Goal: Communication & Community: Answer question/provide support

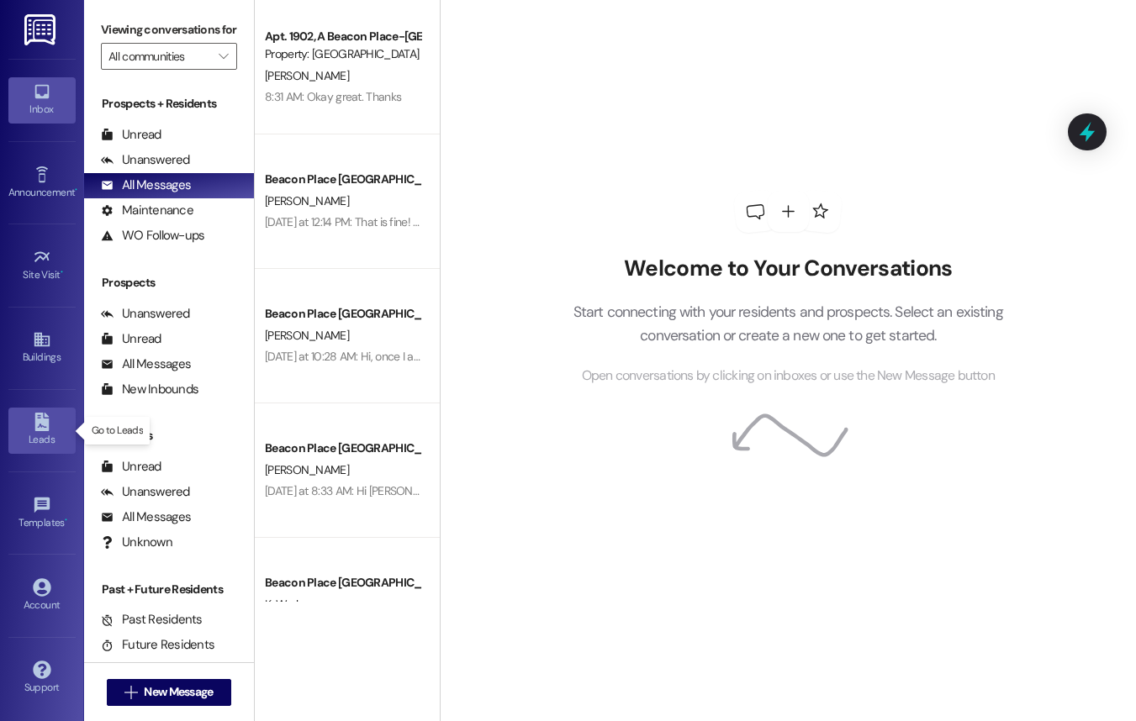
click at [51, 425] on link "Leads" at bounding box center [41, 430] width 67 height 45
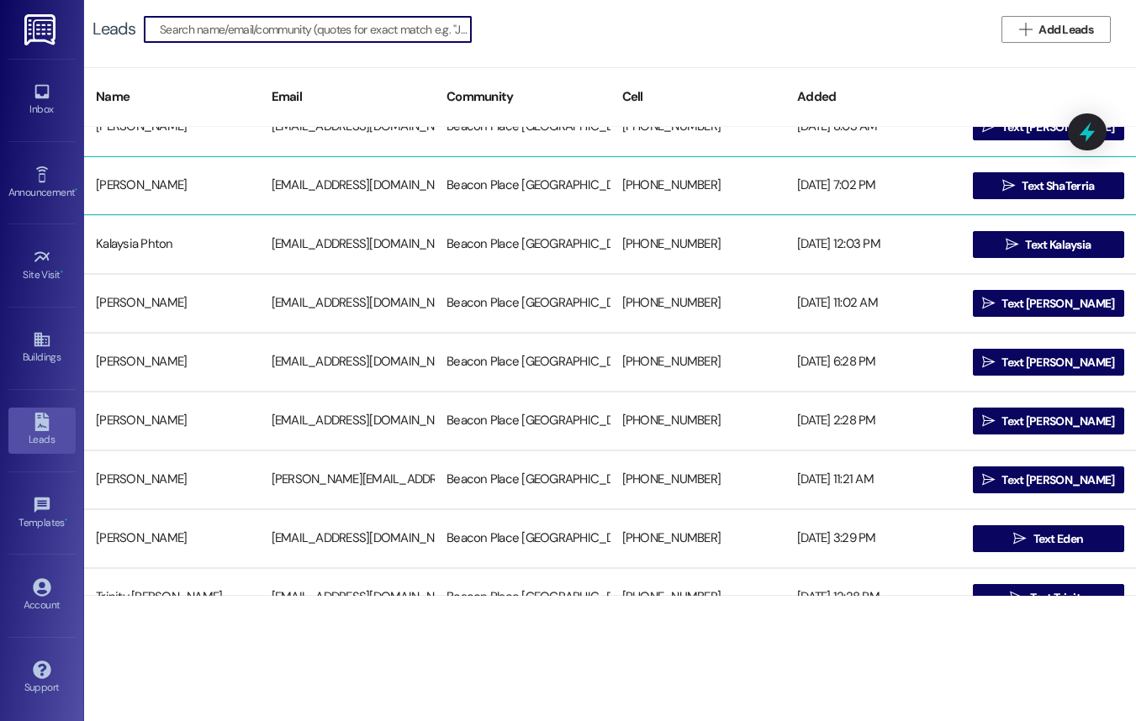
scroll to position [326, 0]
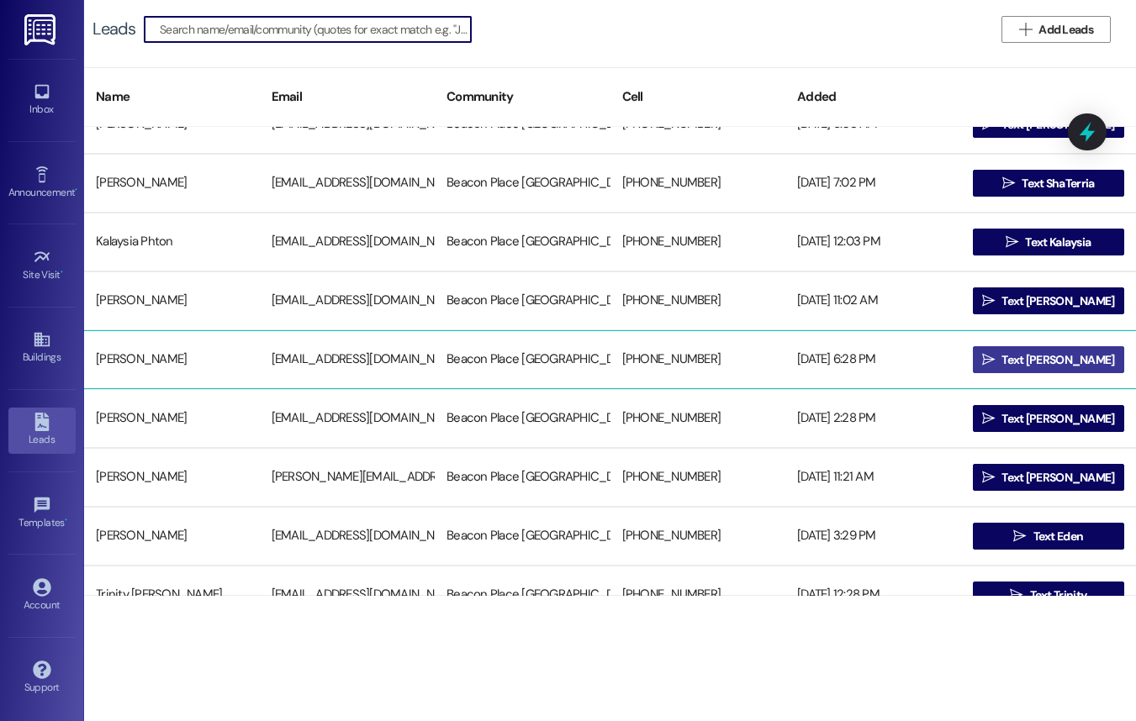
click at [1048, 353] on span "Text Marlana" at bounding box center [1057, 360] width 113 height 18
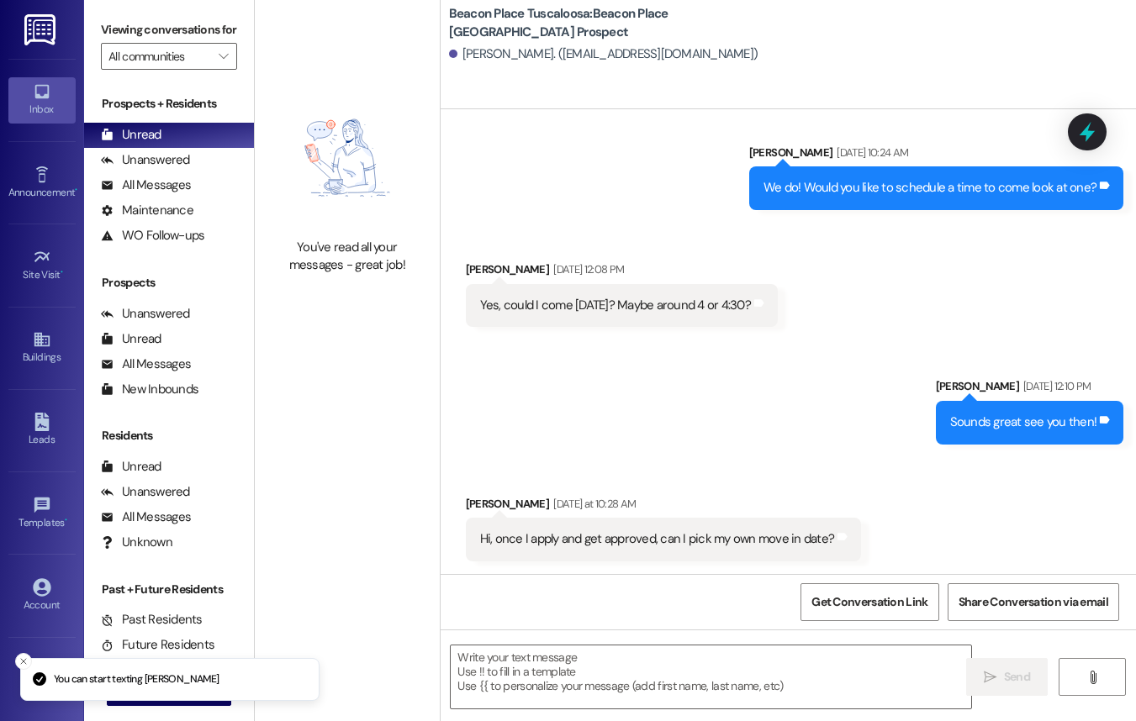
scroll to position [288, 0]
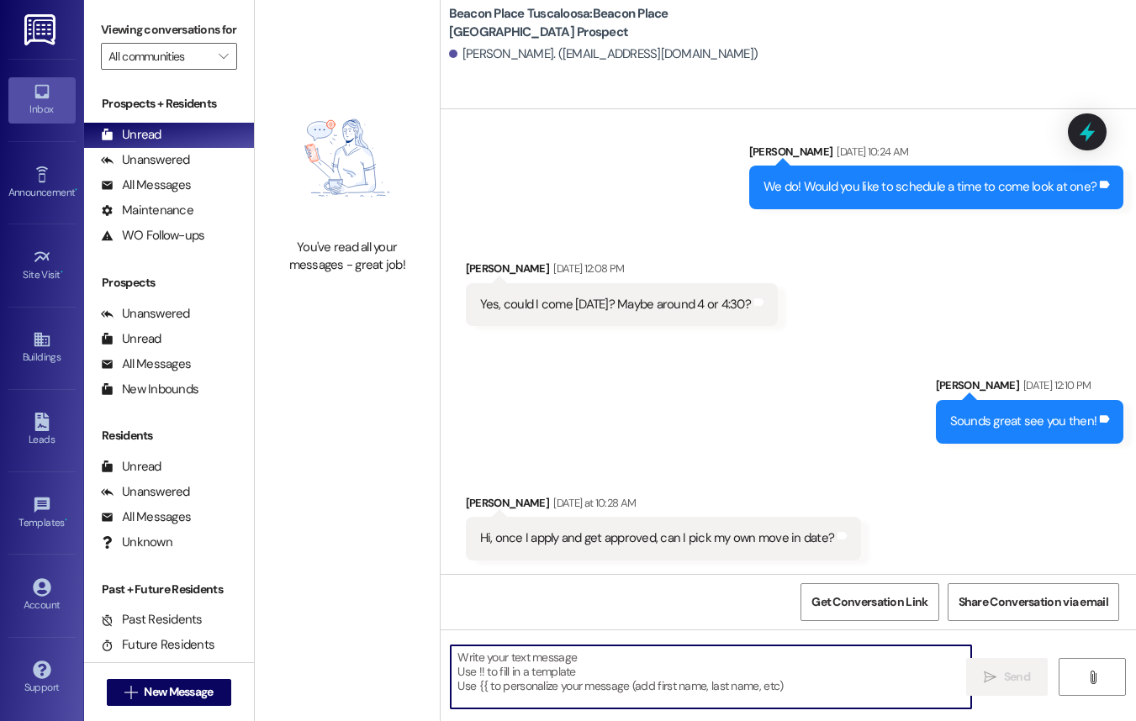
click at [662, 686] on textarea at bounding box center [711, 677] width 520 height 63
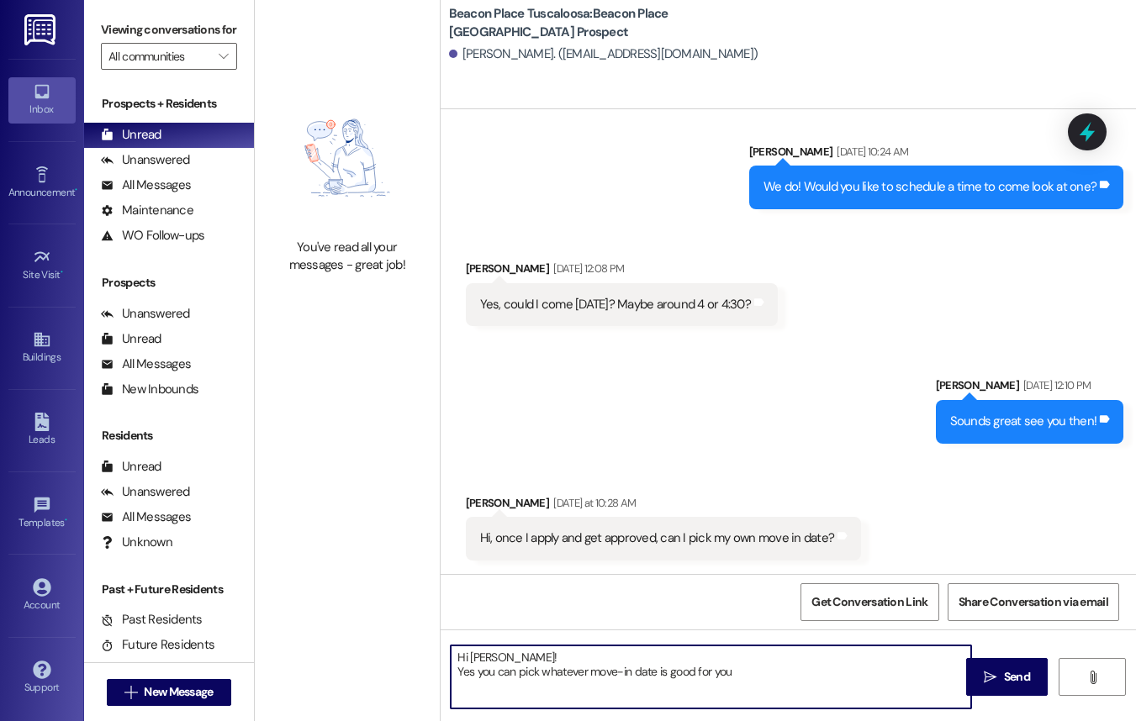
type textarea "Hi Marlana! Yes you can pick whatever move-in date is good for you!"
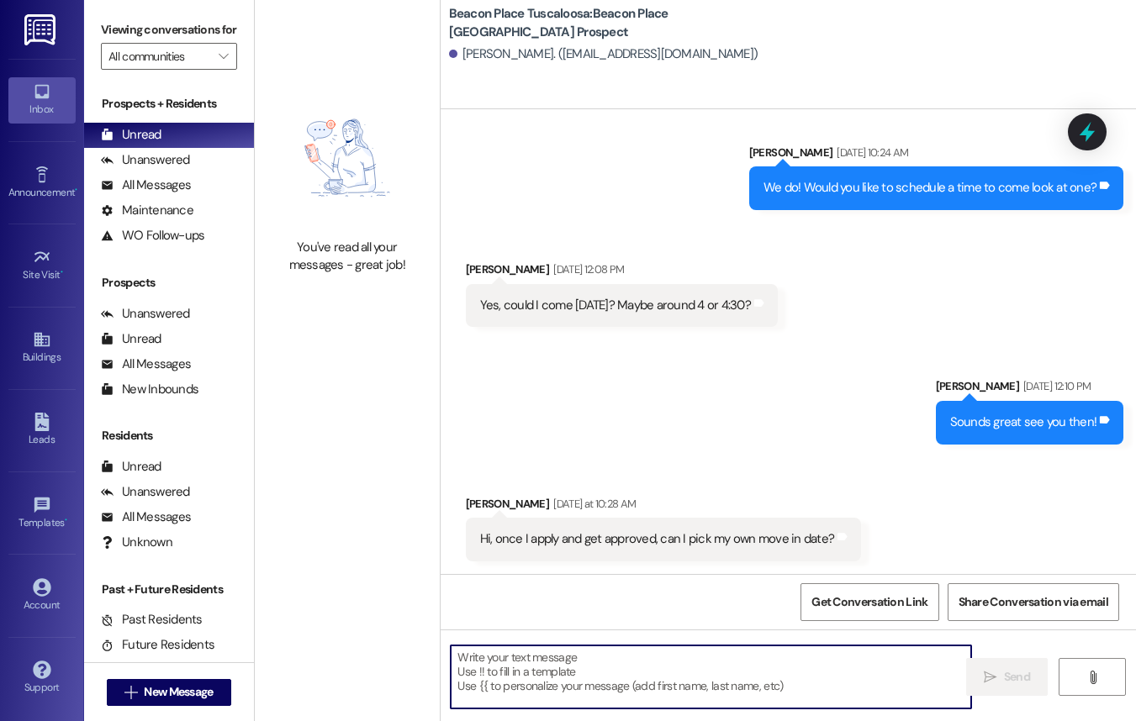
scroll to position [424, 0]
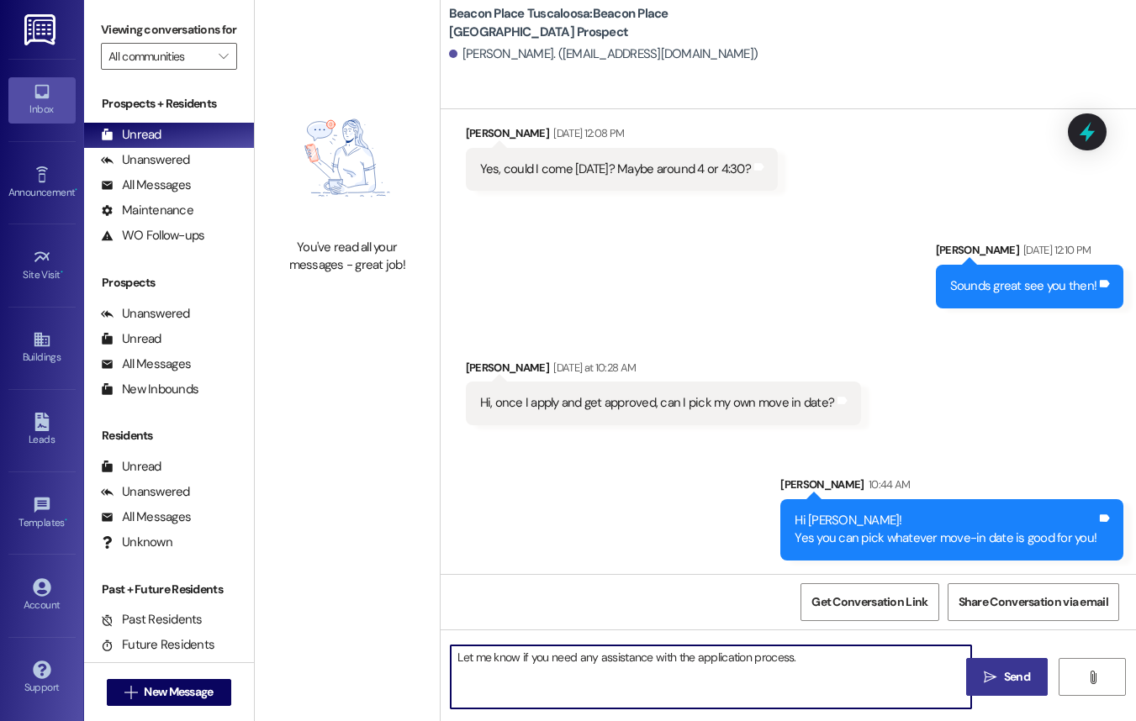
type textarea "Let me know if you need any assistance with the application process."
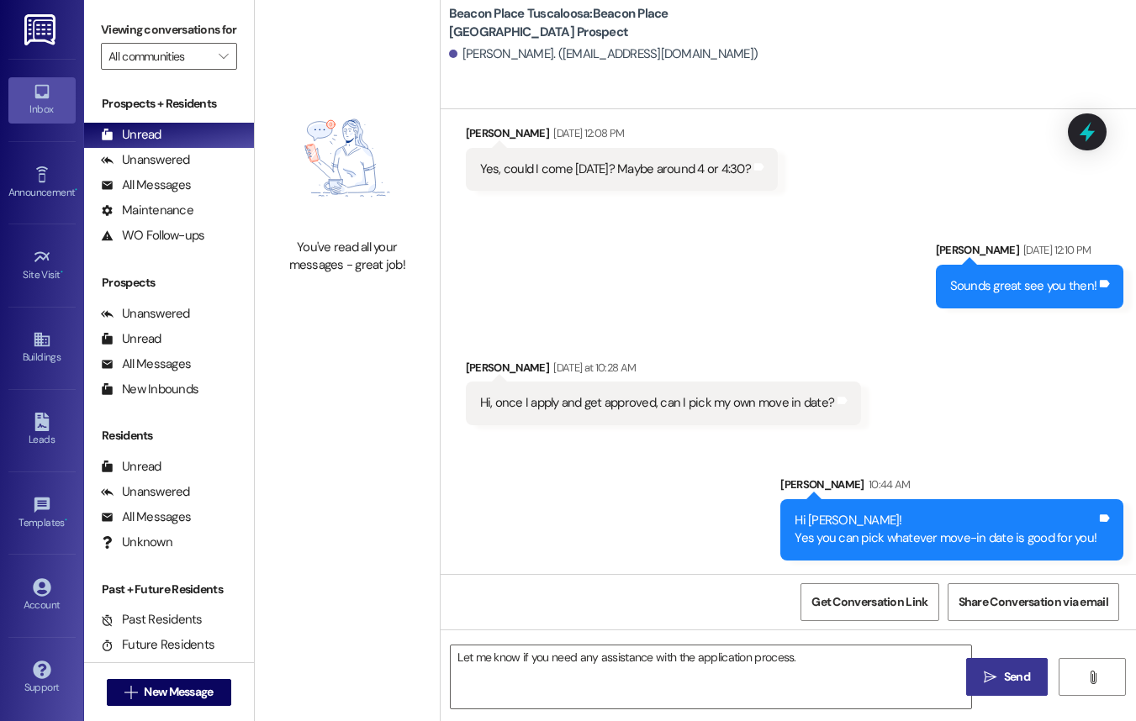
click at [1020, 677] on span "Send" at bounding box center [1017, 677] width 26 height 18
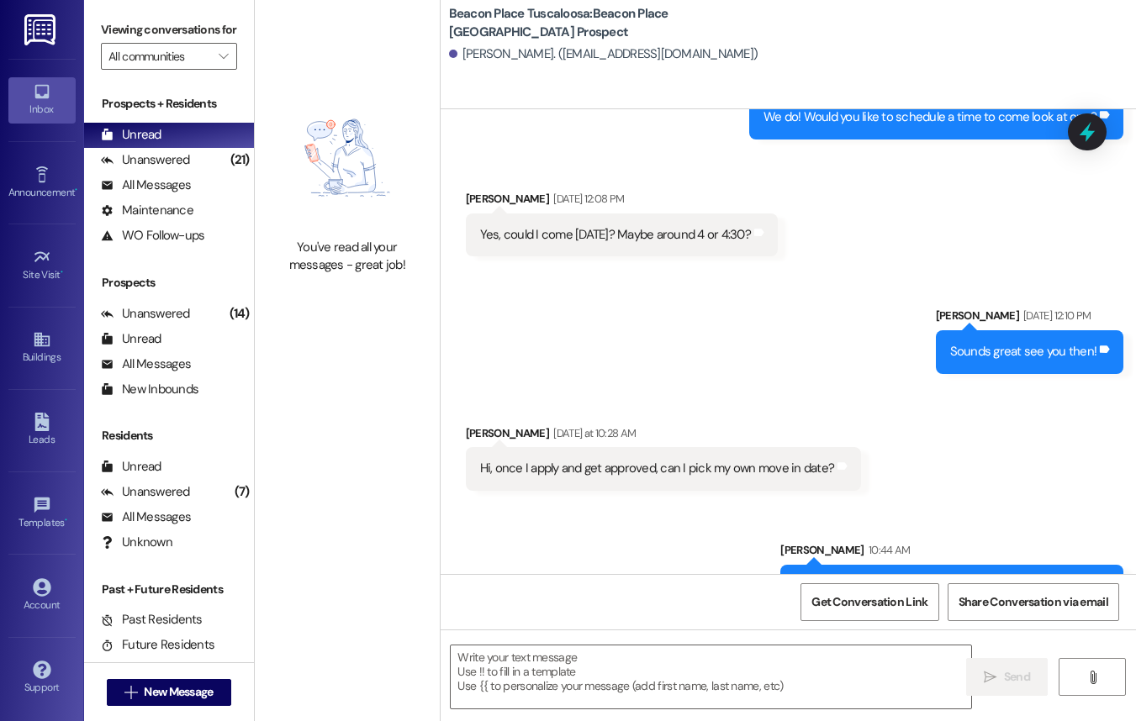
scroll to position [541, 0]
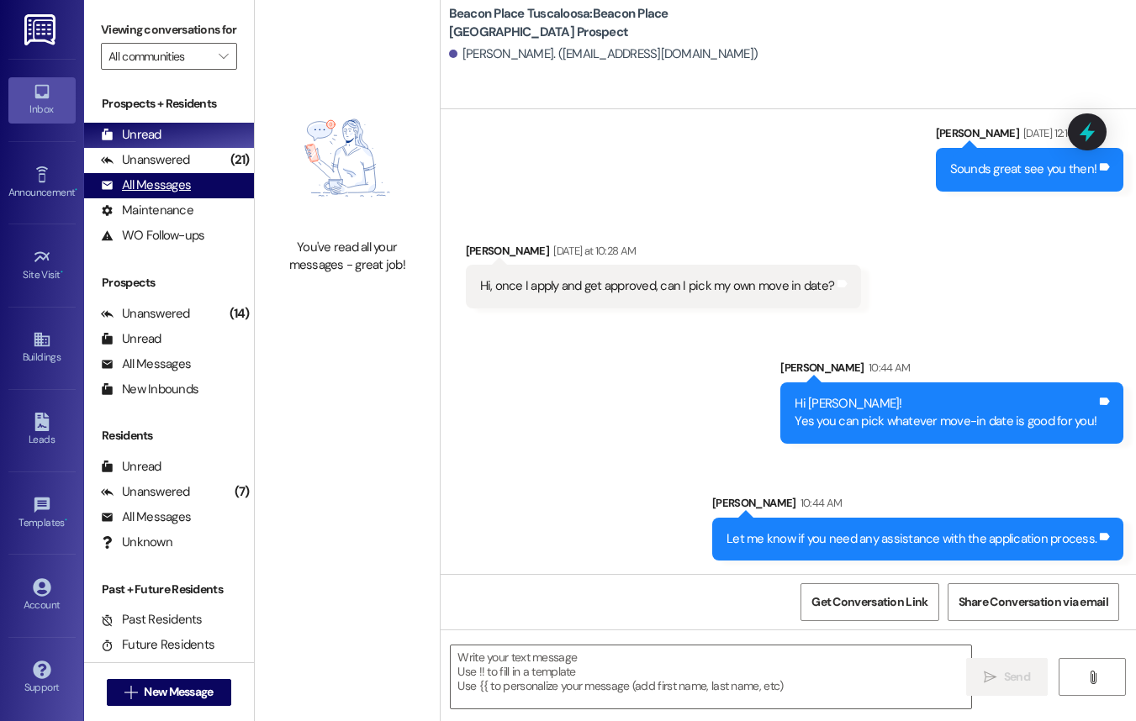
click at [182, 192] on div "All Messages (undefined)" at bounding box center [169, 185] width 170 height 25
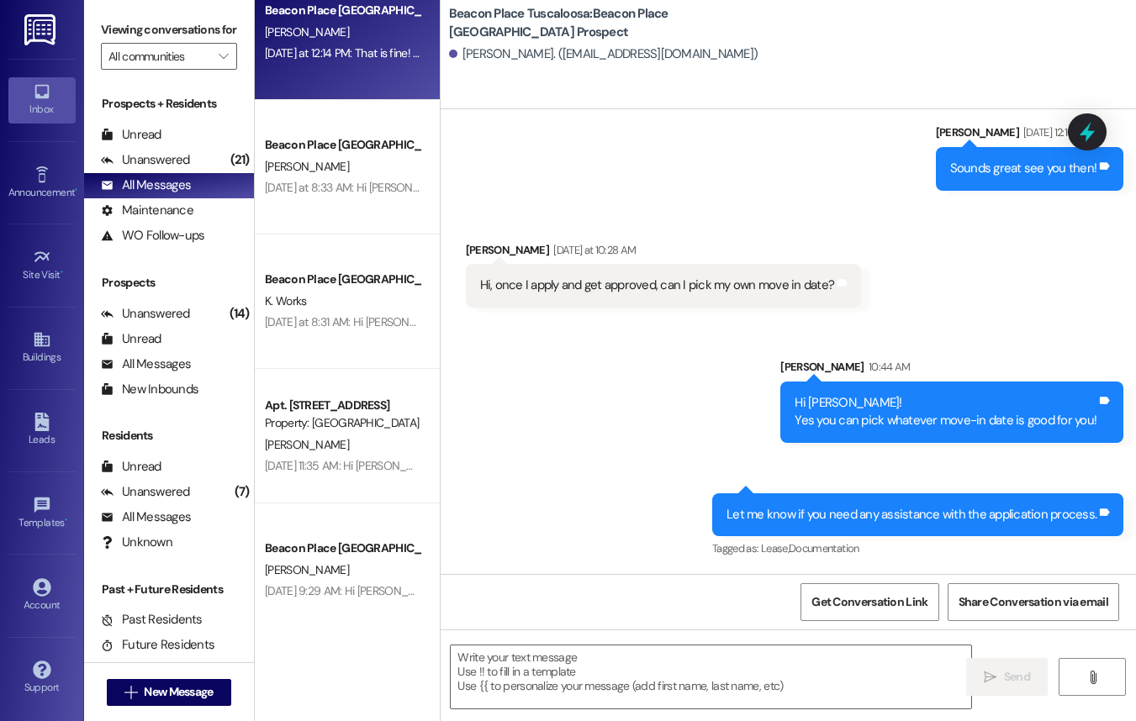
scroll to position [314, 0]
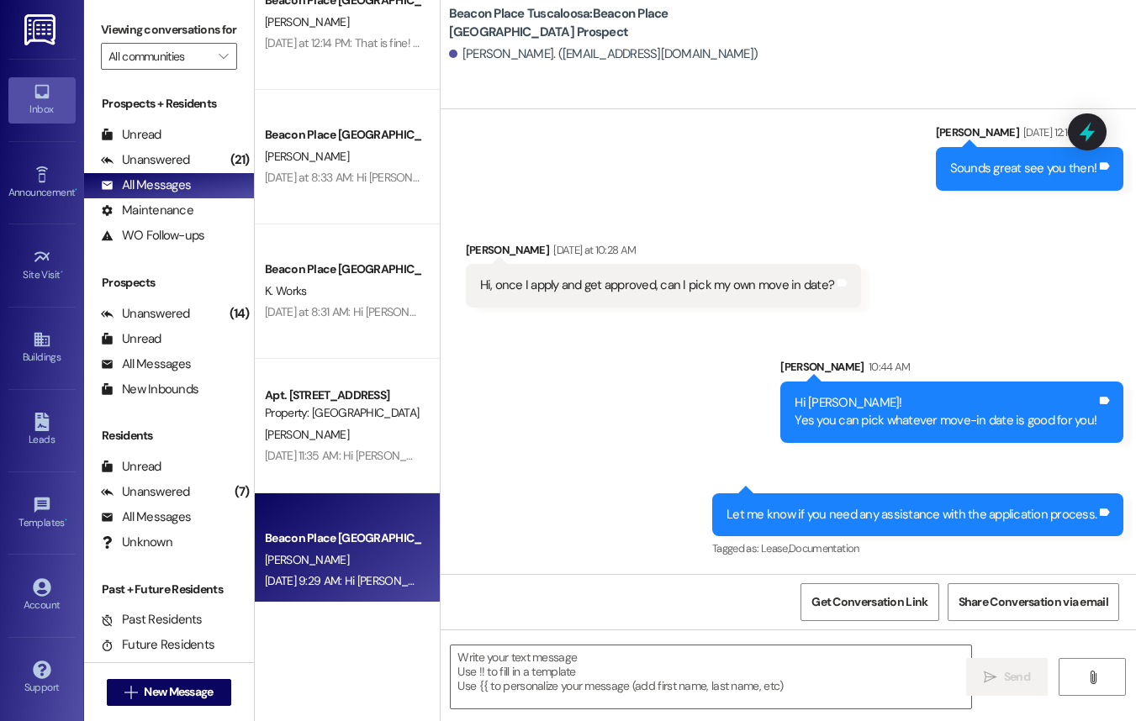
click at [364, 518] on div "Beacon Place Tuscaloosa Prospect B. Moore Sep 17, 2025 at 9:29 AM: Hi Brenda! T…" at bounding box center [347, 560] width 185 height 134
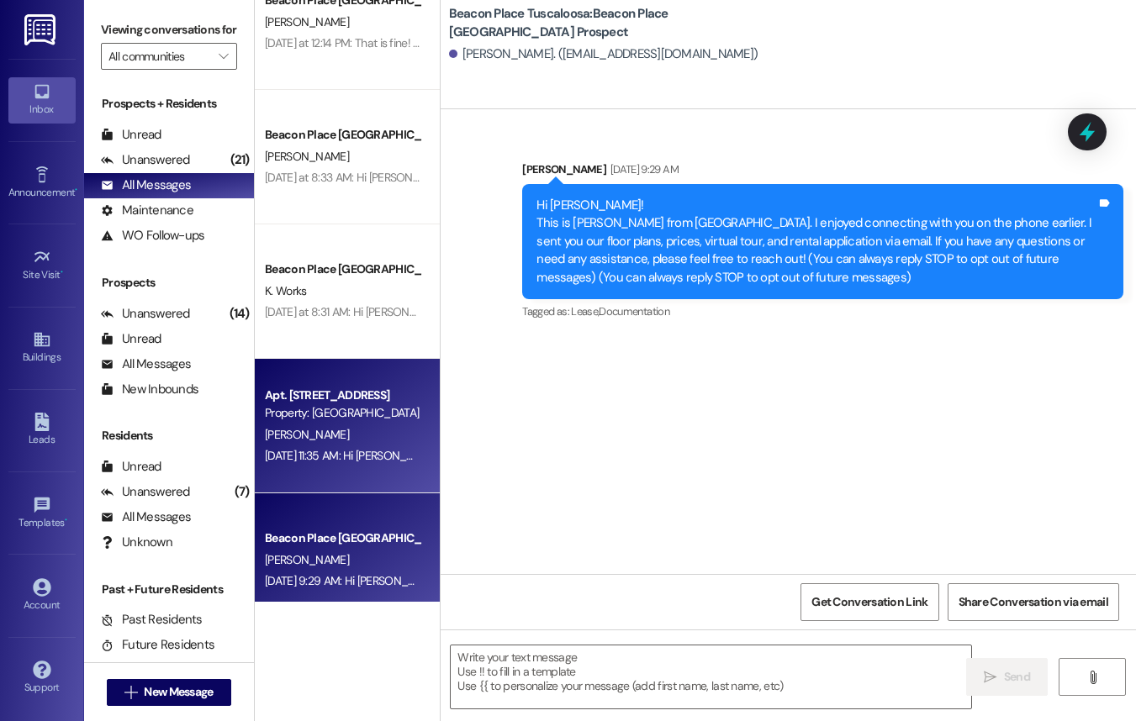
click at [347, 428] on div "E. Spivey" at bounding box center [342, 435] width 159 height 21
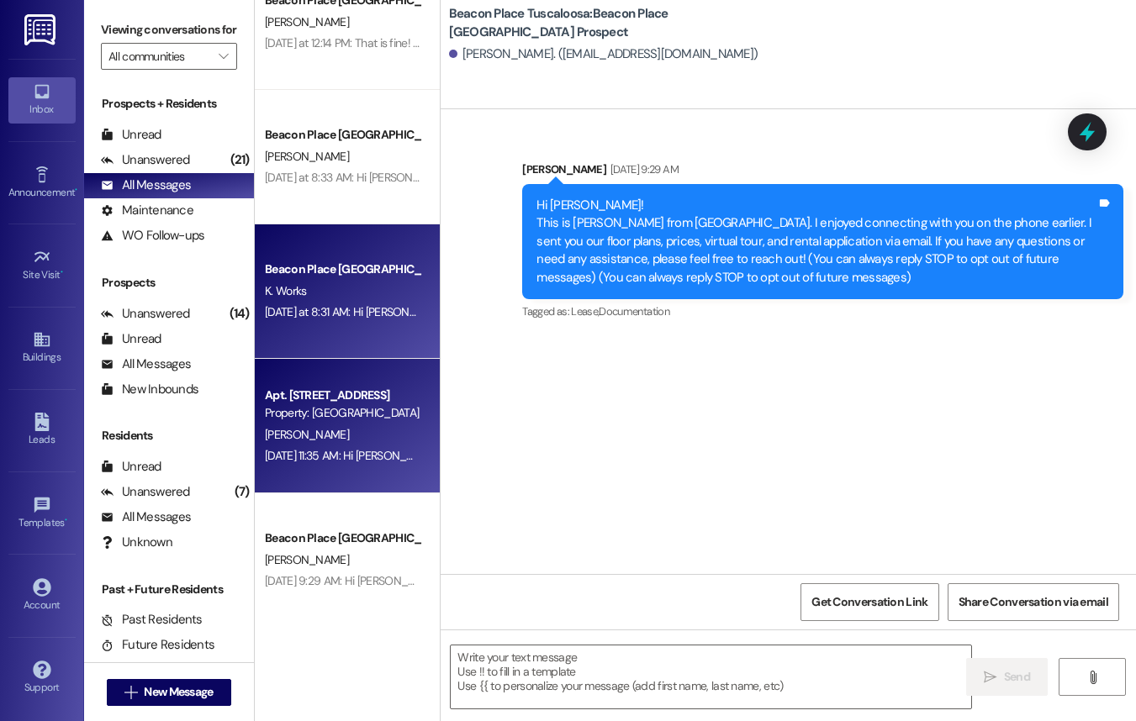
click at [308, 283] on div "K. Works" at bounding box center [342, 291] width 159 height 21
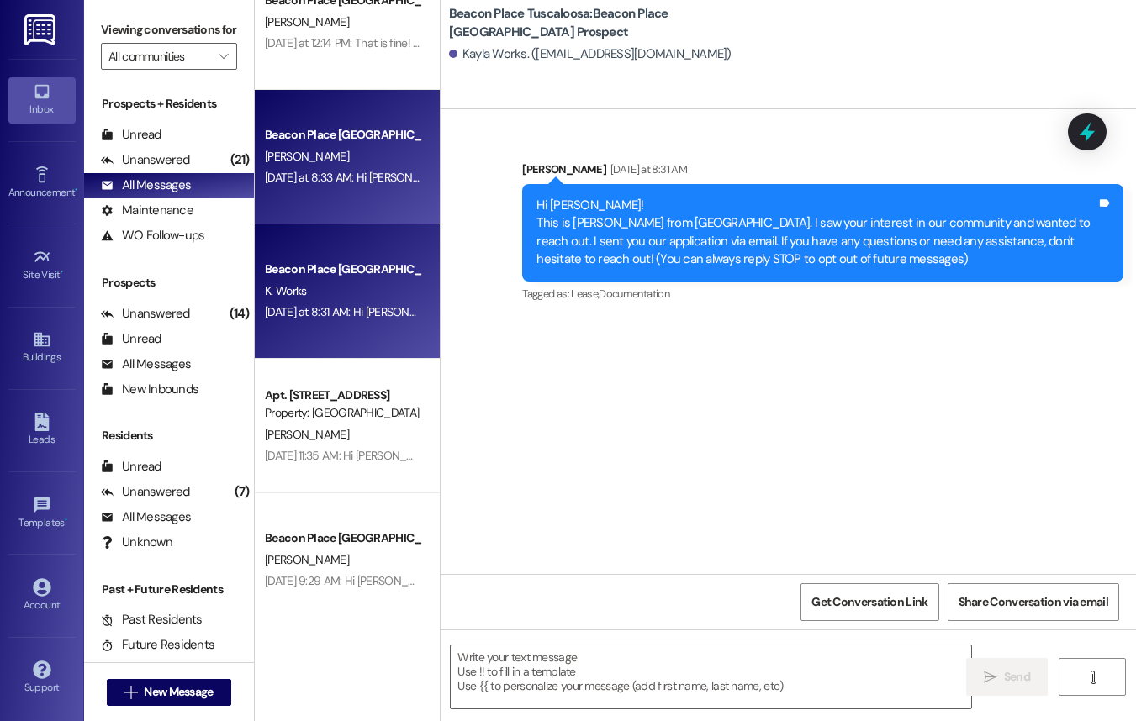
click at [325, 152] on div "C. Farley" at bounding box center [342, 156] width 159 height 21
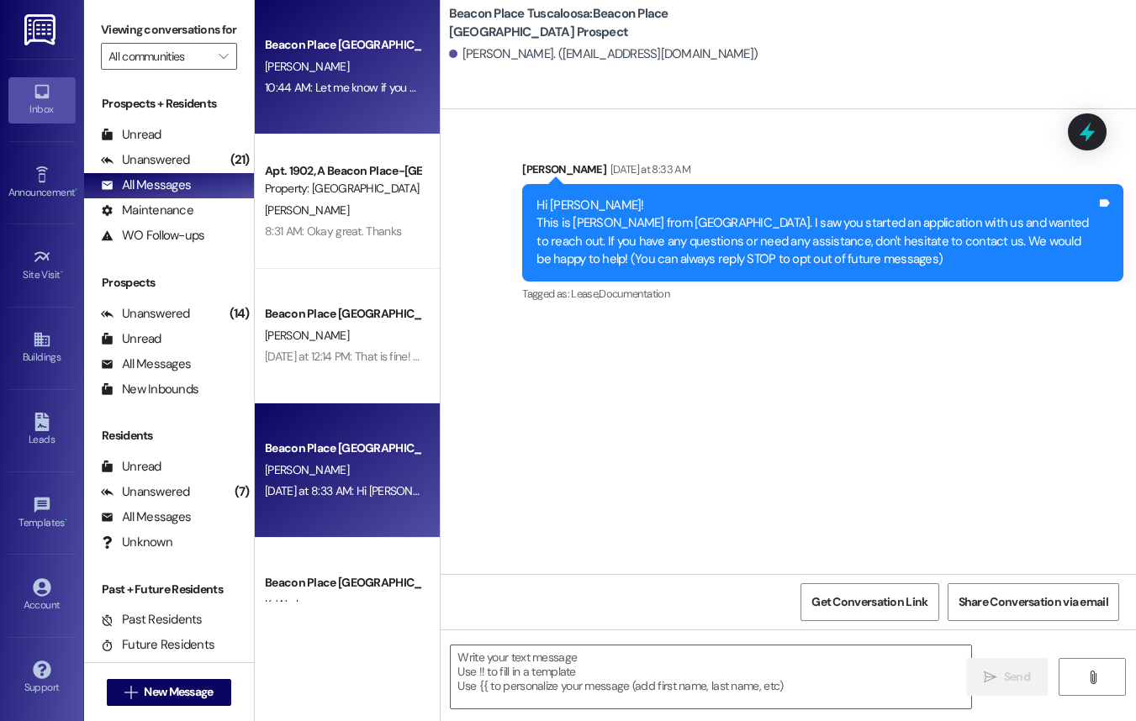
click at [332, 71] on div "M. Irons" at bounding box center [342, 66] width 159 height 21
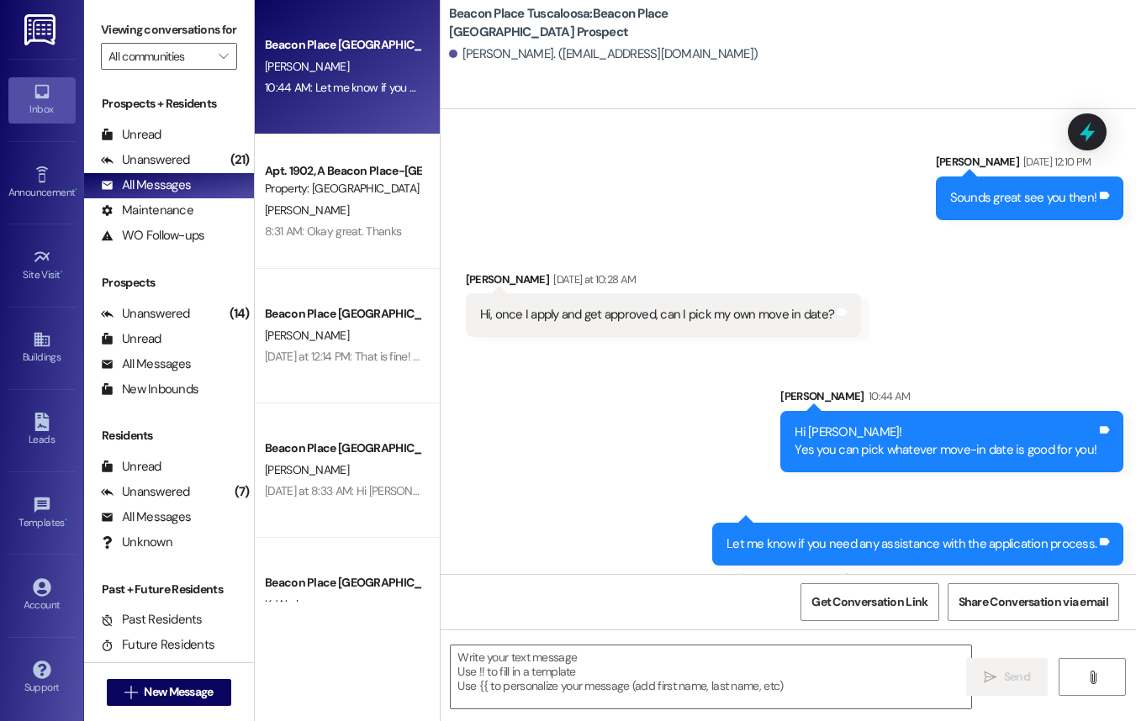
scroll to position [541, 0]
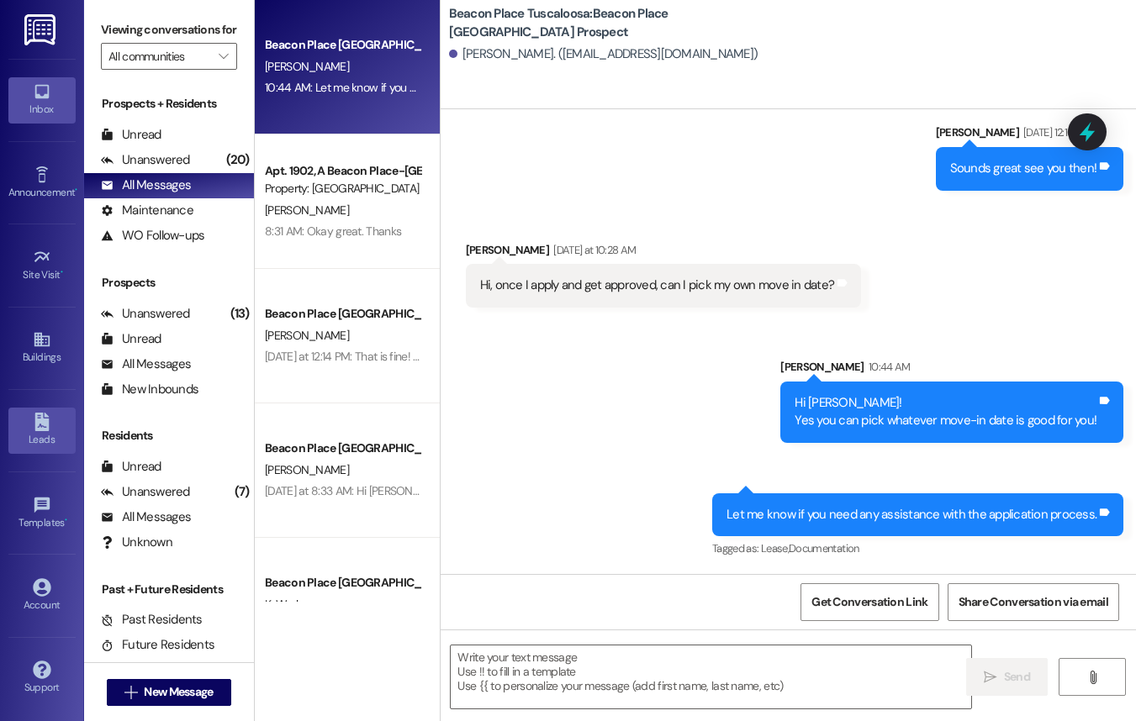
click at [30, 444] on div "Leads" at bounding box center [42, 439] width 84 height 17
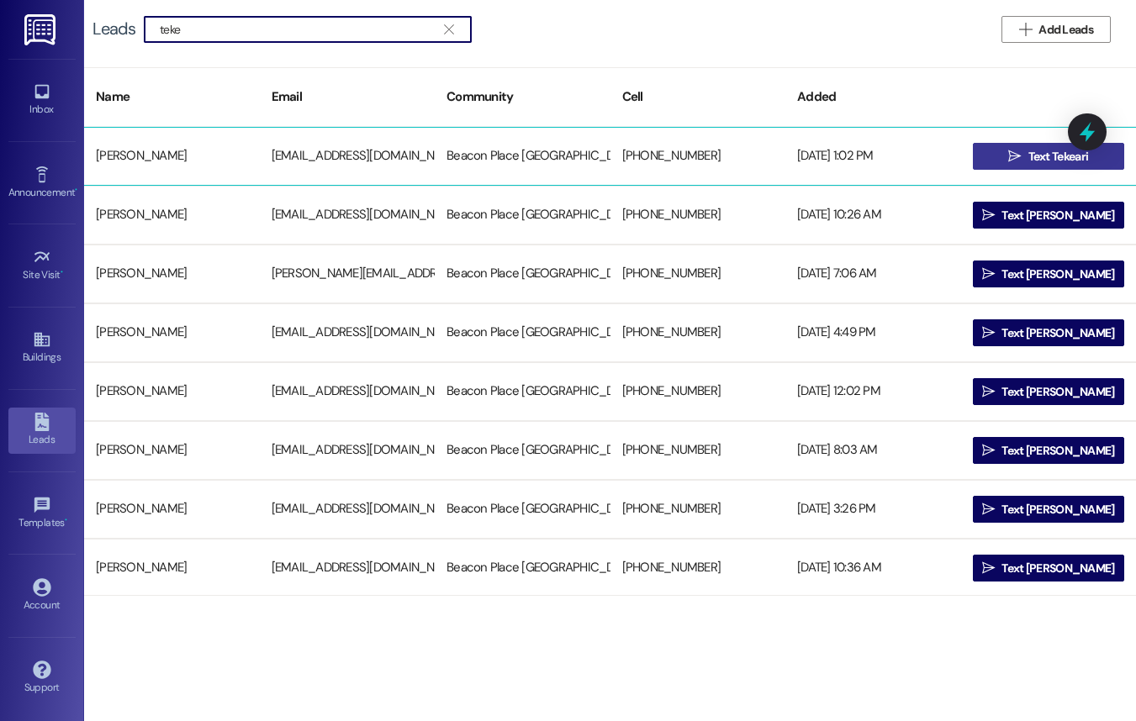
type input "teke"
click at [1036, 148] on span "Text Tekeari" at bounding box center [1058, 157] width 61 height 18
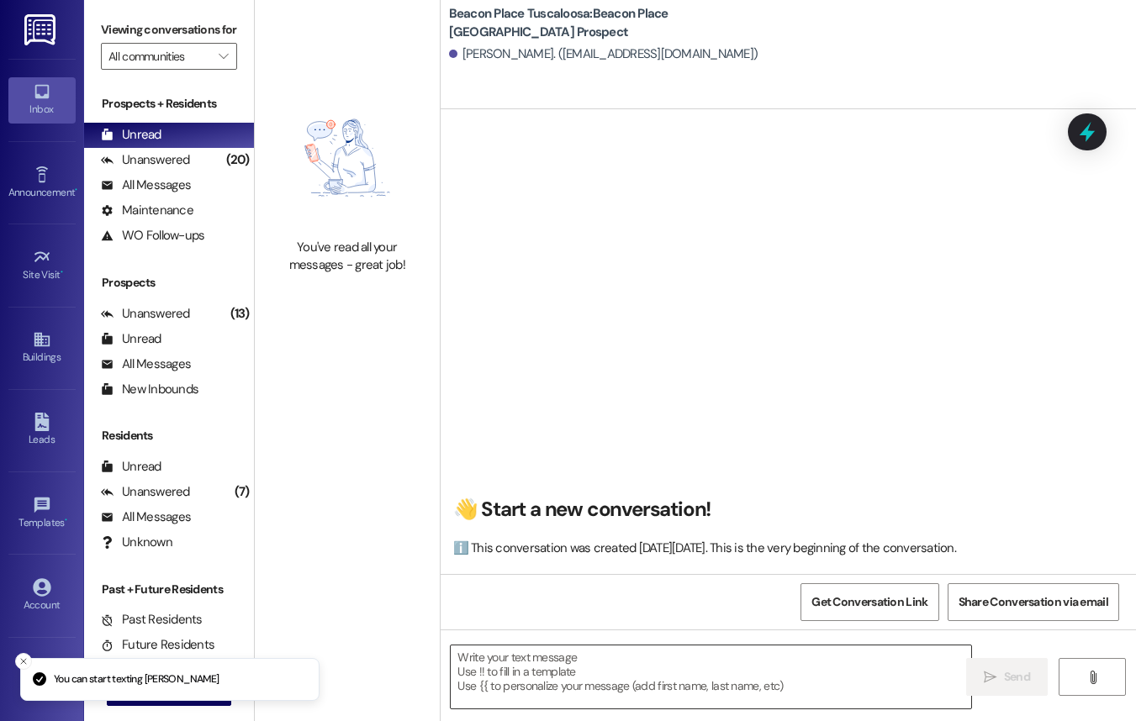
click at [700, 692] on textarea at bounding box center [711, 677] width 520 height 63
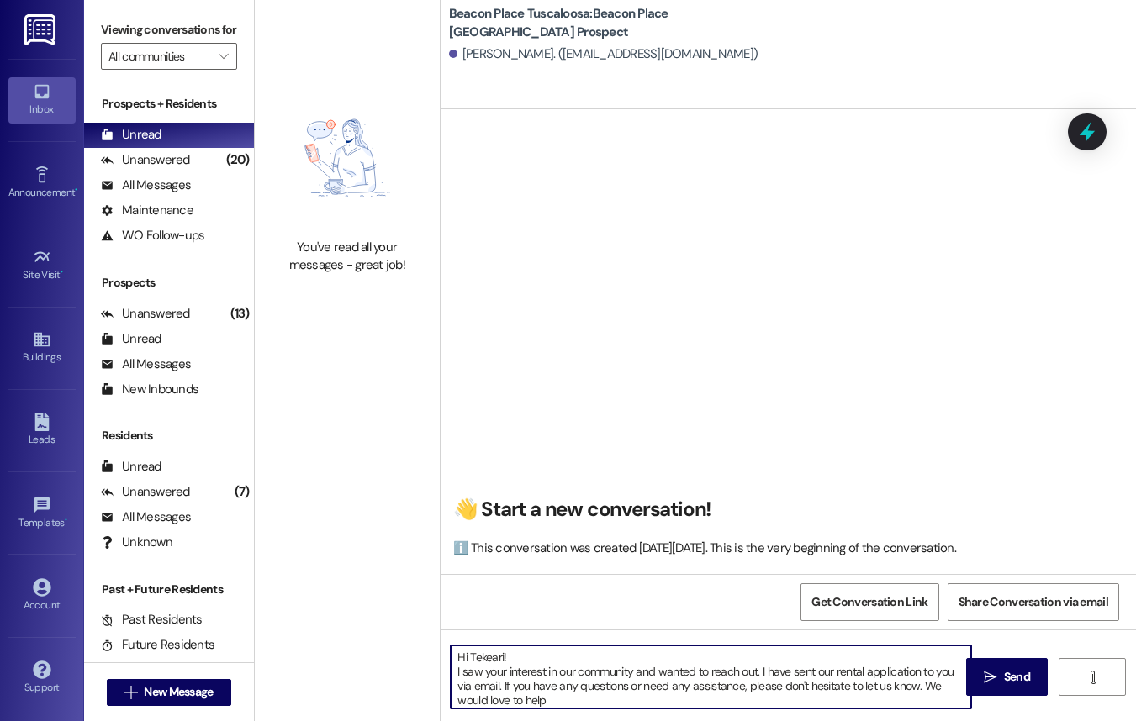
type textarea "Hi Tekeari! I saw your interest in our community and wanted to reach out. I hav…"
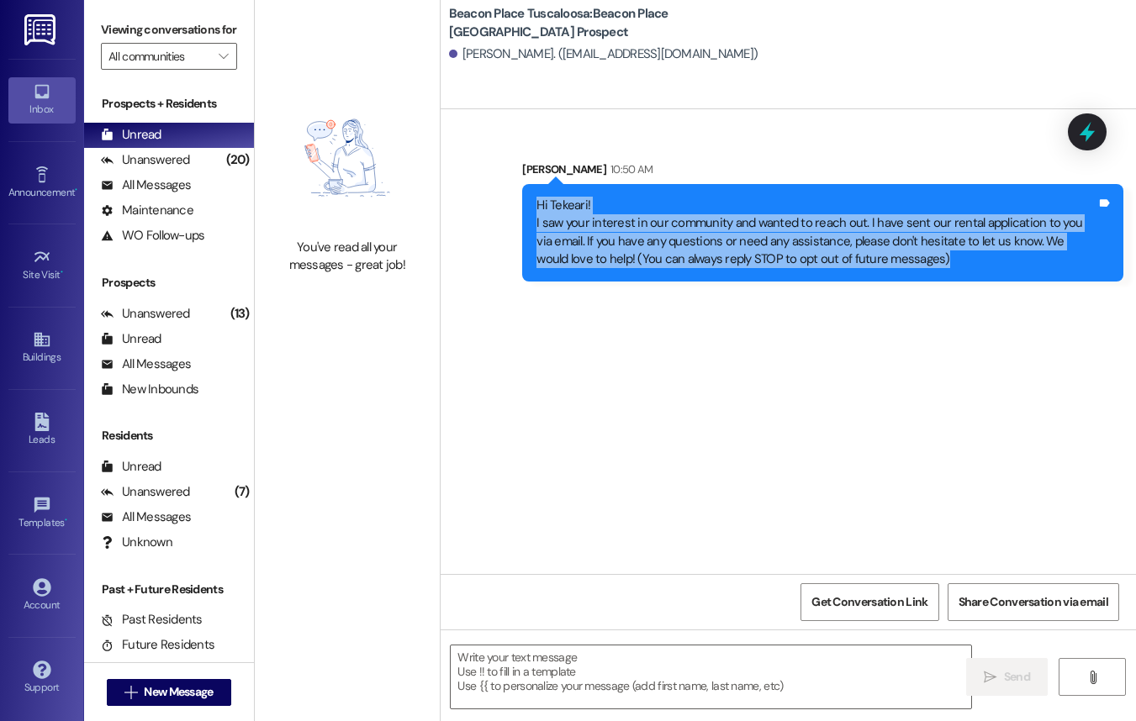
drag, startPoint x: 533, startPoint y: 209, endPoint x: 901, endPoint y: 303, distance: 379.8
click at [901, 303] on div "Sent via SMS Allie-Grace Ramsey 10:50 AM Hi Tekeari! I saw your interest in our…" at bounding box center [787, 341] width 695 height 465
copy div "Hi Tekeari! I saw your interest in our community and wanted to reach out. I hav…"
click at [39, 449] on link "Leads" at bounding box center [41, 430] width 67 height 45
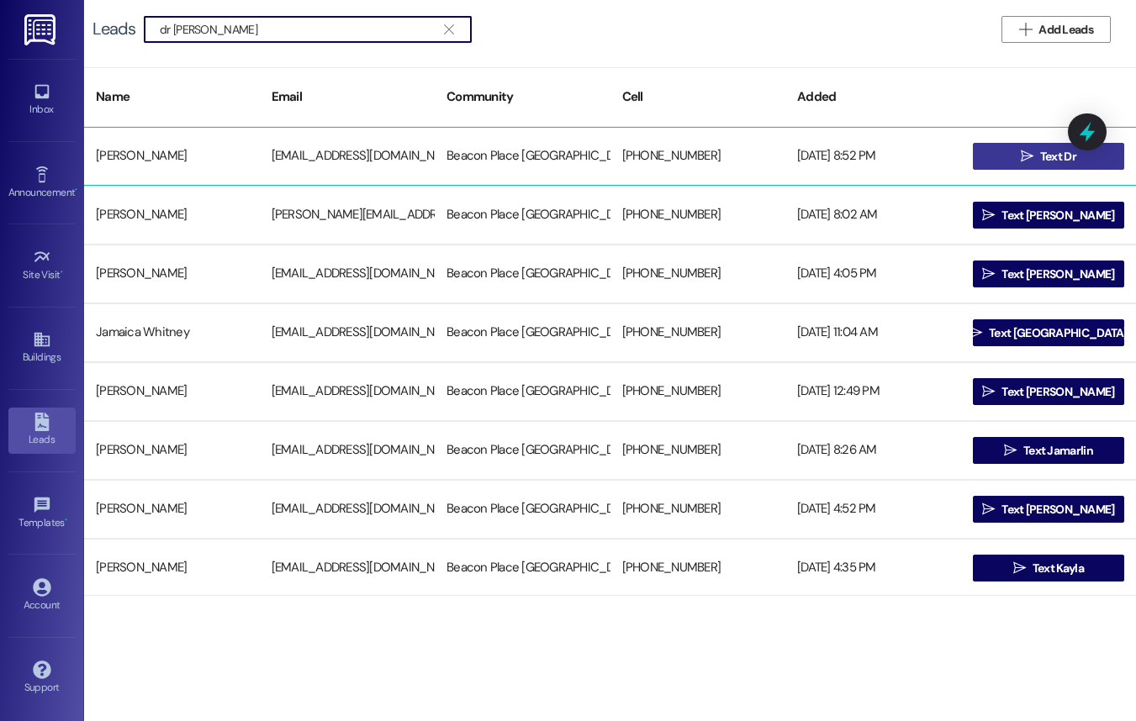
type input "dr whit"
click at [1029, 156] on span " Text Dr" at bounding box center [1048, 156] width 62 height 25
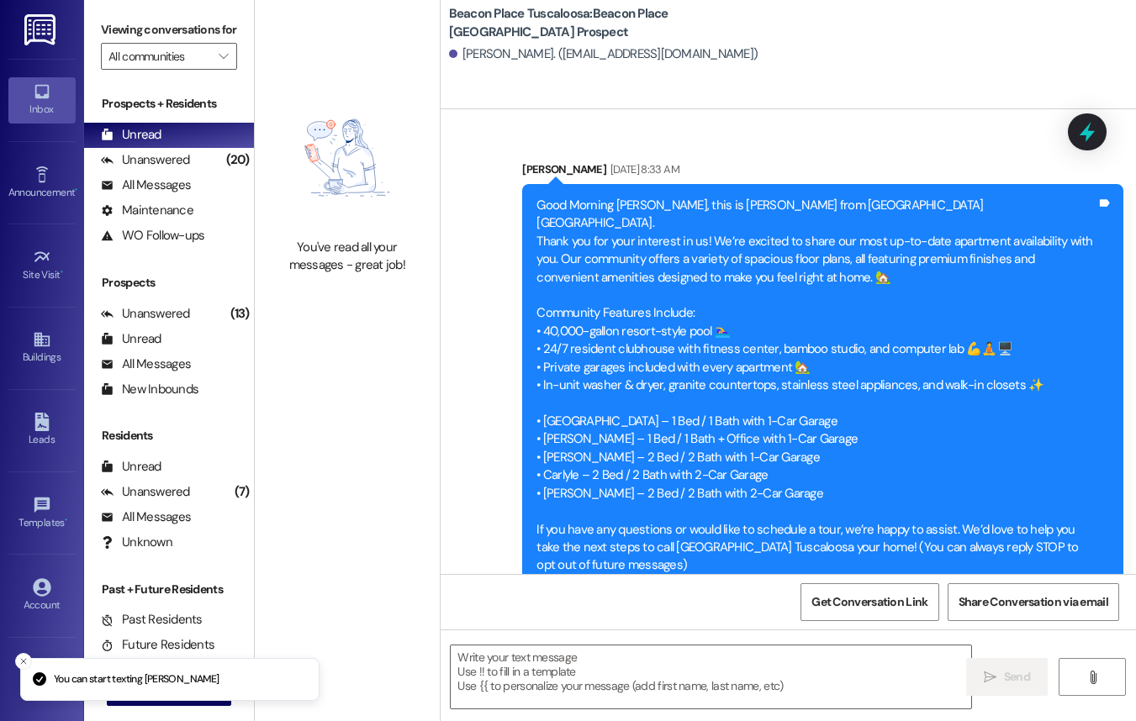
scroll to position [34, 0]
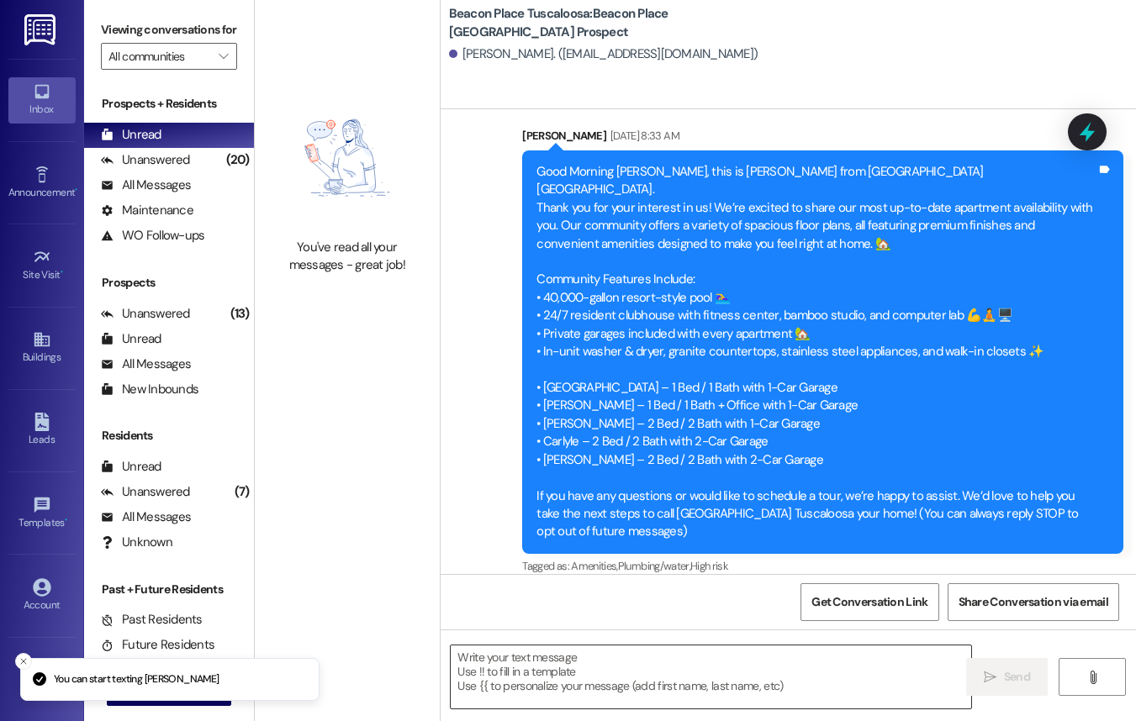
click at [602, 668] on textarea at bounding box center [711, 677] width 520 height 63
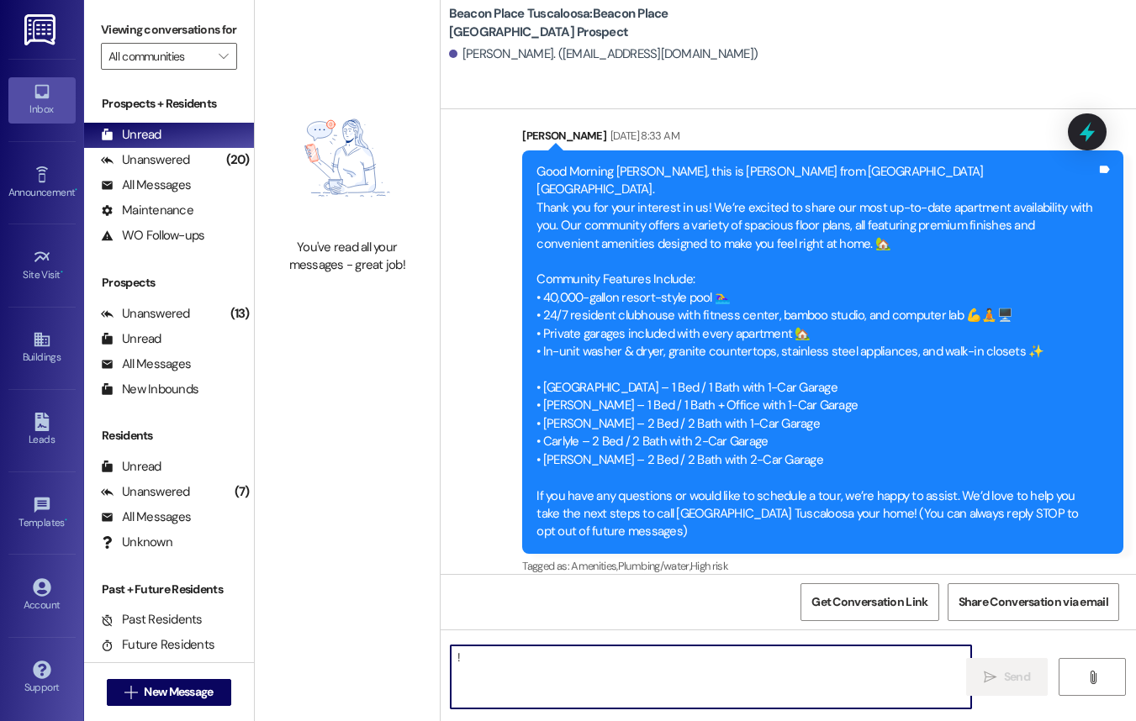
type textarea "!!"
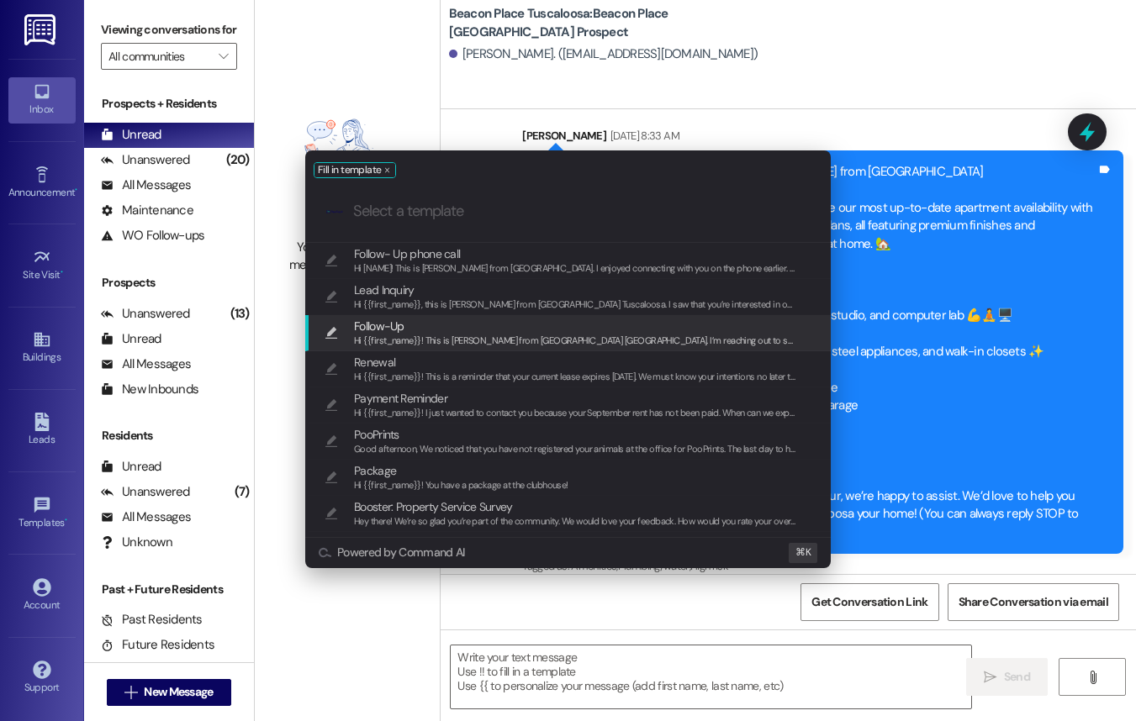
click at [435, 349] on div "Follow-Up Hi {{first_name}}! This is Emma from Beacon Place Tuscaloosa. I’m rea…" at bounding box center [567, 333] width 525 height 36
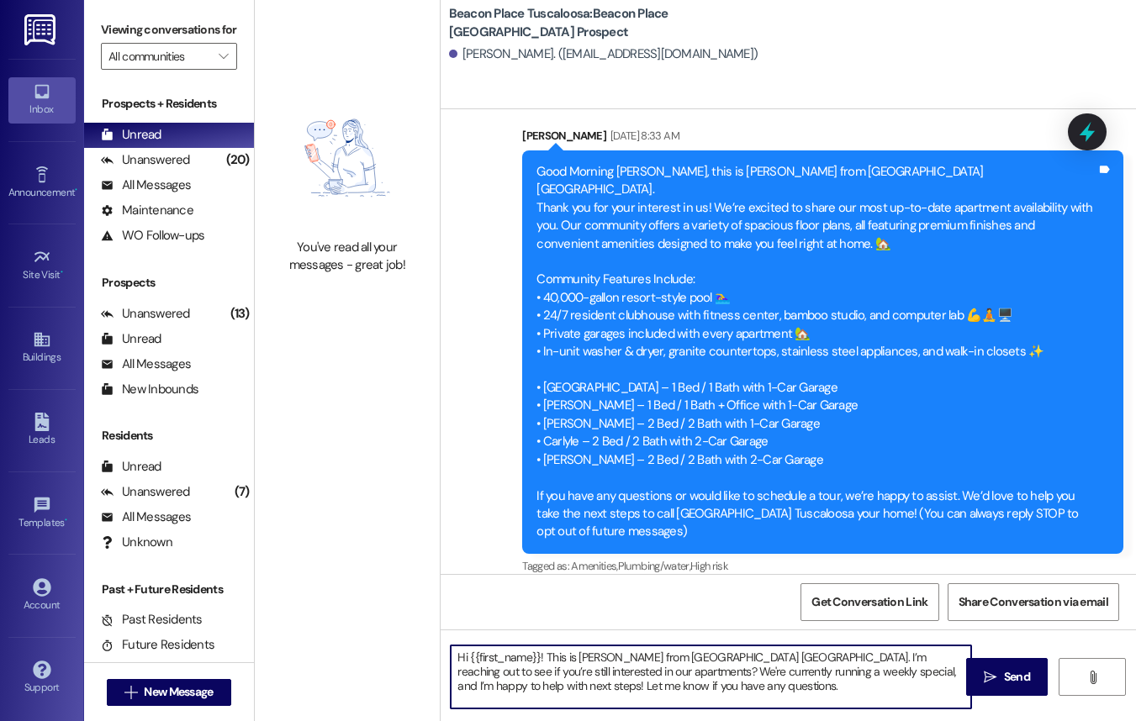
click at [544, 659] on textarea "Hi {{first_name}}! This is Emma from Beacon Place Tuscaloosa. I’m reaching out …" at bounding box center [711, 677] width 520 height 63
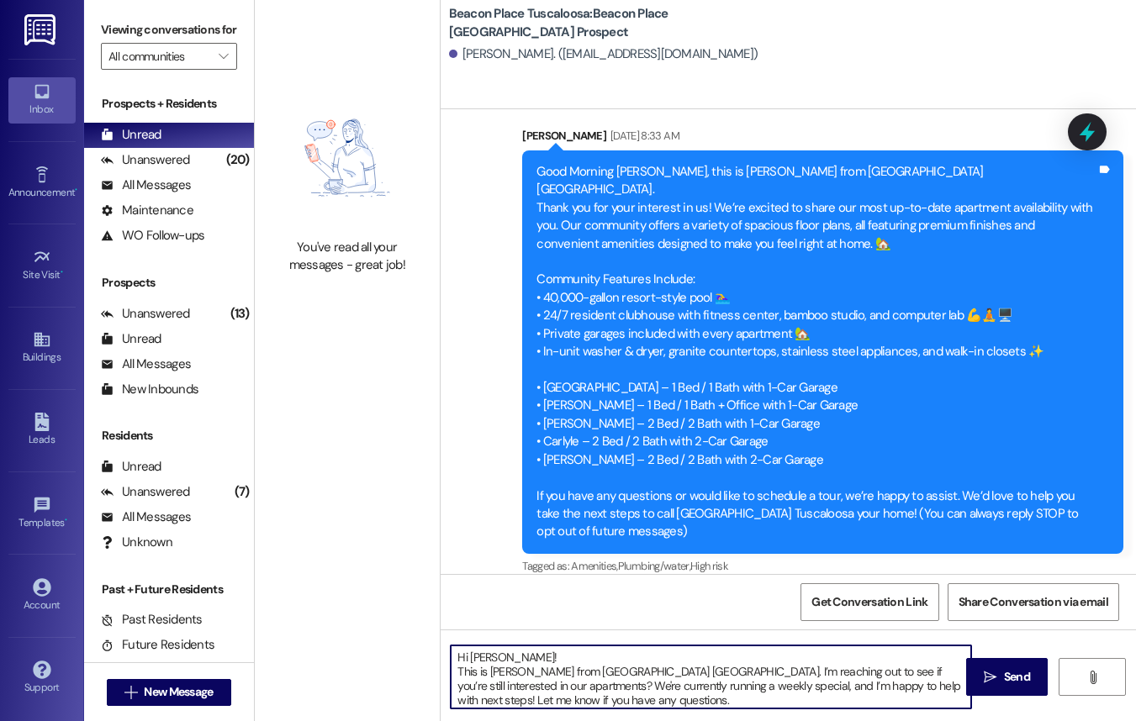
click at [518, 676] on textarea "Hi Dr. White! This is Emma from Beacon Place Tuscaloosa. I’m reaching out to se…" at bounding box center [711, 677] width 520 height 63
drag, startPoint x: 906, startPoint y: 688, endPoint x: 525, endPoint y: 688, distance: 381.6
click at [525, 688] on textarea "Hi Dr. White! This is Allie-Grace from Beacon Place Tuscaloosa. I’m reaching ou…" at bounding box center [711, 677] width 520 height 63
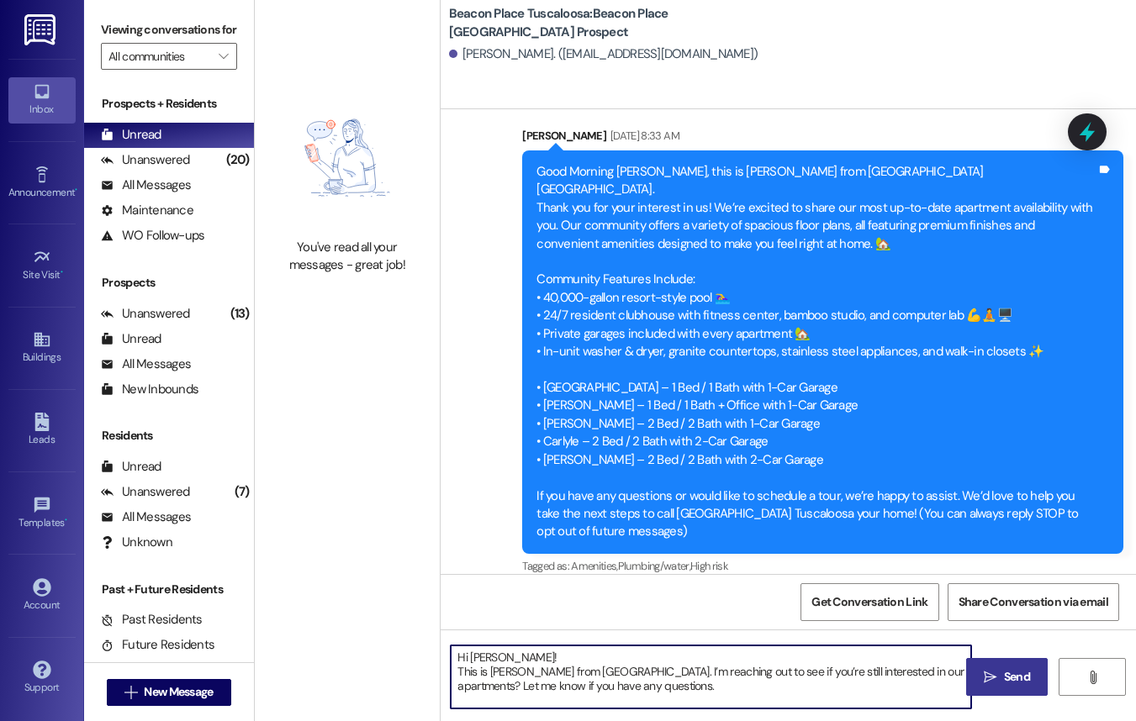
type textarea "Hi Dr. White! This is Allie-Grace from Beacon Place Tuscaloosa. I’m reaching ou…"
click at [1004, 672] on span "Send" at bounding box center [1017, 677] width 26 height 18
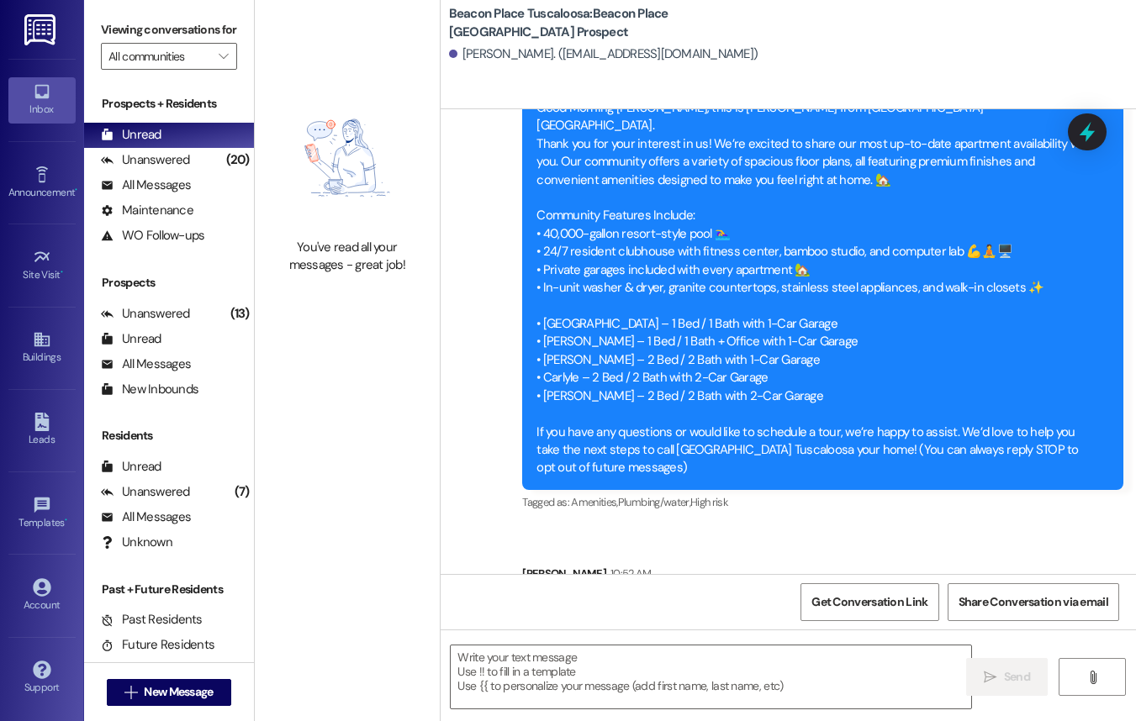
scroll to position [187, 0]
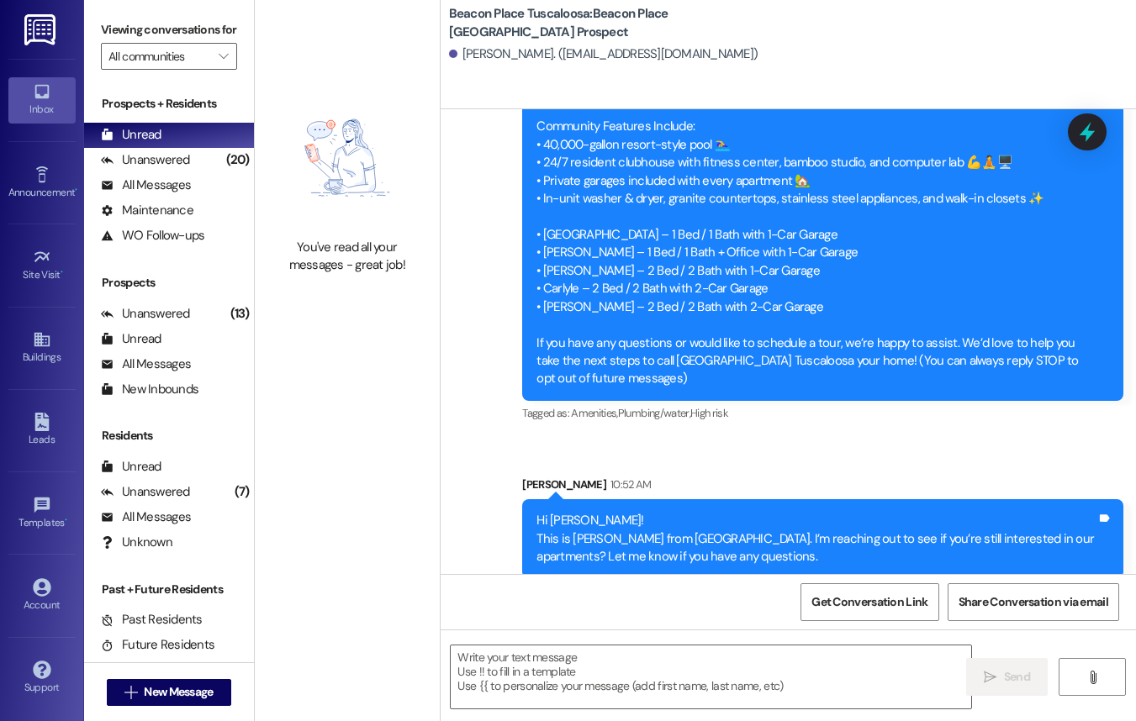
drag, startPoint x: 532, startPoint y: 505, endPoint x: 870, endPoint y: 546, distance: 340.4
click at [870, 546] on div "Hi Dr. White! This is Allie-Grace from Beacon Place Tuscaloosa. I’m reaching ou…" at bounding box center [816, 539] width 563 height 54
copy div "Hi Dr. White! This is Allie-Grace from Beacon Place Tuscaloosa. I’m reaching ou…"
click at [49, 437] on div "Leads" at bounding box center [42, 439] width 84 height 17
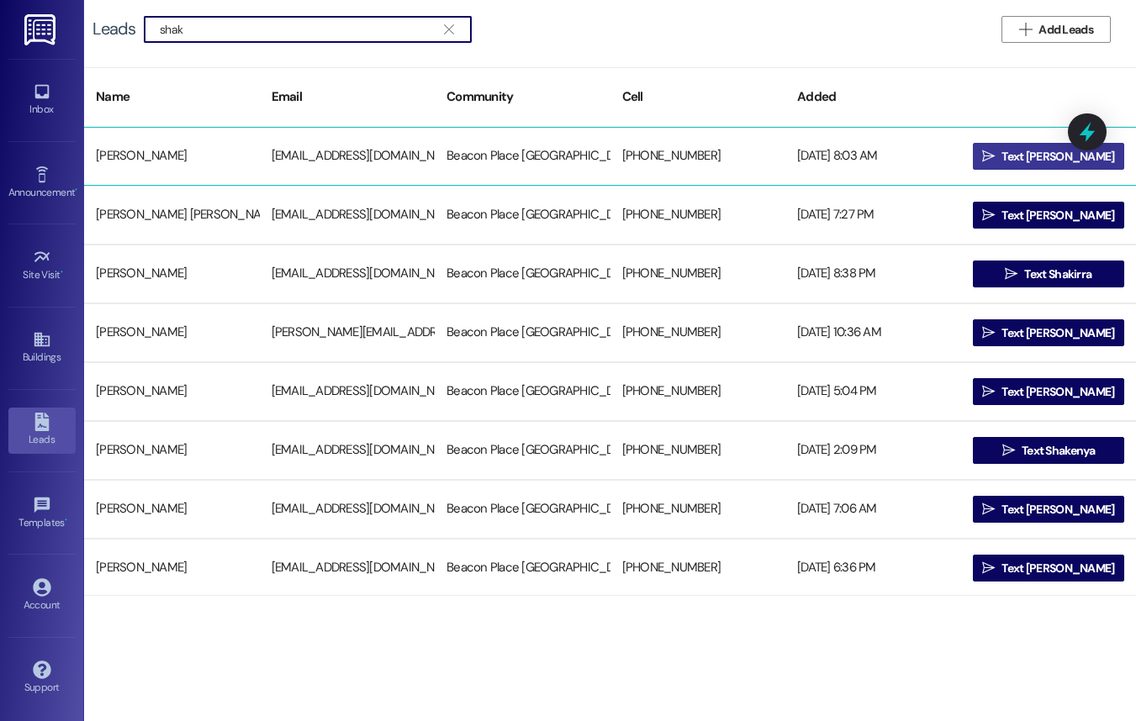
type input "shak"
click at [1028, 145] on span " Text Shakiya" at bounding box center [1048, 156] width 140 height 25
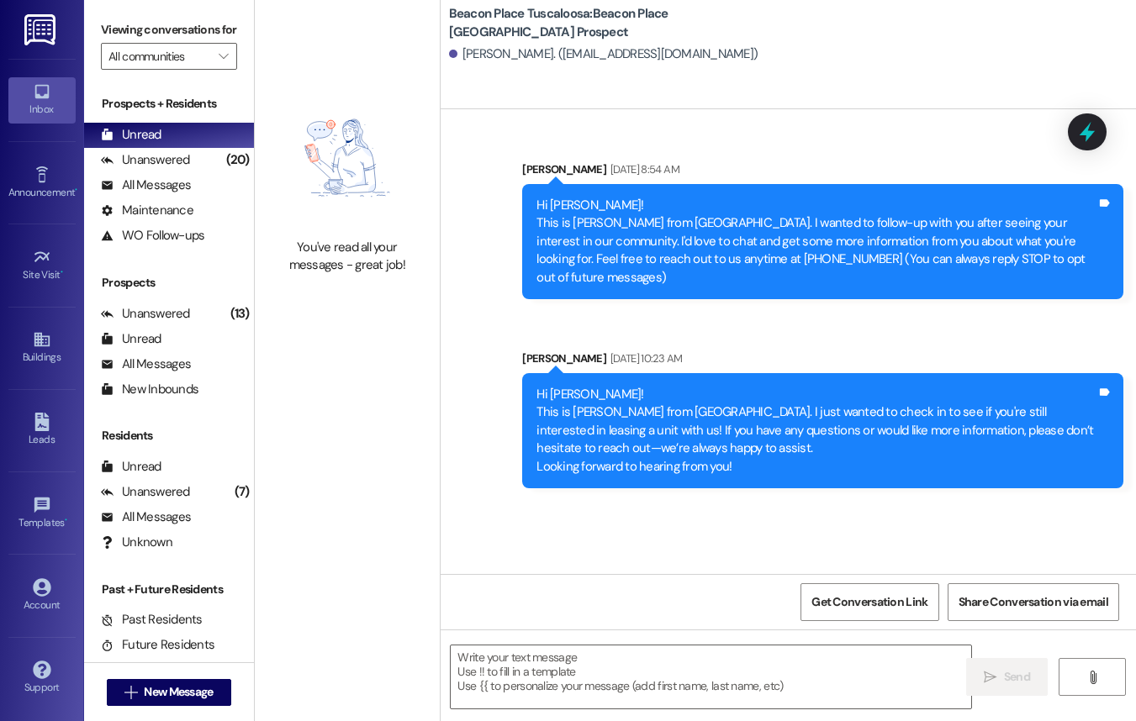
drag, startPoint x: 535, startPoint y: 380, endPoint x: 751, endPoint y: 428, distance: 222.1
click at [751, 428] on div "Hi Shakiya! This is Allie-Grace from Beacon Place Tuscaloosa. I just wanted to …" at bounding box center [816, 431] width 560 height 90
copy div "Hi Shakiya! This is Allie-Grace from Beacon Place Tuscaloosa. I just wanted to …"
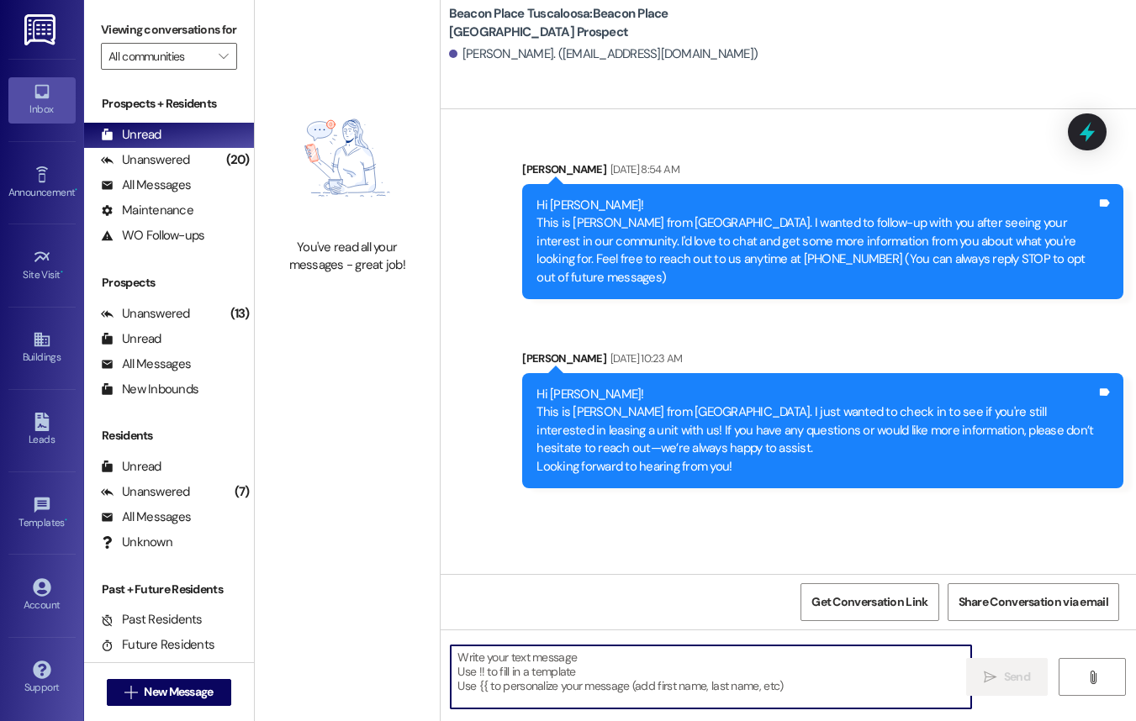
click at [629, 651] on textarea at bounding box center [711, 677] width 520 height 63
paste textarea "Hi Shakiya! This is Allie-Grace from Beacon Place Tuscaloosa. I just wanted to …"
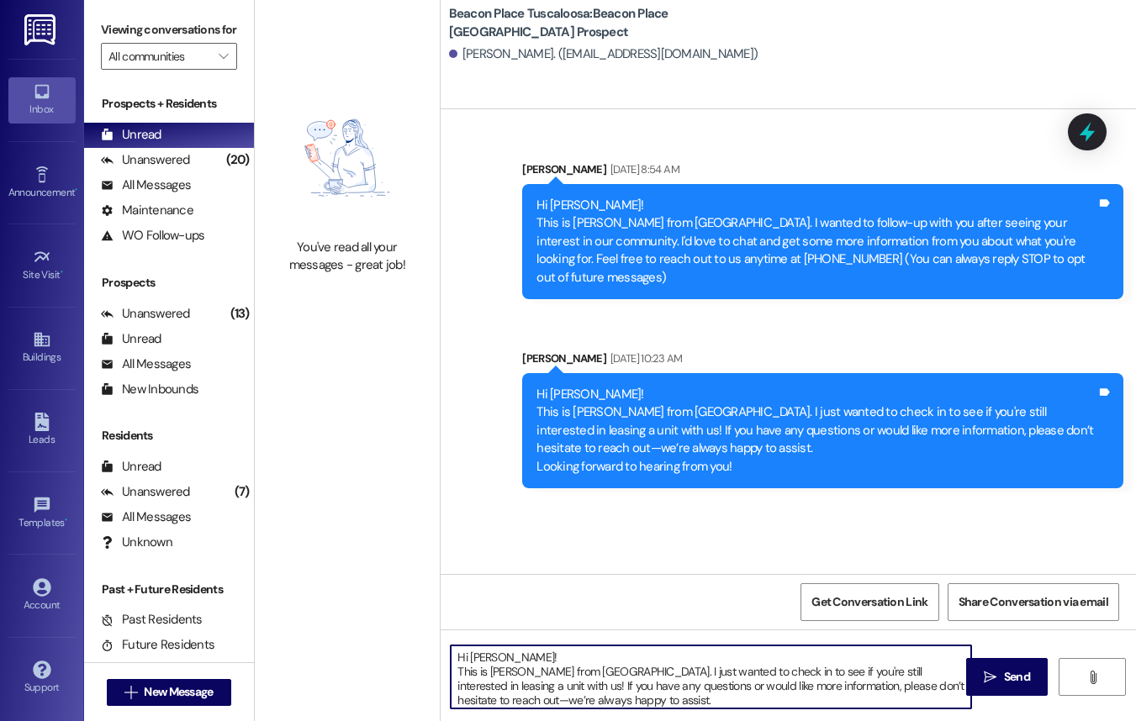
scroll to position [4, 0]
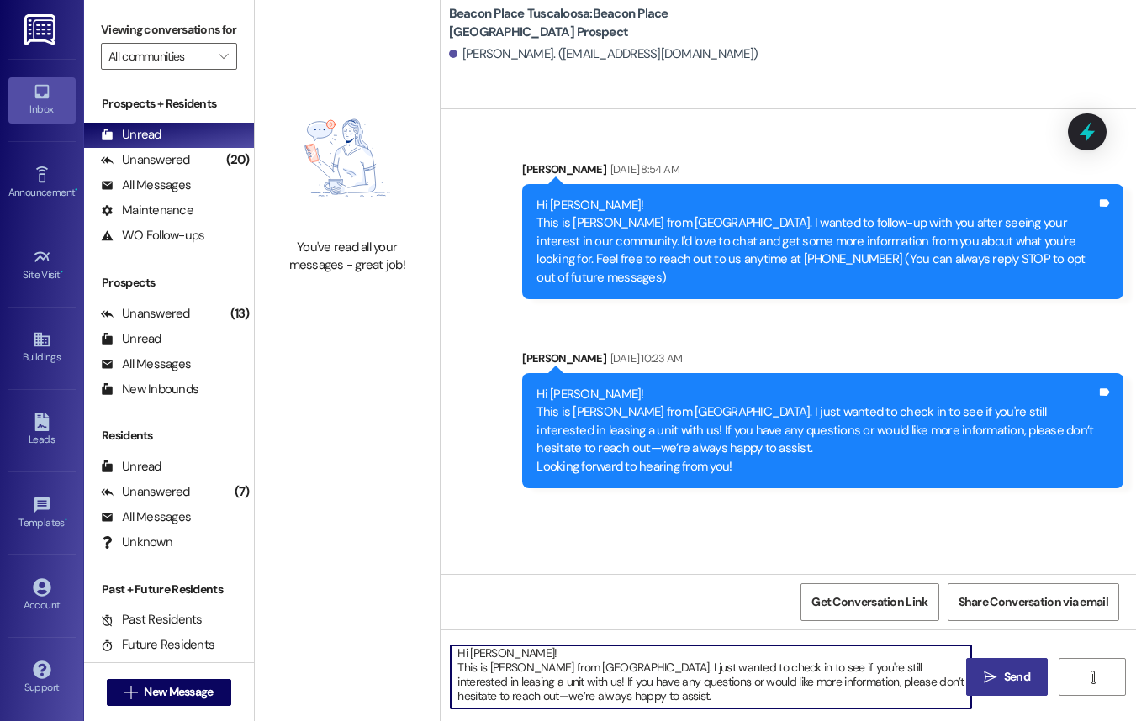
type textarea "Hi Shakiya! This is Allie-Grace from Beacon Place Tuscaloosa. I just wanted to …"
click at [1010, 677] on span "Send" at bounding box center [1017, 677] width 26 height 18
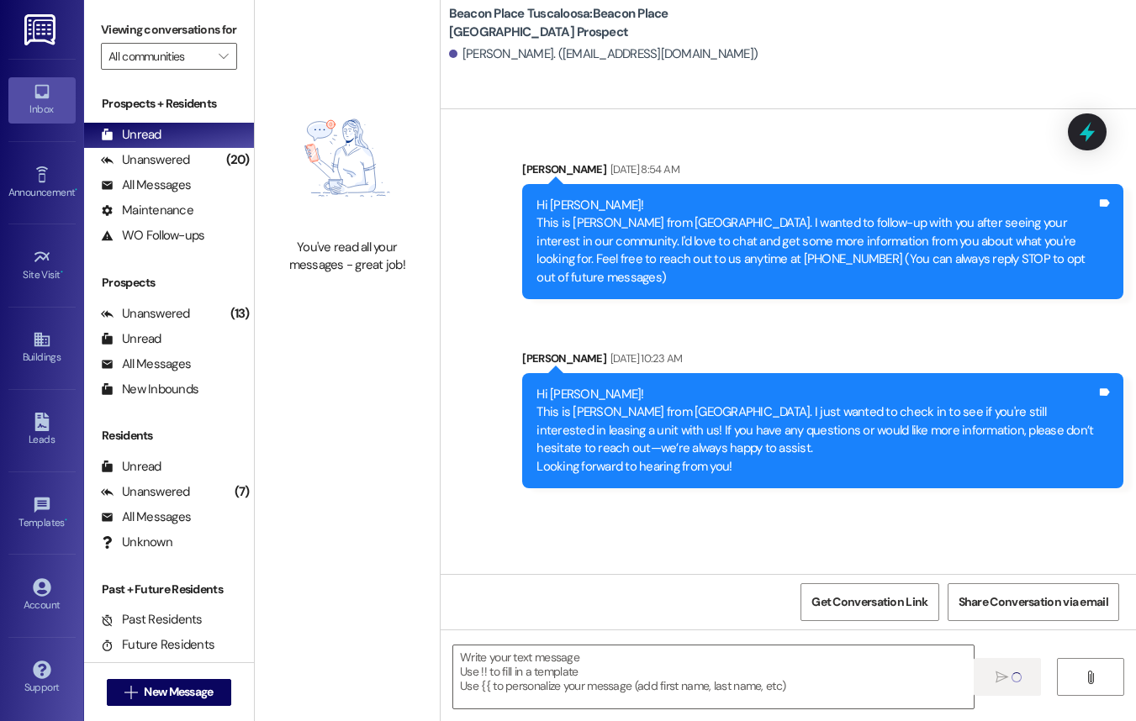
scroll to position [0, 0]
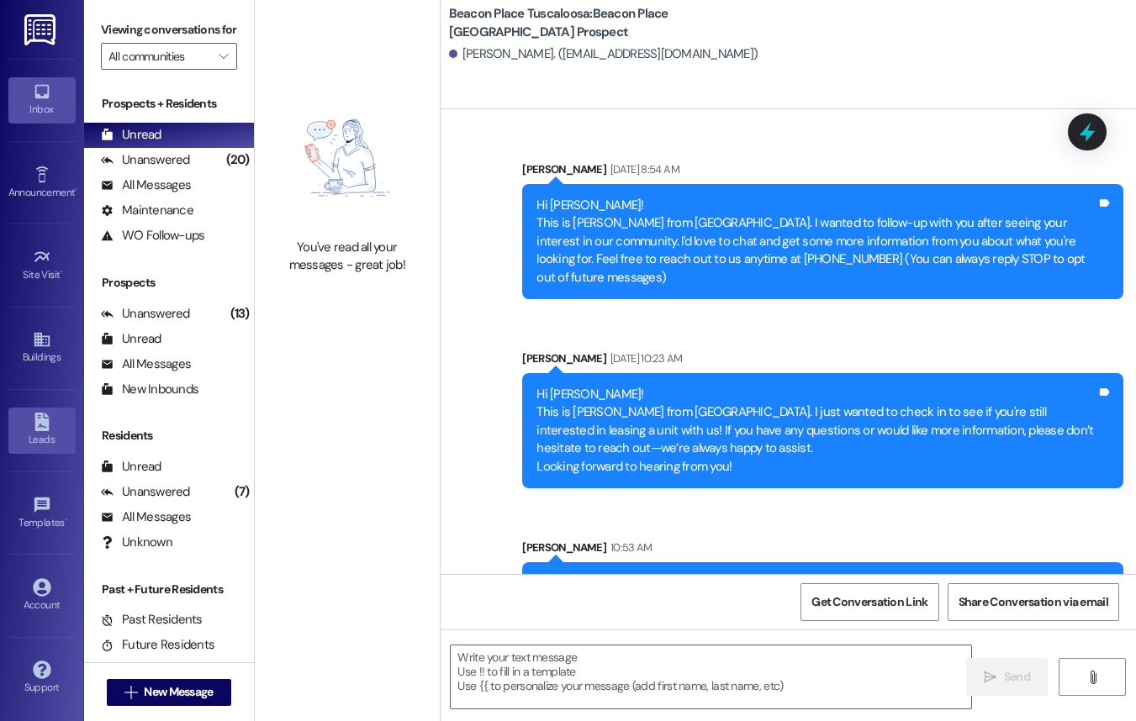
click at [42, 434] on div "Leads" at bounding box center [42, 439] width 84 height 17
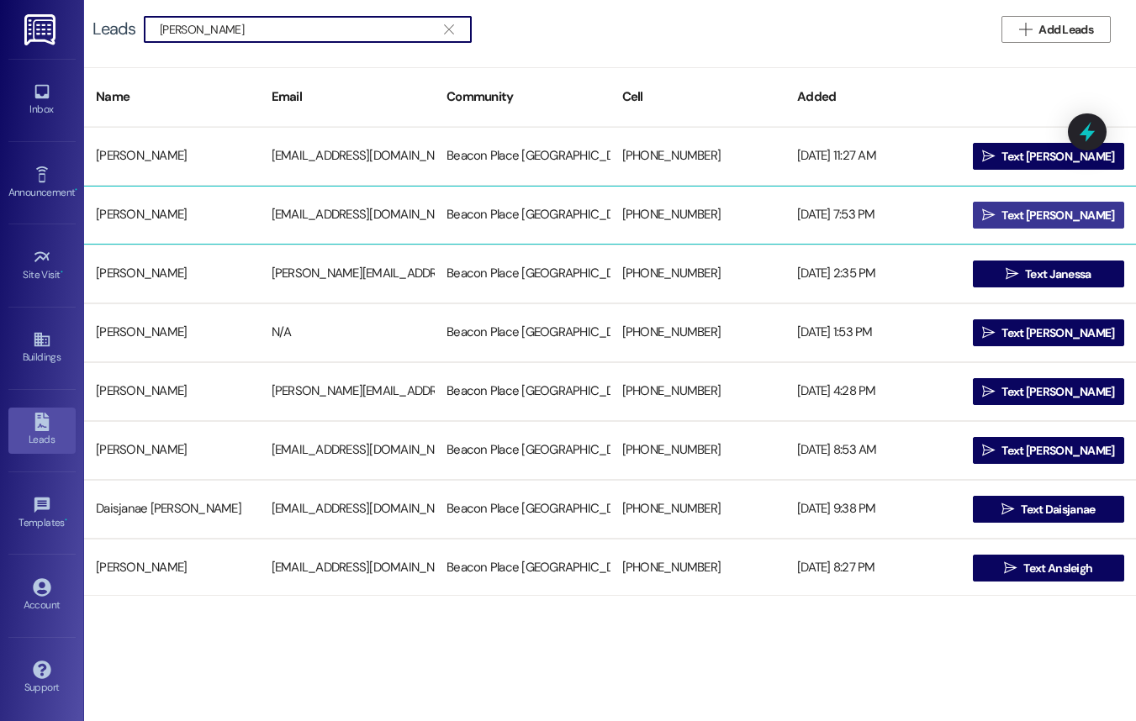
type input "jane"
click at [1001, 220] on button " Text Jane" at bounding box center [1049, 215] width 152 height 27
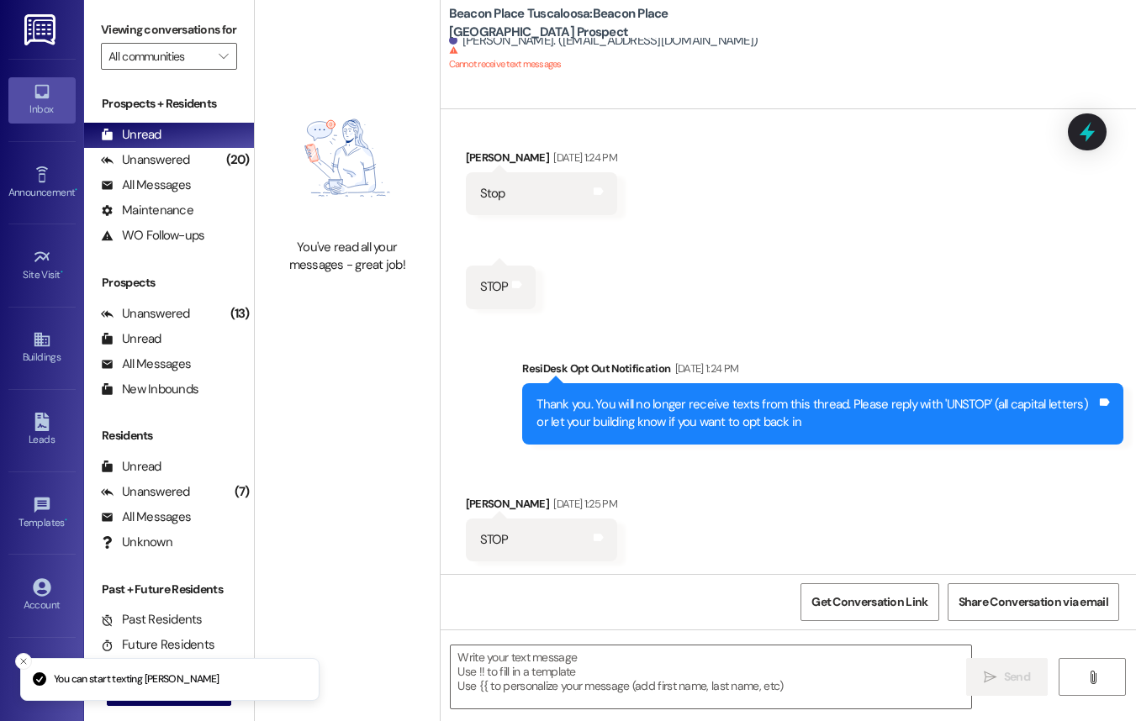
scroll to position [454, 0]
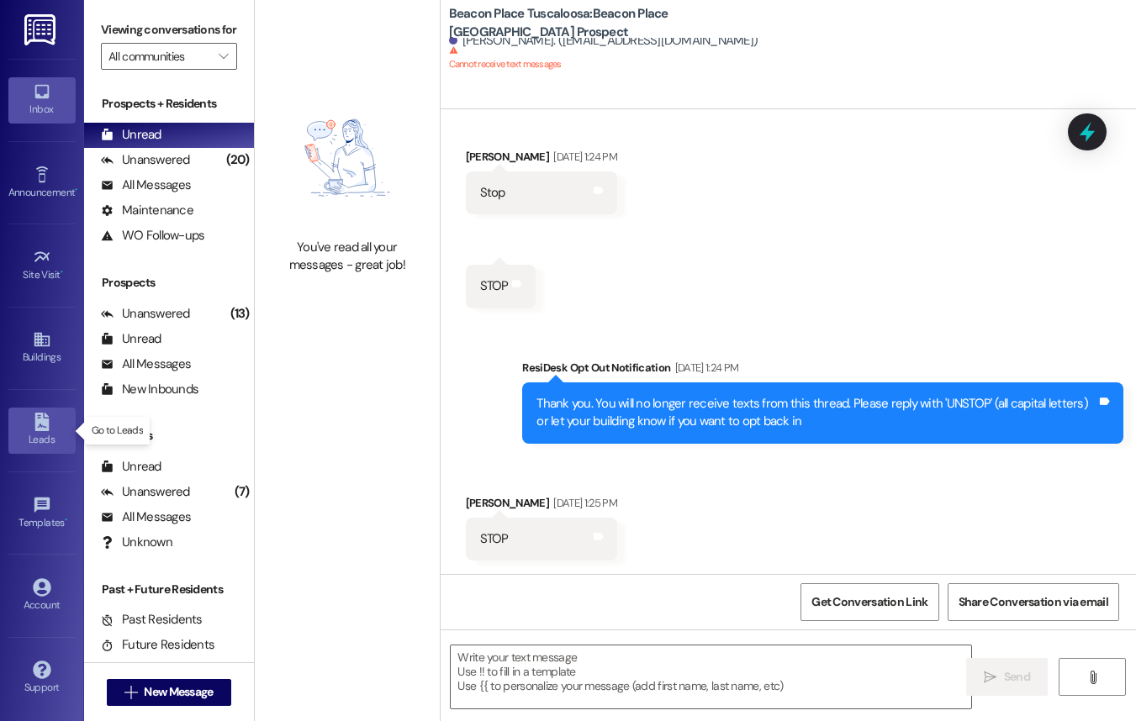
click at [41, 435] on div "Leads" at bounding box center [42, 439] width 84 height 17
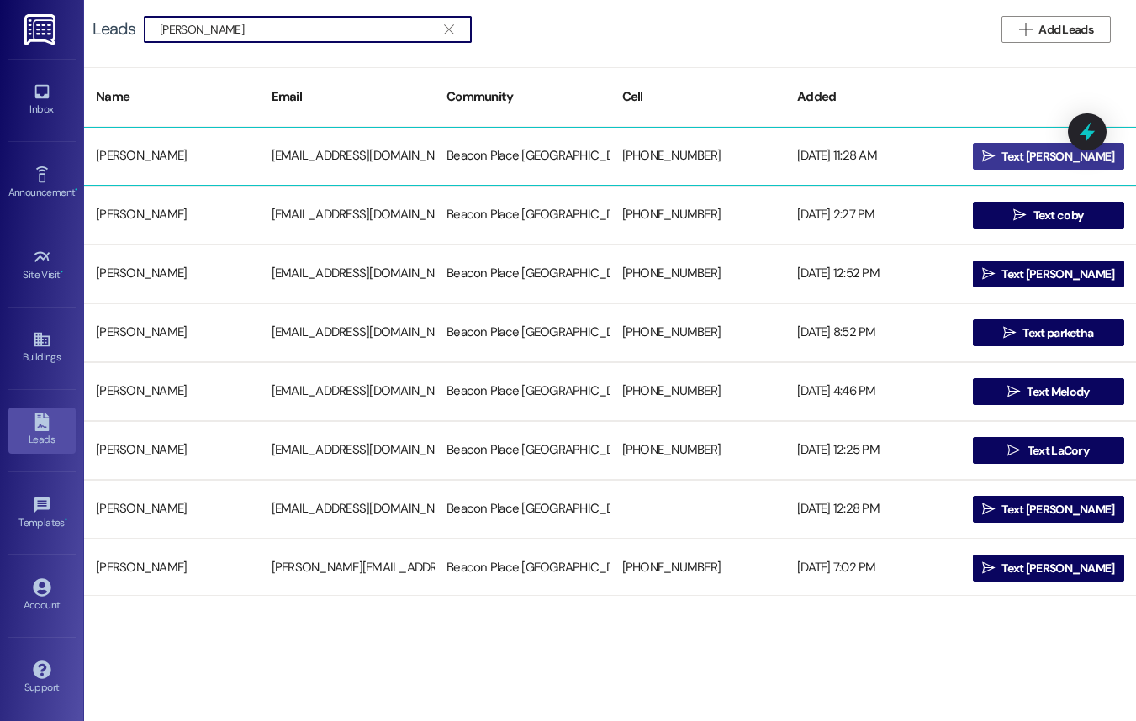
type input "cody"
click at [1025, 161] on span "Text Cody" at bounding box center [1057, 157] width 113 height 18
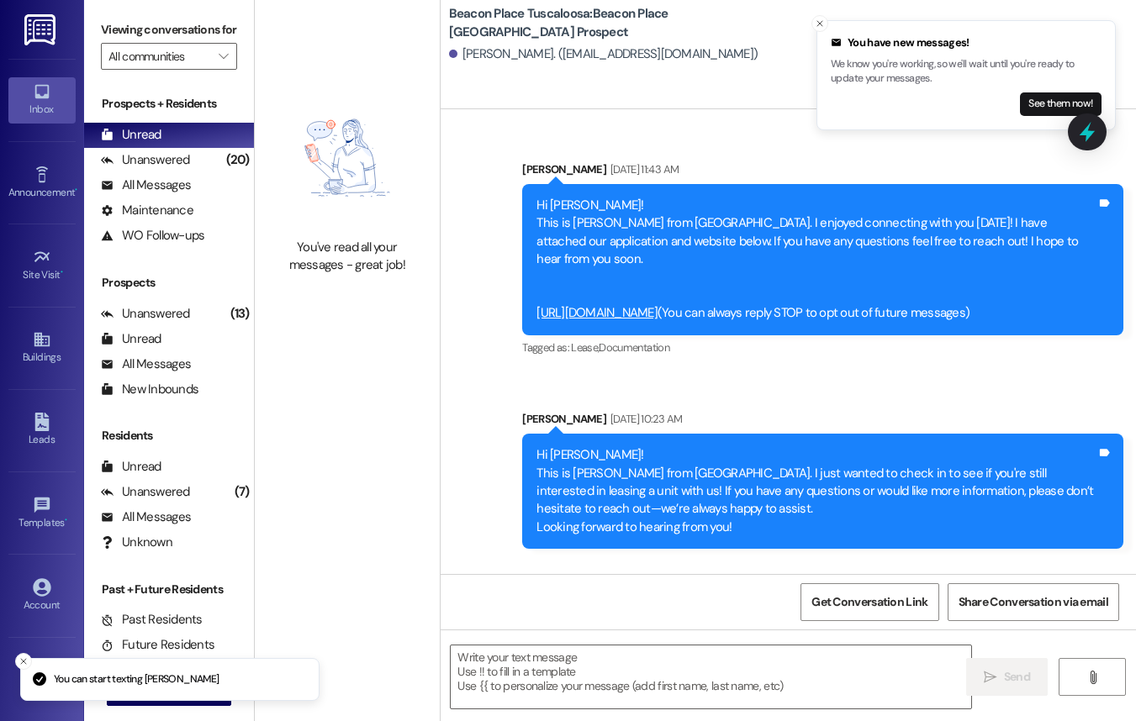
scroll to position [78, 0]
click at [1039, 97] on button "See them now!" at bounding box center [1061, 104] width 82 height 24
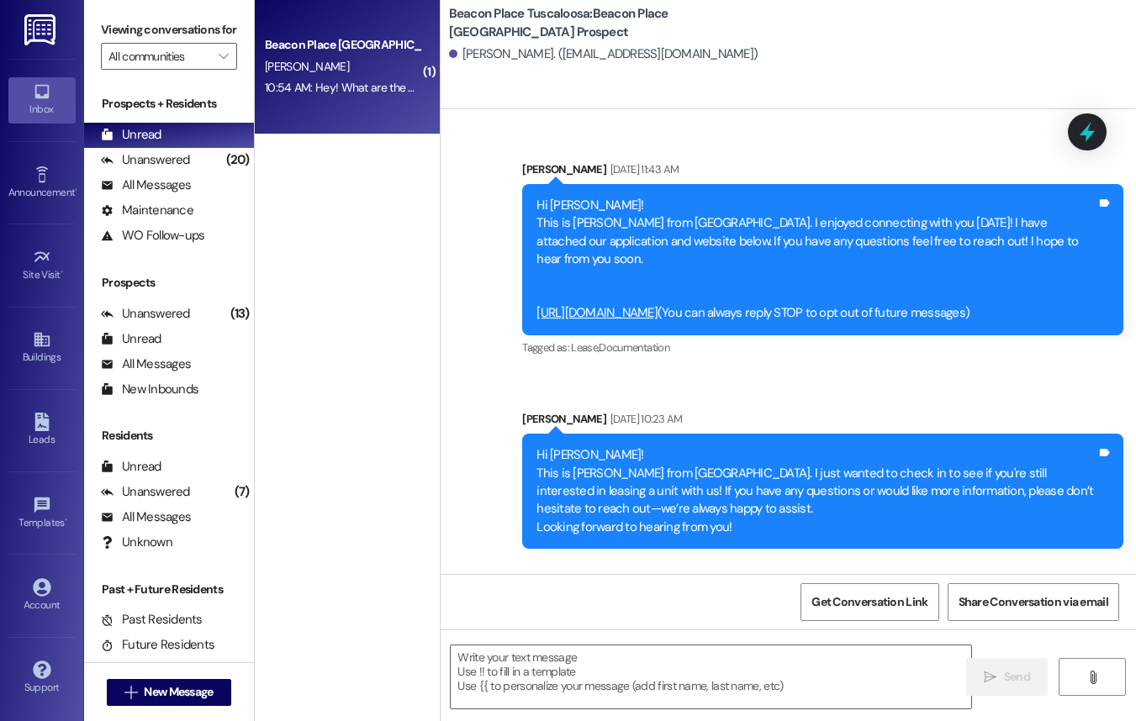
click at [295, 92] on div "10:54 AM: Hey! What are the credit requirements to lease ? 10:54 AM: Hey! What …" at bounding box center [409, 87] width 288 height 15
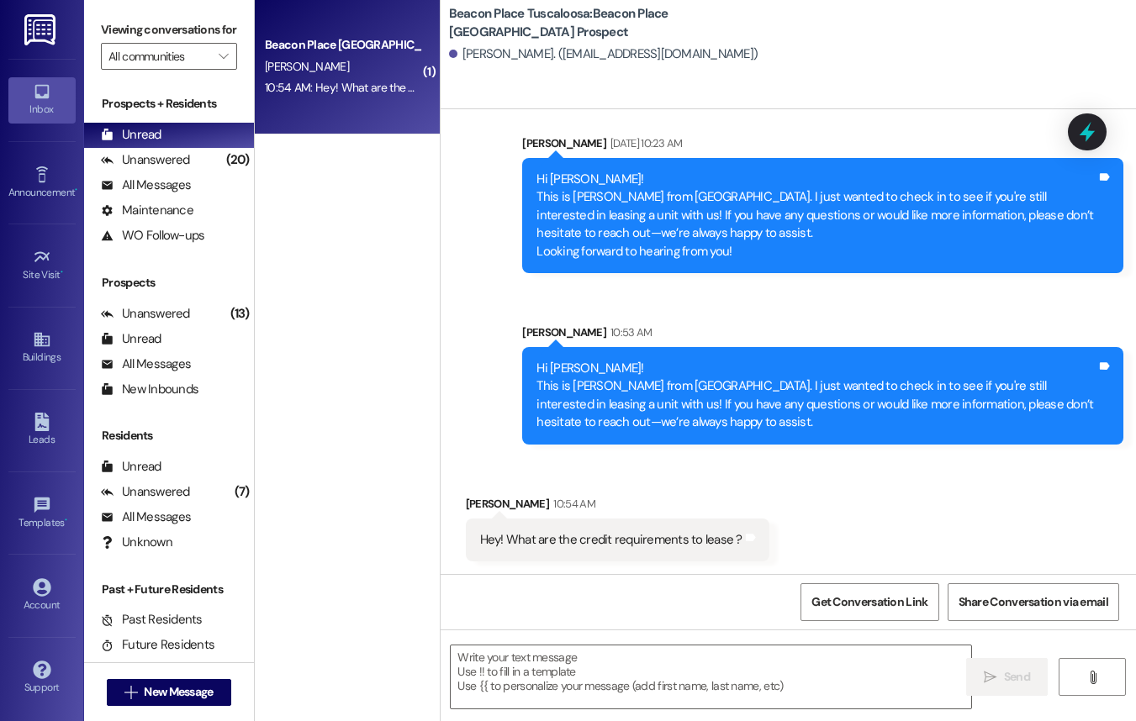
scroll to position [216, 0]
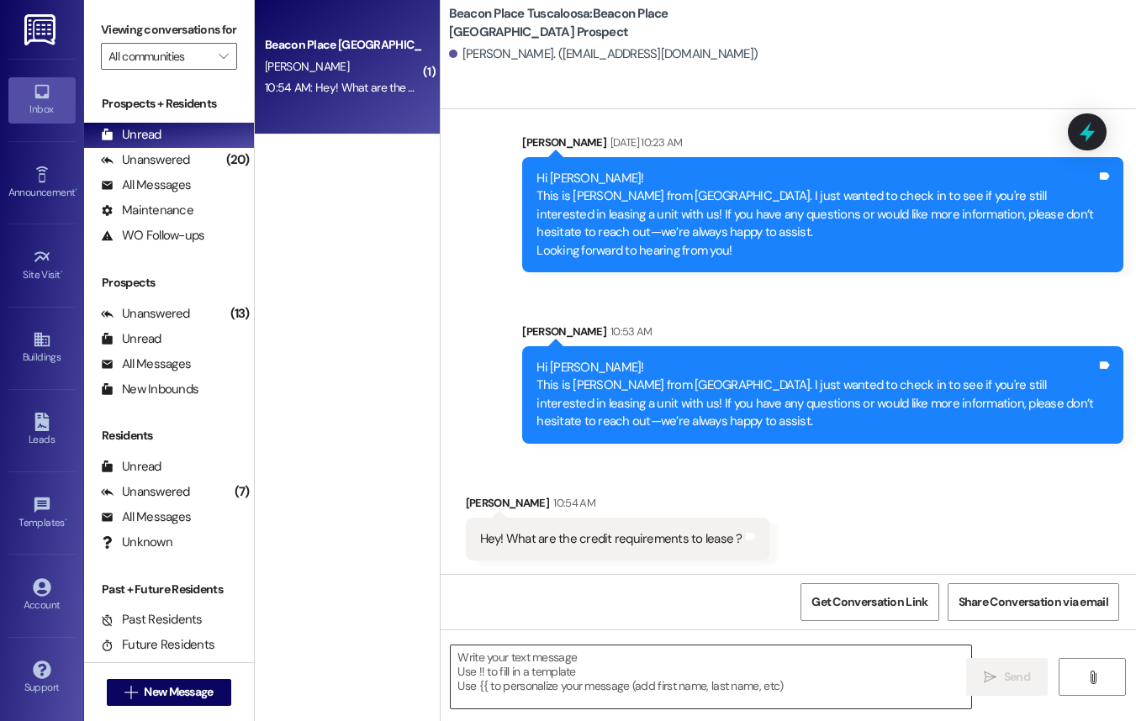
click at [692, 671] on textarea at bounding box center [711, 677] width 520 height 63
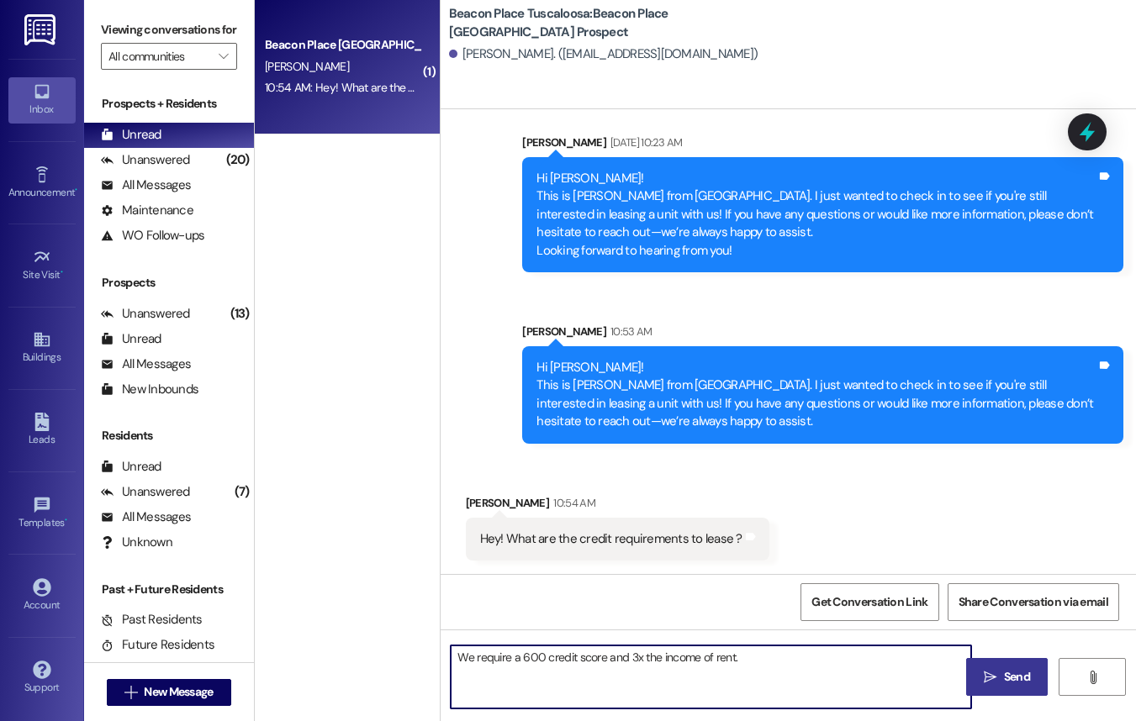
type textarea "We require a 600 credit score and 3x the income of rent."
click at [1014, 681] on span "Send" at bounding box center [1017, 677] width 26 height 18
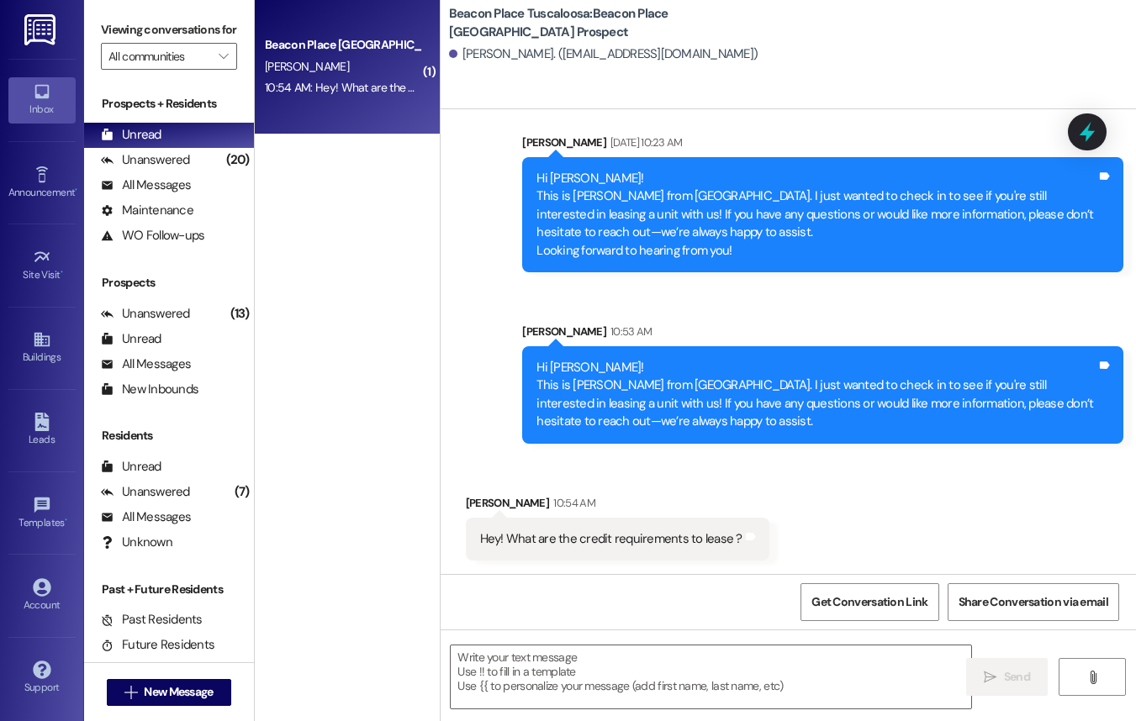
scroll to position [215, 0]
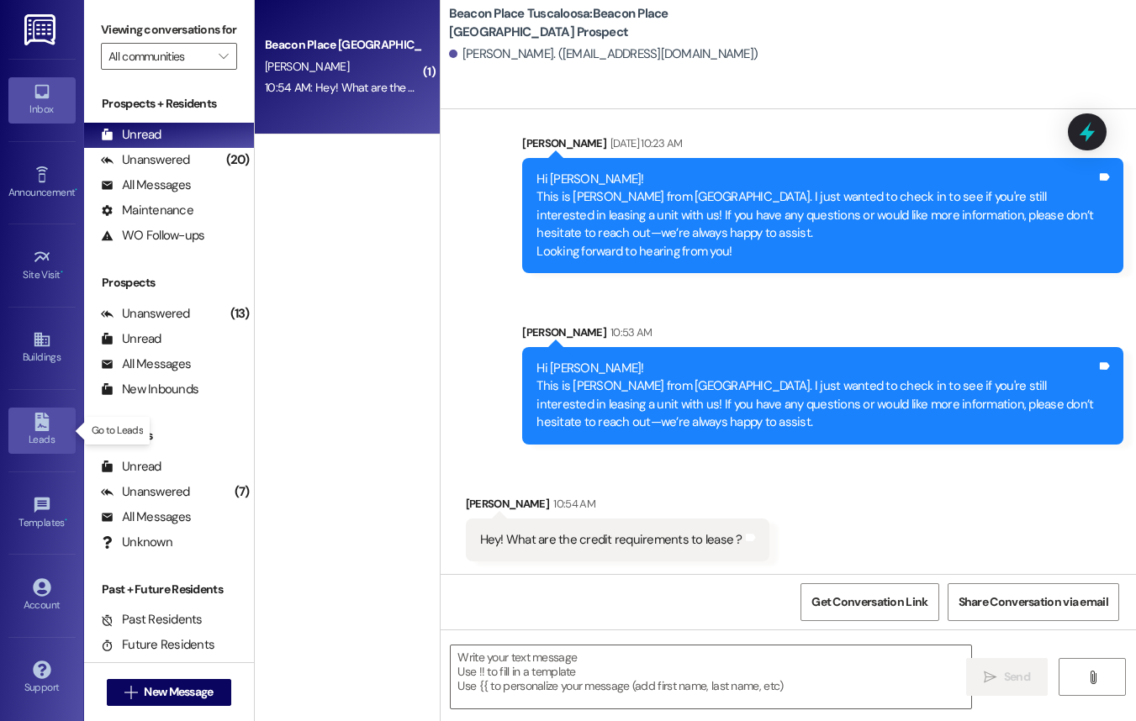
click at [33, 423] on icon at bounding box center [42, 422] width 18 height 18
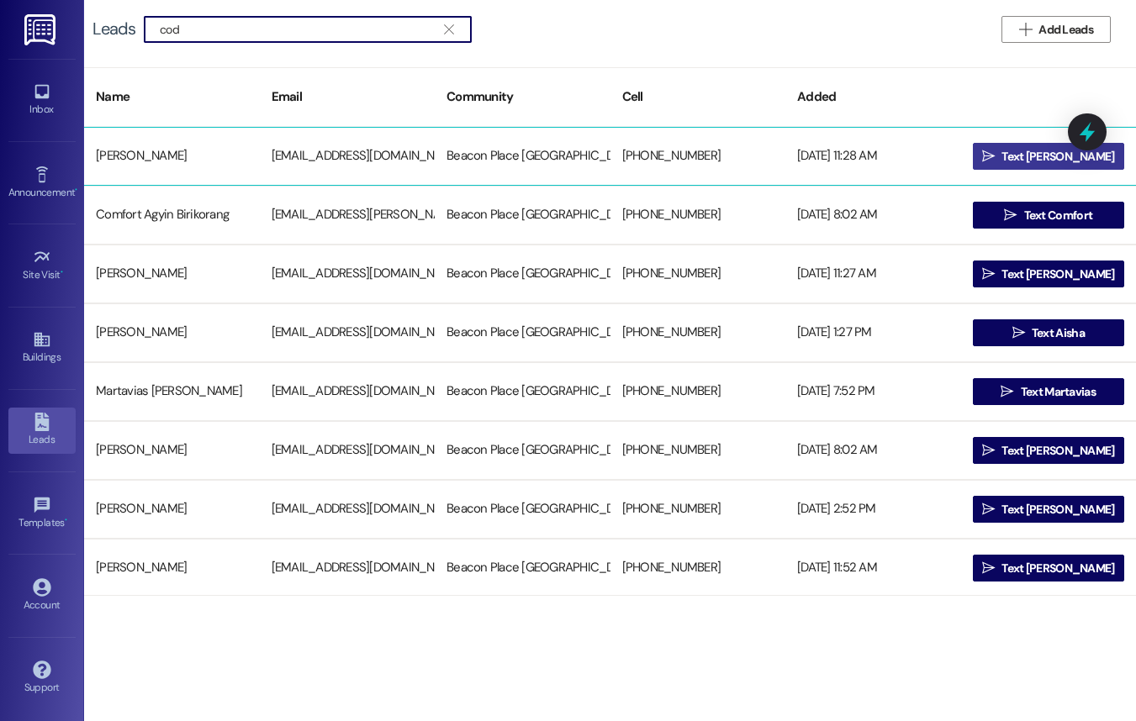
type input "cod"
click at [1037, 156] on span "Text Cody" at bounding box center [1057, 157] width 113 height 18
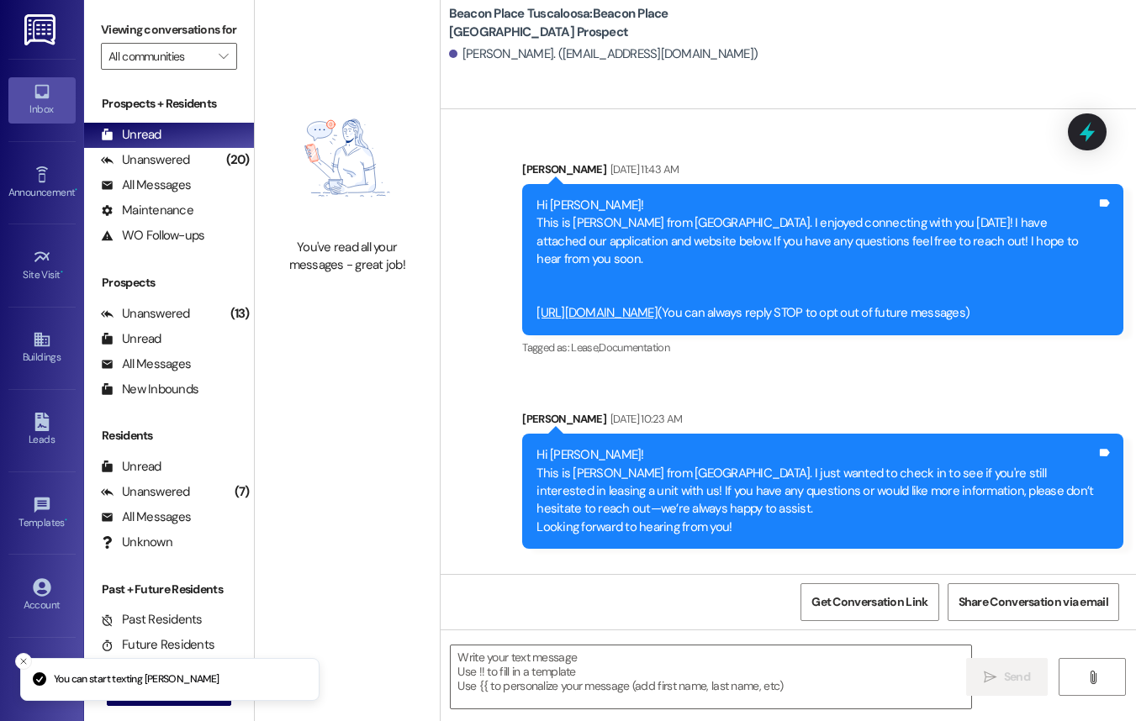
scroll to position [78, 0]
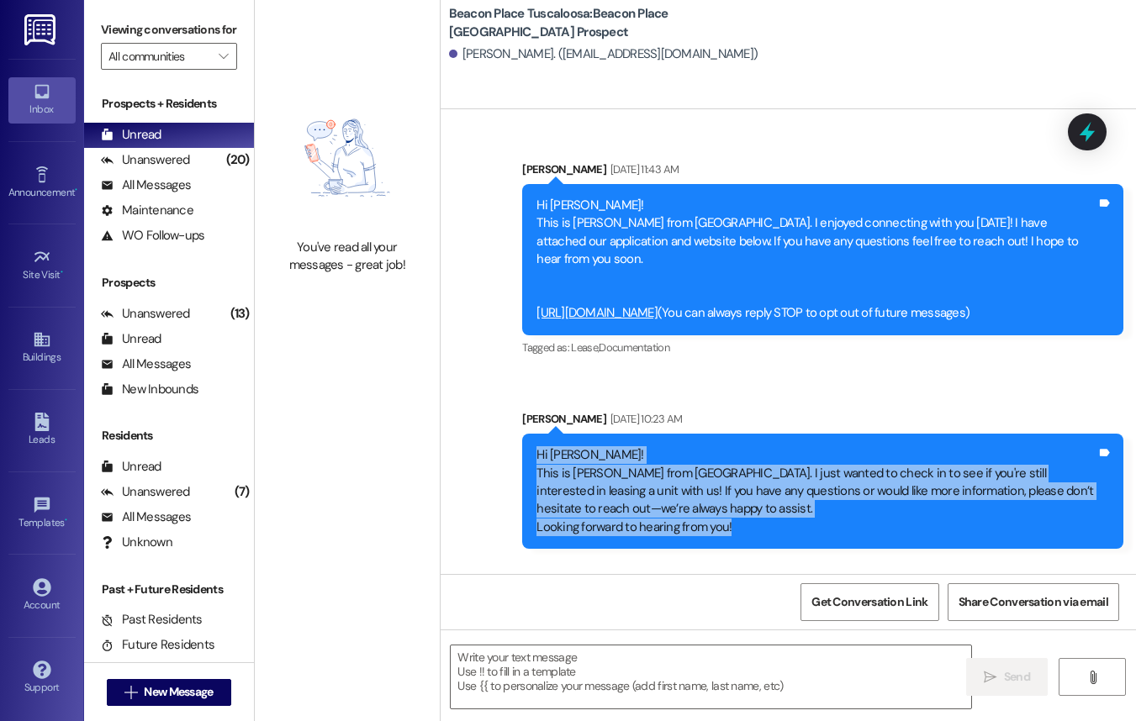
drag, startPoint x: 527, startPoint y: 463, endPoint x: 780, endPoint y: 534, distance: 262.7
click at [780, 534] on div "Hi Cody! This is Allie-Grace from Beacon Place Tuscaloosa. I just wanted to che…" at bounding box center [822, 491] width 601 height 115
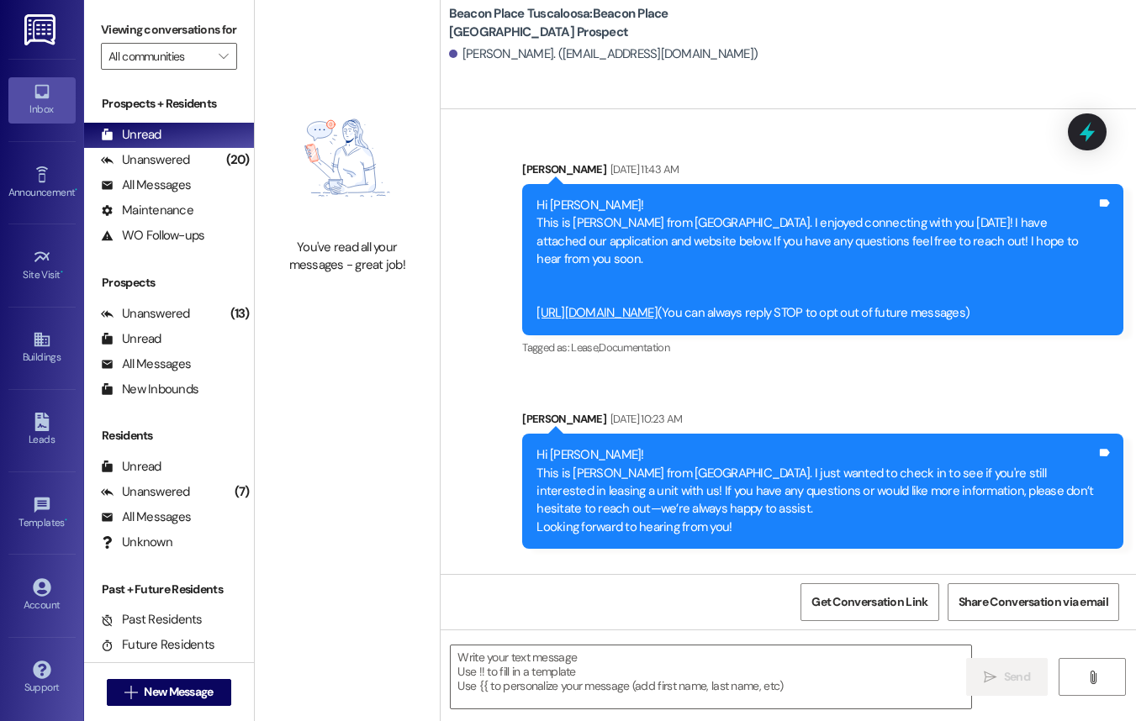
click at [778, 529] on div "Hi Cody! This is Allie-Grace from Beacon Place Tuscaloosa. I just wanted to che…" at bounding box center [816, 491] width 560 height 90
drag, startPoint x: 532, startPoint y: 472, endPoint x: 784, endPoint y: 525, distance: 257.9
click at [784, 525] on div "Hi Cody! This is Allie-Grace from Beacon Place Tuscaloosa. I just wanted to che…" at bounding box center [816, 491] width 563 height 90
copy div "Hi Cody! This is Allie-Grace from Beacon Place Tuscaloosa. I just wanted to che…"
click at [703, 664] on textarea at bounding box center [711, 677] width 520 height 63
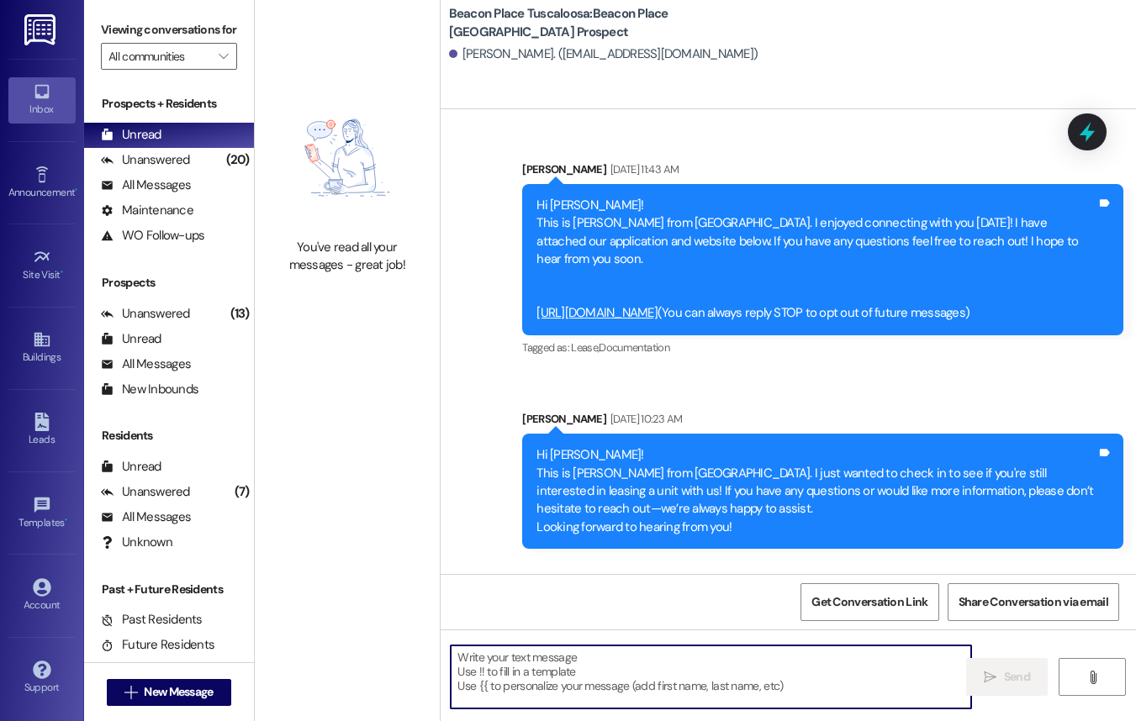
paste textarea "Hi Cody! This is Allie-Grace from Beacon Place Tuscaloosa. I just wanted to che…"
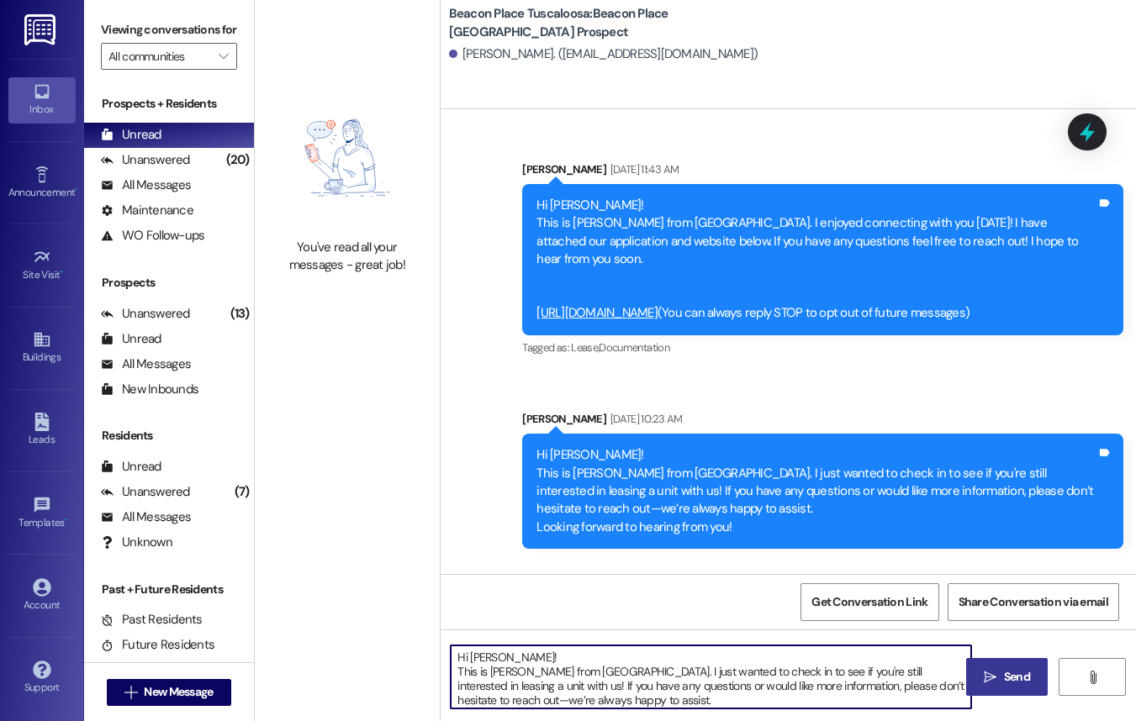
type textarea "Hi Cody! This is Allie-Grace from Beacon Place Tuscaloosa. I just wanted to che…"
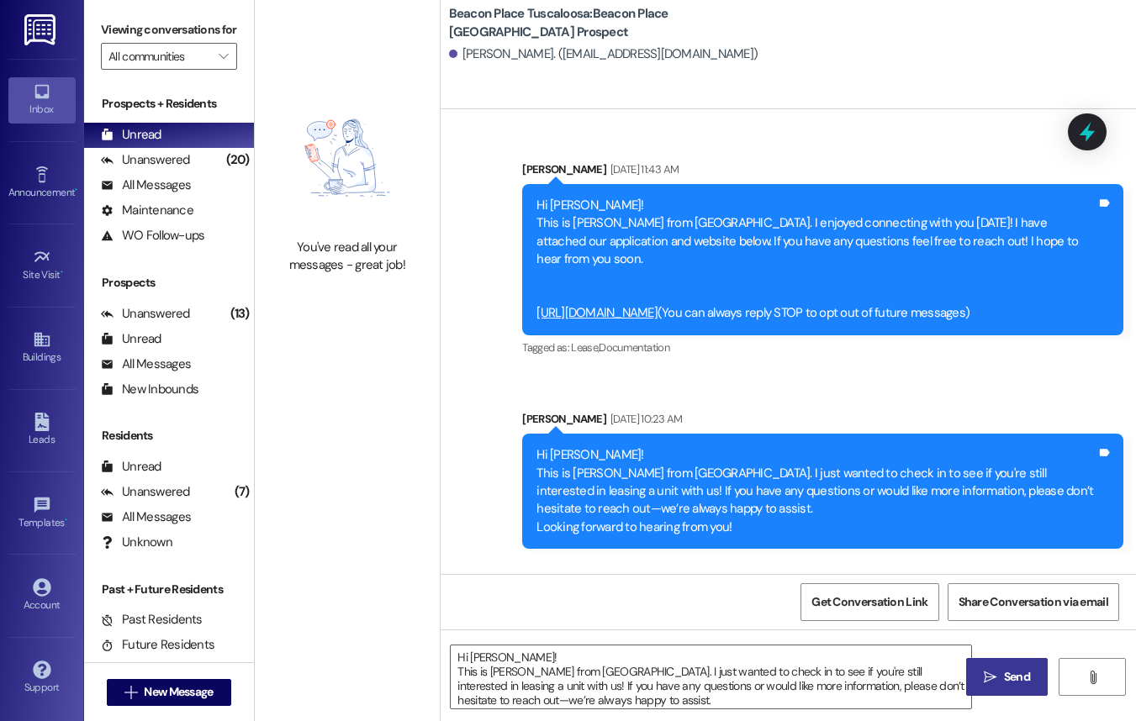
click at [984, 678] on icon "" at bounding box center [990, 677] width 13 height 13
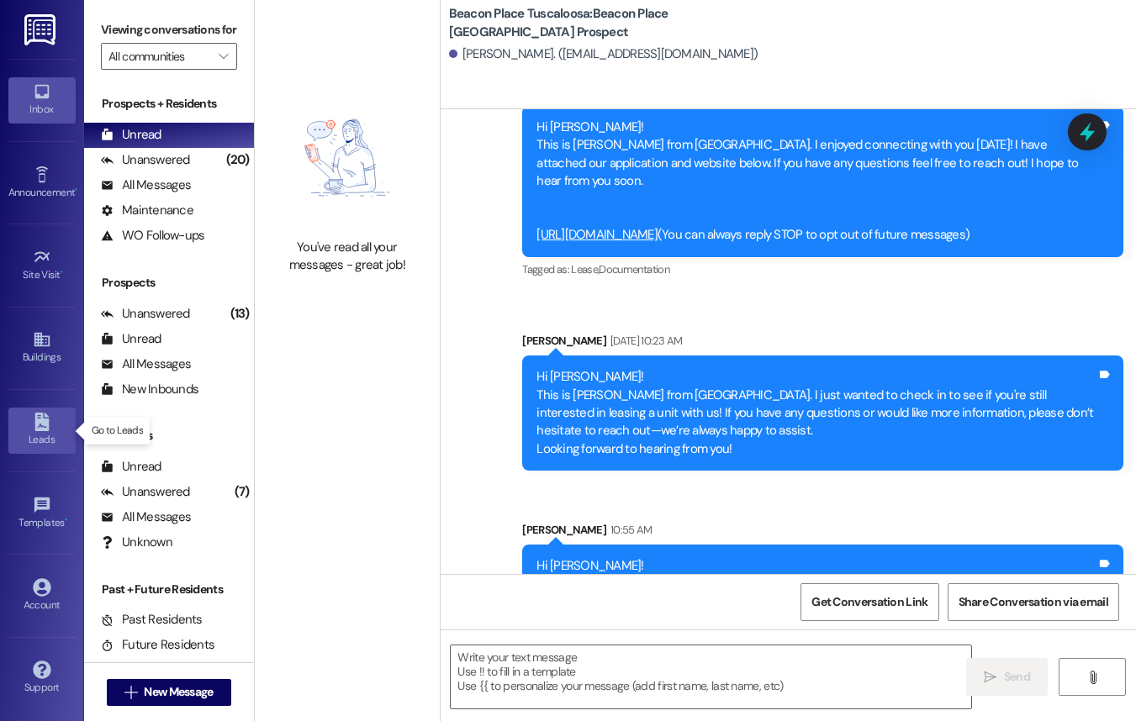
click at [67, 416] on link "Leads" at bounding box center [41, 430] width 67 height 45
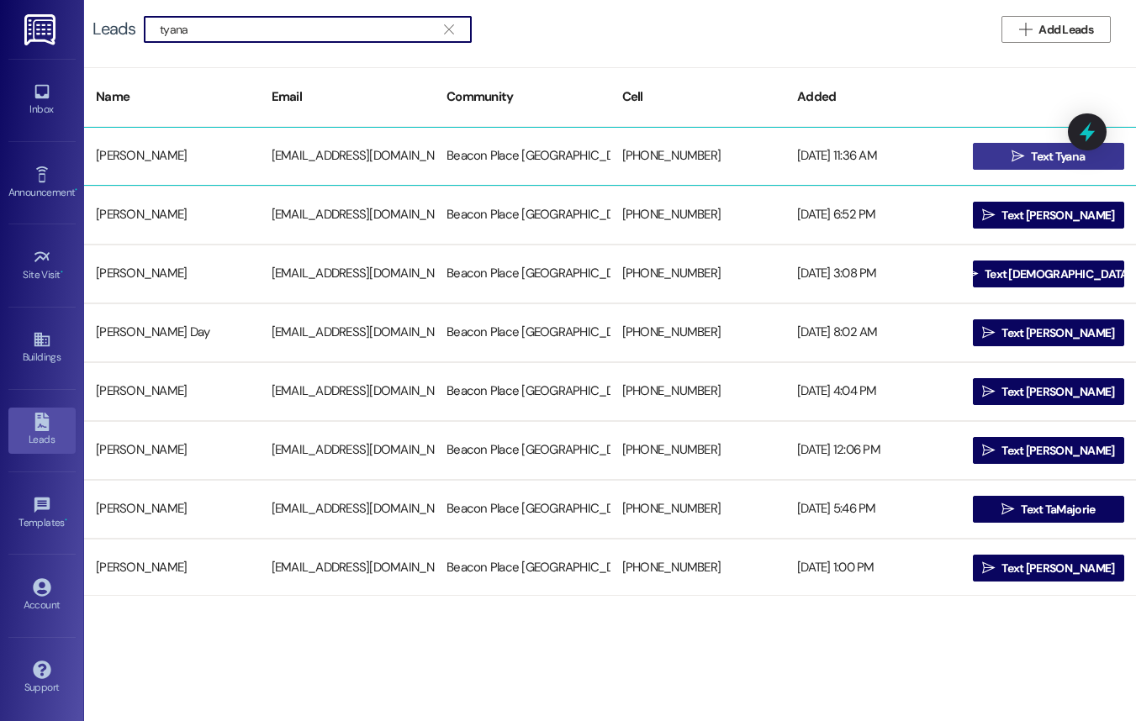
type input "tyana"
click at [1042, 159] on span "Text Tyana" at bounding box center [1058, 157] width 54 height 18
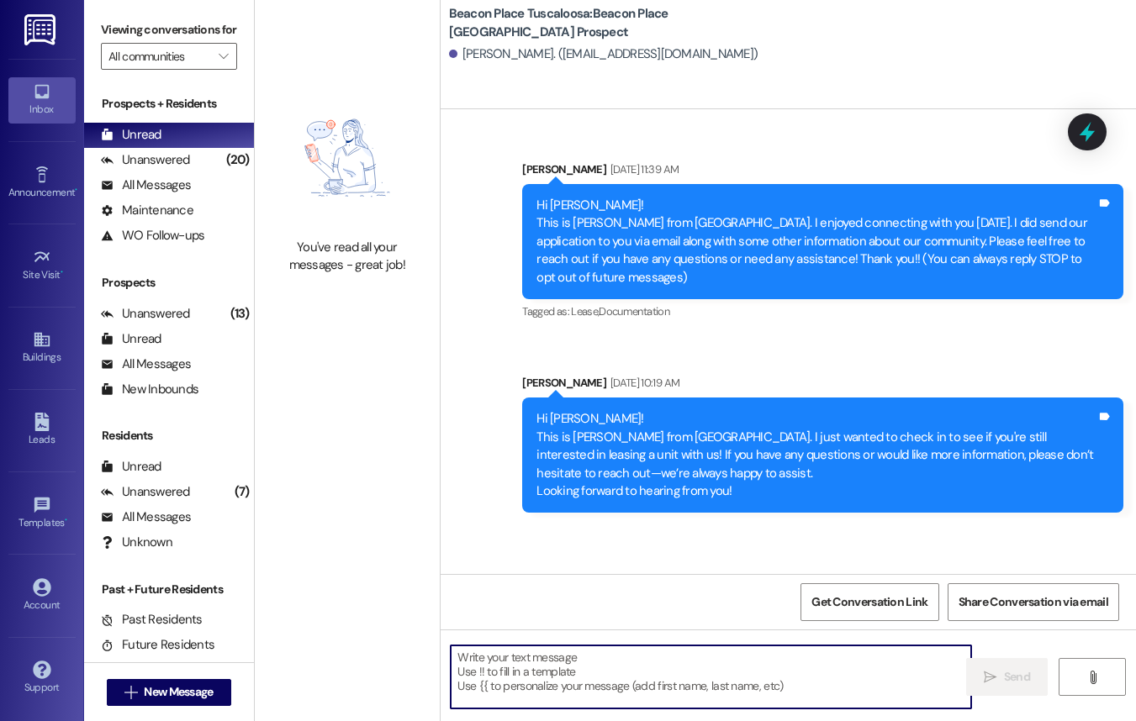
click at [616, 652] on textarea at bounding box center [711, 677] width 520 height 63
paste textarea "Hi Cody! This is Allie-Grace from Beacon Place Tuscaloosa. I just wanted to che…"
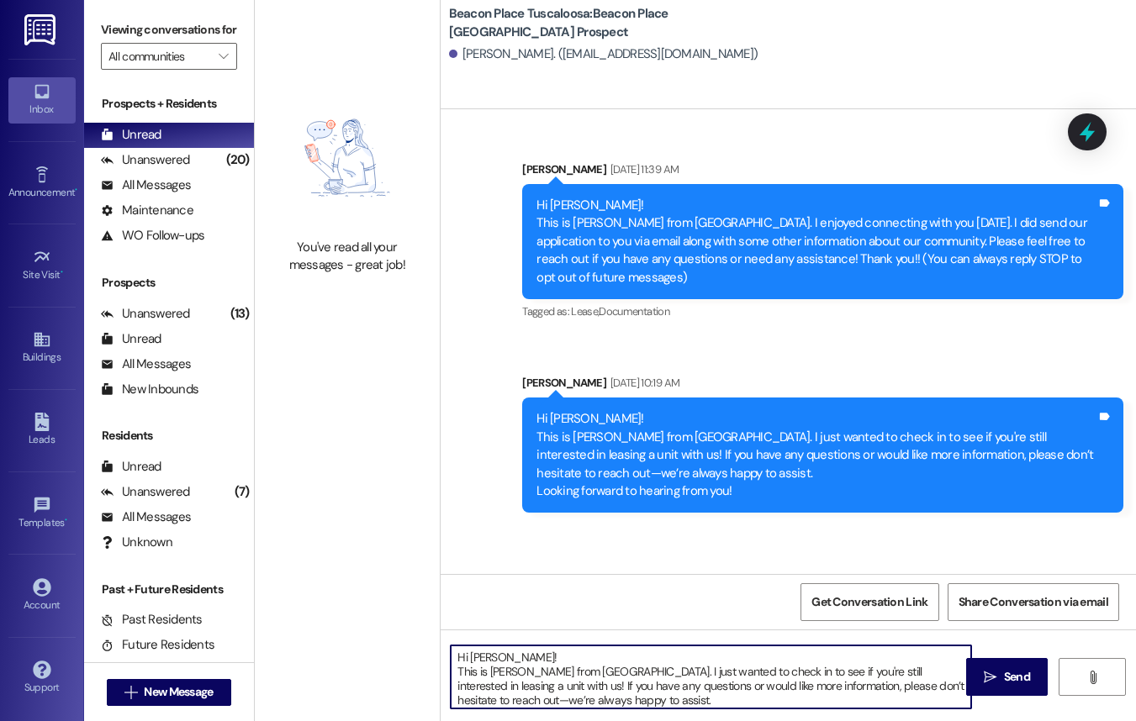
click at [494, 661] on textarea "Hi Cody! This is Allie-Grace from Beacon Place Tuscaloosa. I just wanted to che…" at bounding box center [711, 677] width 520 height 63
type textarea "Hi Tyana! This is Allie-Grace from Beacon Place Tuscaloosa. I just wanted to ch…"
click at [987, 681] on icon "" at bounding box center [990, 677] width 13 height 13
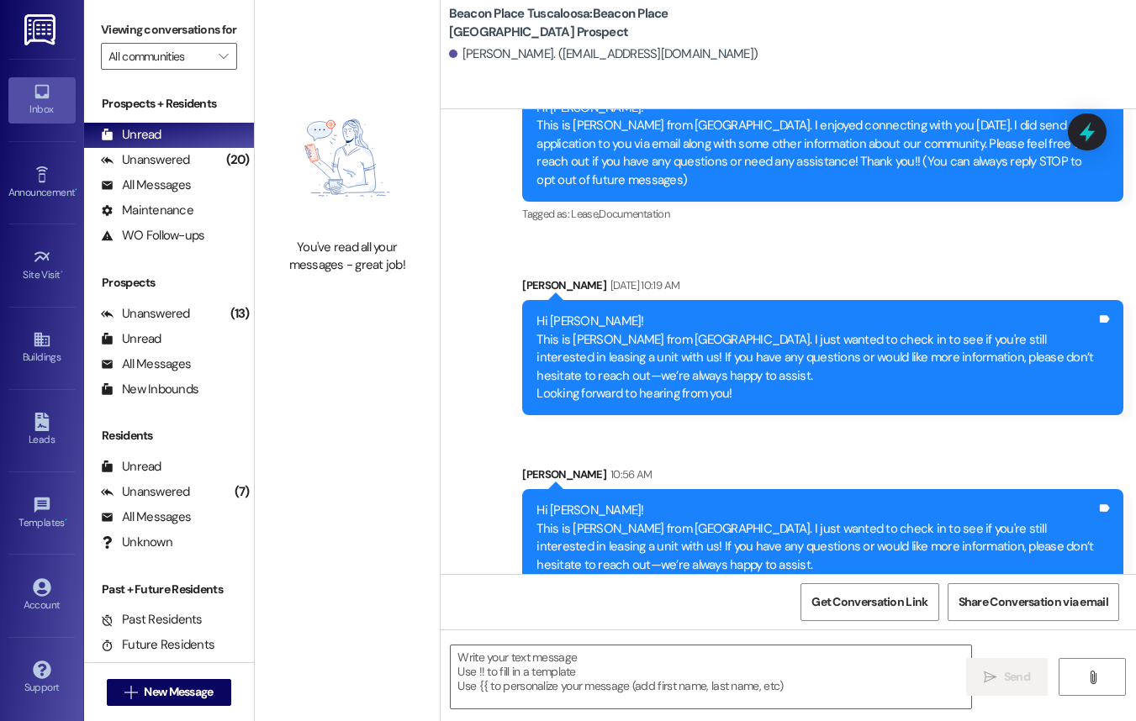
scroll to position [124, 0]
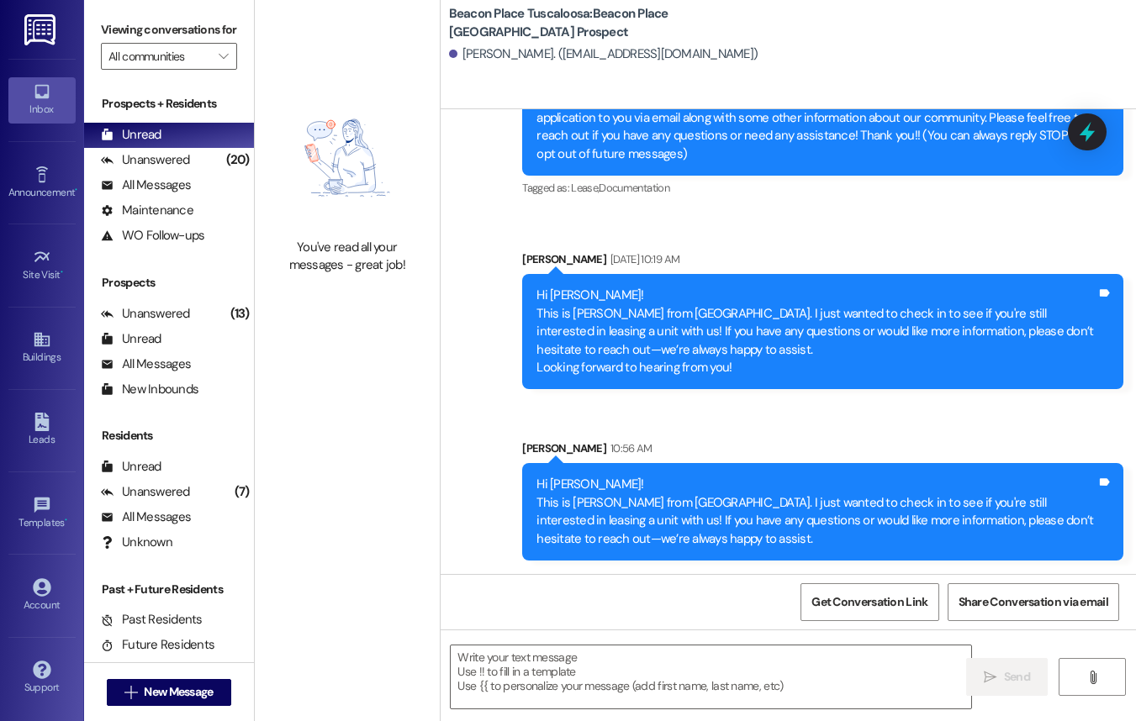
drag, startPoint x: 530, startPoint y: 488, endPoint x: 778, endPoint y: 555, distance: 256.7
click at [778, 555] on div "Hi Tyana! This is Allie-Grace from Beacon Place Tuscaloosa. I just wanted to ch…" at bounding box center [822, 512] width 601 height 98
copy div "Hi Tyana! This is Allie-Grace from Beacon Place Tuscaloosa. I just wanted to ch…"
click at [36, 441] on div "Leads" at bounding box center [42, 439] width 84 height 17
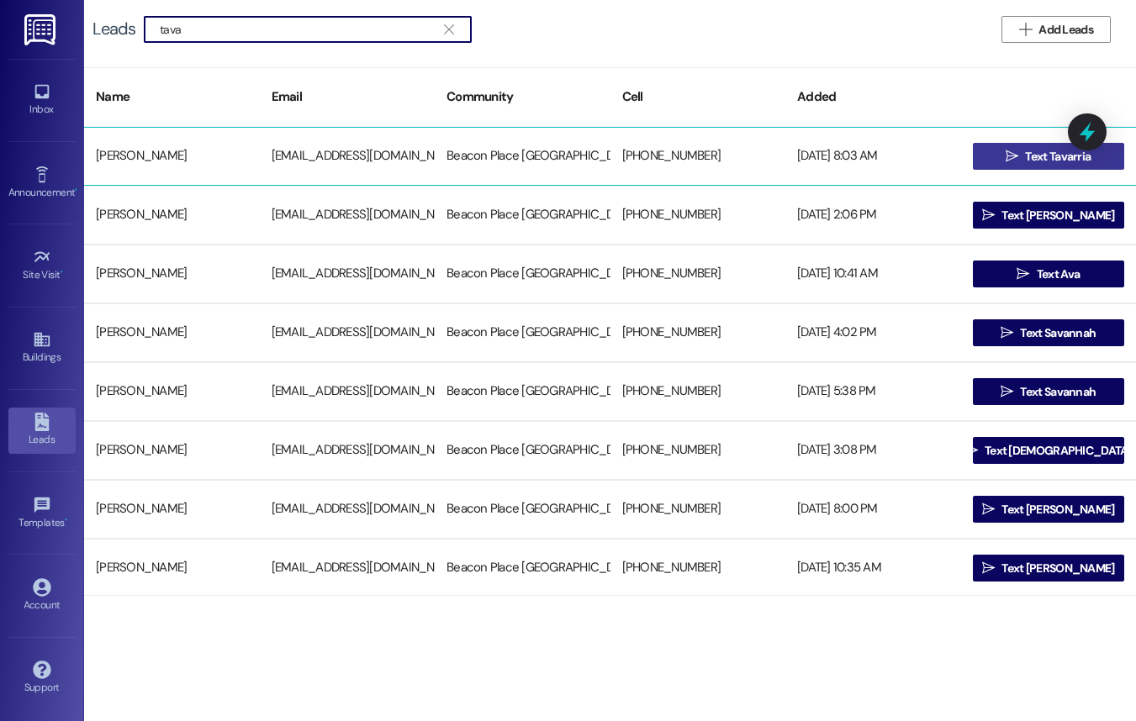
type input "tava"
click at [987, 161] on button " Text Tavarria" at bounding box center [1049, 156] width 152 height 27
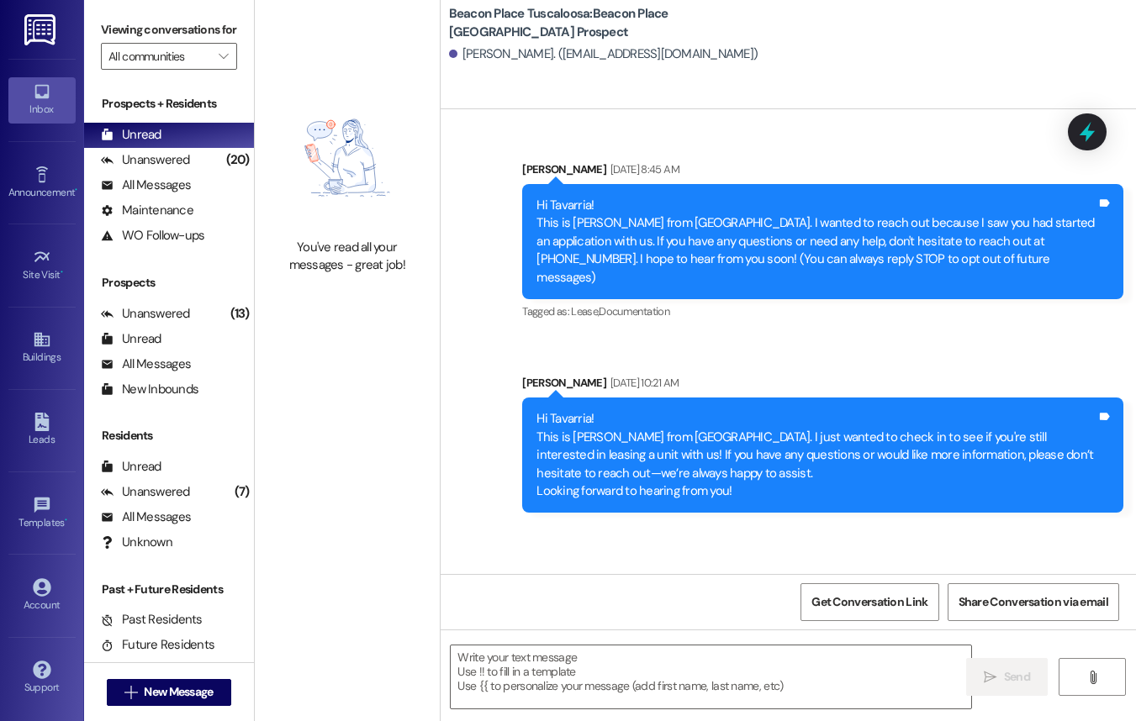
drag, startPoint x: 532, startPoint y: 401, endPoint x: 780, endPoint y: 461, distance: 255.3
click at [780, 461] on div "Hi Tavarria! This is Allie-Grace from Beacon Place Tuscaloosa. I just wanted to…" at bounding box center [816, 455] width 563 height 90
copy div "Hi Tavarria! This is Allie-Grace from Beacon Place Tuscaloosa. I just wanted to…"
click at [584, 678] on textarea at bounding box center [711, 677] width 520 height 63
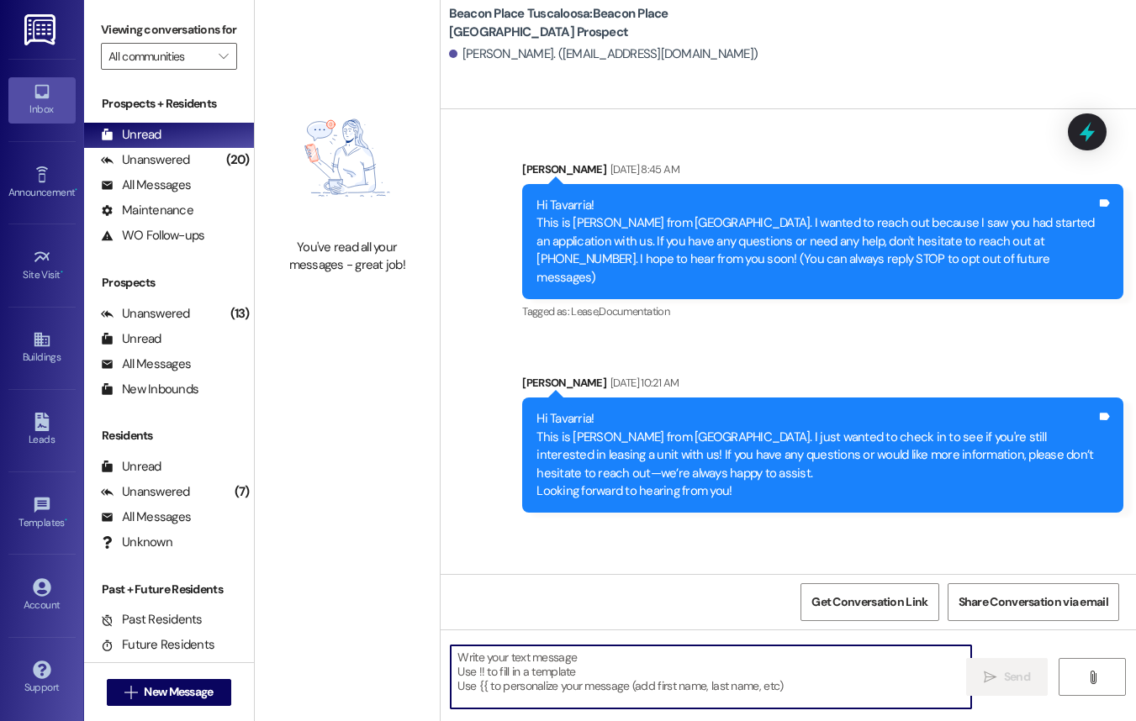
paste textarea "Hi Tavarria! This is Allie-Grace from Beacon Place Tuscaloosa. I just wanted to…"
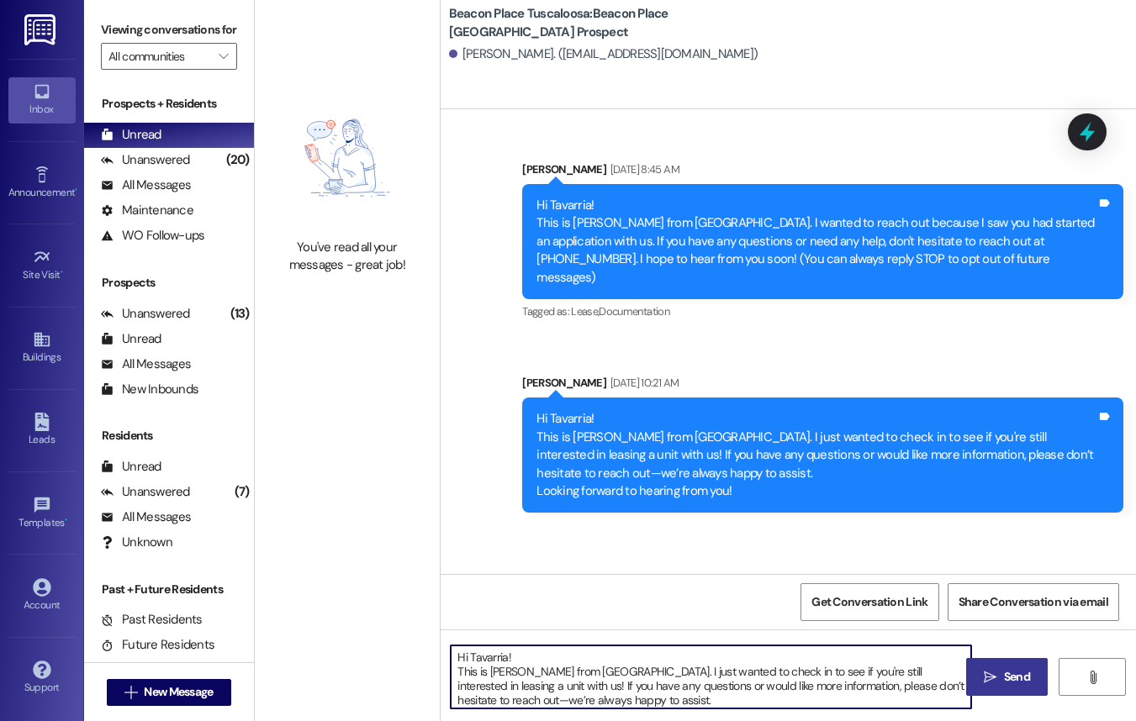
type textarea "Hi Tavarria! This is Allie-Grace from Beacon Place Tuscaloosa. I just wanted to…"
click at [999, 692] on button " Send" at bounding box center [1007, 677] width 82 height 38
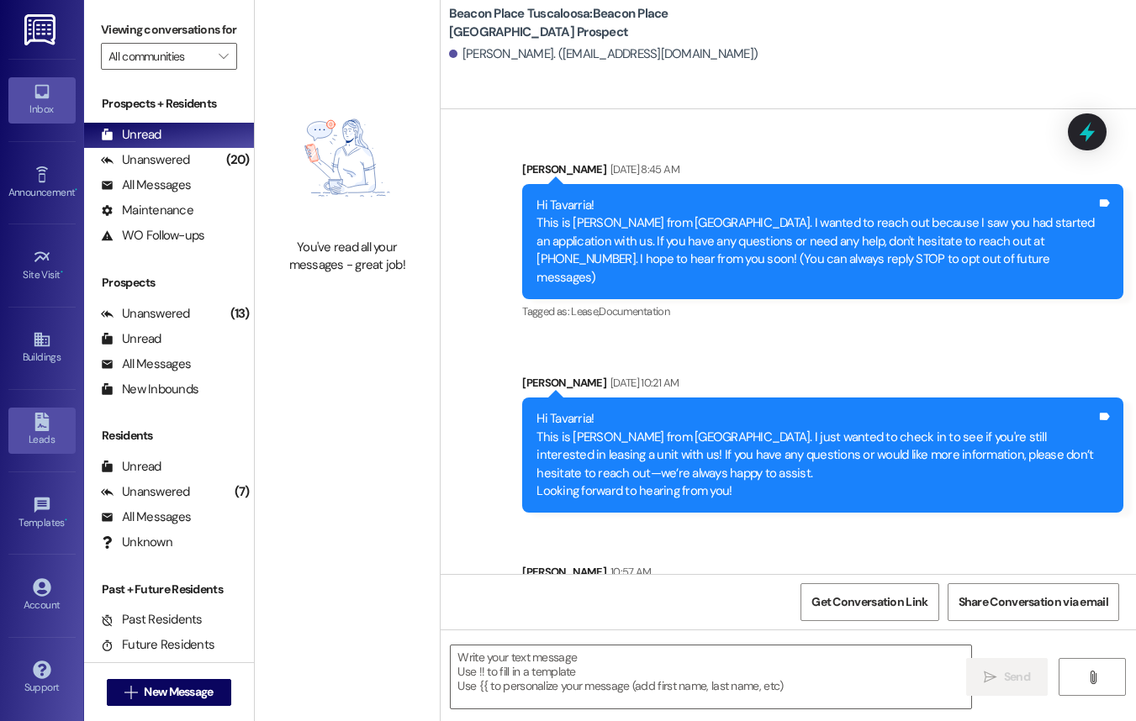
click at [48, 440] on div "Leads" at bounding box center [42, 439] width 84 height 17
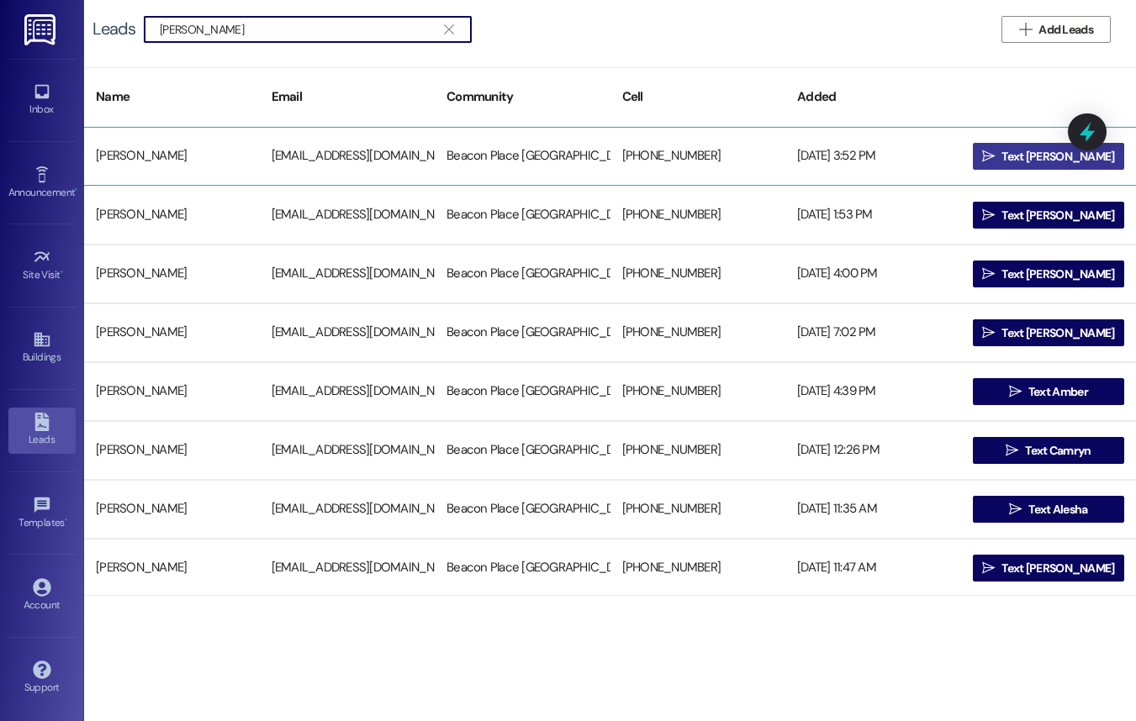
type input "cameron"
click at [1058, 160] on span "Text Cameron" at bounding box center [1057, 157] width 113 height 18
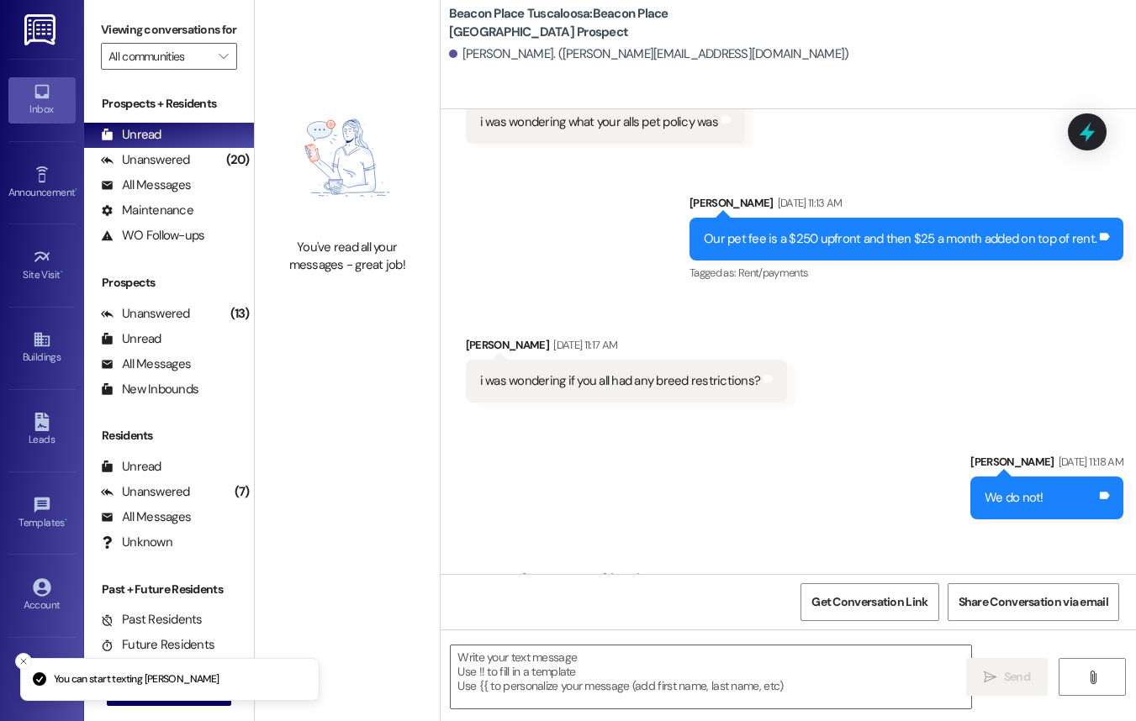
scroll to position [367, 0]
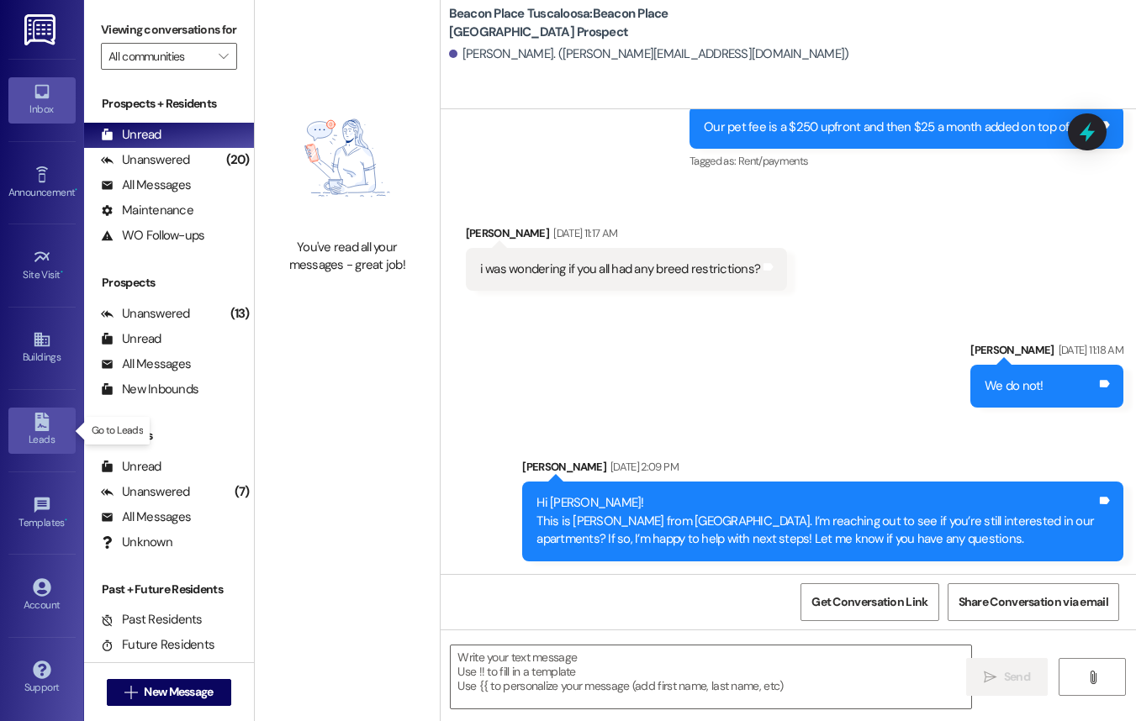
click at [41, 414] on icon at bounding box center [41, 422] width 14 height 18
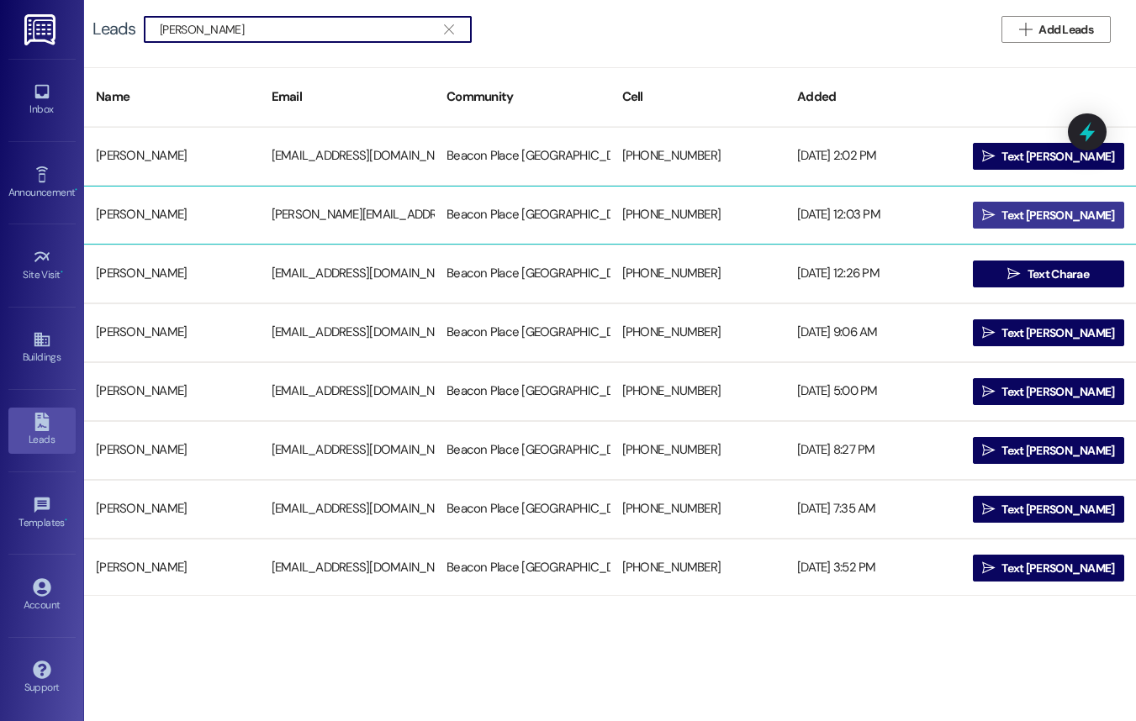
type input "charlie"
click at [1033, 207] on span "Text Charlie" at bounding box center [1057, 216] width 113 height 18
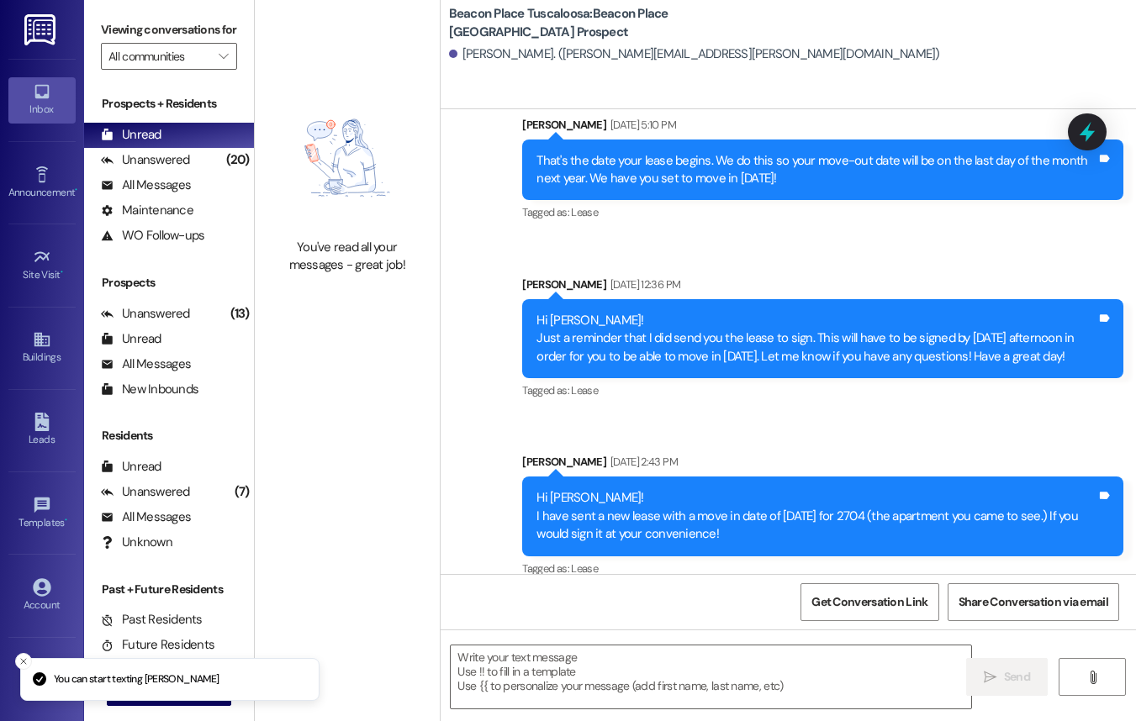
scroll to position [923, 0]
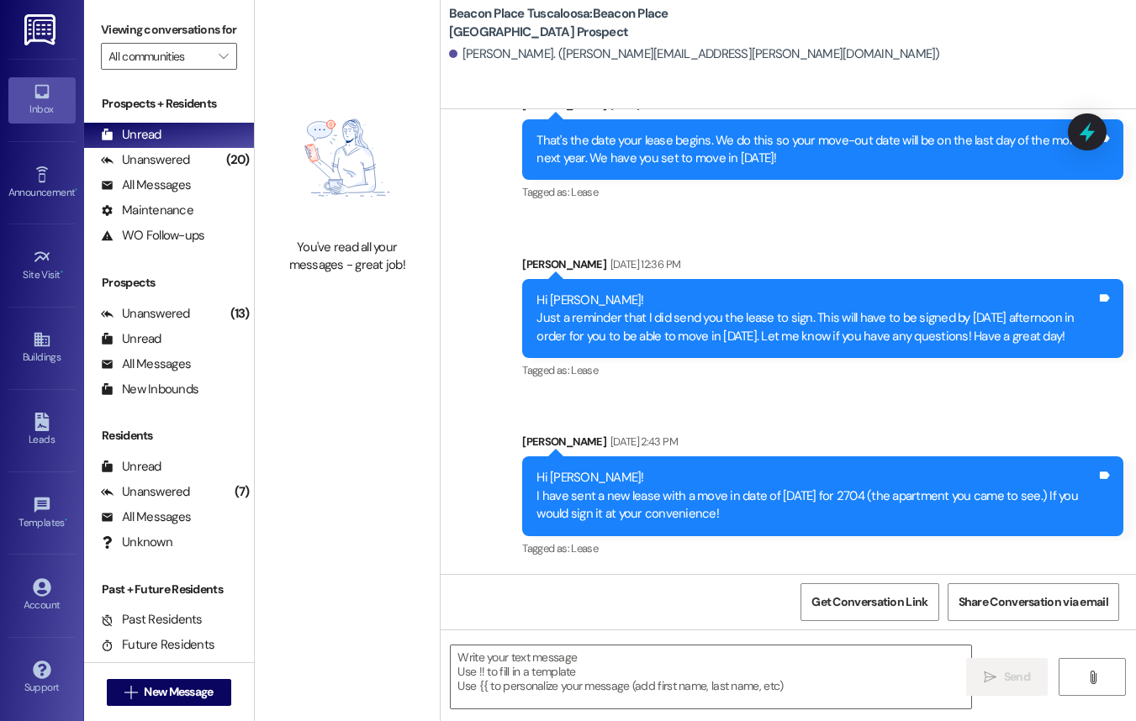
click at [32, 407] on div "Leads Go to Leads" at bounding box center [41, 430] width 67 height 82
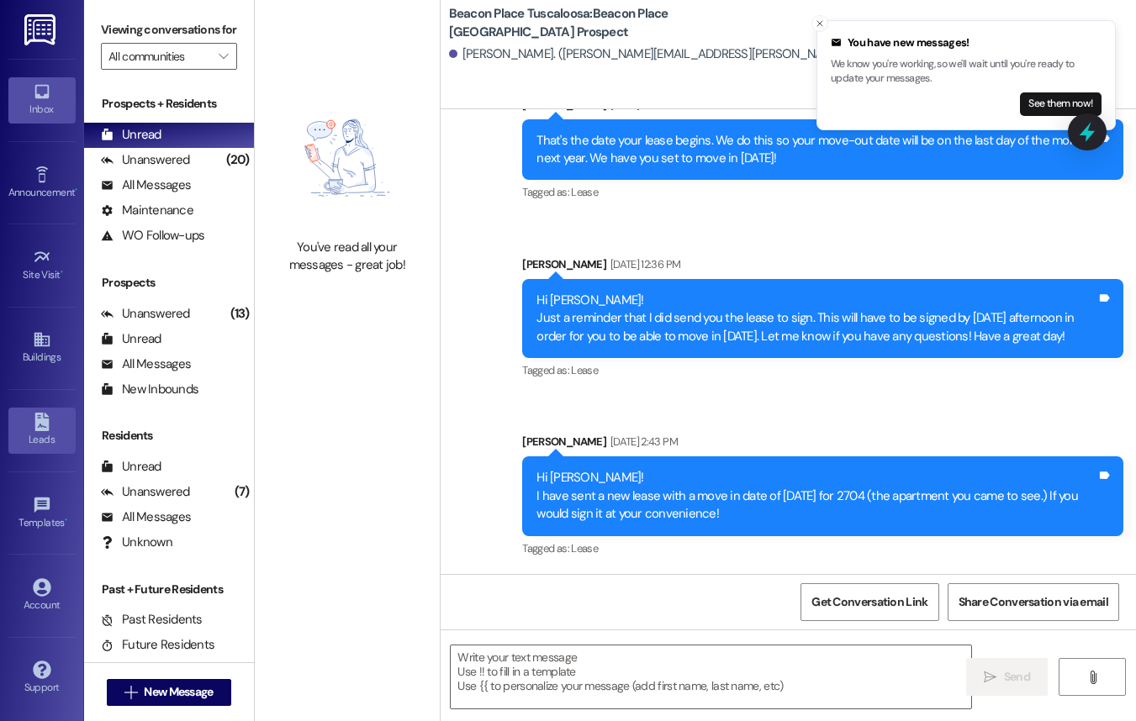
click at [34, 430] on icon at bounding box center [42, 422] width 18 height 18
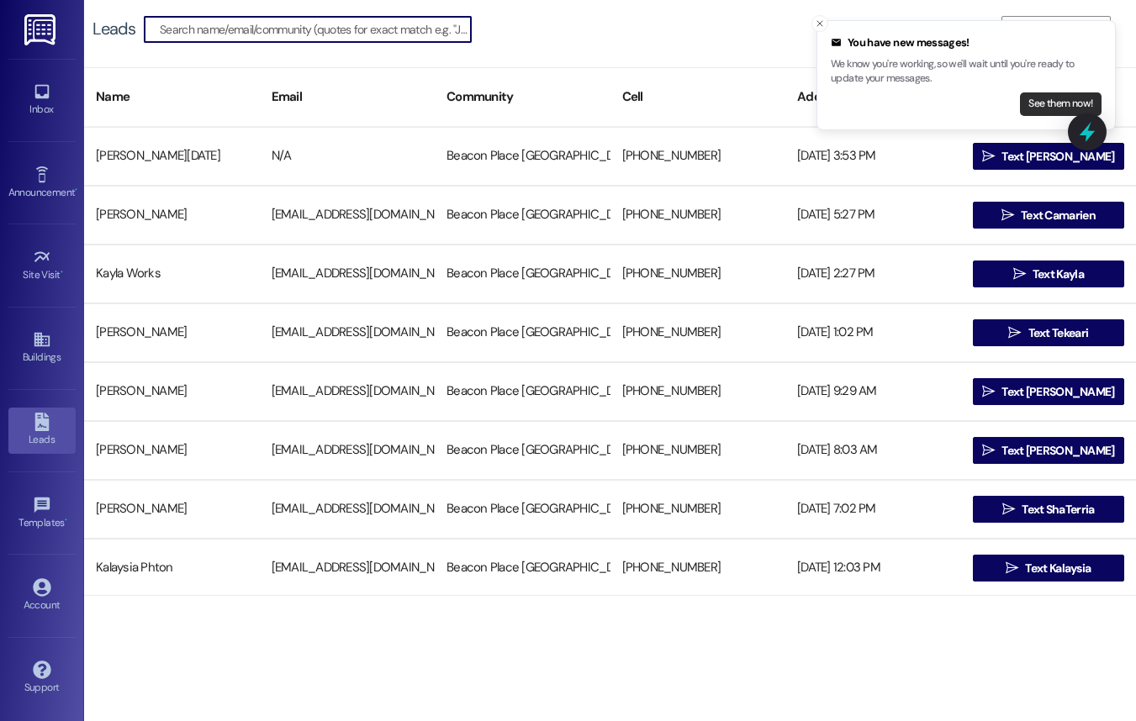
click at [1070, 98] on button "See them now!" at bounding box center [1061, 104] width 82 height 24
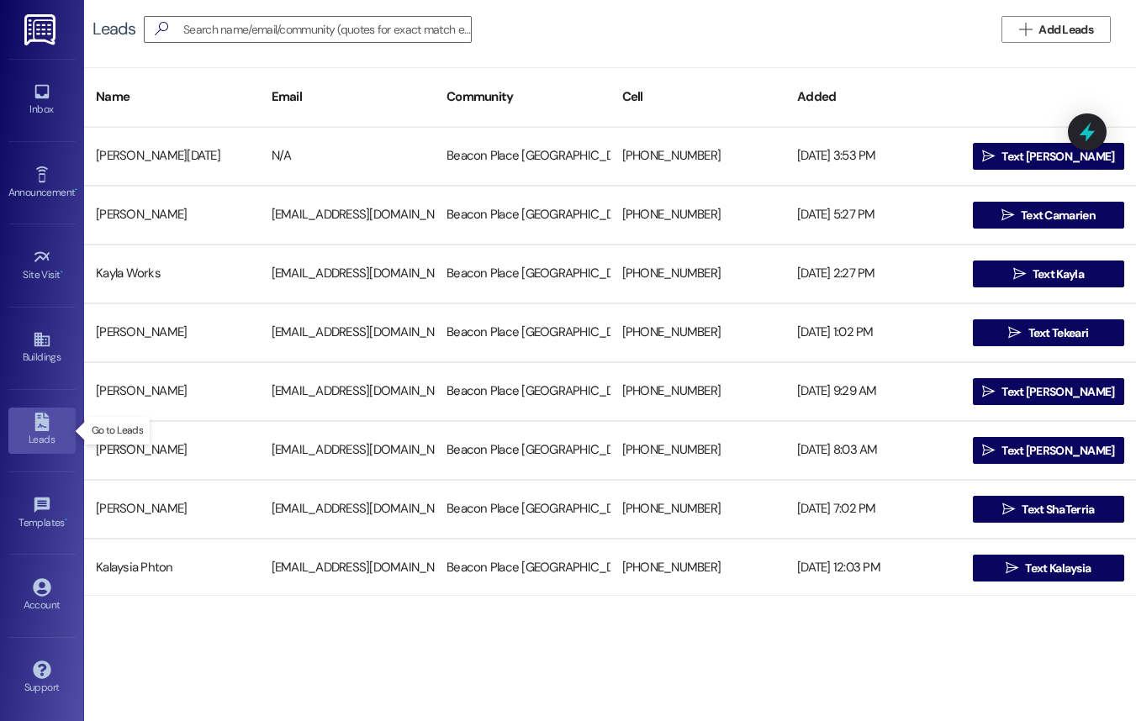
click at [41, 437] on div "Leads" at bounding box center [42, 439] width 84 height 17
click at [50, 116] on div "Inbox" at bounding box center [42, 109] width 84 height 17
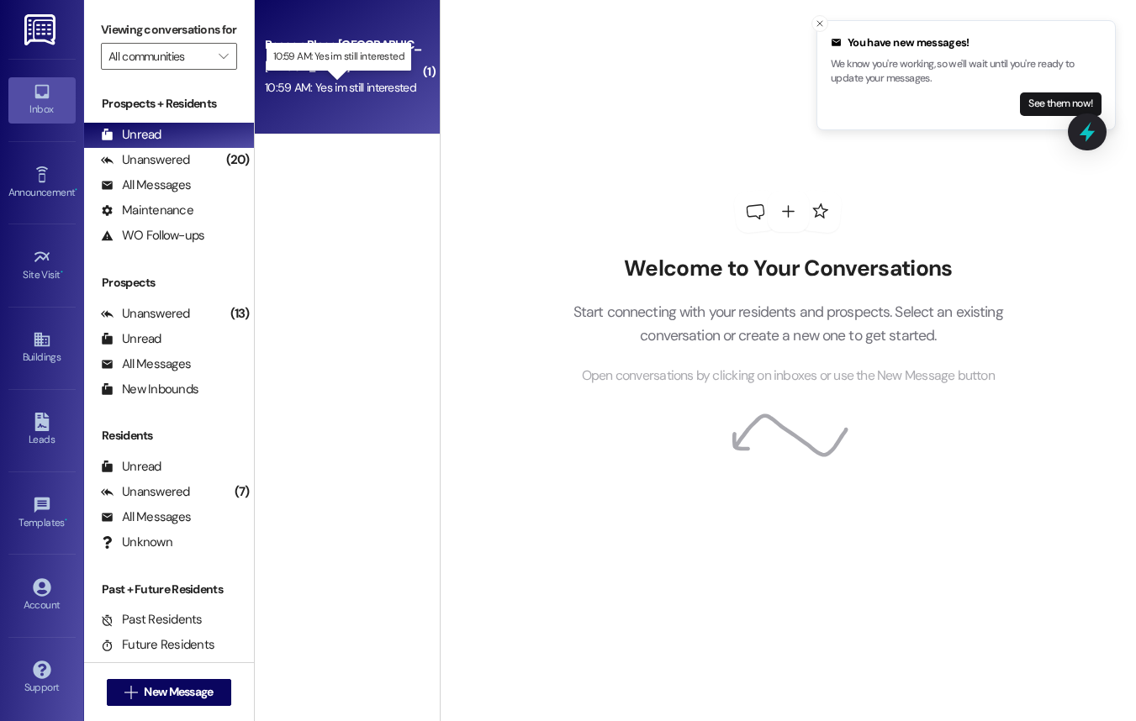
click at [389, 93] on div "10:59 AM: Yes im still interested 10:59 AM: Yes im still interested" at bounding box center [340, 87] width 151 height 15
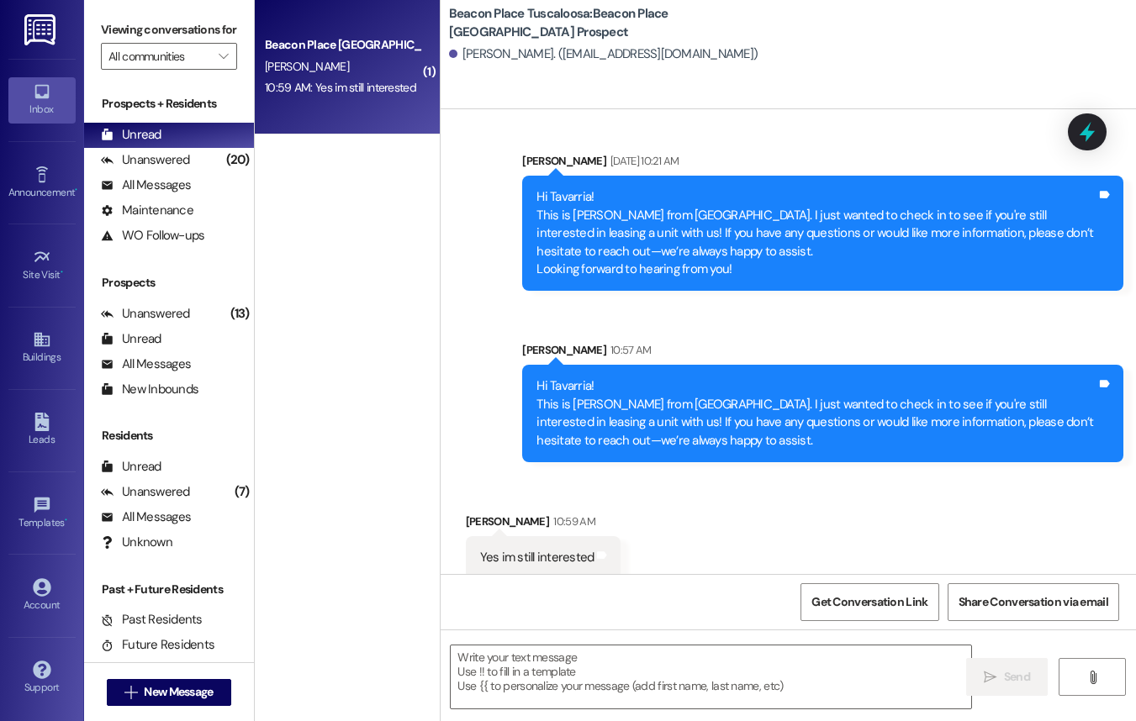
scroll to position [223, 0]
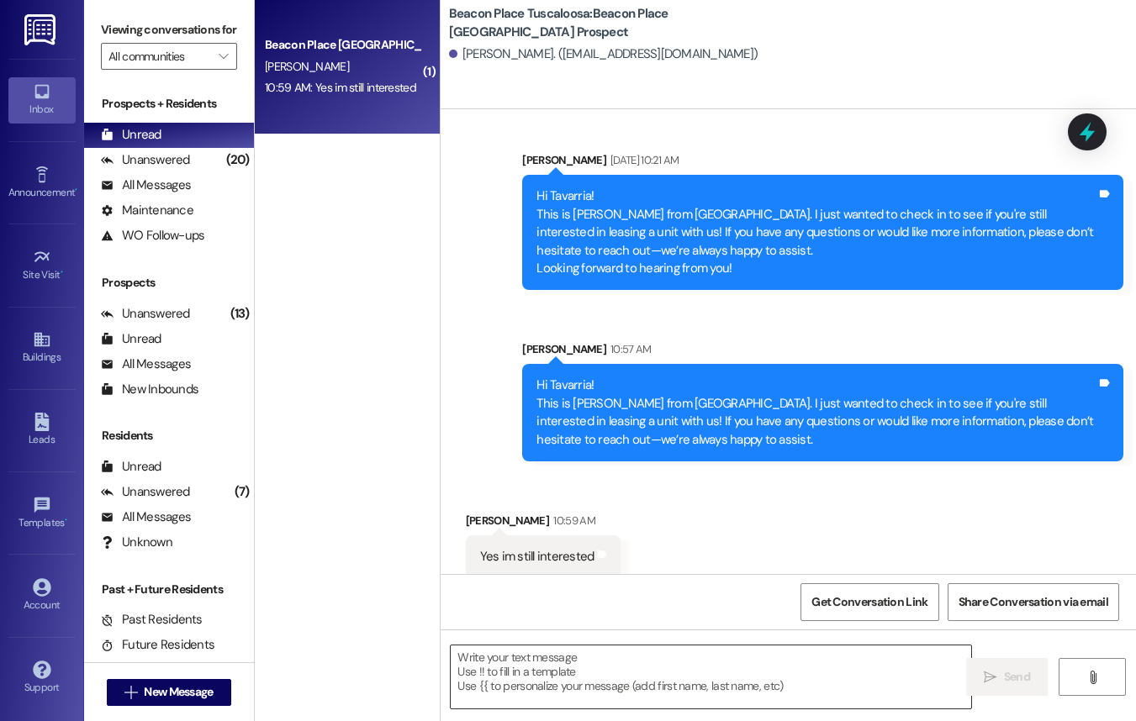
click at [645, 671] on textarea at bounding box center [711, 677] width 520 height 63
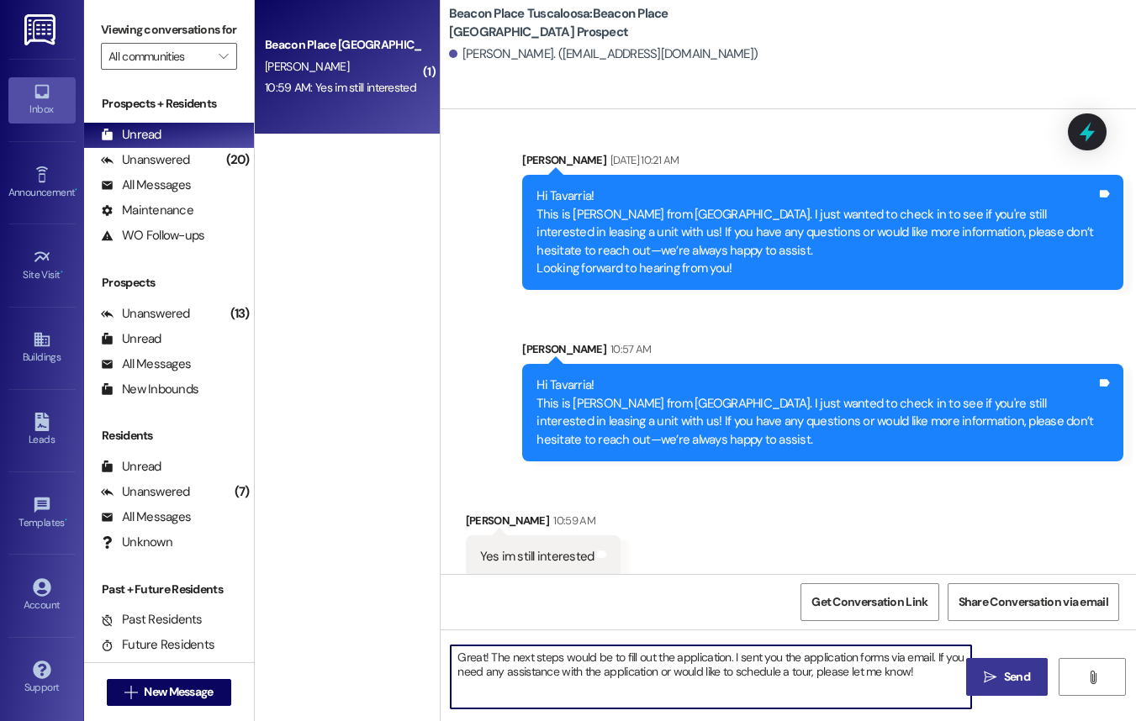
type textarea "Great! The next steps would be to fill out the application. I sent you the appl…"
click at [1000, 680] on span "Send" at bounding box center [1016, 677] width 33 height 18
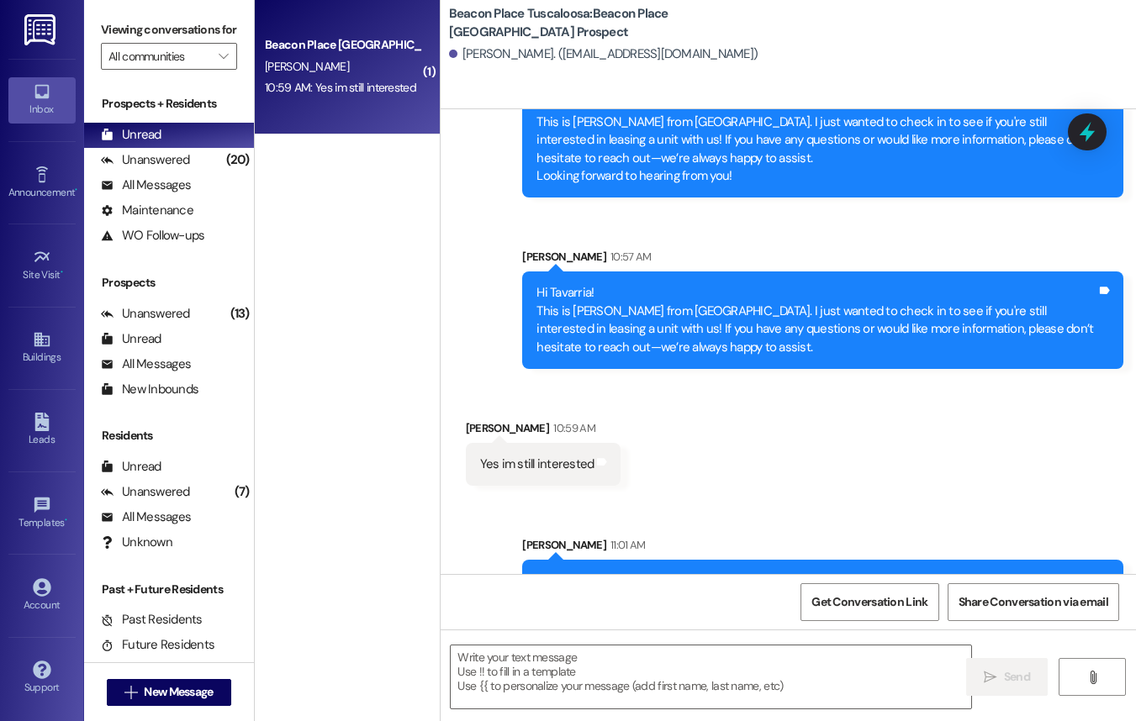
scroll to position [358, 0]
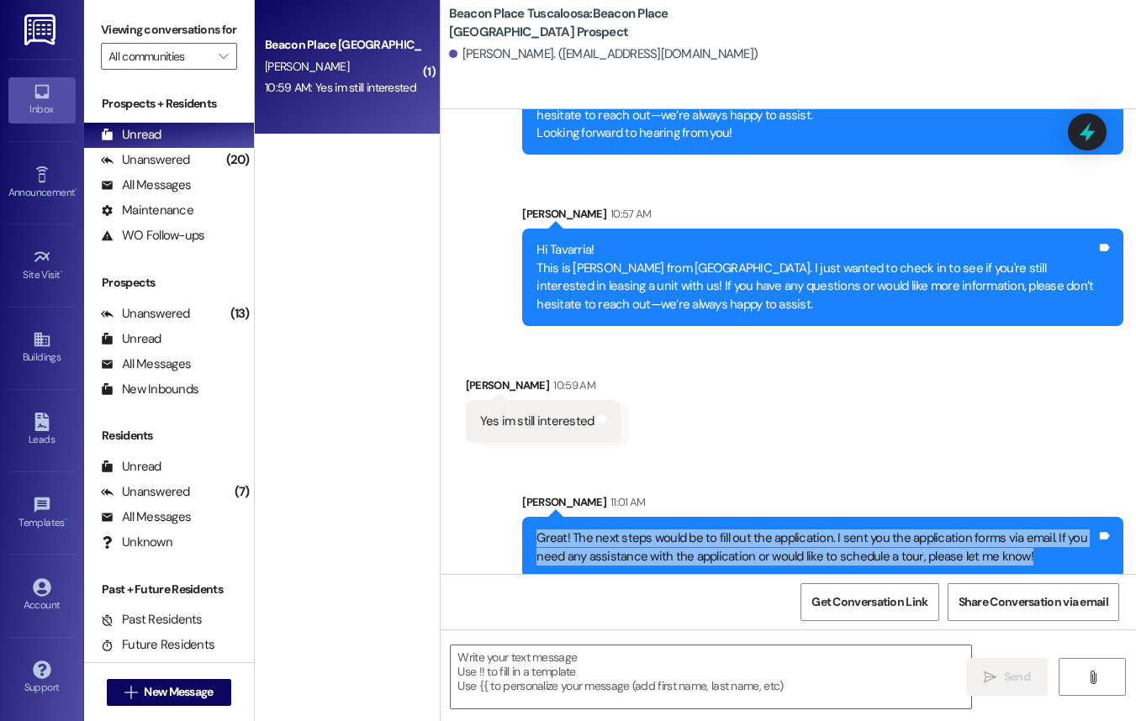
drag, startPoint x: 530, startPoint y: 522, endPoint x: 1013, endPoint y: 573, distance: 485.2
click at [1013, 573] on div "Sent via SMS Allie-Grace Ramsey Sep 03, 2025 at 8:45 AM Hi Tavarria! This is Al…" at bounding box center [787, 341] width 695 height 465
copy div "Great! The next steps would be to fill out the application. I sent you the appl…"
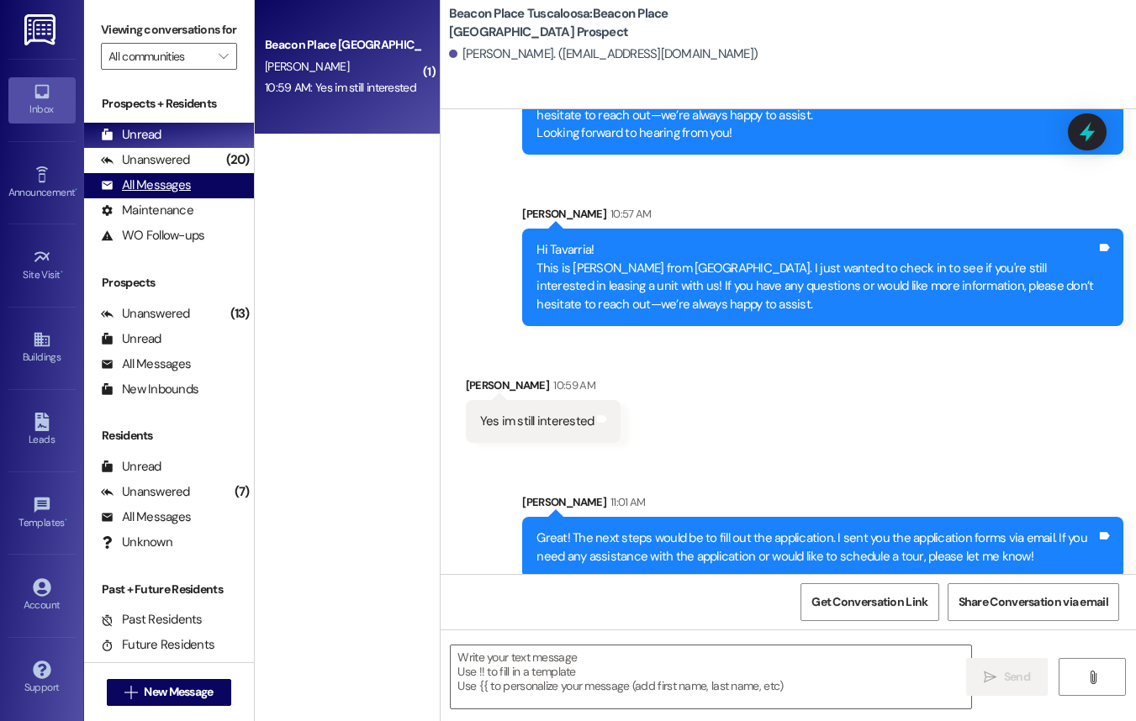
click at [187, 194] on div "All Messages" at bounding box center [146, 186] width 90 height 18
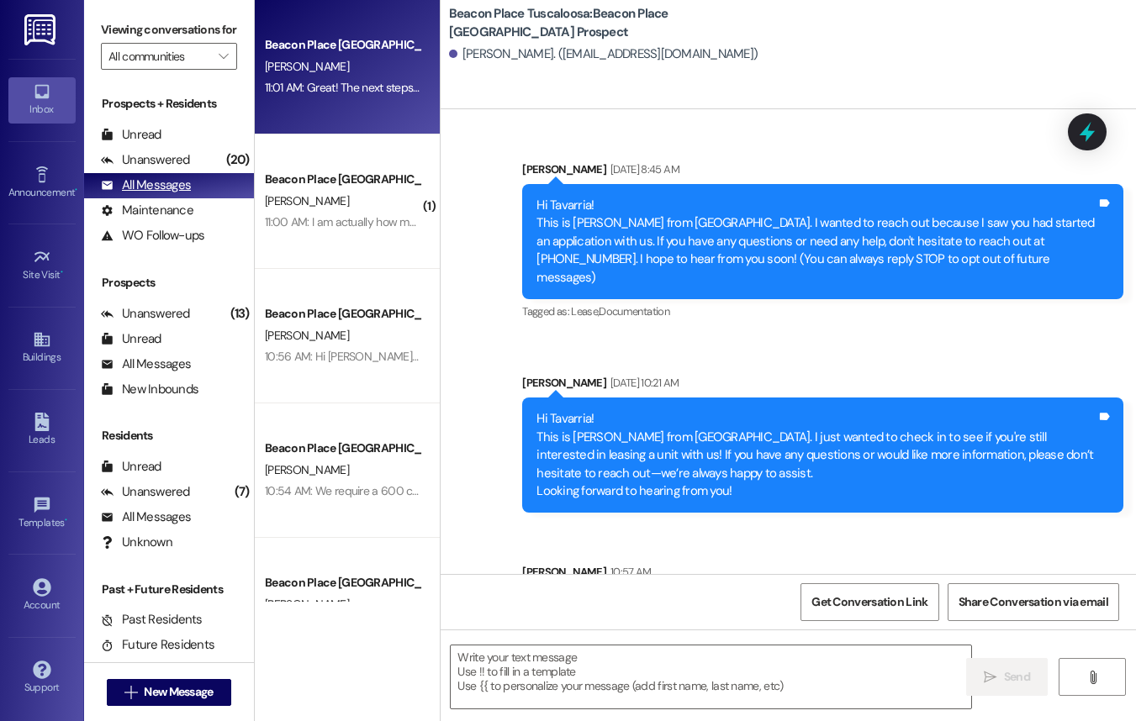
scroll to position [222, 0]
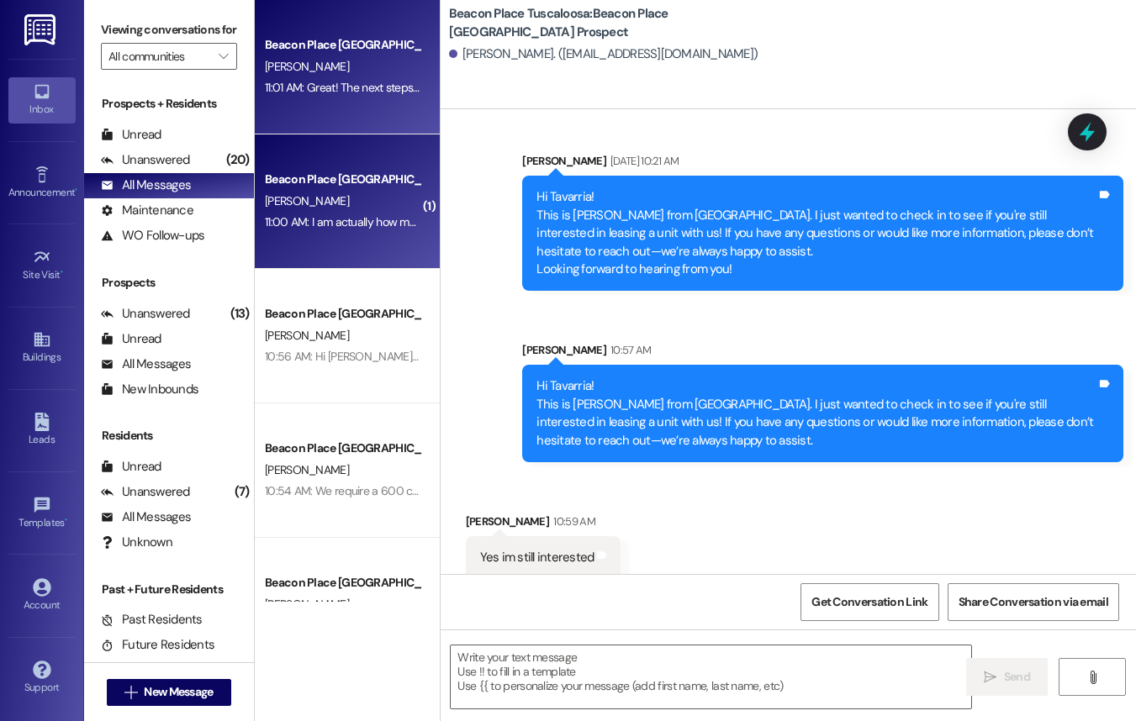
click at [324, 175] on div "Beacon Place [GEOGRAPHIC_DATA] Prospect" at bounding box center [343, 180] width 156 height 18
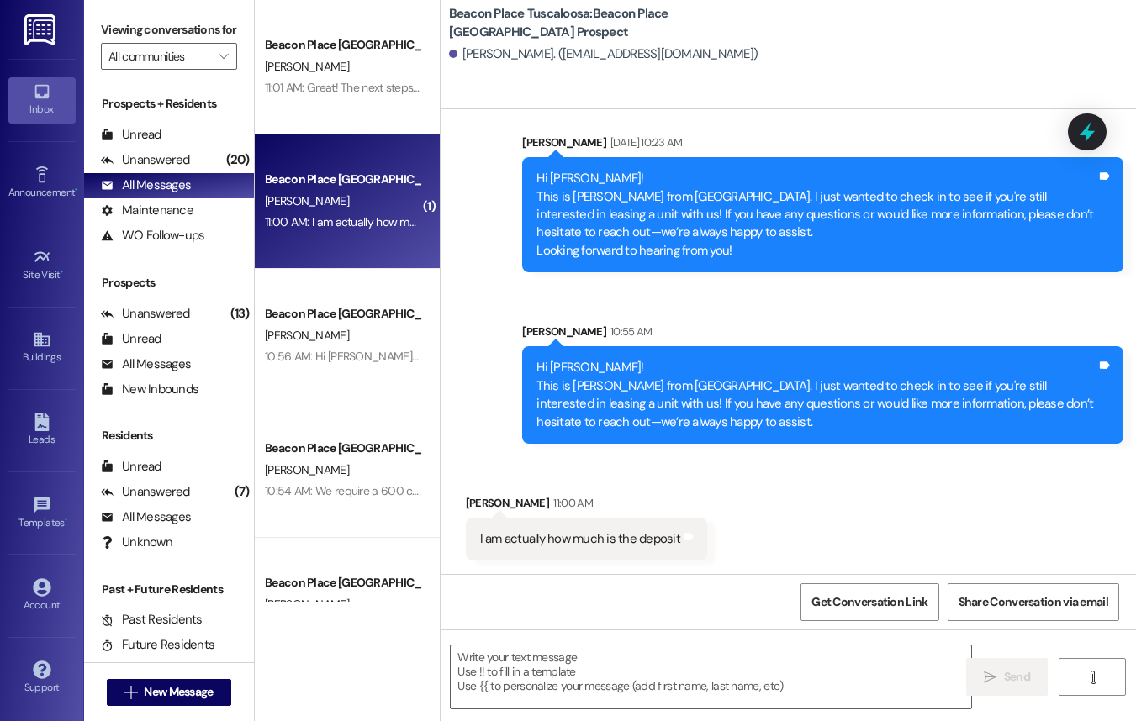
scroll to position [366, 0]
click at [680, 668] on textarea at bounding box center [711, 677] width 520 height 63
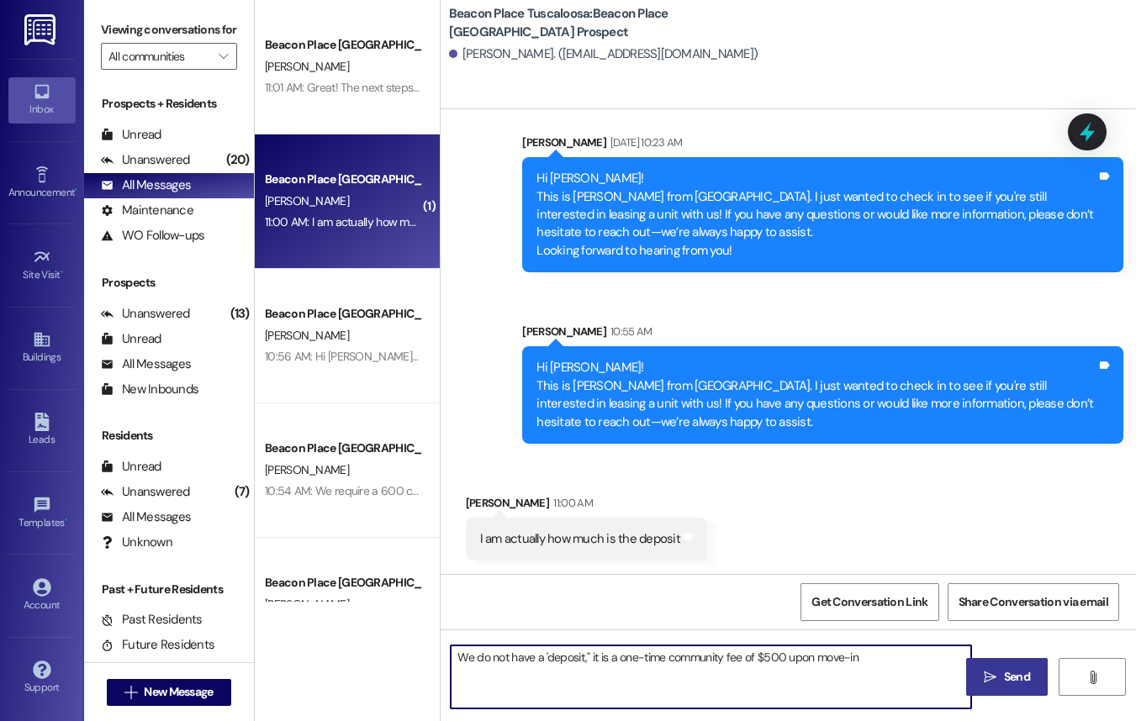
type textarea "We do not have a 'deposit," it is a one-time community fee of $500 upon move-in"
click at [1012, 692] on button " Send" at bounding box center [1007, 677] width 82 height 38
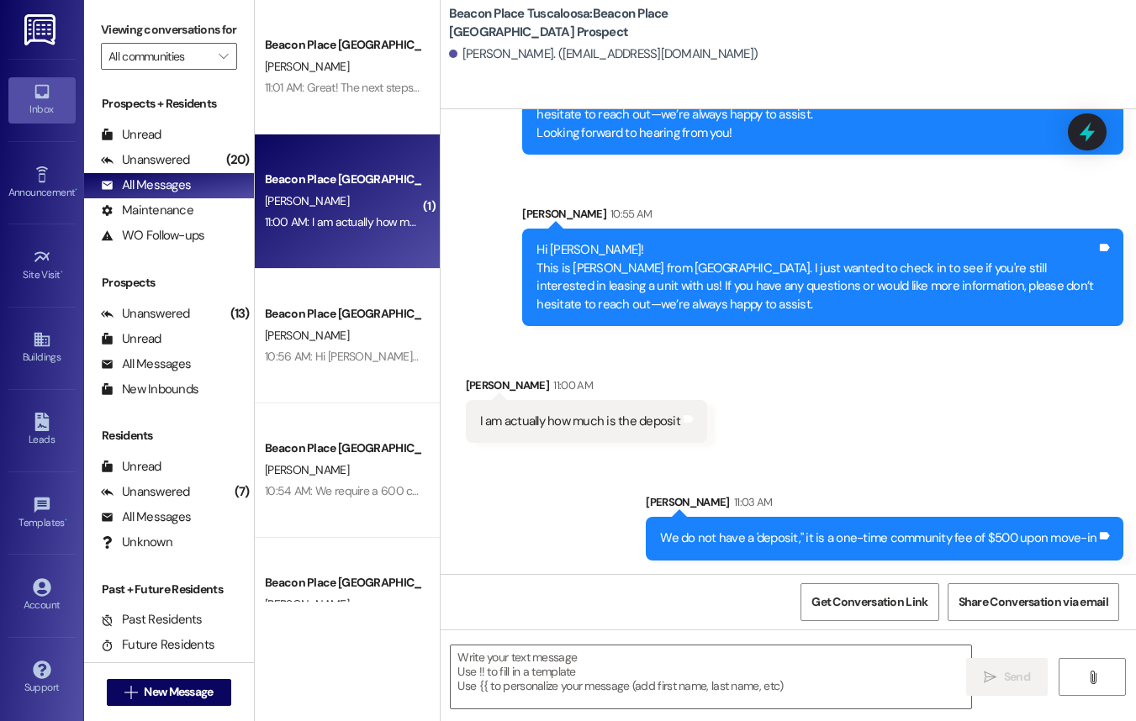
scroll to position [484, 0]
click at [710, 665] on textarea at bounding box center [711, 677] width 520 height 63
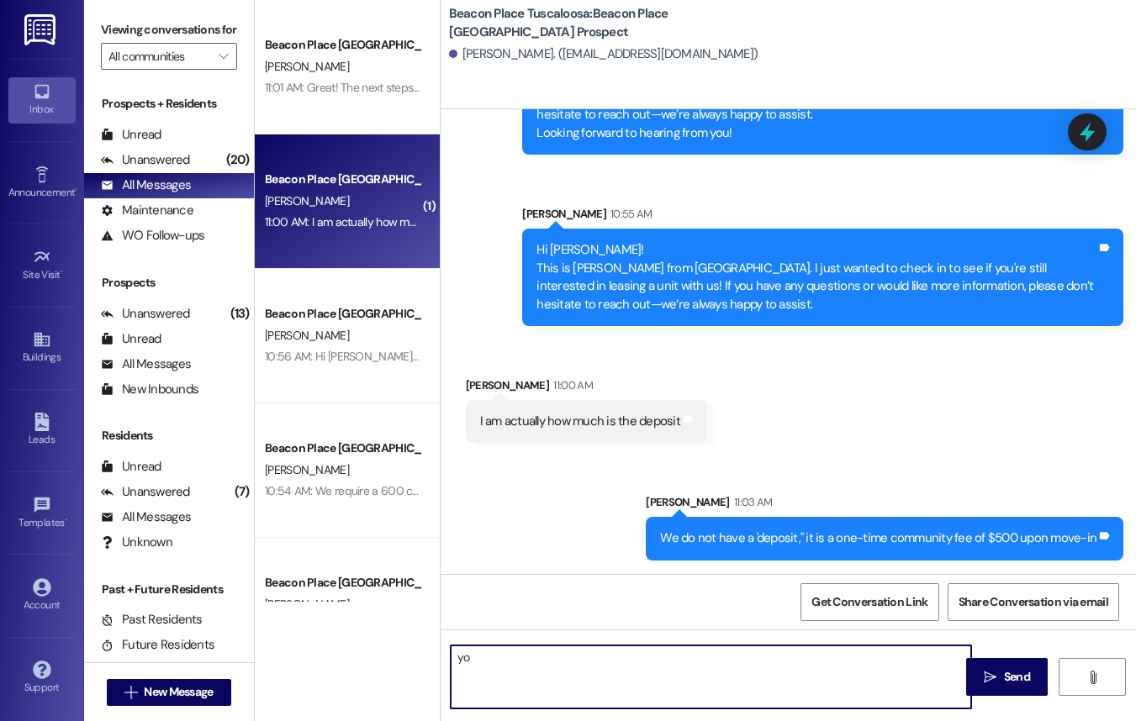
type textarea "y"
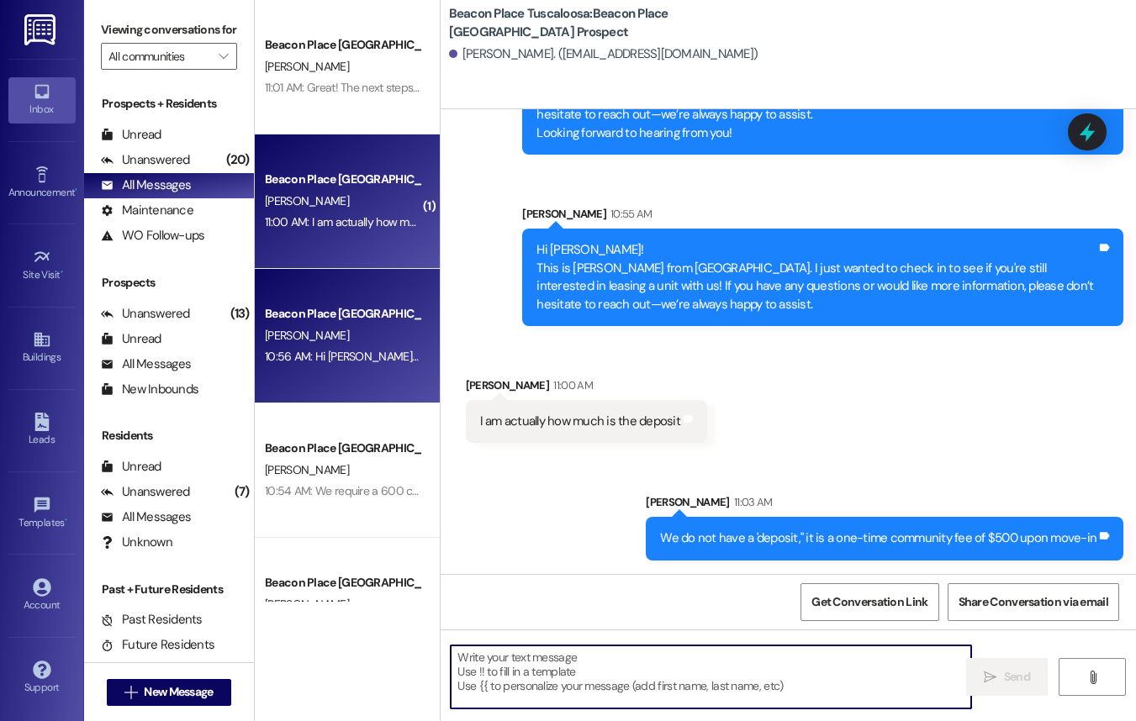
click at [366, 332] on div "[PERSON_NAME]" at bounding box center [342, 335] width 159 height 21
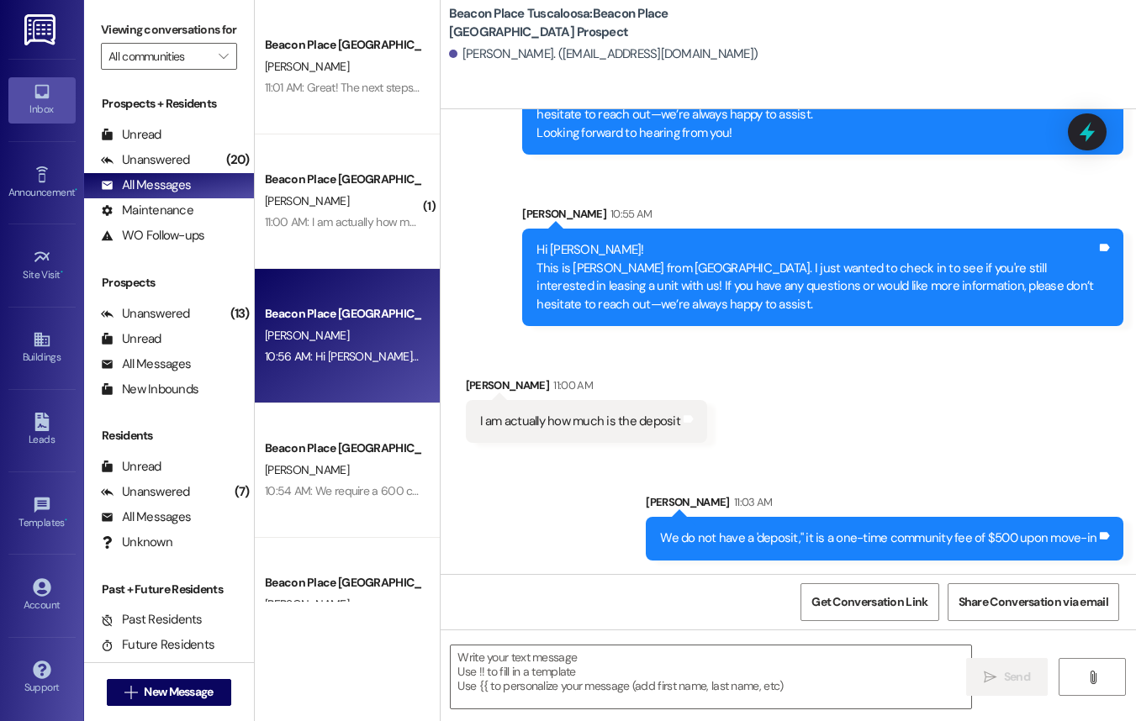
scroll to position [124, 0]
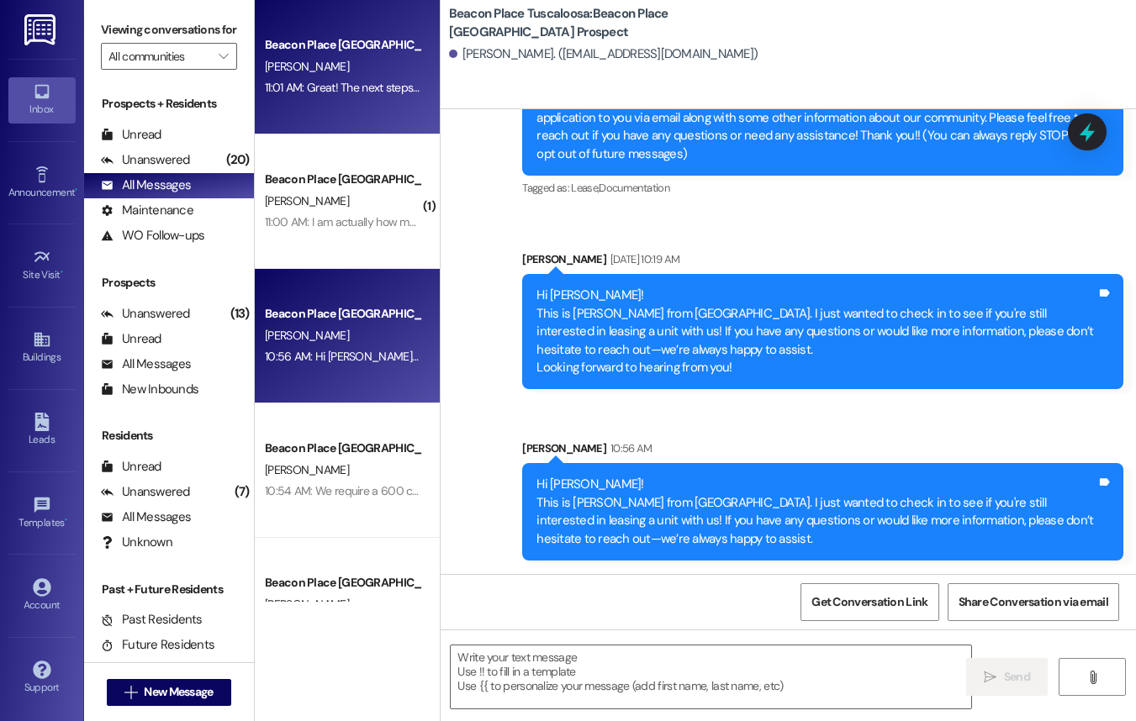
click at [372, 93] on div "11:01 AM: Great! The next steps would be to fill out the application. I sent yo…" at bounding box center [768, 87] width 1007 height 15
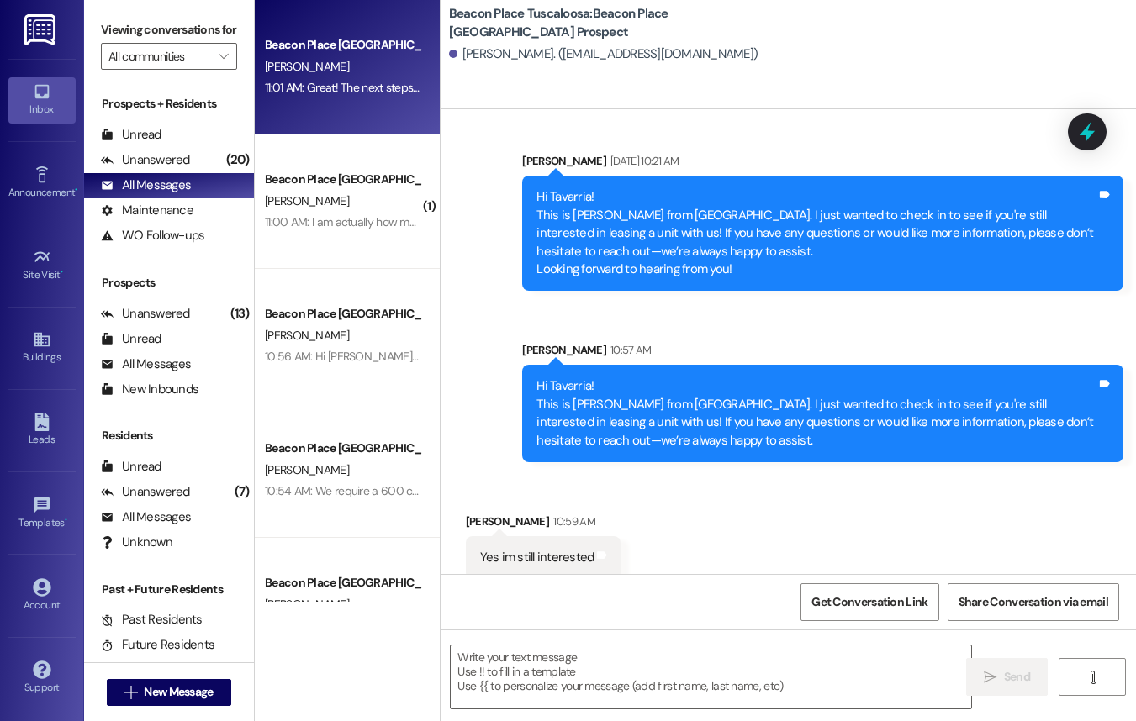
scroll to position [382, 0]
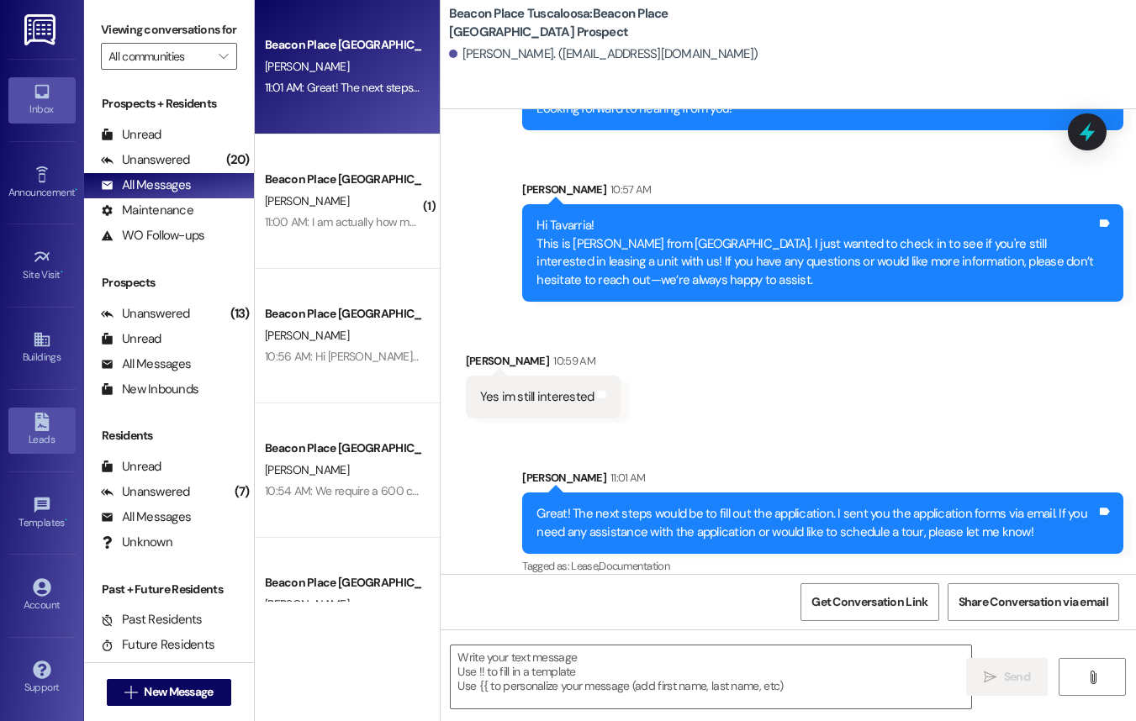
click at [45, 412] on link "Leads" at bounding box center [41, 430] width 67 height 45
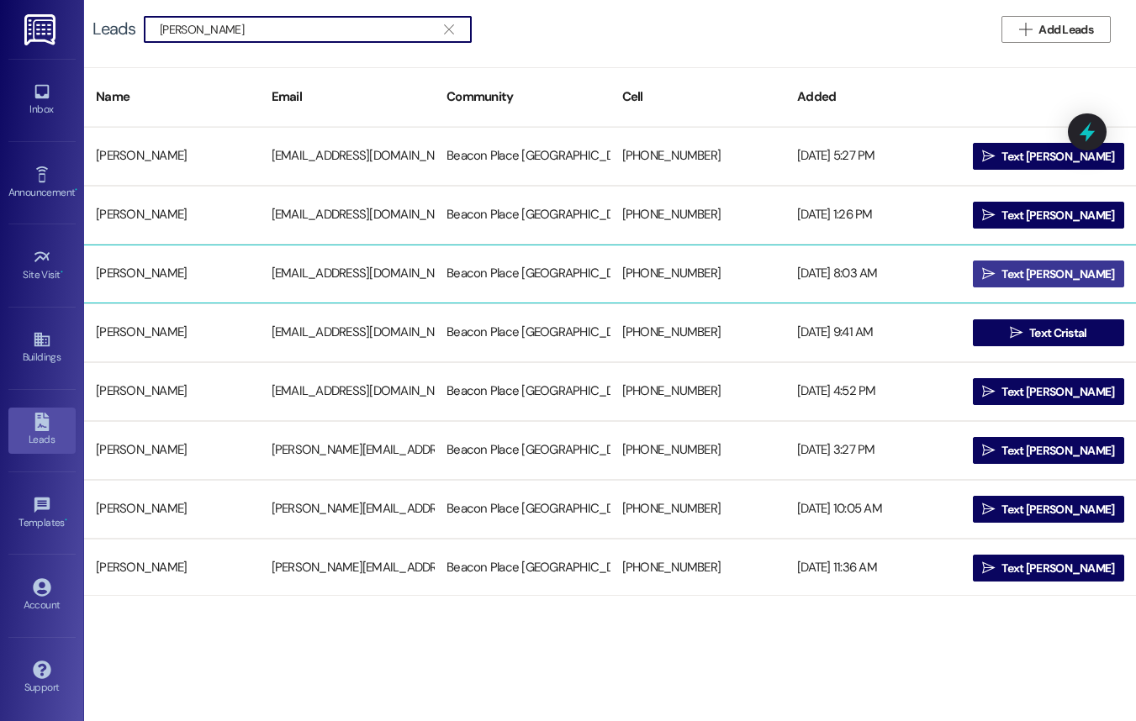
type input "kris"
click at [1030, 282] on span "Text Kristian" at bounding box center [1057, 275] width 113 height 18
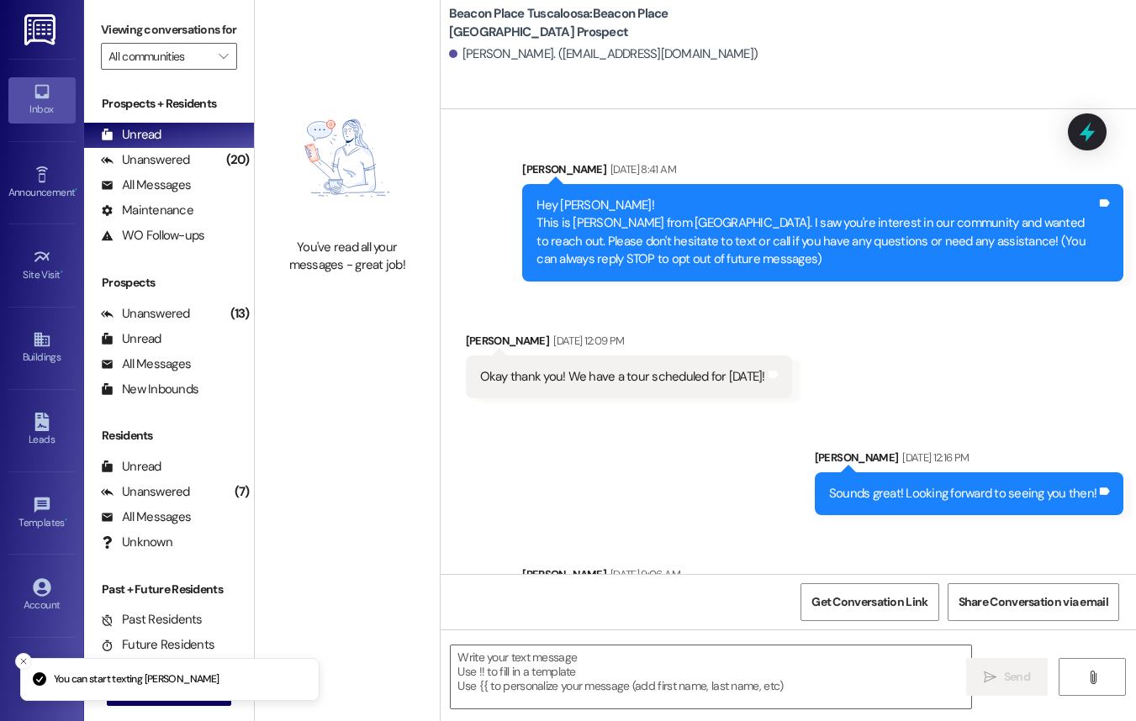
scroll to position [108, 0]
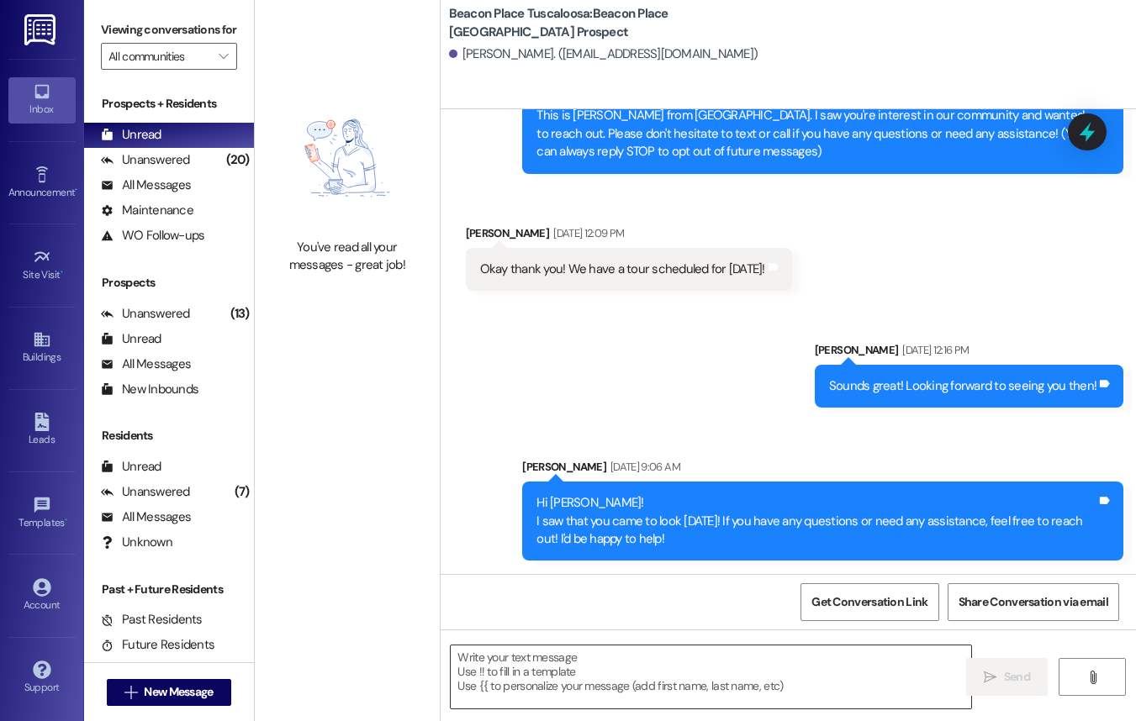
click at [607, 683] on textarea at bounding box center [711, 677] width 520 height 63
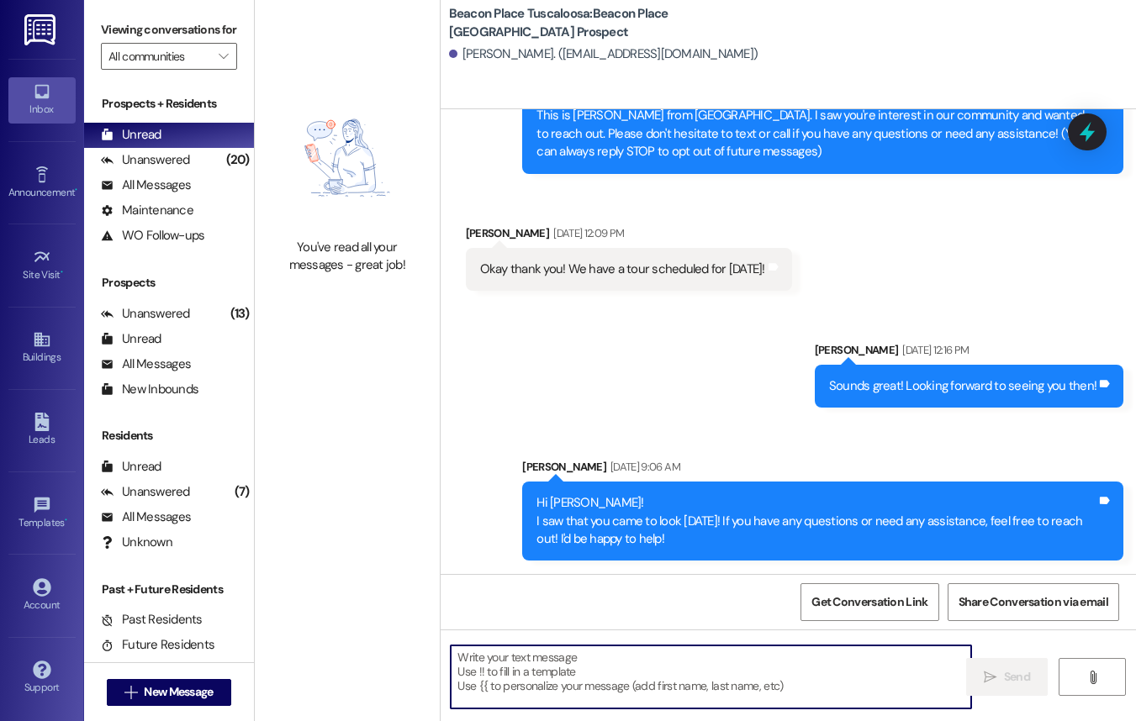
paste textarea "Great! The next steps would be to fill out the application. I sent you the appl…"
type textarea "Great! The next steps would be to fill out the application. I sent you the appl…"
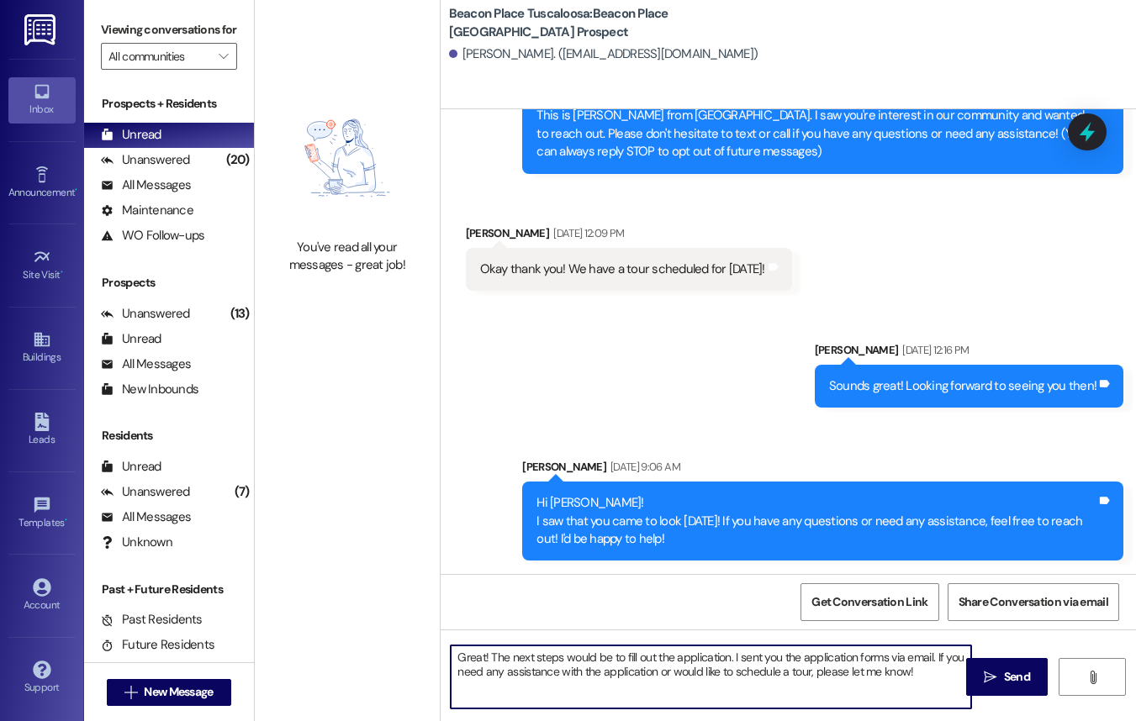
drag, startPoint x: 924, startPoint y: 680, endPoint x: 427, endPoint y: 655, distance: 497.4
click at [427, 655] on div "You've read all your messages - great job! Beacon Place Tuscaloosa: Beacon Plac…" at bounding box center [695, 360] width 881 height 721
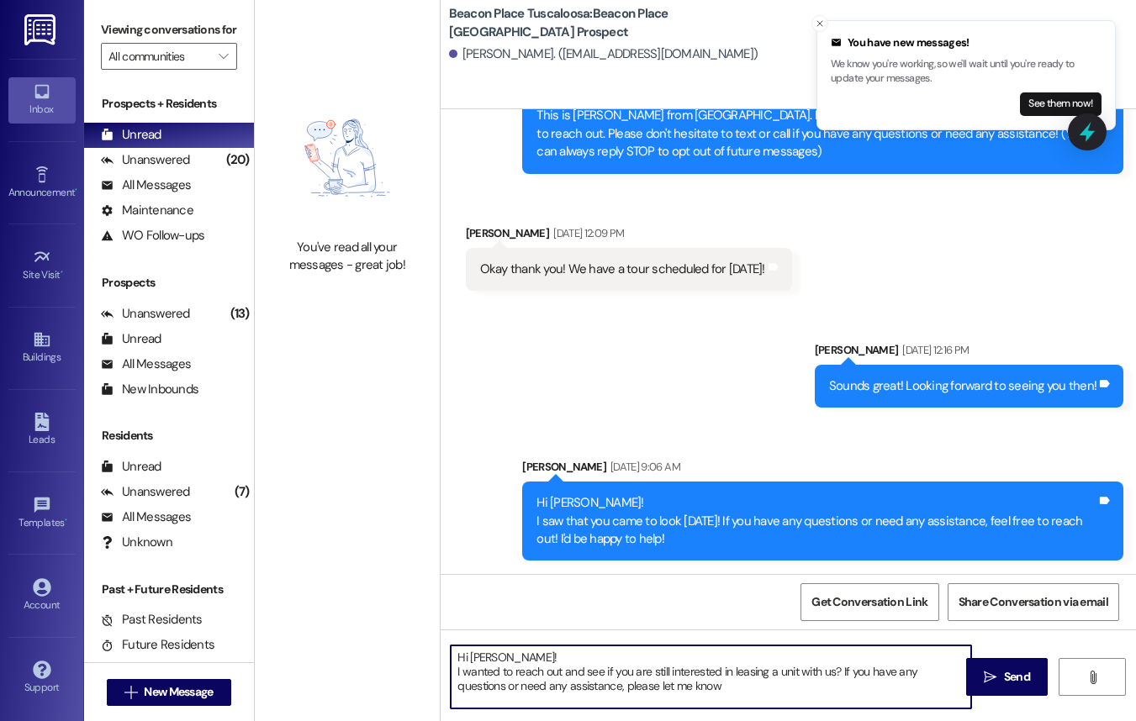
type textarea "Hi Kristian! I wanted to reach out and see if you are still interested in leasi…"
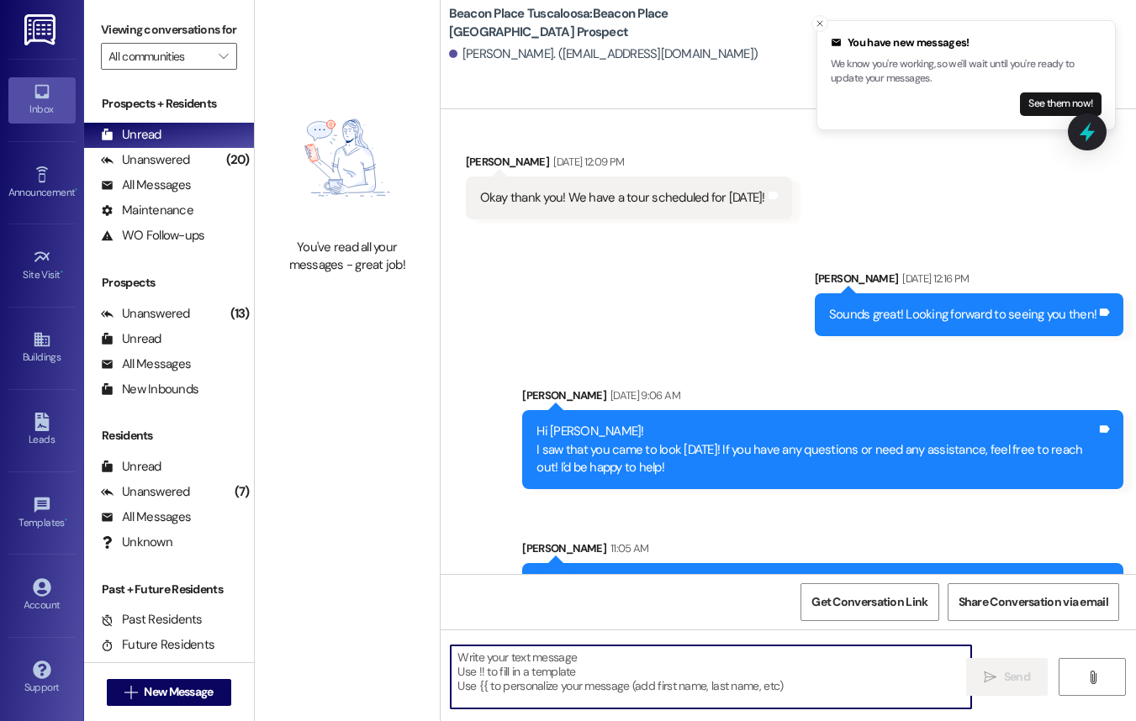
scroll to position [261, 0]
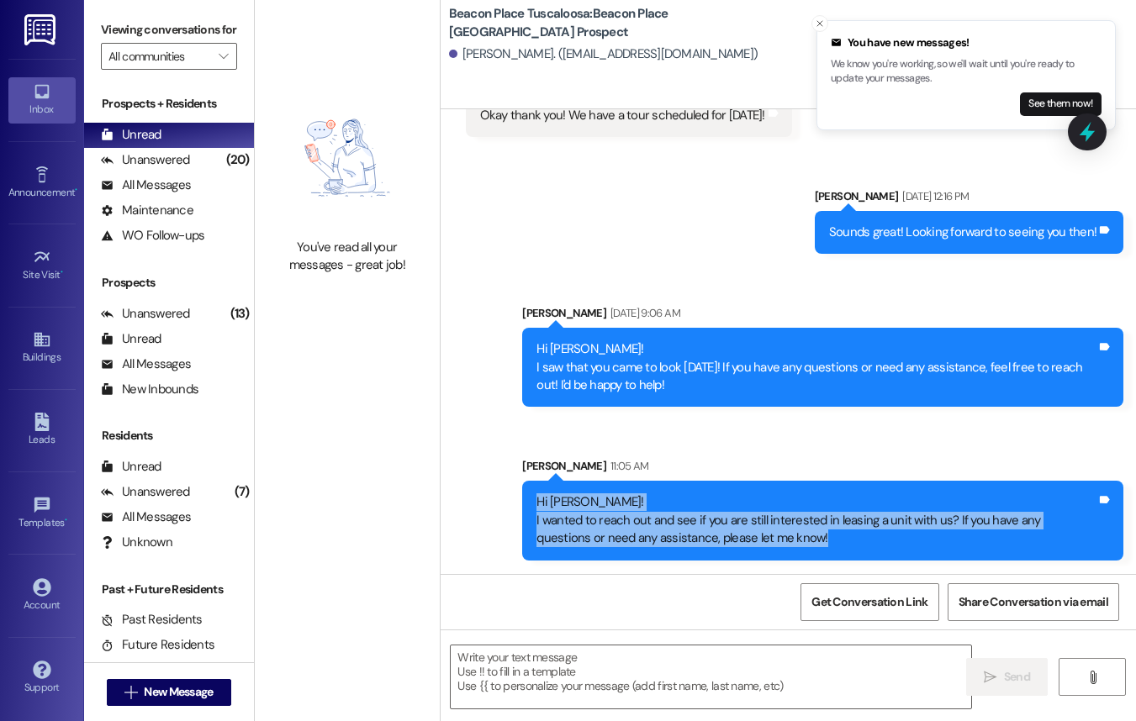
drag, startPoint x: 530, startPoint y: 506, endPoint x: 769, endPoint y: 555, distance: 243.7
click at [769, 555] on div "Hi Kristian! I wanted to reach out and see if you are still interested in leasi…" at bounding box center [822, 520] width 601 height 79
copy div "Hi Kristian! I wanted to reach out and see if you are still interested in leasi…"
click at [1030, 101] on button "See them now!" at bounding box center [1061, 104] width 82 height 24
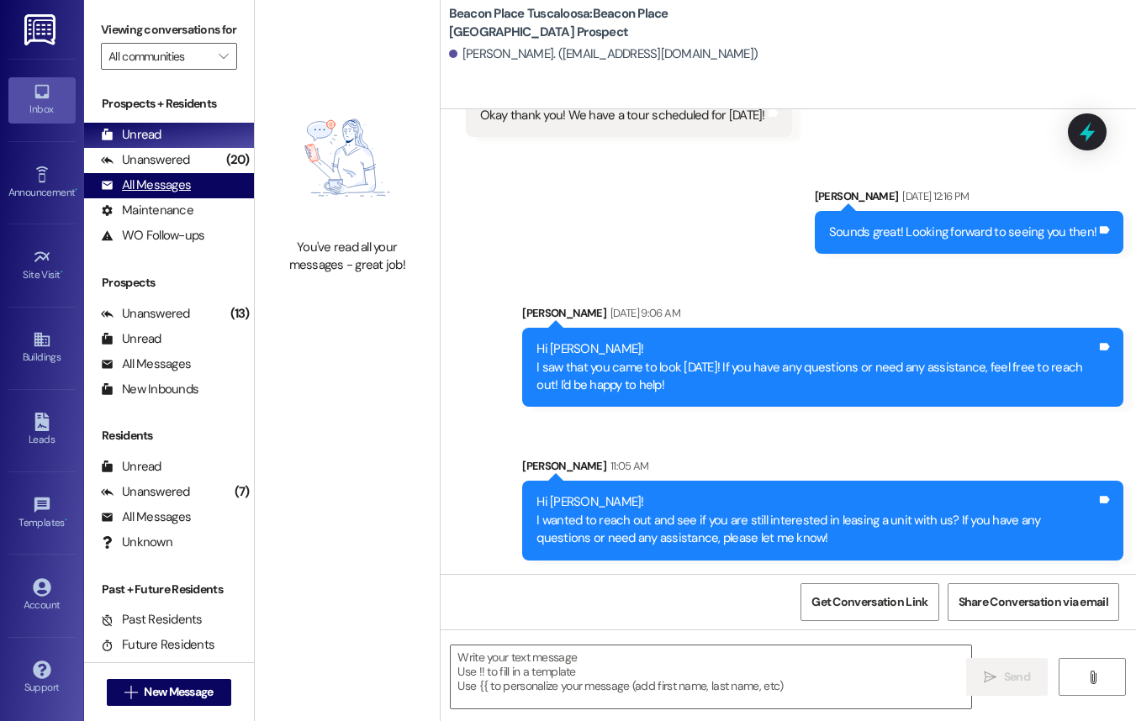
click at [168, 194] on div "All Messages" at bounding box center [146, 186] width 90 height 18
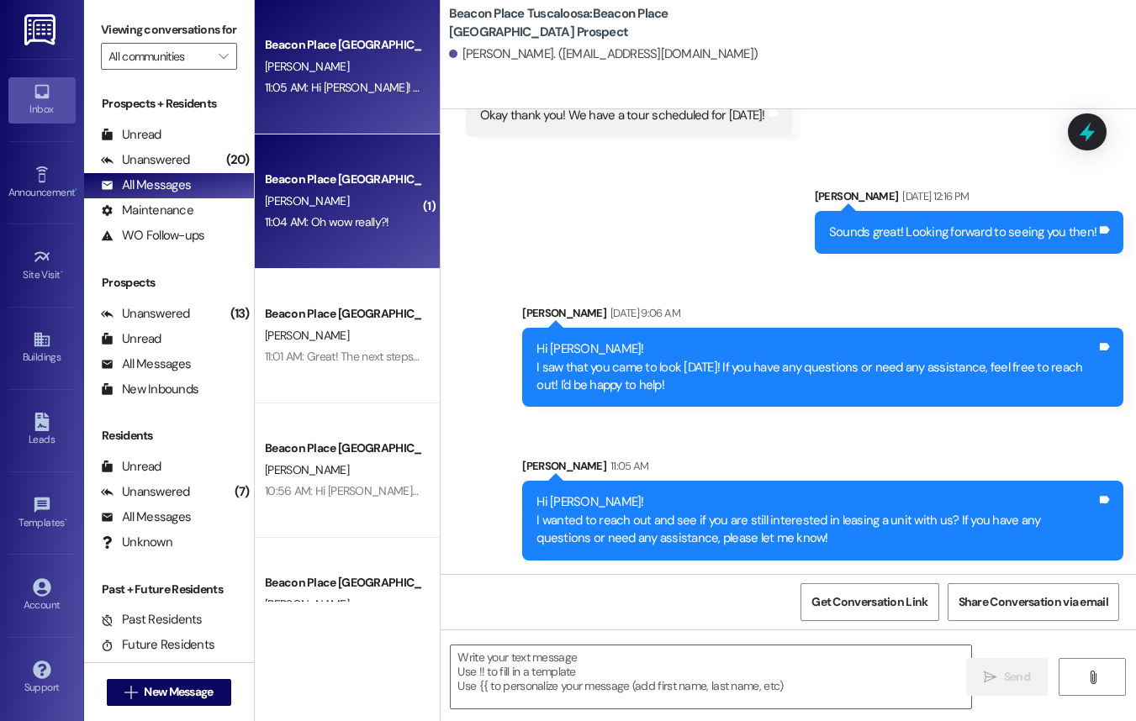
click at [354, 202] on div "[PERSON_NAME]" at bounding box center [342, 201] width 159 height 21
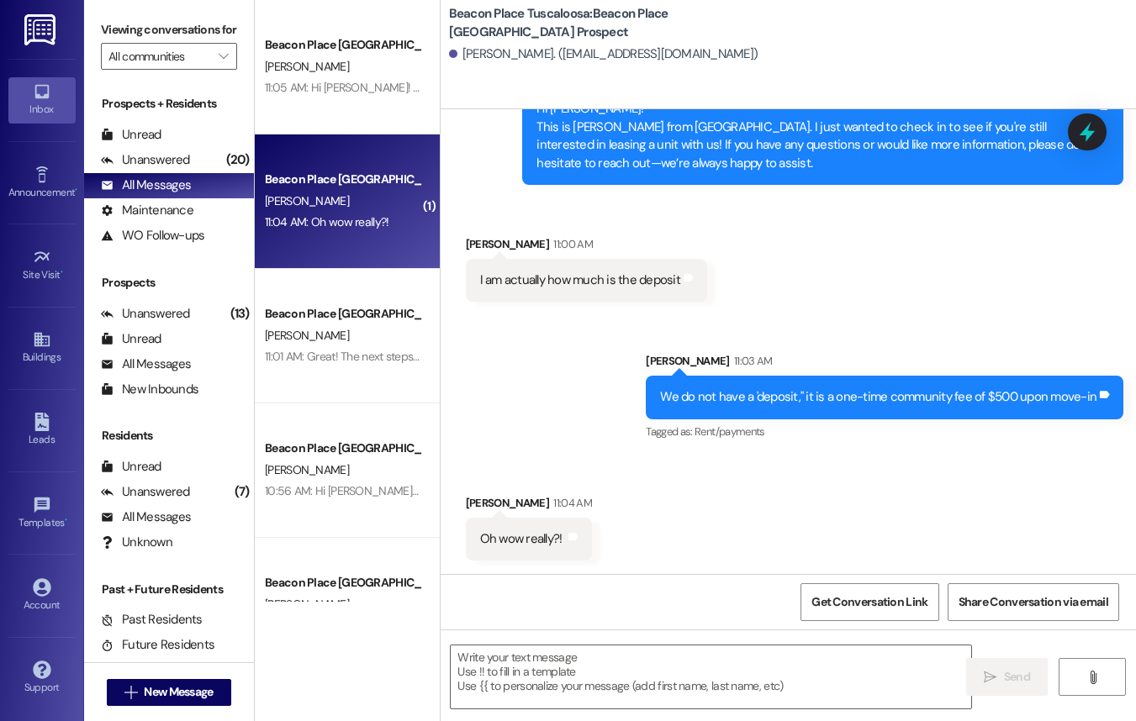
scroll to position [626, 0]
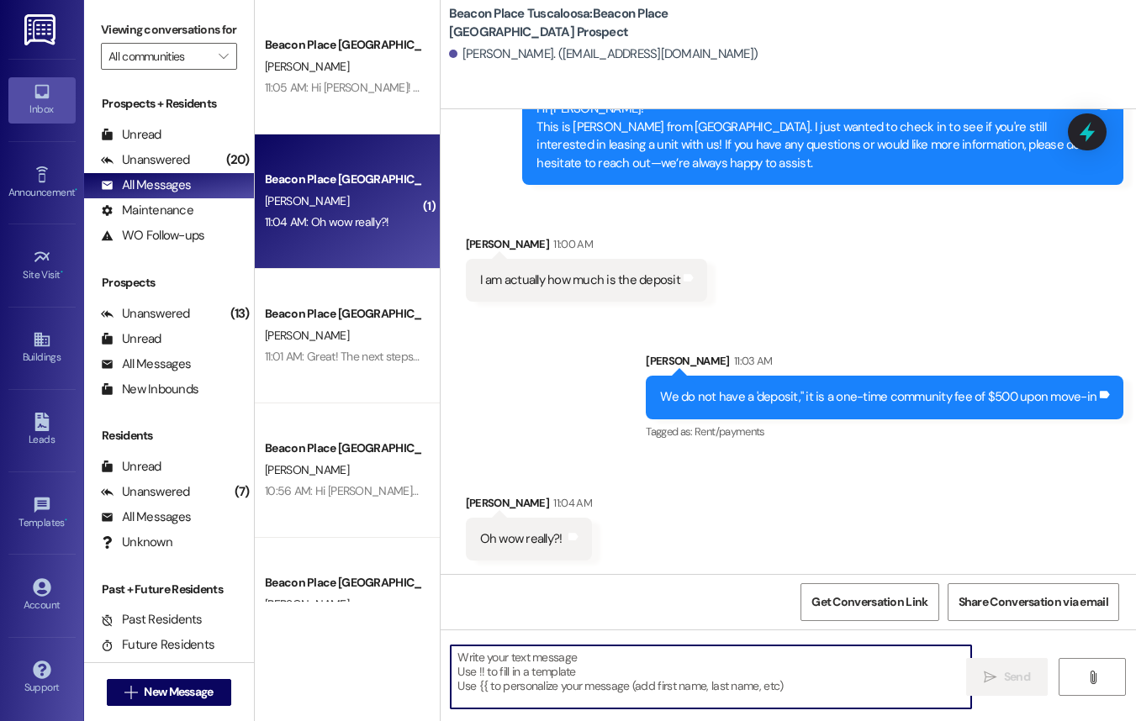
click at [589, 657] on textarea at bounding box center [711, 677] width 520 height 63
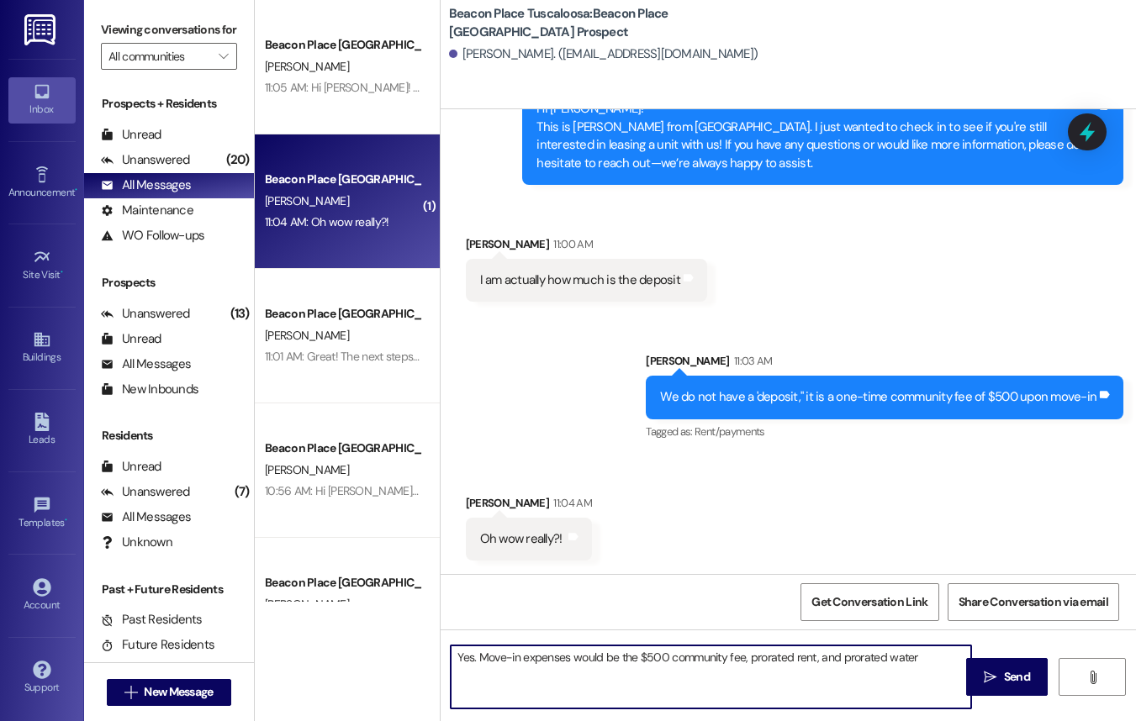
click at [746, 665] on textarea "Yes. Move-in expenses would be the $500 community fee, prorated rent, and prora…" at bounding box center [711, 677] width 520 height 63
click at [828, 661] on textarea "Yes. Move-in expenses would be the $500 community fee, the prorated rent, and p…" at bounding box center [711, 677] width 520 height 63
click at [894, 664] on textarea "Yes. Move-in expenses would be the $500 community fee, the prorated rent amount…" at bounding box center [711, 677] width 520 height 63
click at [567, 679] on textarea "Yes. Move-in expenses would be the $500 community fee, the prorated rent amount…" at bounding box center [711, 677] width 520 height 63
type textarea "Yes. Move-in expenses would be the $500 community fee, the prorated rent amount…"
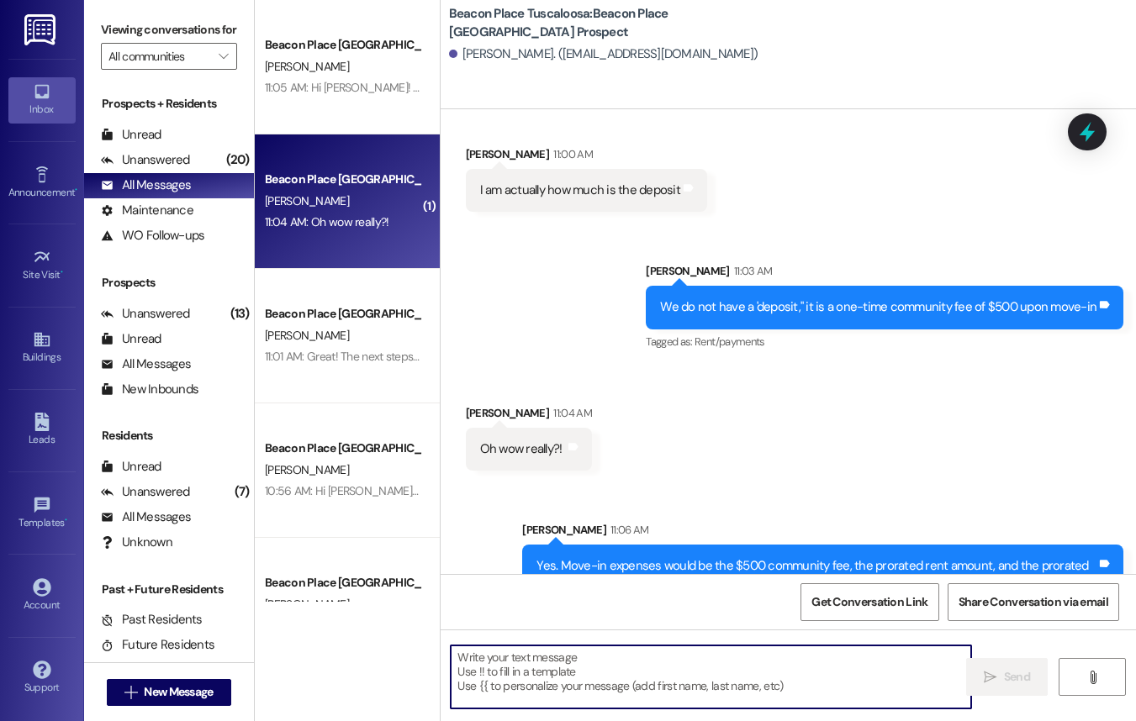
scroll to position [761, 0]
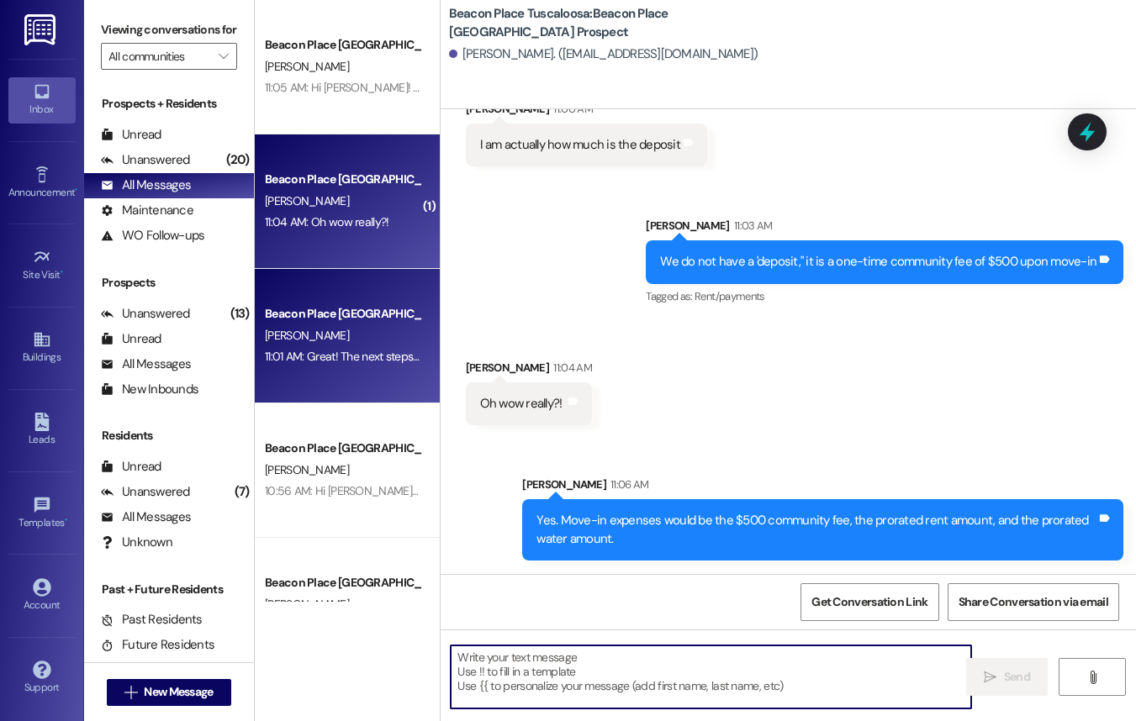
click at [356, 315] on div "Beacon Place [GEOGRAPHIC_DATA] Prospect" at bounding box center [343, 314] width 156 height 18
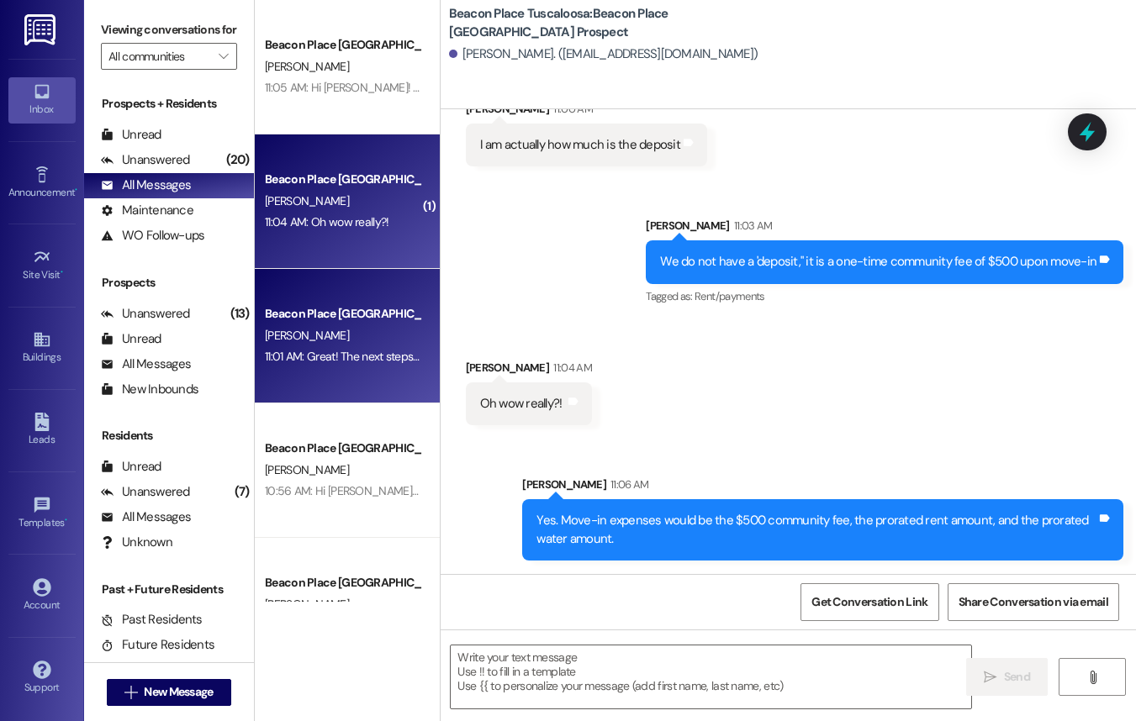
scroll to position [382, 0]
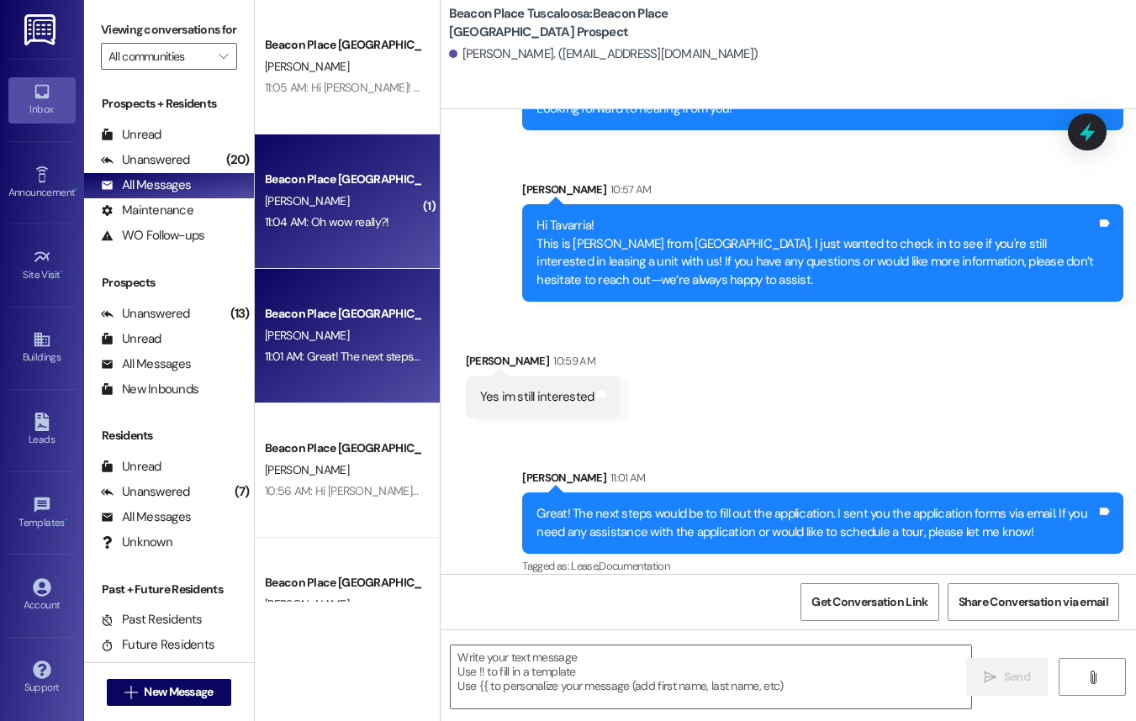
click at [366, 235] on div "Beacon Place Tuscaloosa Prospect C. Brown 11:04 AM: Oh wow really?! 11:04 AM: O…" at bounding box center [347, 201] width 185 height 134
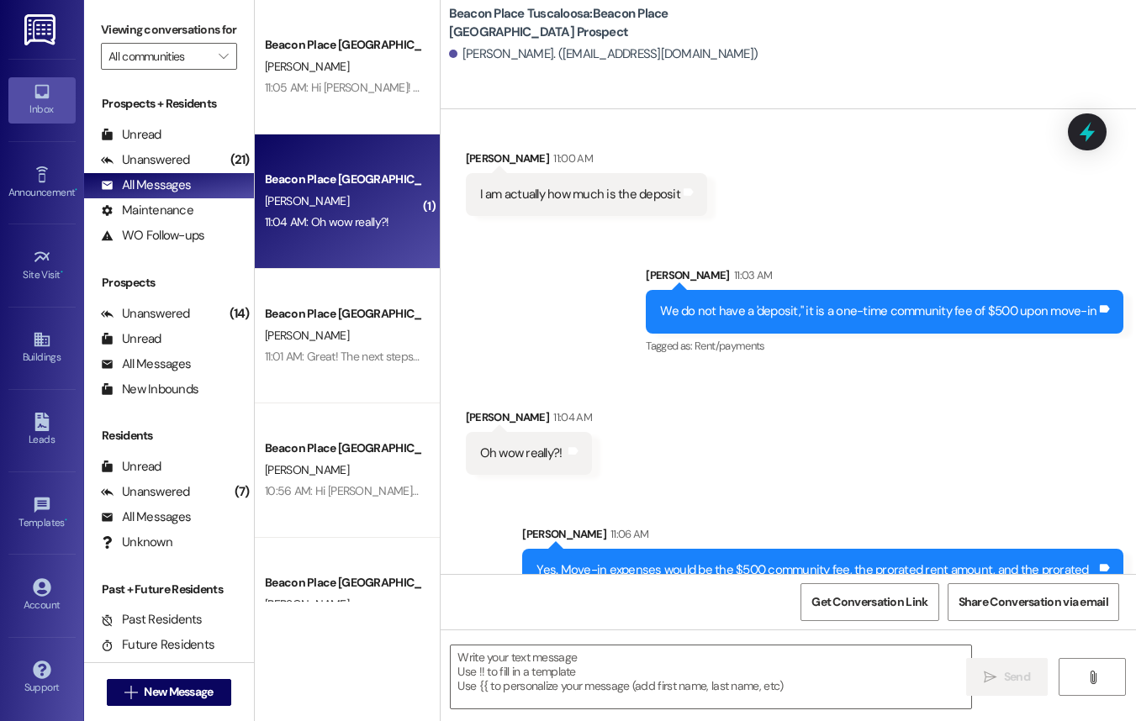
scroll to position [625, 0]
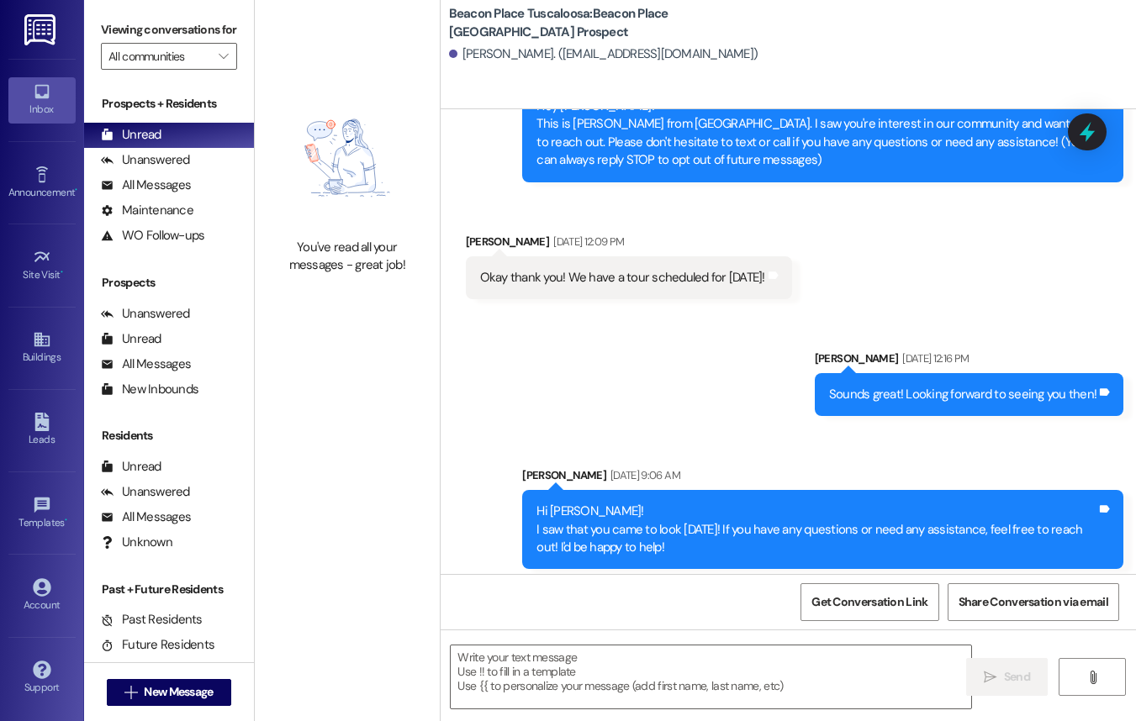
scroll to position [261, 0]
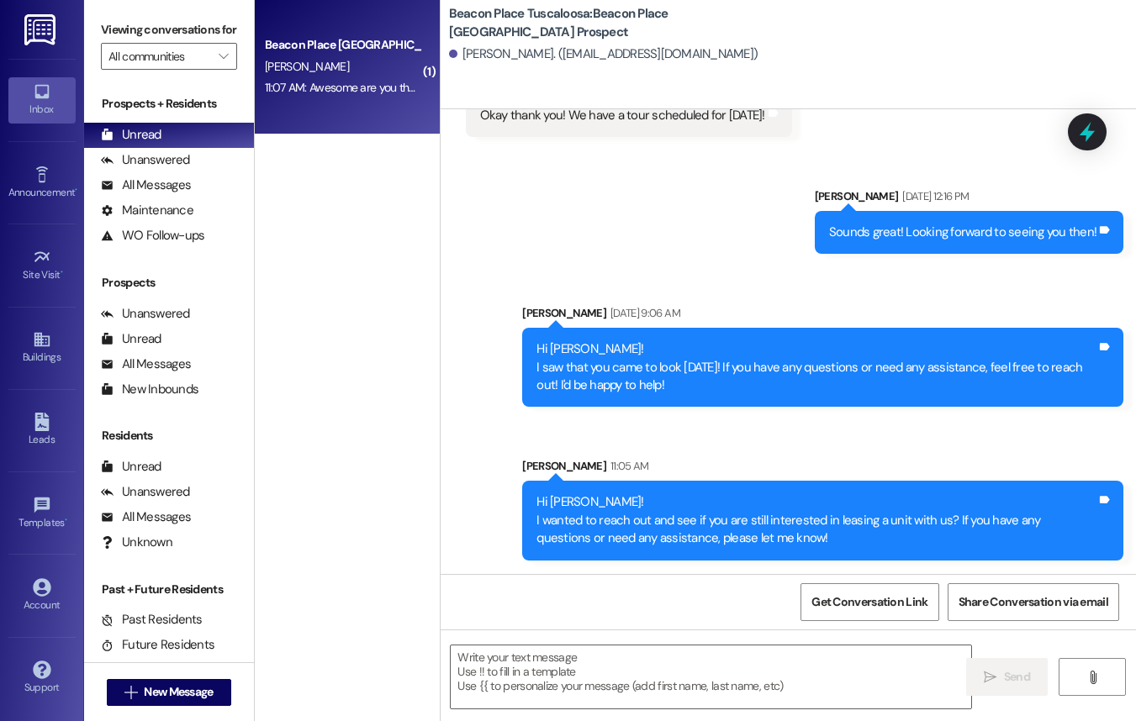
click at [357, 95] on div "11:07 AM: Awesome are you there now ? 11:07 AM: Awesome are you there now ?" at bounding box center [361, 87] width 192 height 15
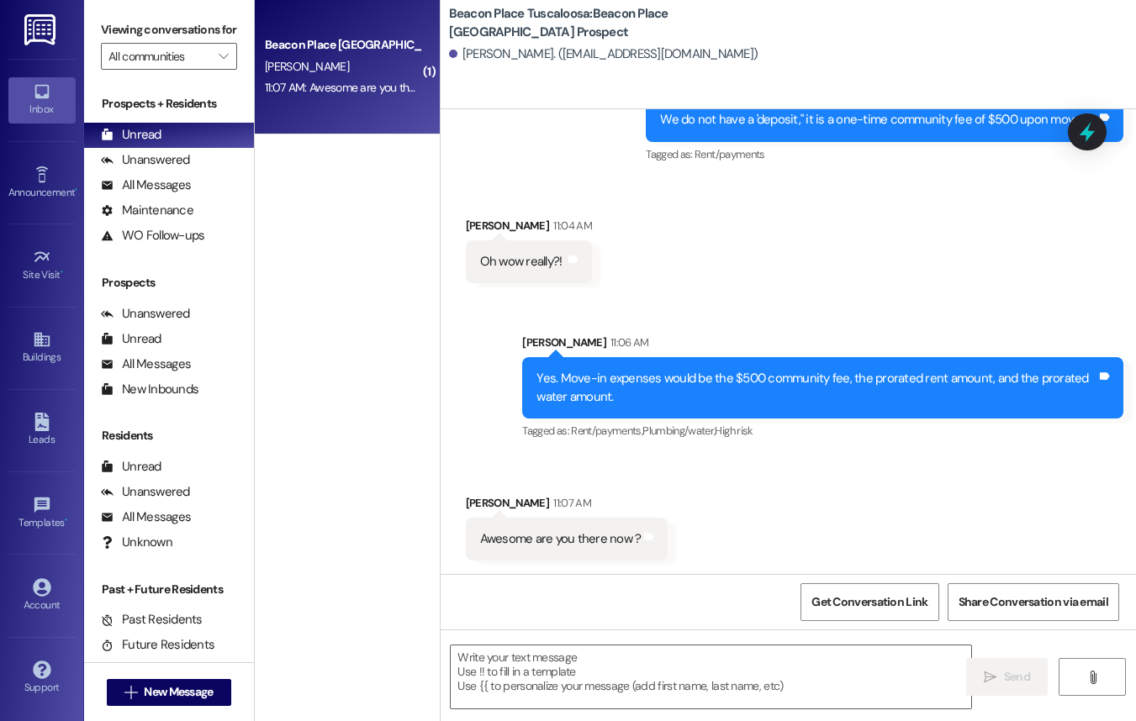
scroll to position [902, 0]
click at [613, 718] on div " Send " at bounding box center [787, 693] width 695 height 126
click at [614, 677] on textarea at bounding box center [711, 677] width 520 height 63
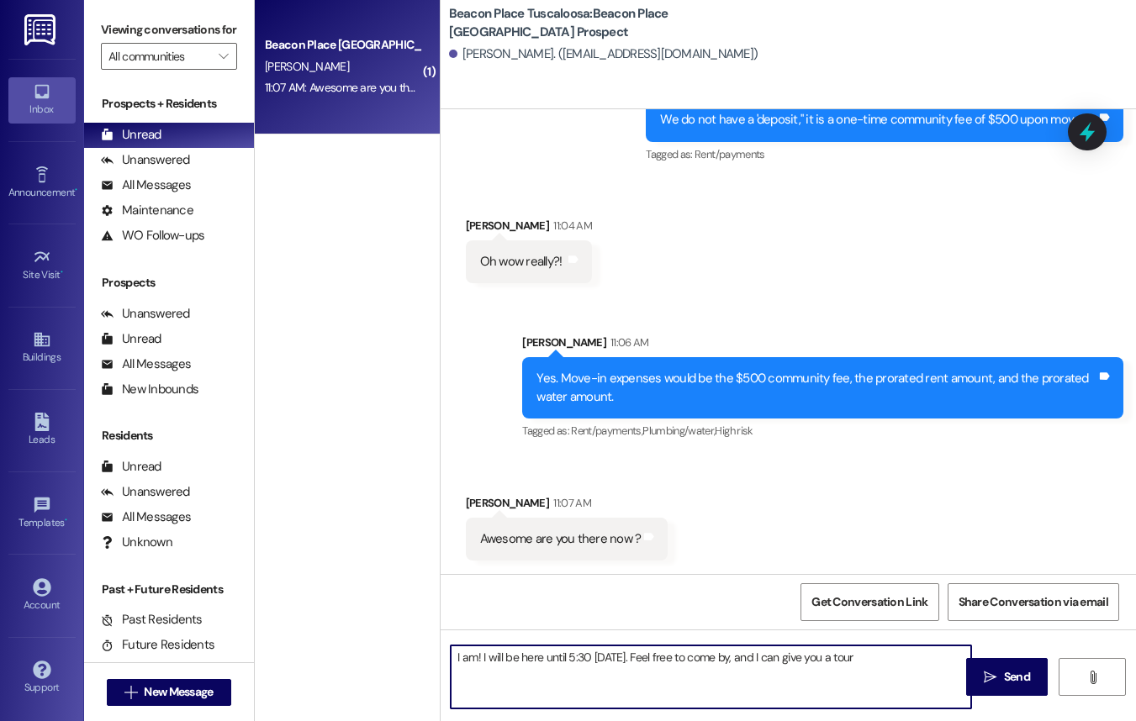
type textarea "I am! I will be here until 5:30 today. Feel free to come by, and I can give you…"
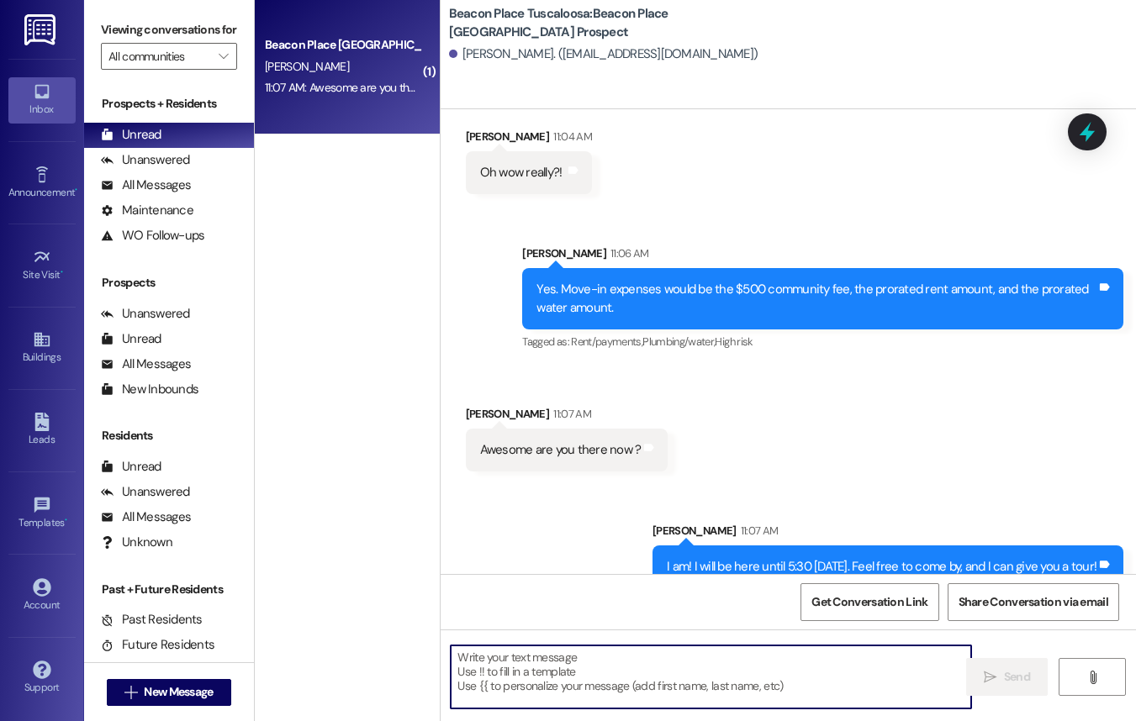
scroll to position [1020, 0]
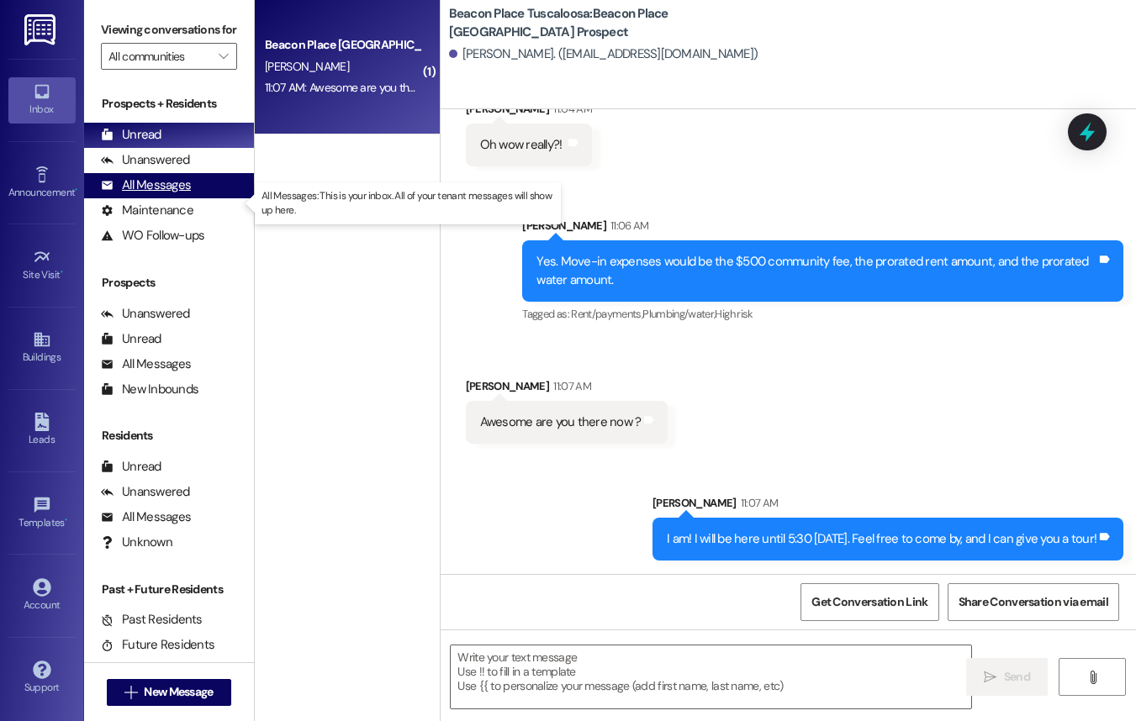
click at [177, 198] on div "All Messages (undefined)" at bounding box center [169, 185] width 170 height 25
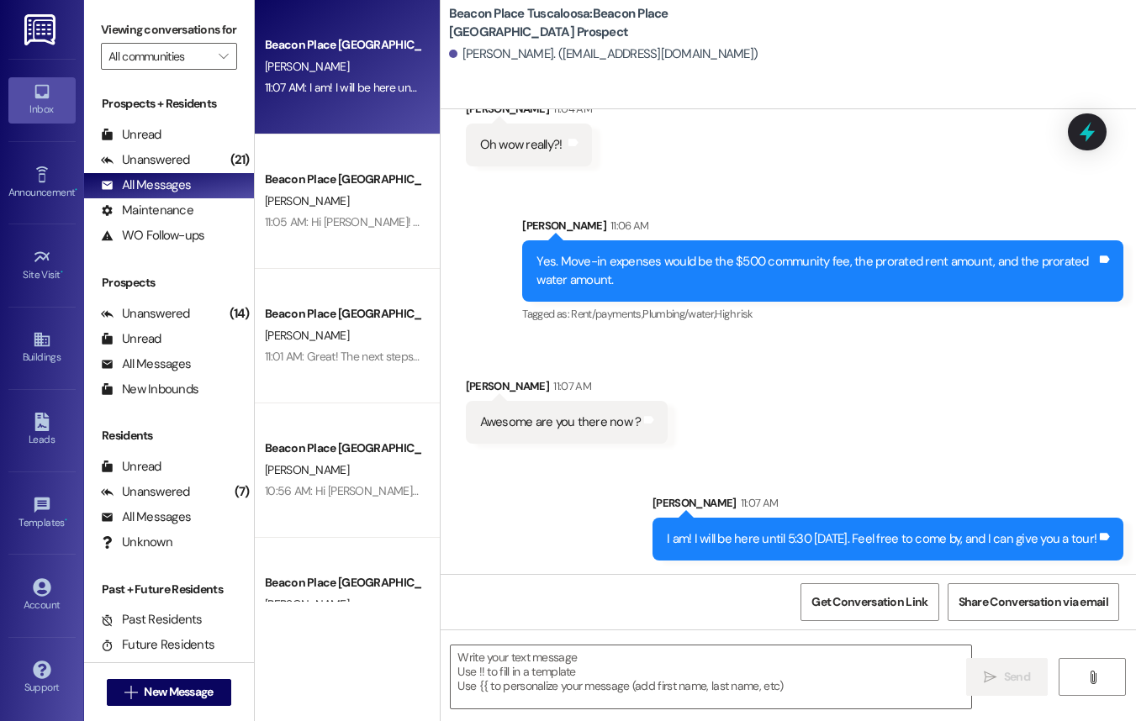
click at [45, 402] on div "Leads Go to Leads" at bounding box center [41, 430] width 67 height 82
click at [45, 430] on icon at bounding box center [41, 422] width 14 height 18
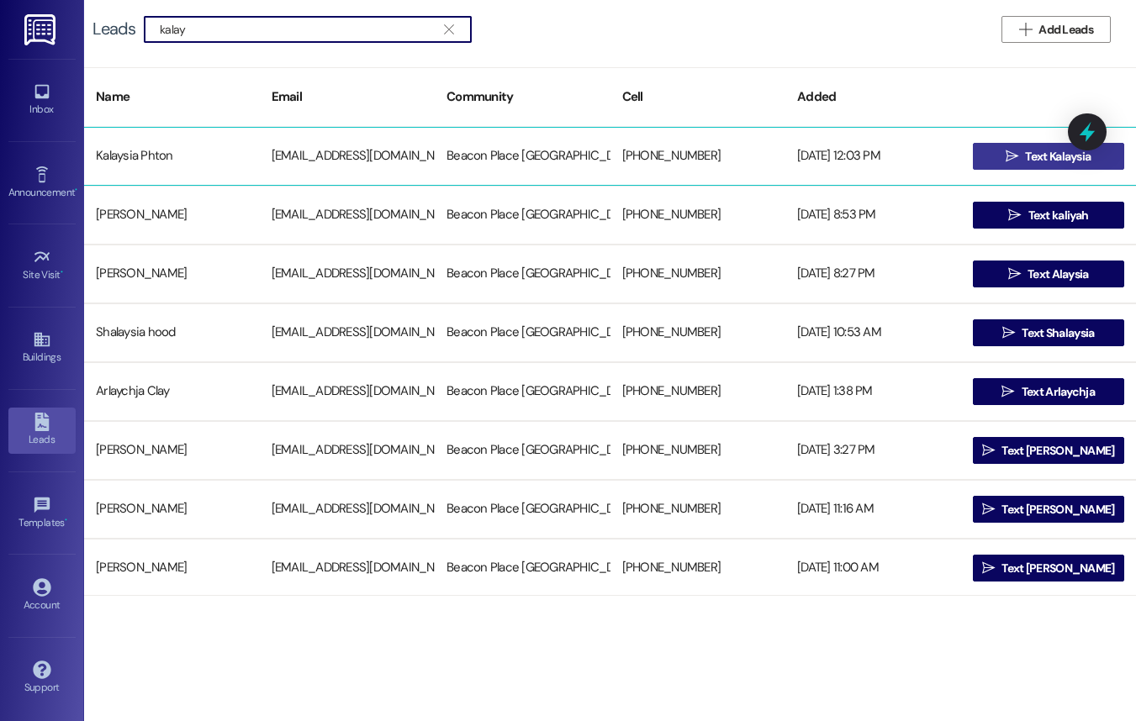
type input "kalay"
click at [1002, 155] on span " Text Kalaysia" at bounding box center [1048, 156] width 92 height 25
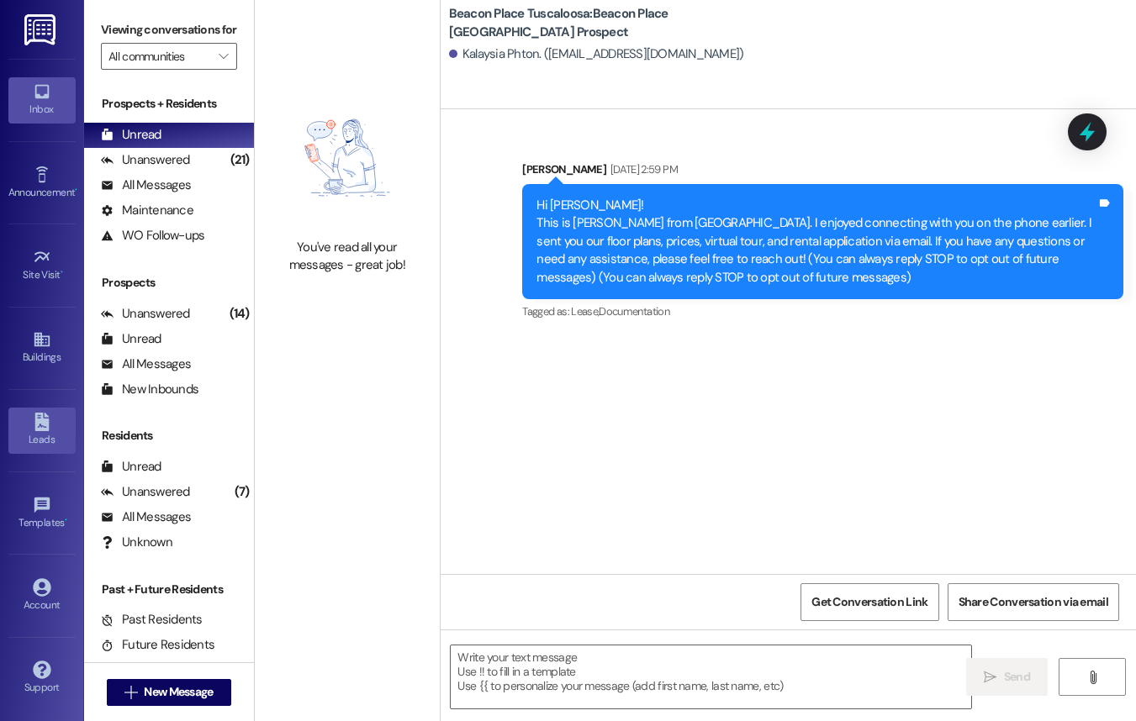
click at [36, 440] on div "Leads" at bounding box center [42, 439] width 84 height 17
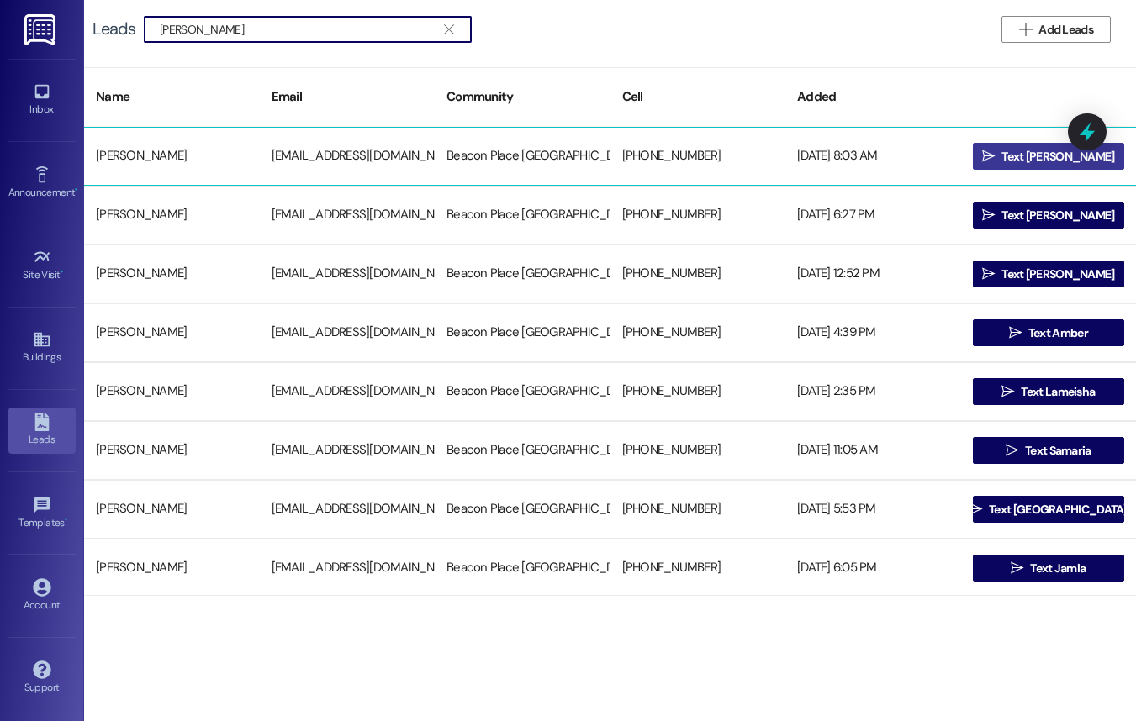
type input "pam"
click at [1021, 150] on span "Text Pamela" at bounding box center [1057, 157] width 113 height 18
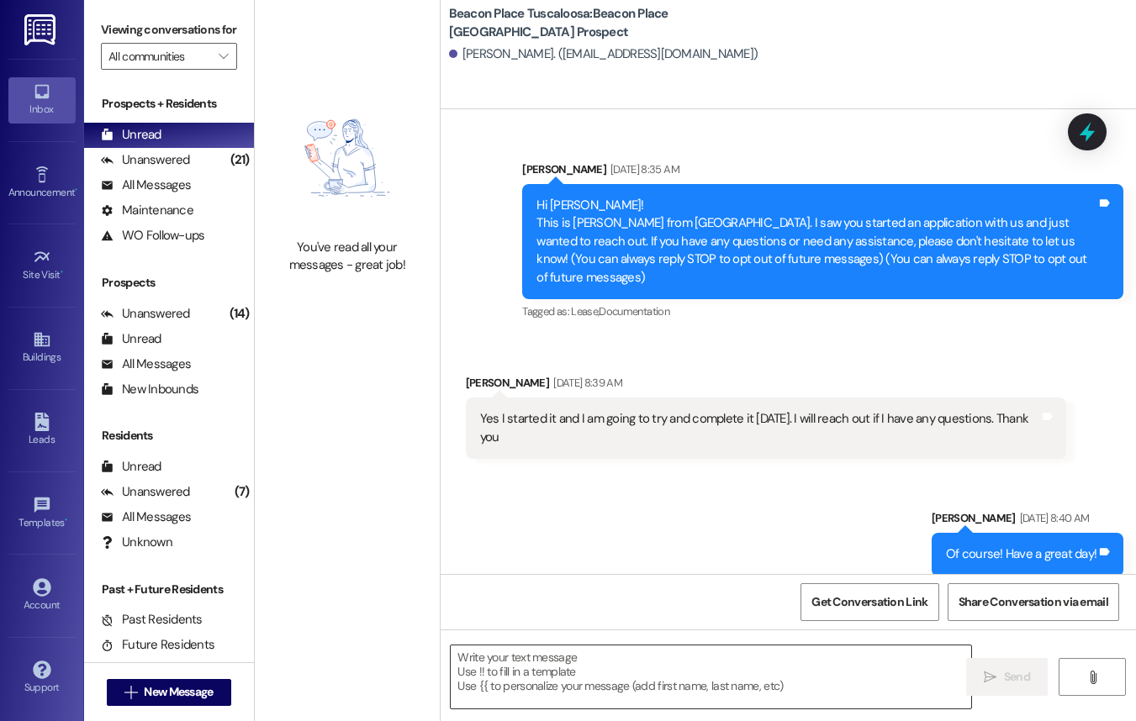
click at [637, 658] on textarea at bounding box center [711, 677] width 520 height 63
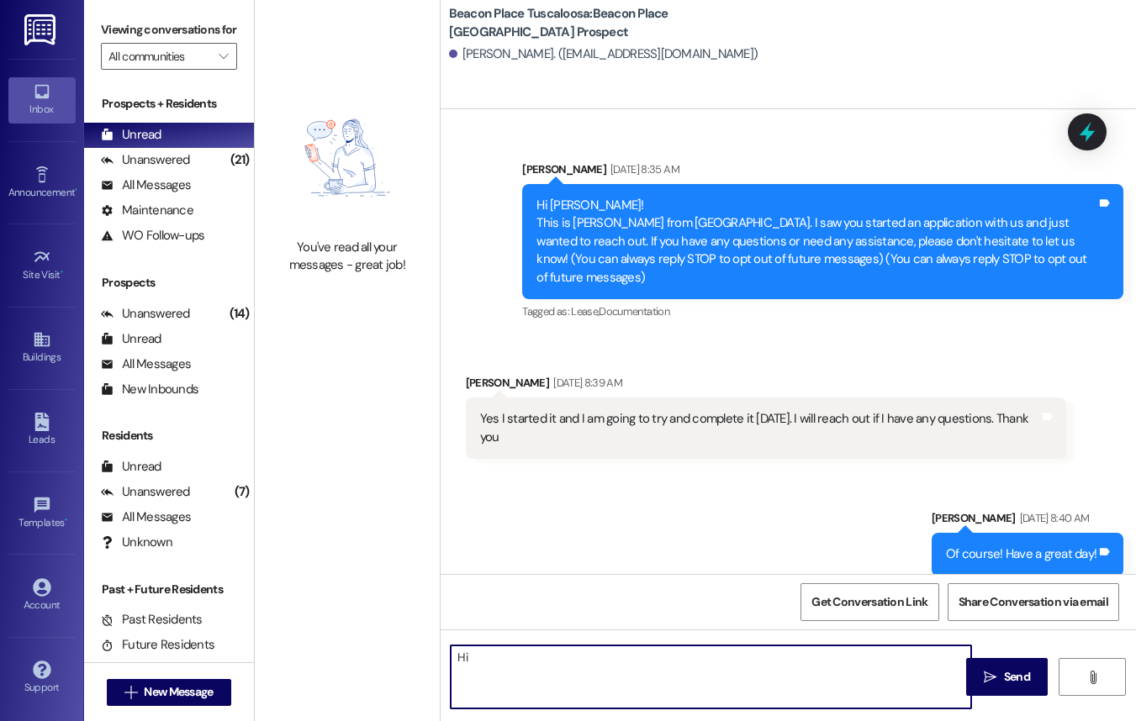
type textarea "H"
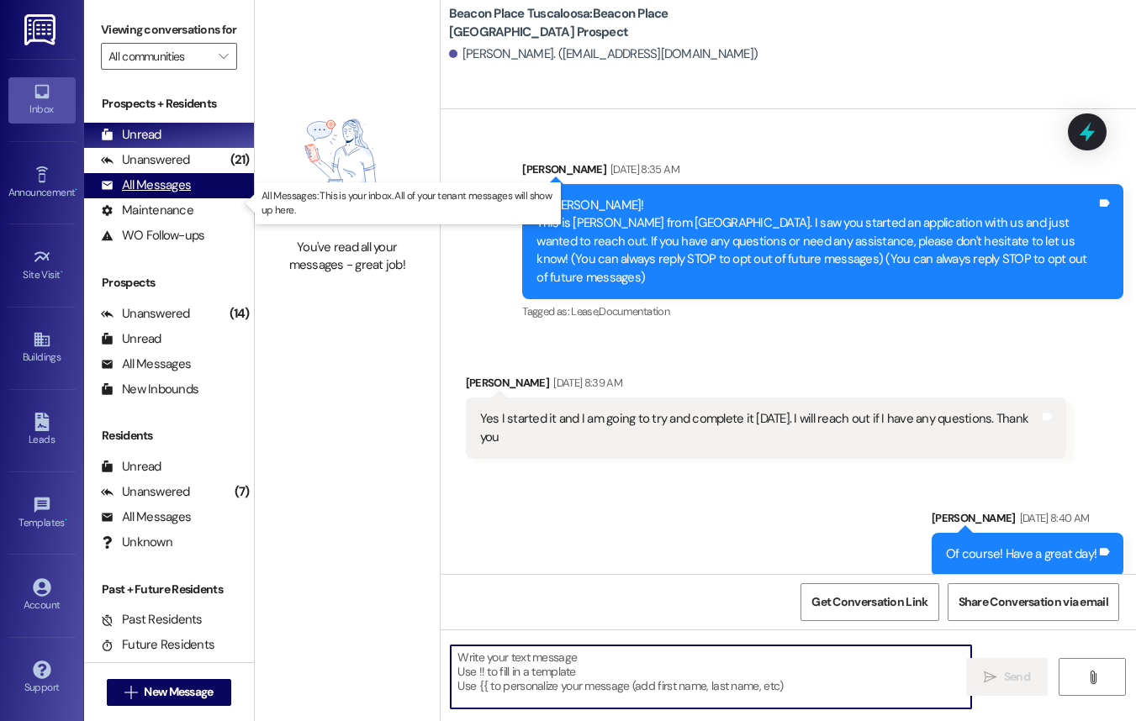
click at [178, 194] on div "All Messages" at bounding box center [146, 186] width 90 height 18
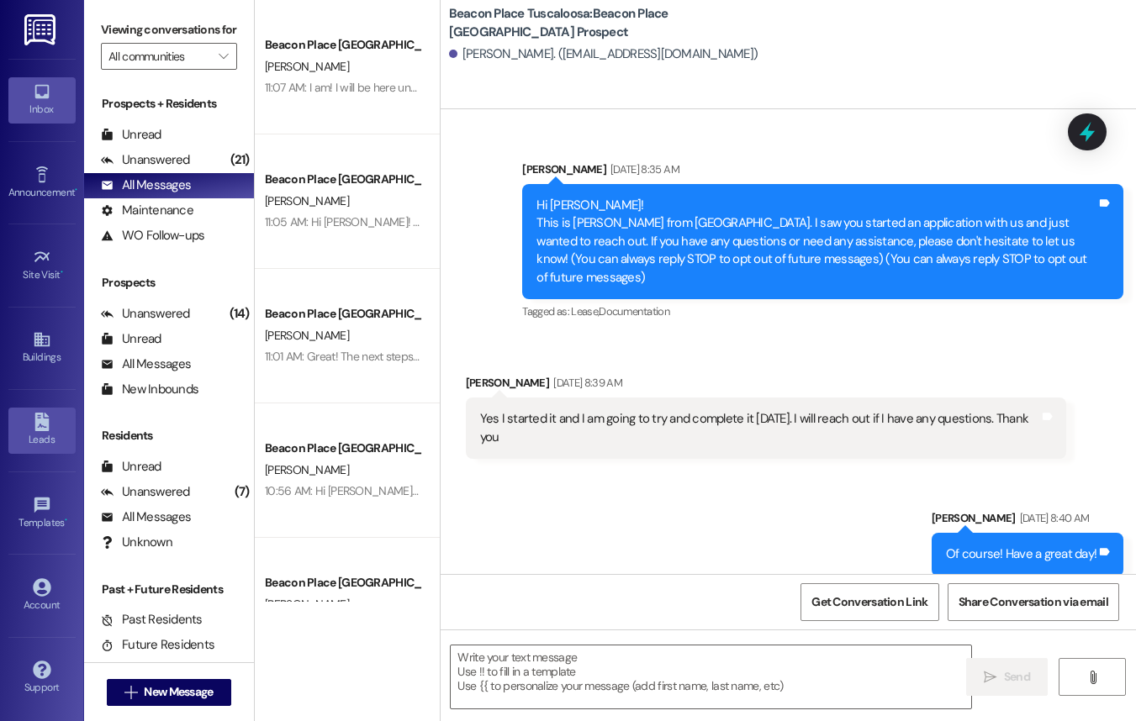
click at [55, 438] on div "Leads" at bounding box center [42, 439] width 84 height 17
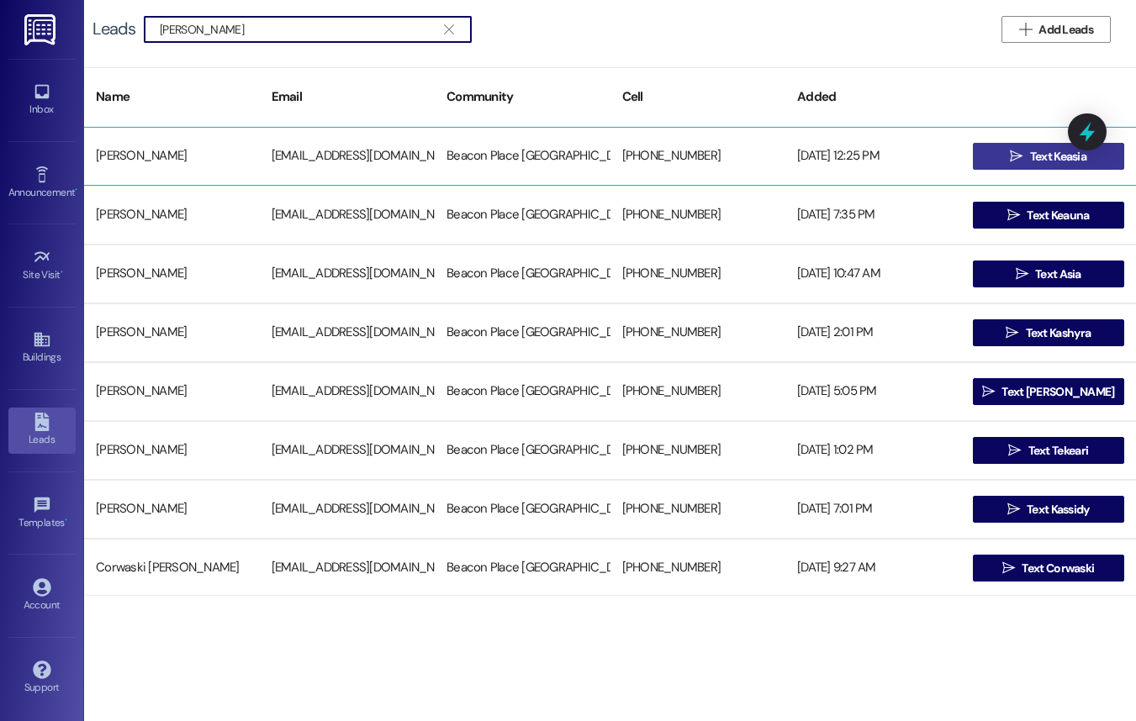
type input "keas"
click at [992, 150] on button " Text Keasia" at bounding box center [1049, 156] width 152 height 27
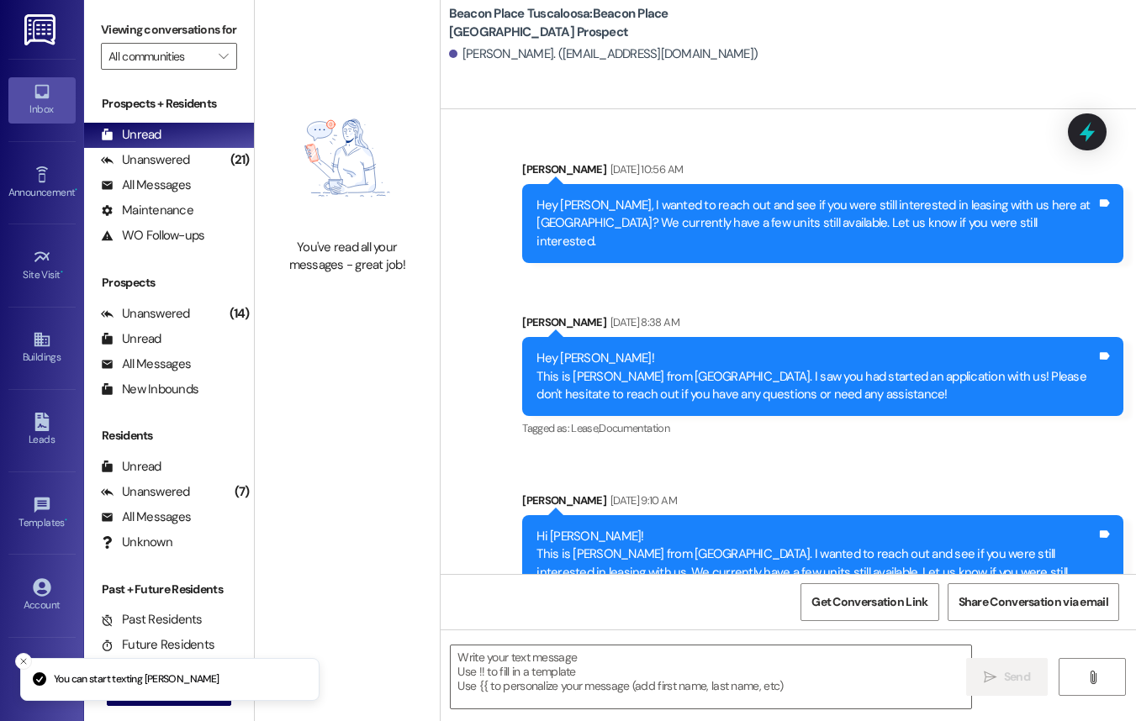
scroll to position [15, 0]
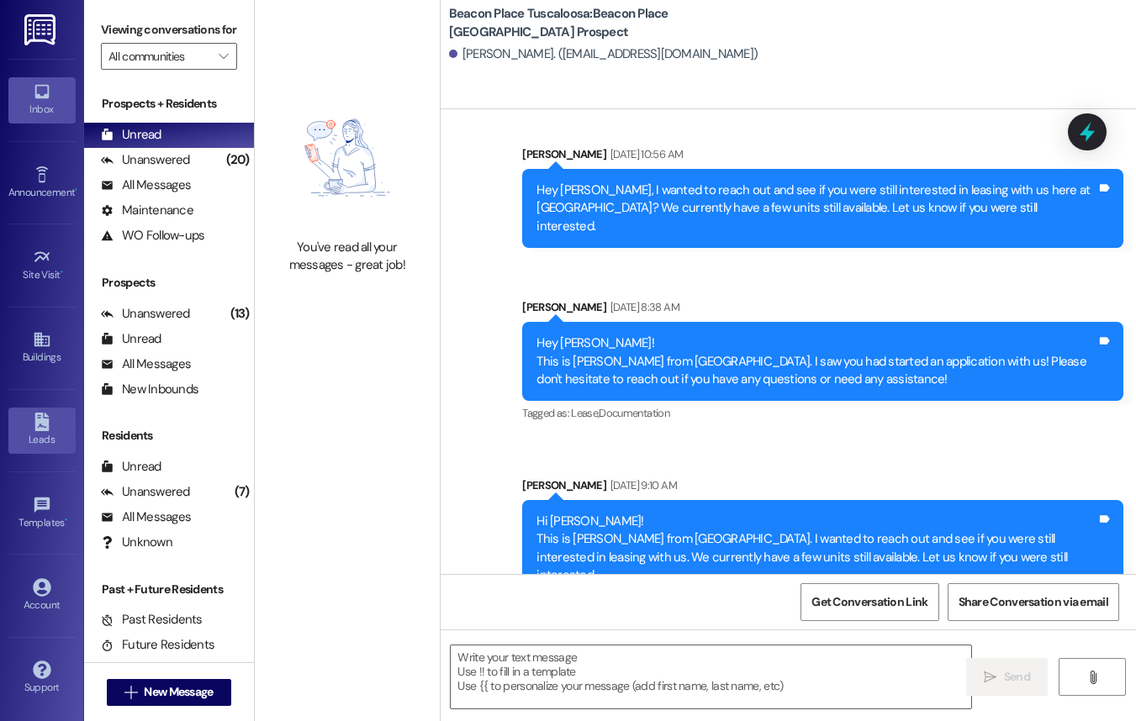
click at [40, 432] on div "Leads" at bounding box center [42, 439] width 84 height 17
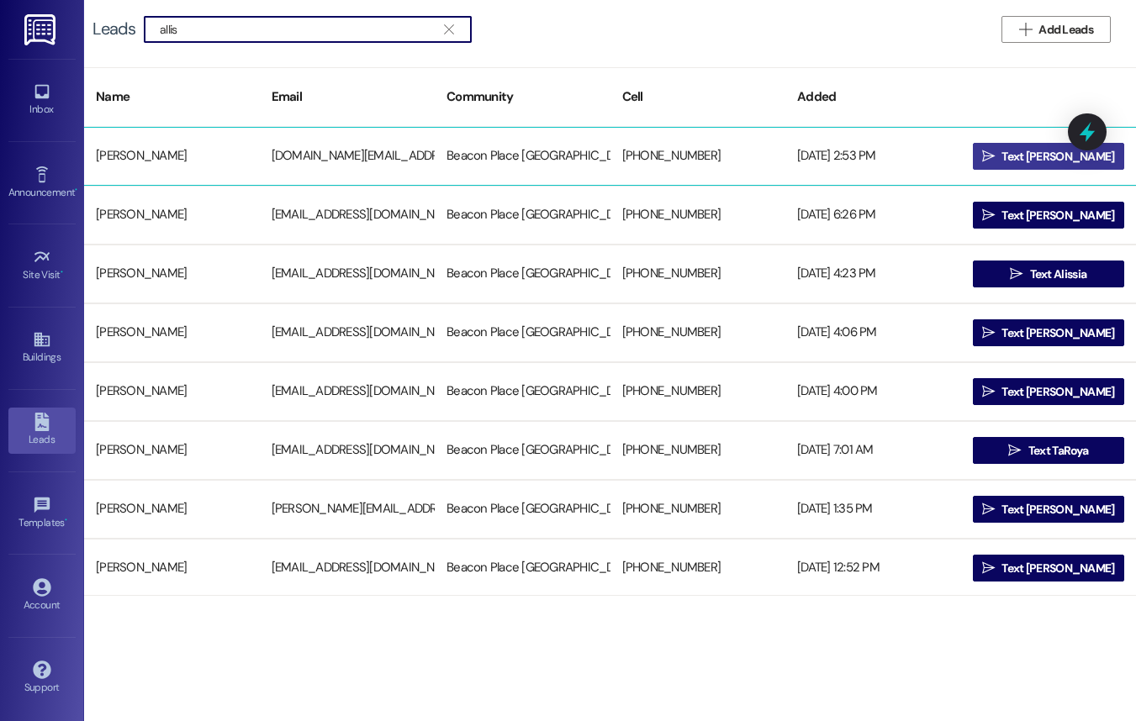
type input "allis"
click at [995, 165] on button " Text Allison" at bounding box center [1049, 156] width 152 height 27
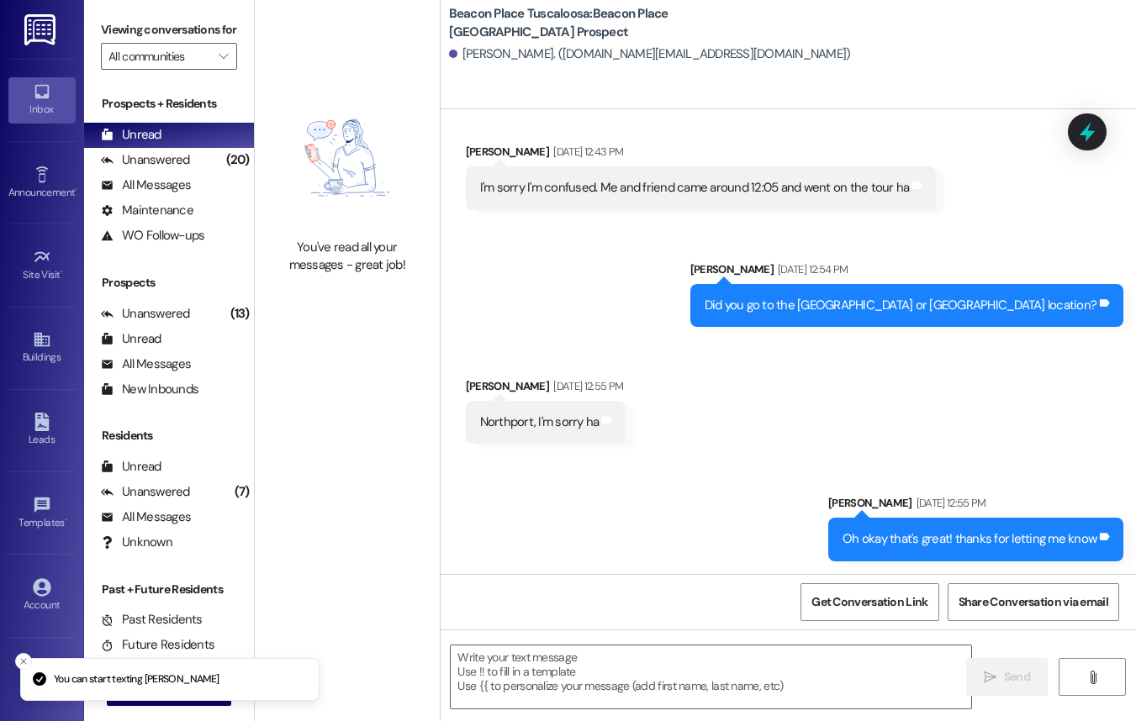
scroll to position [424, 0]
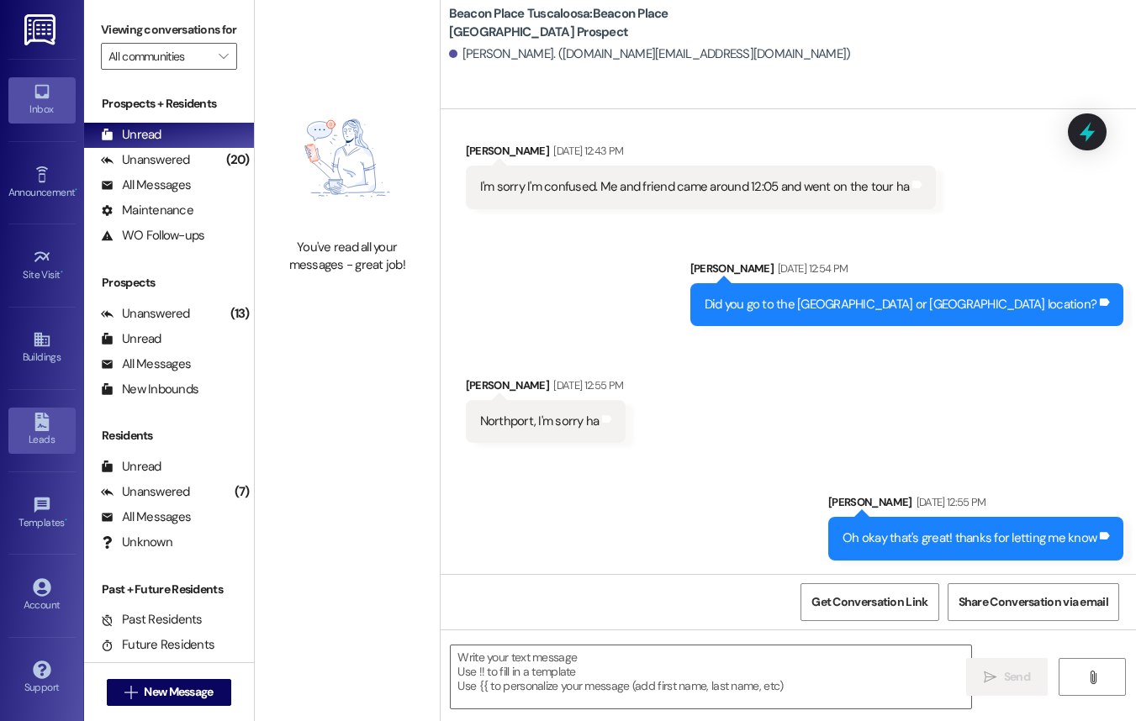
click at [33, 419] on icon at bounding box center [42, 422] width 18 height 18
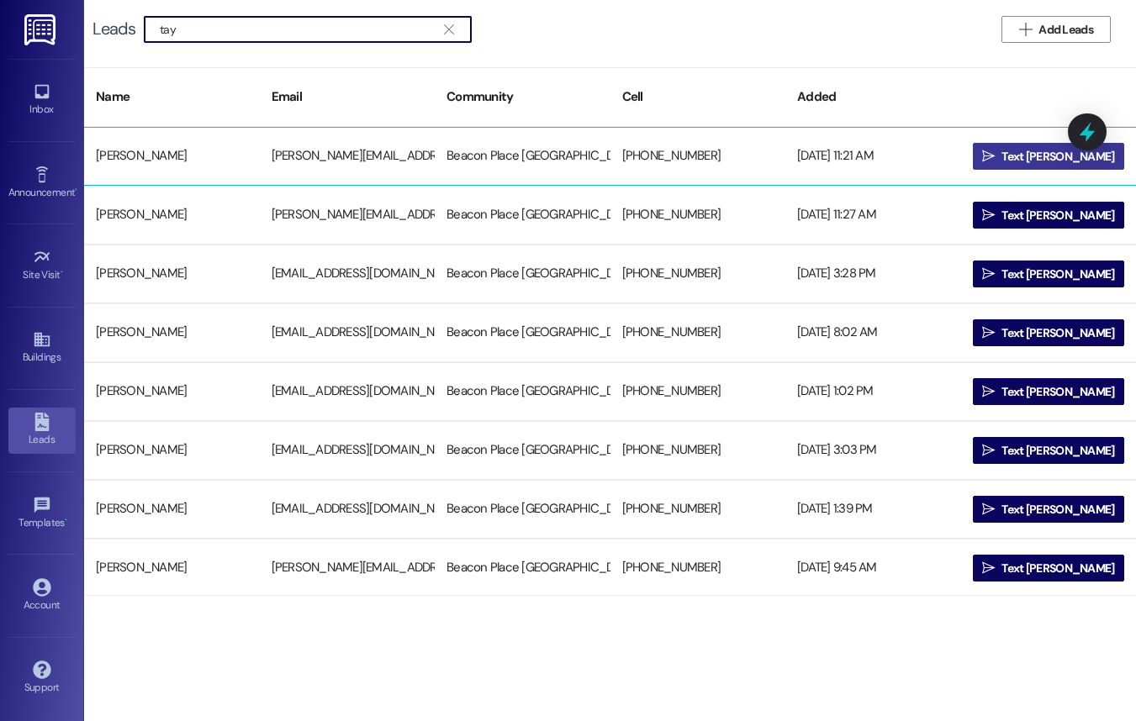
type input "tay"
click at [978, 166] on button " Text Taylor" at bounding box center [1049, 156] width 152 height 27
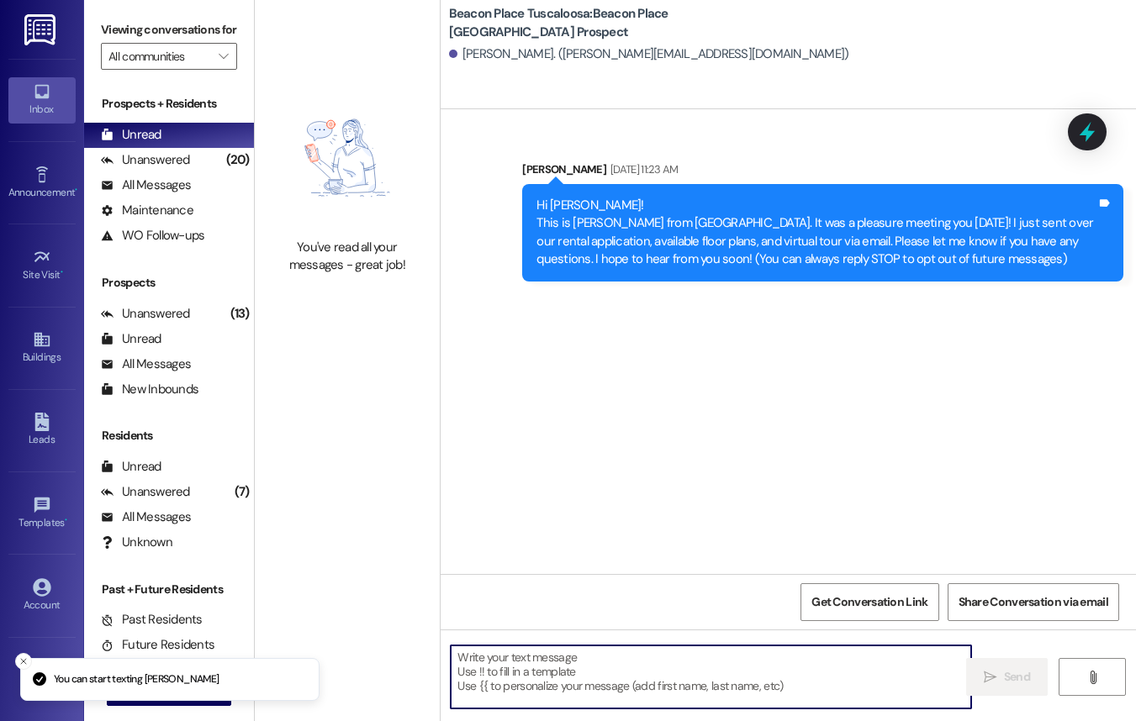
click at [562, 672] on textarea at bounding box center [711, 677] width 520 height 63
paste textarea "Hi Kristian! I wanted to reach out and see if you are still interested in leasi…"
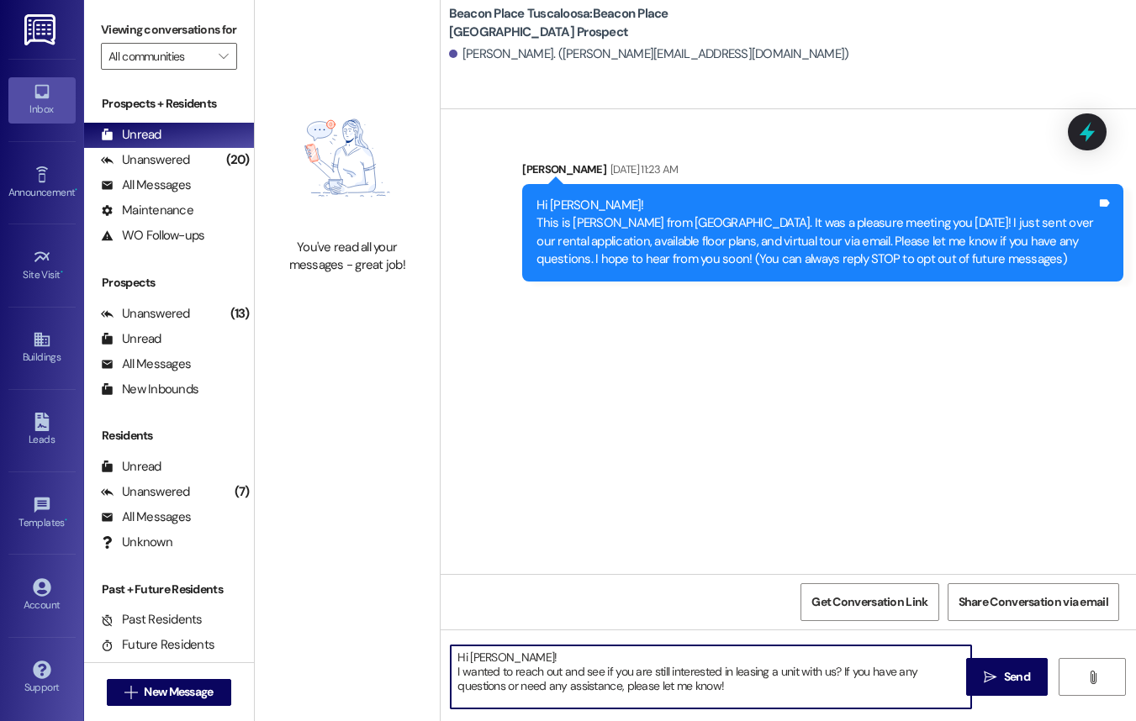
click at [530, 651] on textarea "Hi Kristian! I wanted to reach out and see if you are still interested in leasi…" at bounding box center [711, 677] width 520 height 63
type textarea "Hi Taylor! I wanted to reach out and see if you are still interested in leasing…"
click at [994, 677] on icon "" at bounding box center [990, 677] width 13 height 13
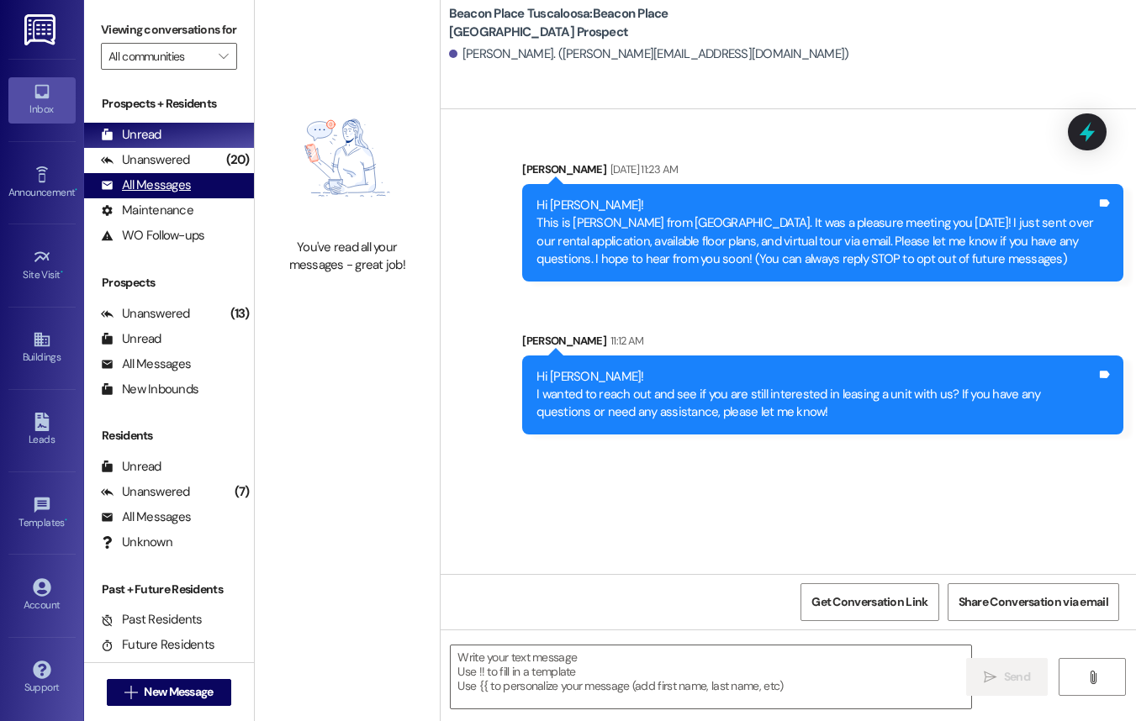
click at [146, 194] on div "All Messages" at bounding box center [146, 186] width 90 height 18
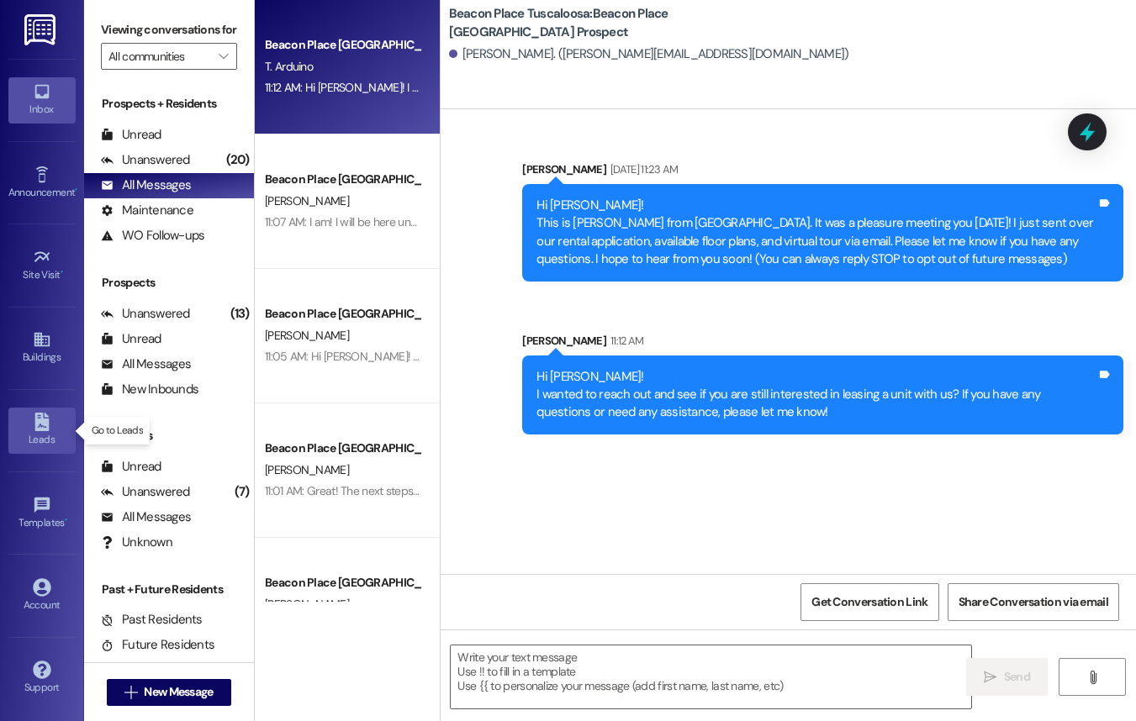
click at [45, 439] on div "Leads" at bounding box center [42, 439] width 84 height 17
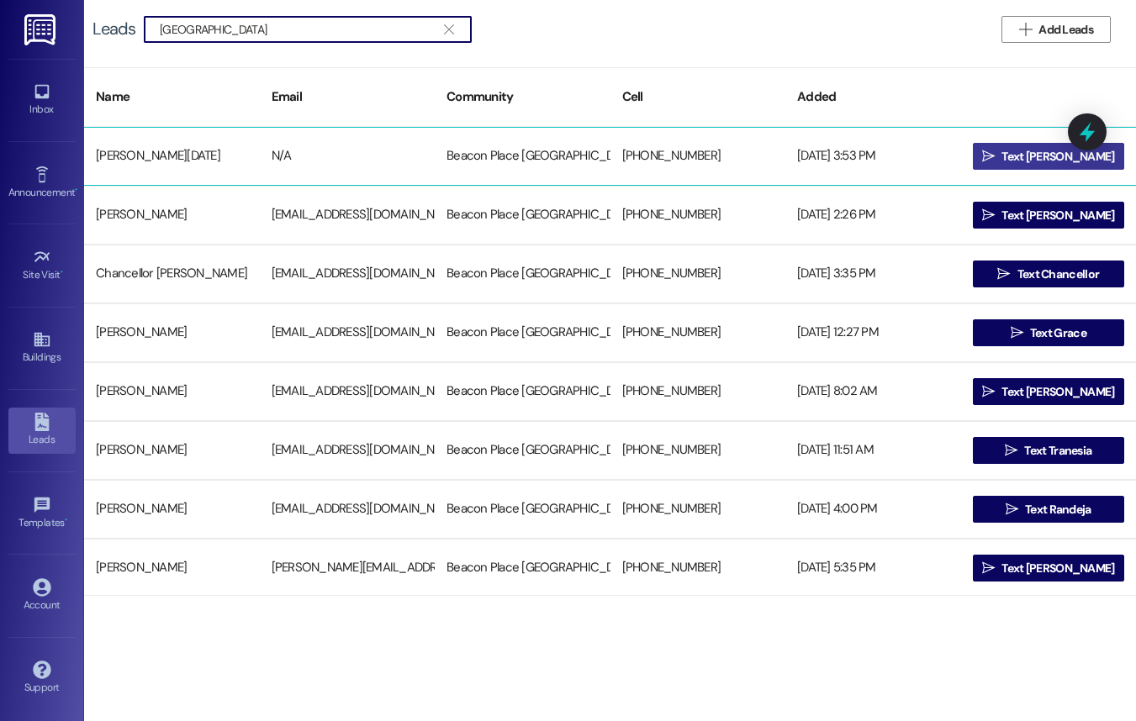
type input "france"
click at [1015, 161] on span "Text Frances" at bounding box center [1057, 157] width 119 height 18
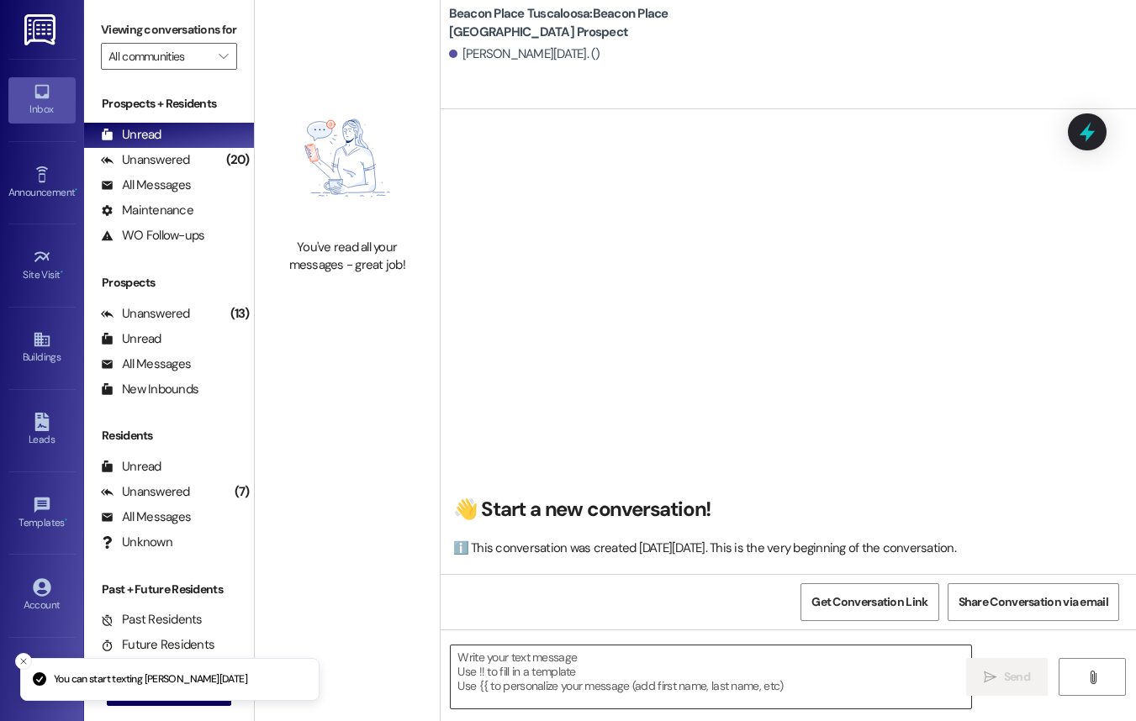
click at [580, 658] on textarea at bounding box center [711, 677] width 520 height 63
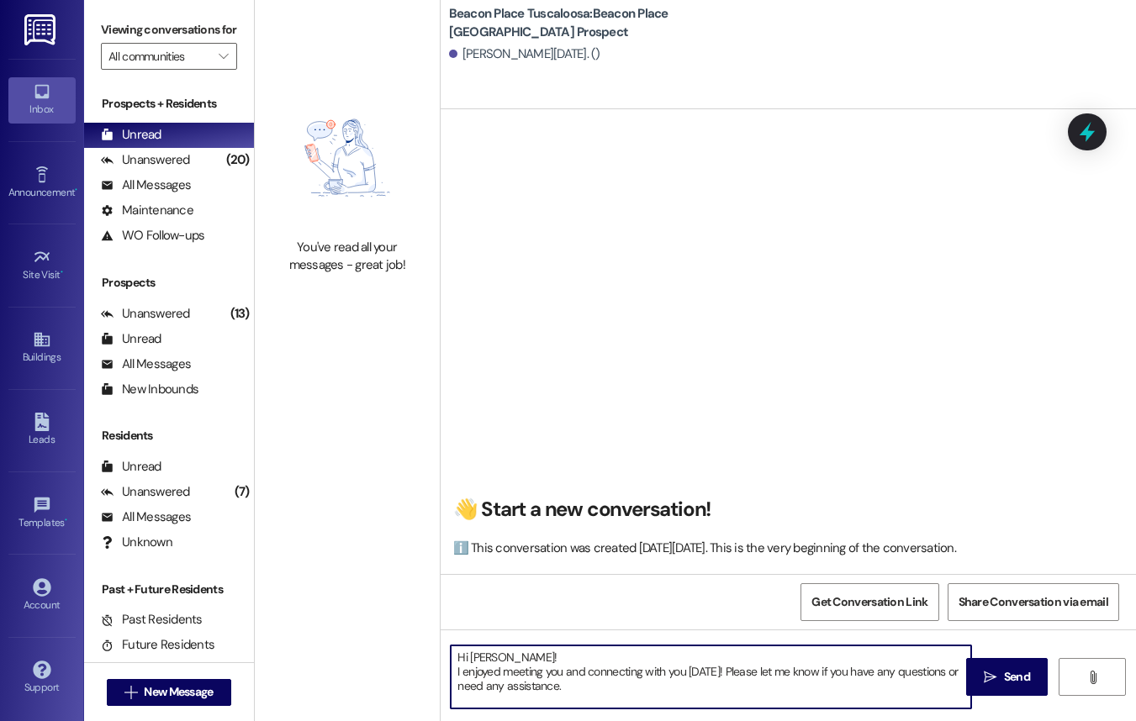
drag, startPoint x: 583, startPoint y: 693, endPoint x: 446, endPoint y: 661, distance: 140.1
click at [446, 661] on div "Hi Frances! I enjoyed meeting you and connecting with you yesterday! Please let…" at bounding box center [702, 677] width 522 height 65
type textarea "Hi Frances! I enjoyed meeting you and connecting with you yesterday! Please let…"
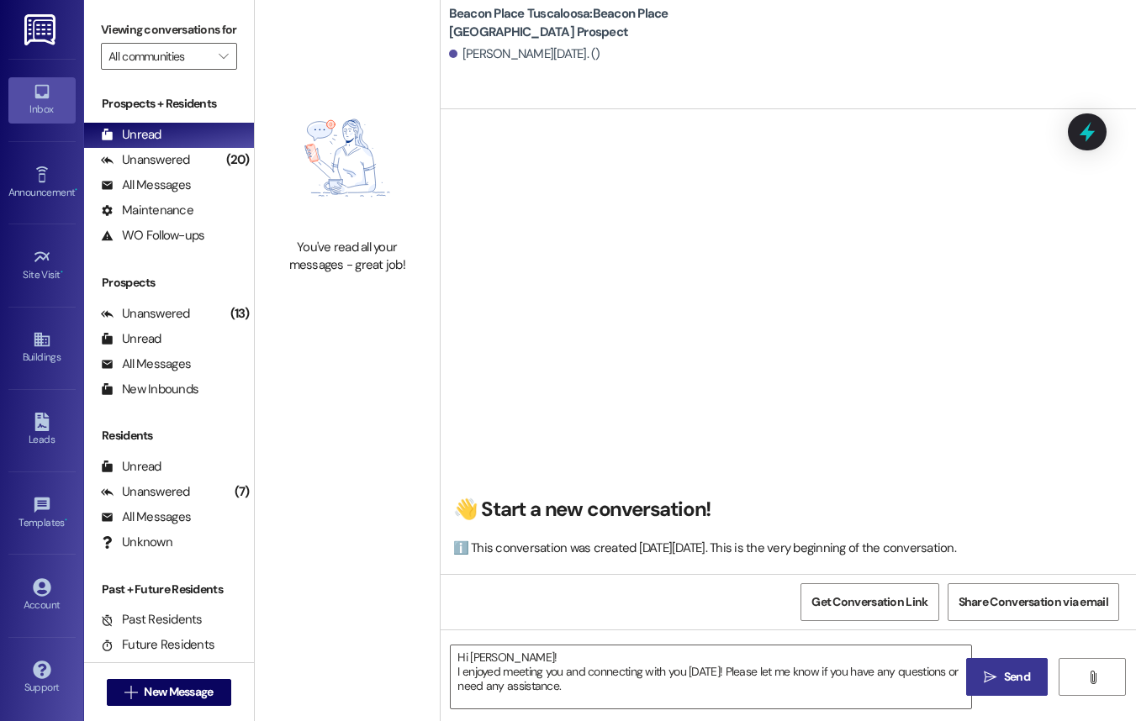
click at [980, 678] on span " Send" at bounding box center [1006, 677] width 53 height 18
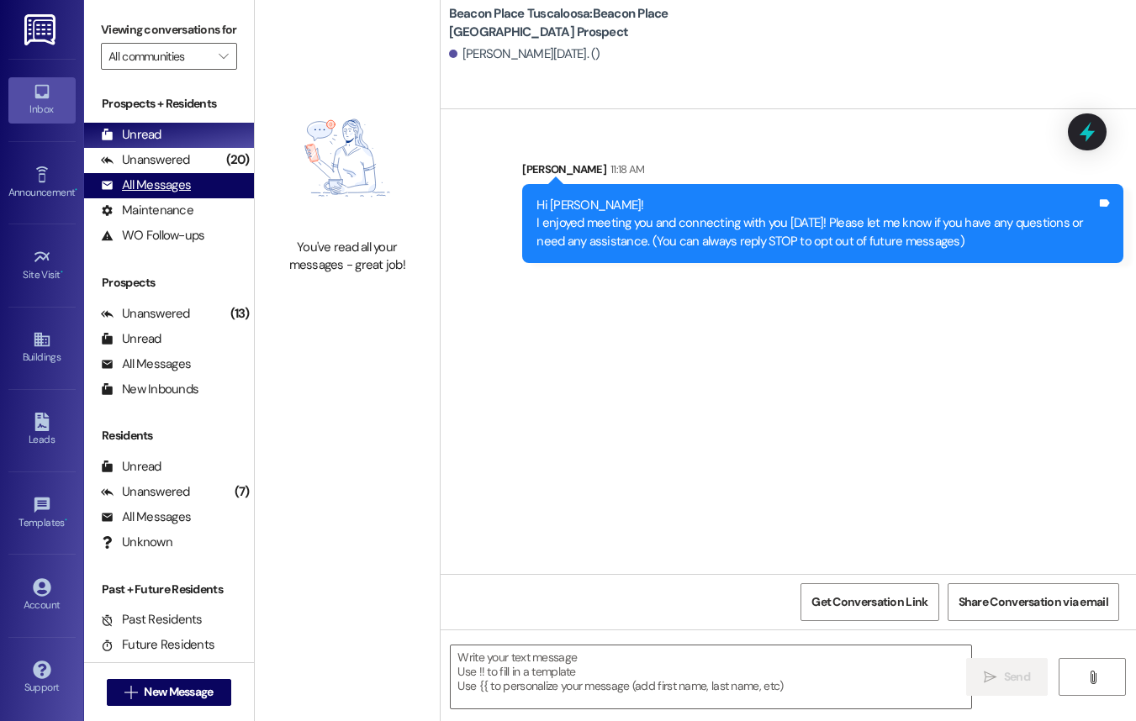
click at [152, 194] on div "All Messages" at bounding box center [146, 186] width 90 height 18
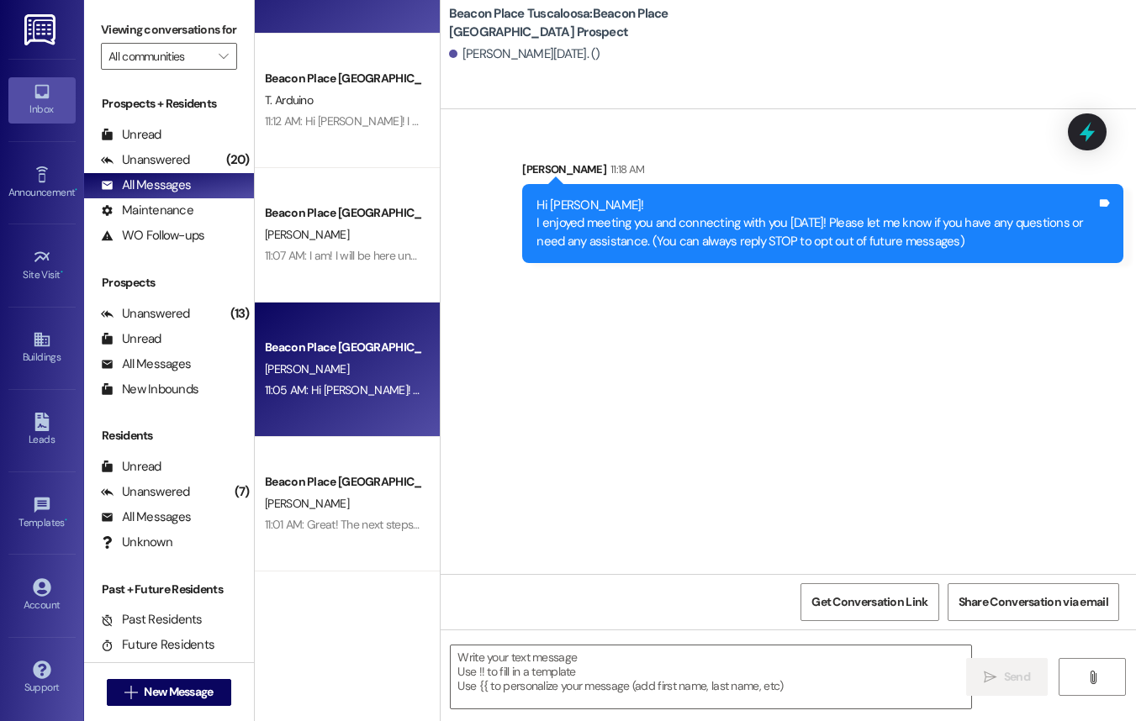
scroll to position [108, 0]
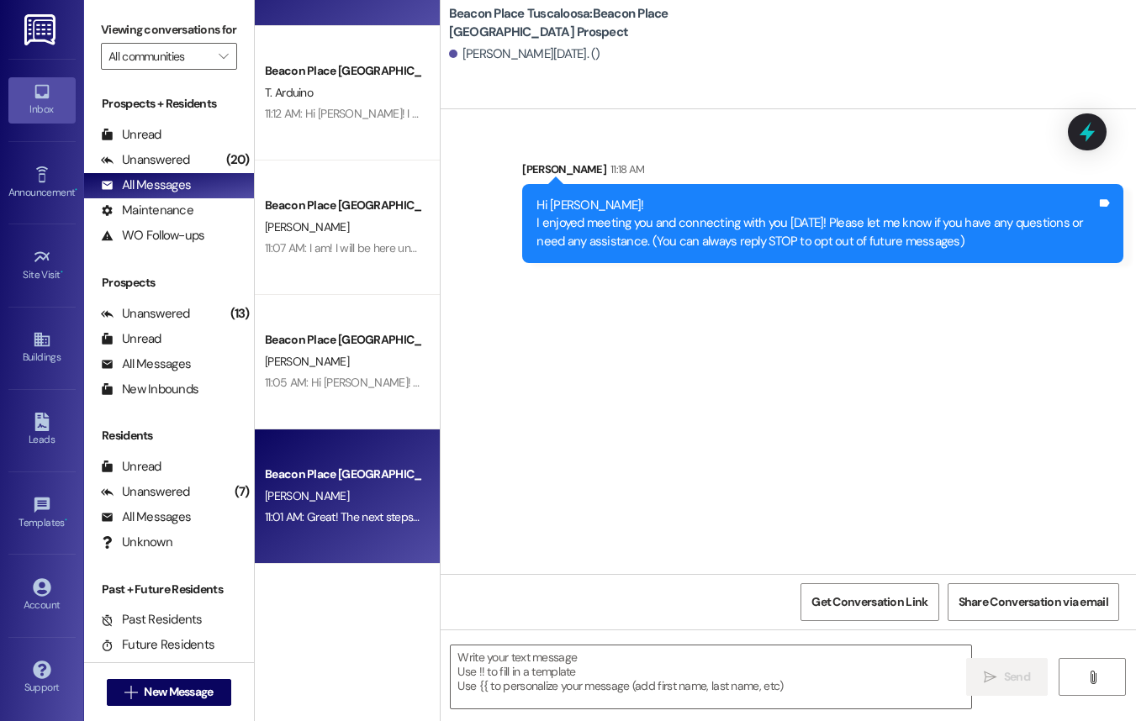
click at [382, 488] on div "[PERSON_NAME]" at bounding box center [342, 496] width 159 height 21
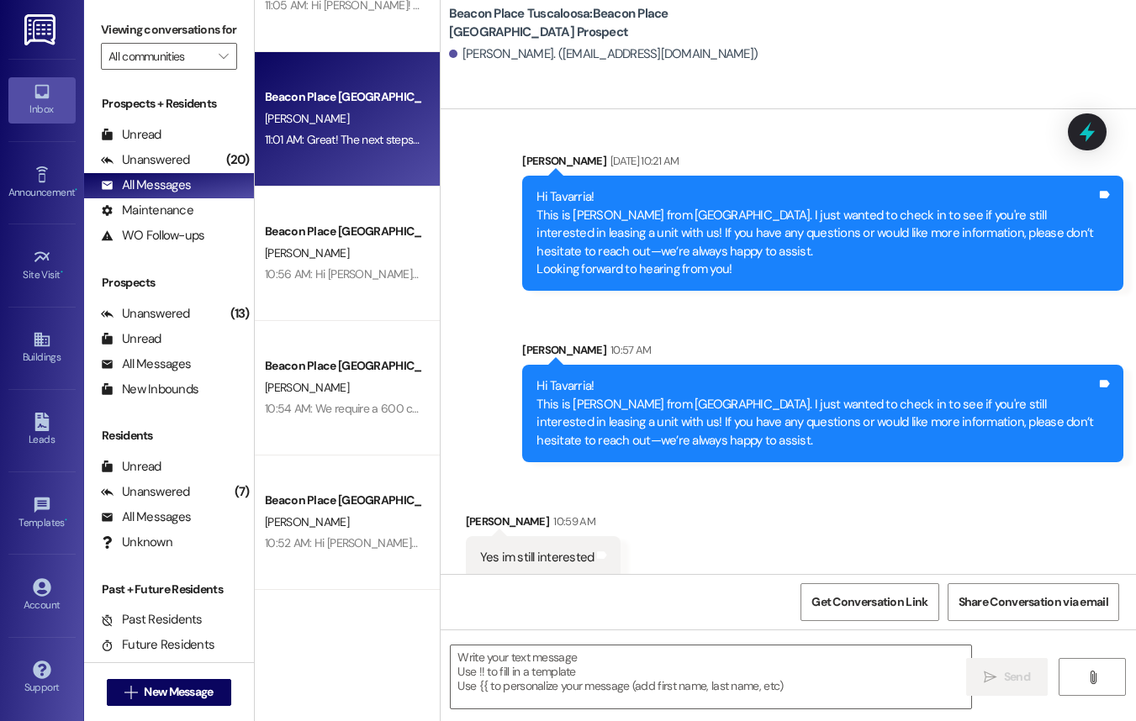
scroll to position [382, 0]
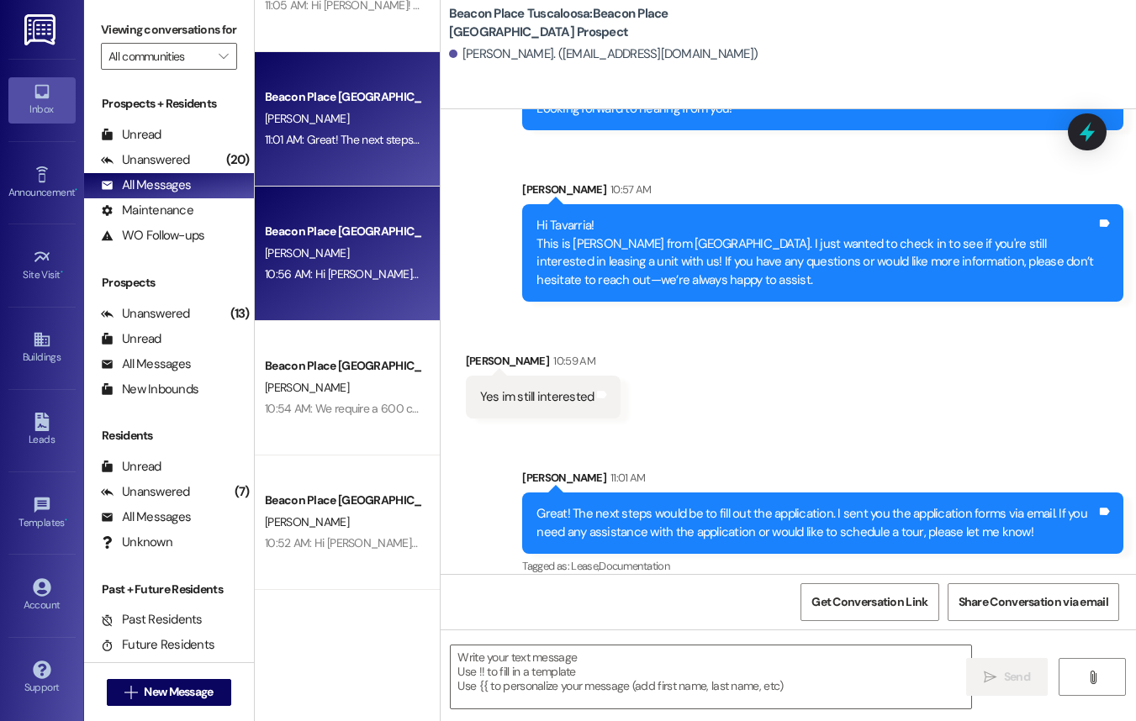
click at [348, 287] on div "Beacon Place Tuscaloosa Prospect T. Boudreaux 10:56 AM: Hi Tyana! This is Allie…" at bounding box center [347, 254] width 185 height 134
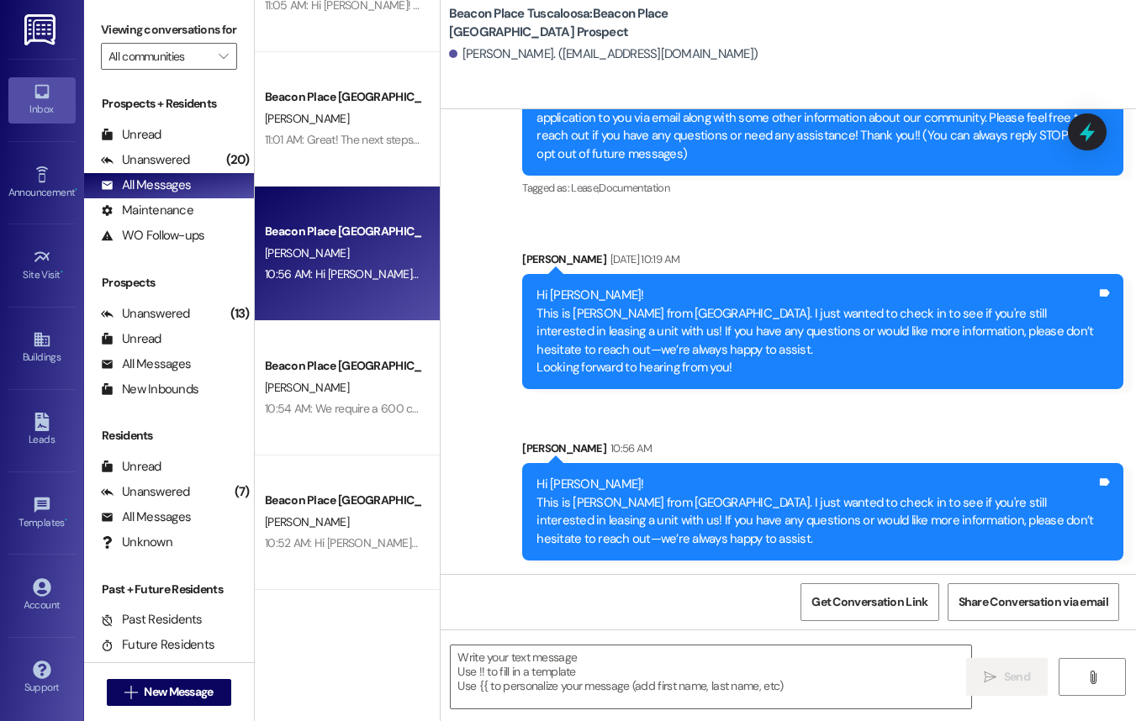
scroll to position [124, 0]
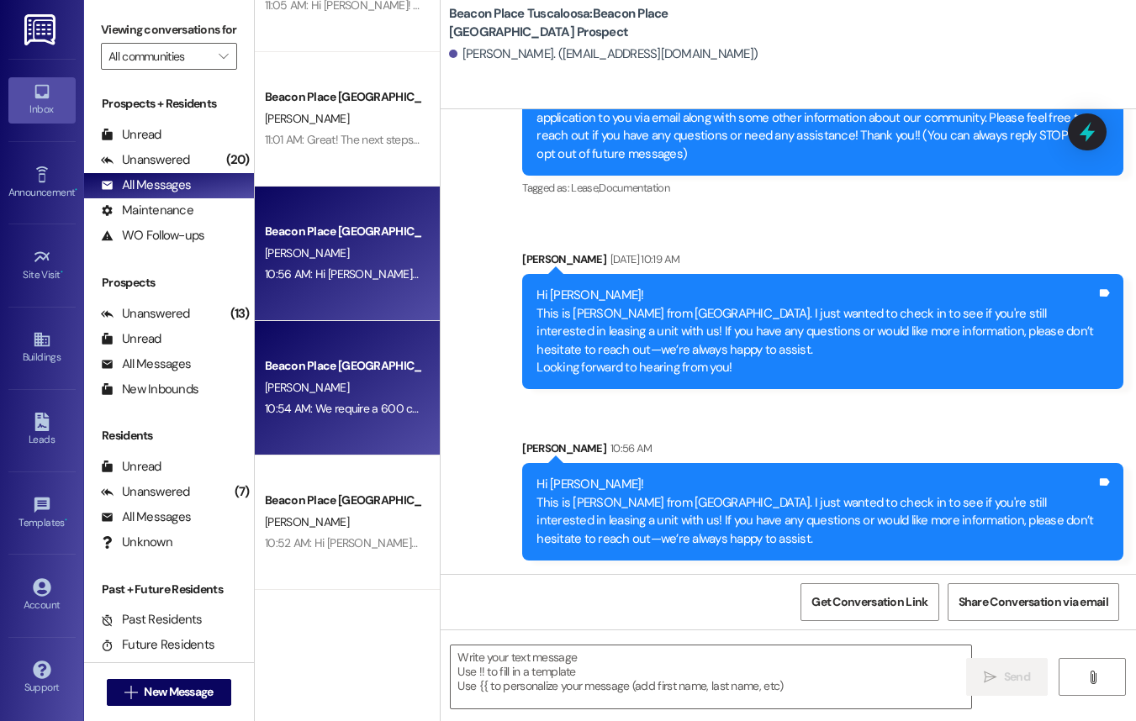
click at [339, 430] on div "Beacon Place Tuscaloosa Prospect S. Fields 10:54 AM: We require a 600 credit sc…" at bounding box center [347, 388] width 185 height 134
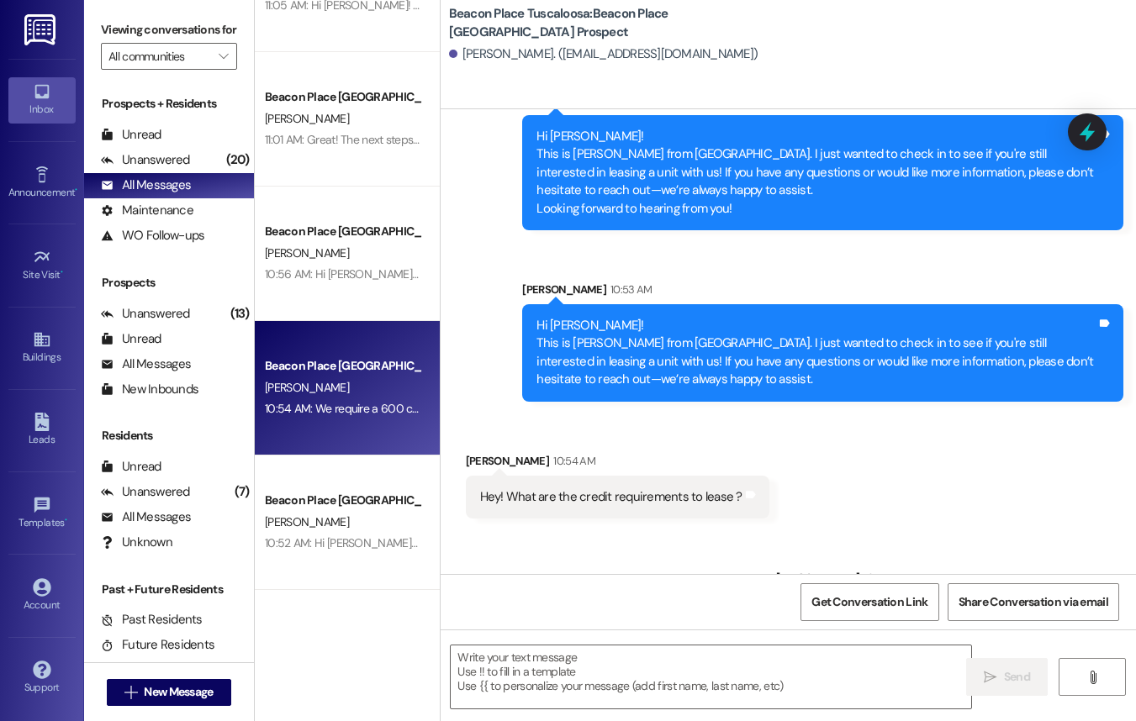
scroll to position [358, 0]
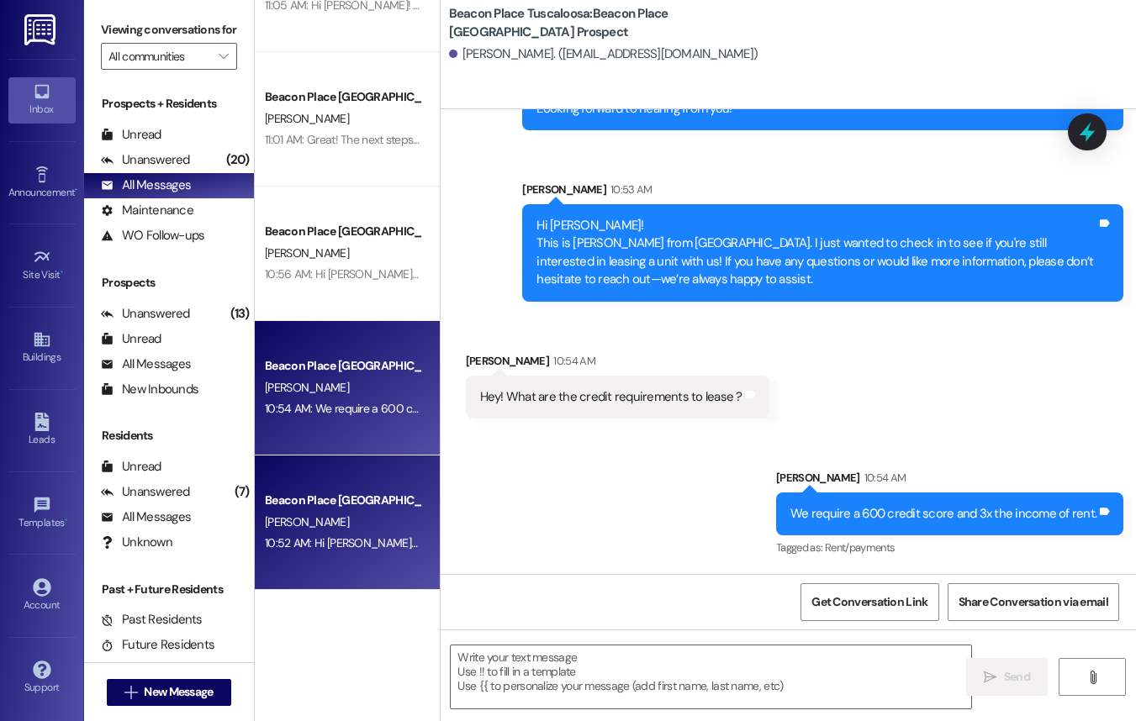
click at [360, 494] on div "Beacon Place [GEOGRAPHIC_DATA] Prospect" at bounding box center [343, 501] width 156 height 18
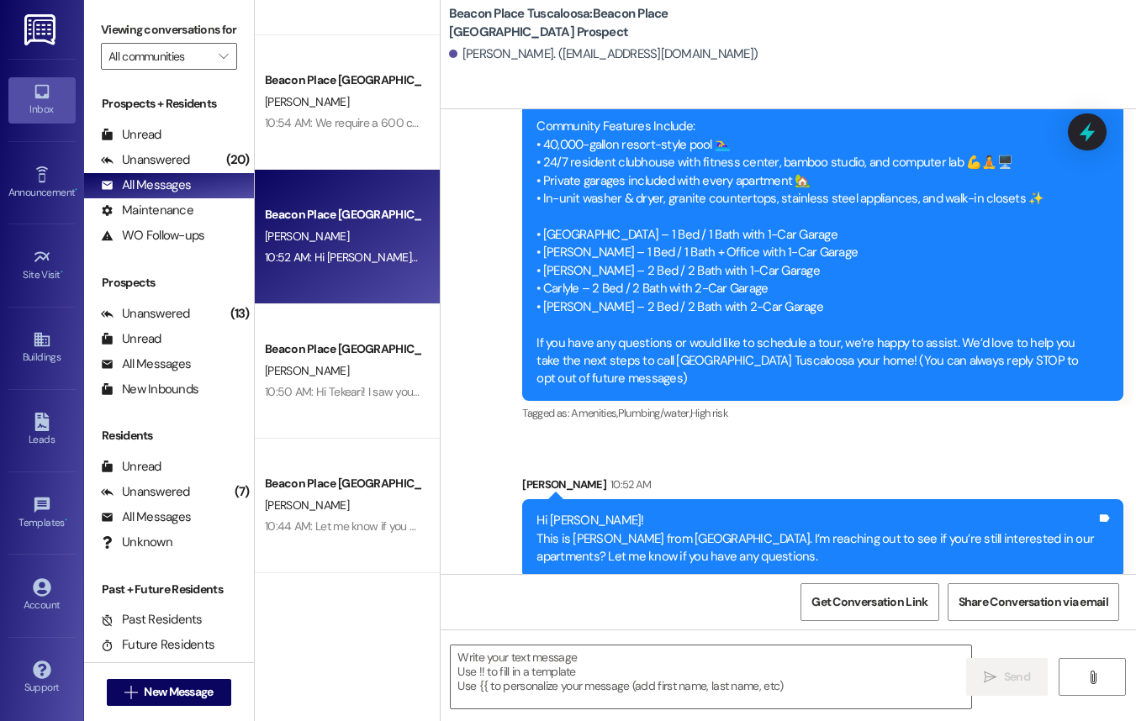
scroll to position [773, 0]
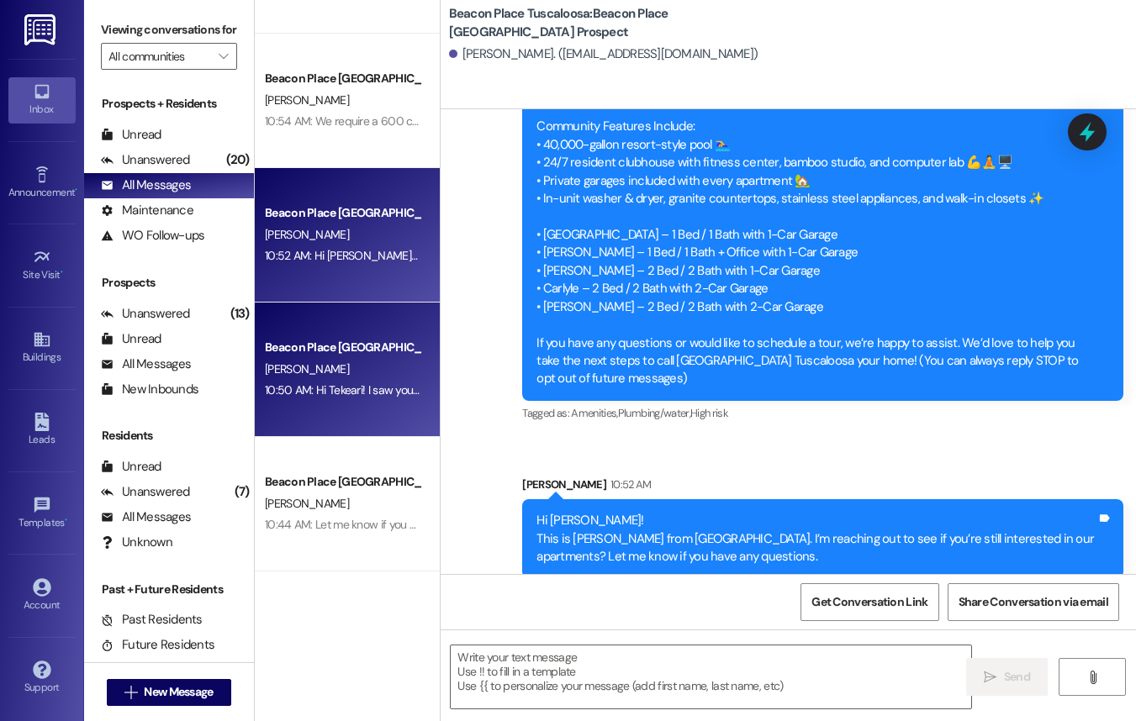
click at [339, 383] on div "10:50 AM: Hi Tekeari! I saw your interest in our community and wanted to reach …" at bounding box center [1000, 389] width 1470 height 15
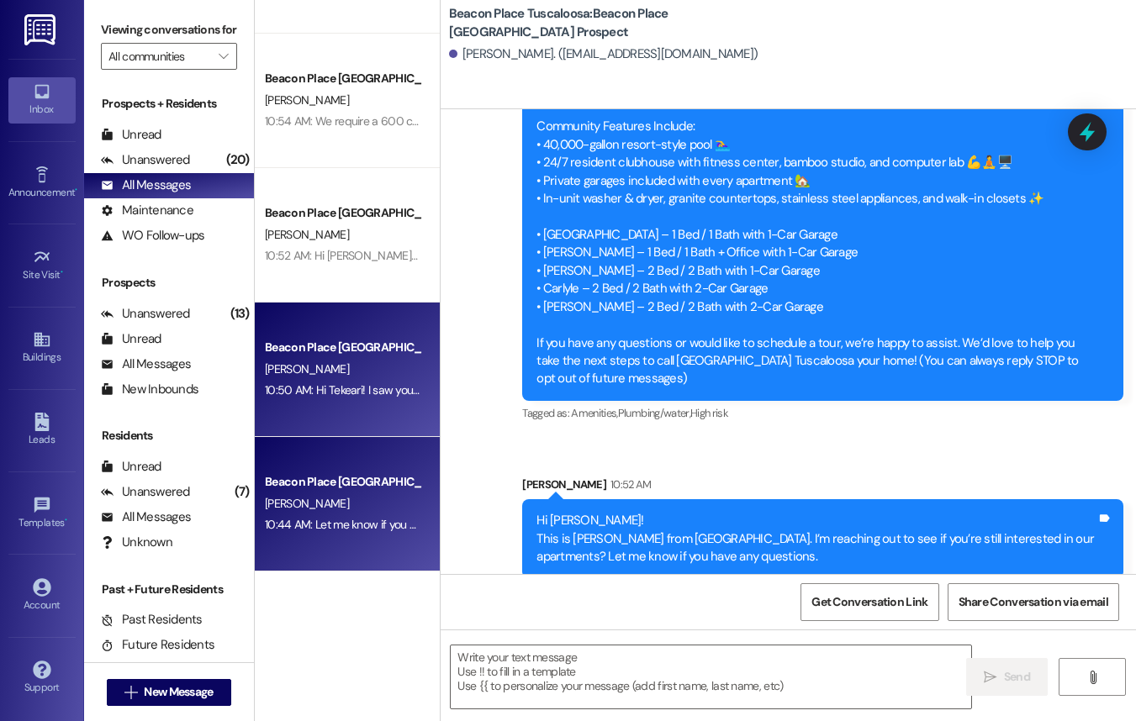
scroll to position [0, 0]
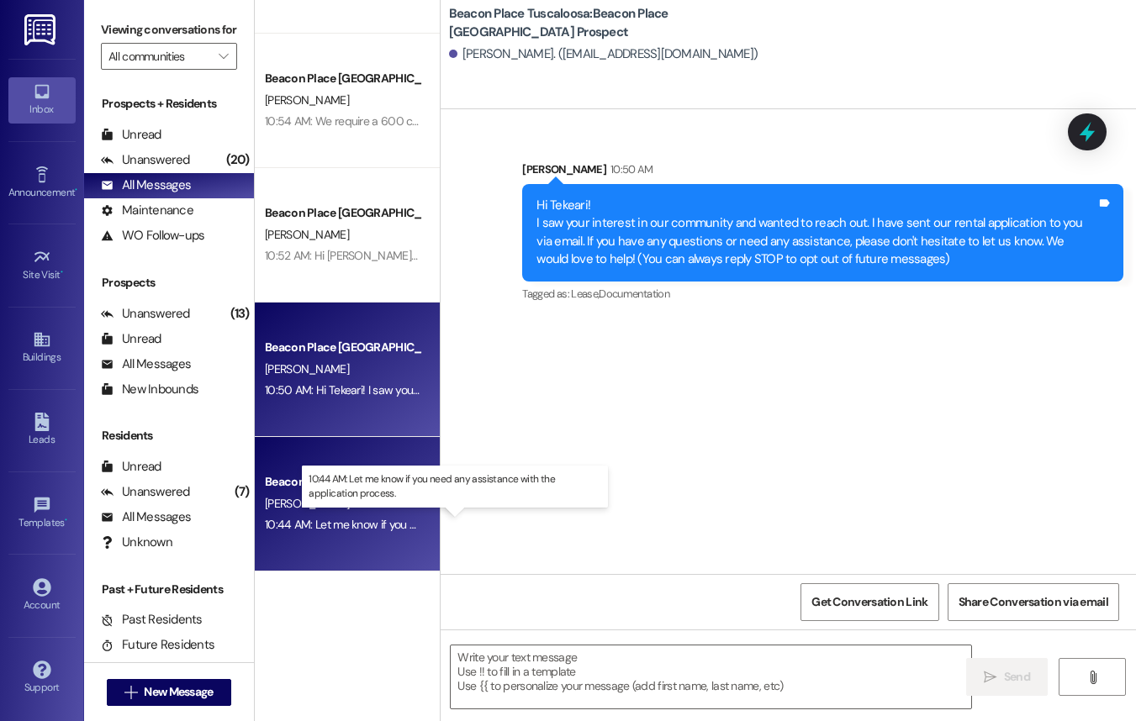
click at [367, 519] on div "10:44 AM: Let me know if you need any assistance with the application process. …" at bounding box center [459, 524] width 388 height 15
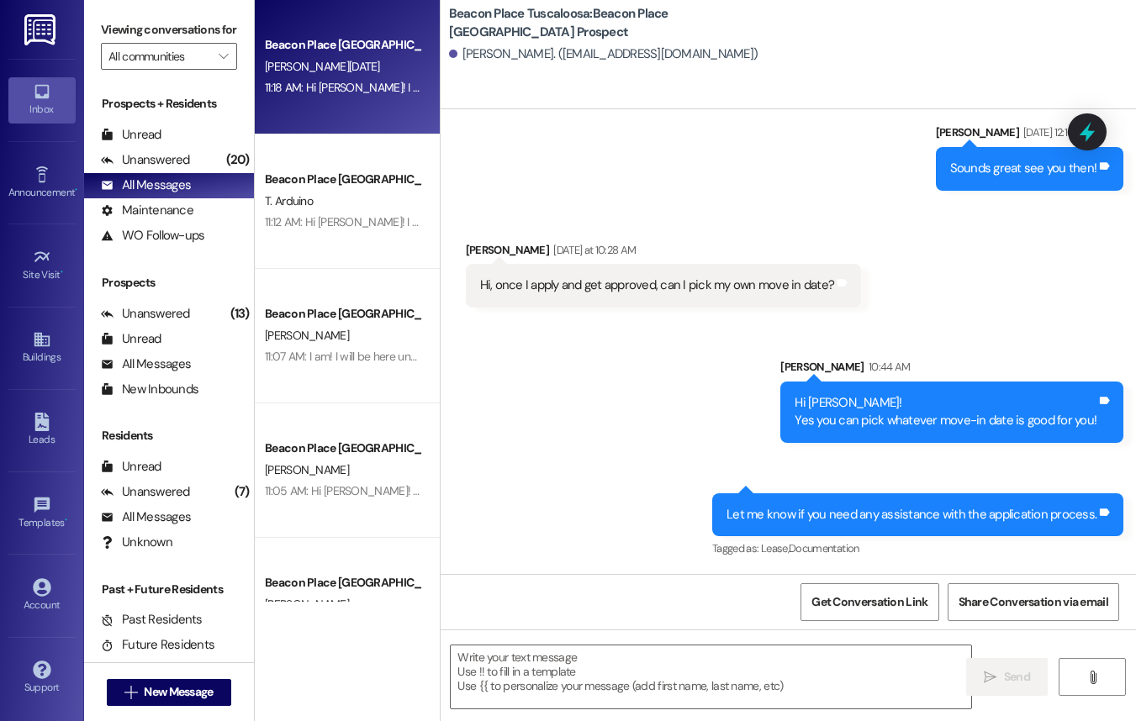
click at [314, 57] on div "[PERSON_NAME][DATE]" at bounding box center [342, 66] width 159 height 21
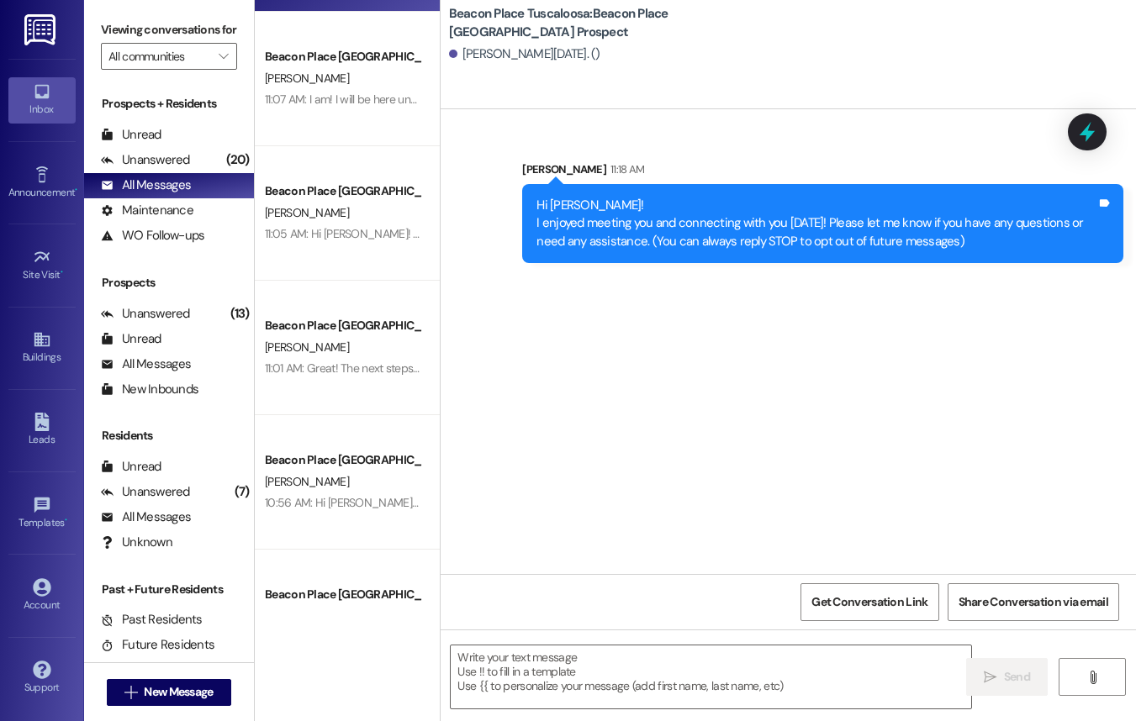
scroll to position [414, 0]
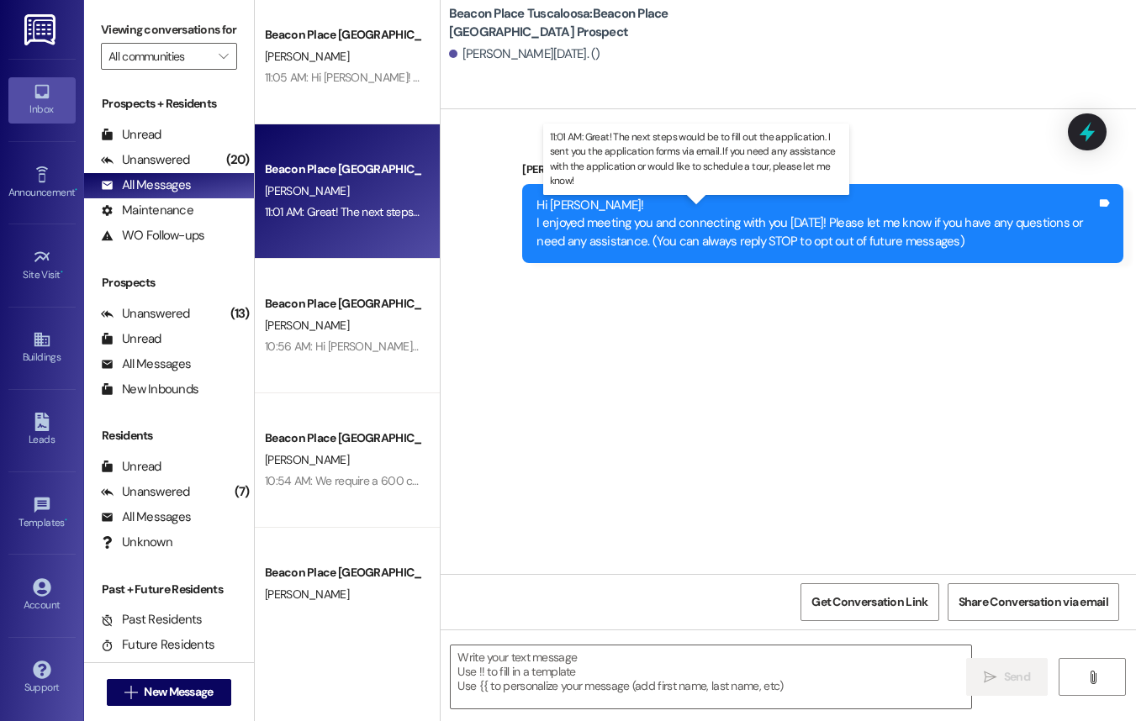
click at [349, 212] on div "11:01 AM: Great! The next steps would be to fill out the application. I sent yo…" at bounding box center [768, 211] width 1007 height 15
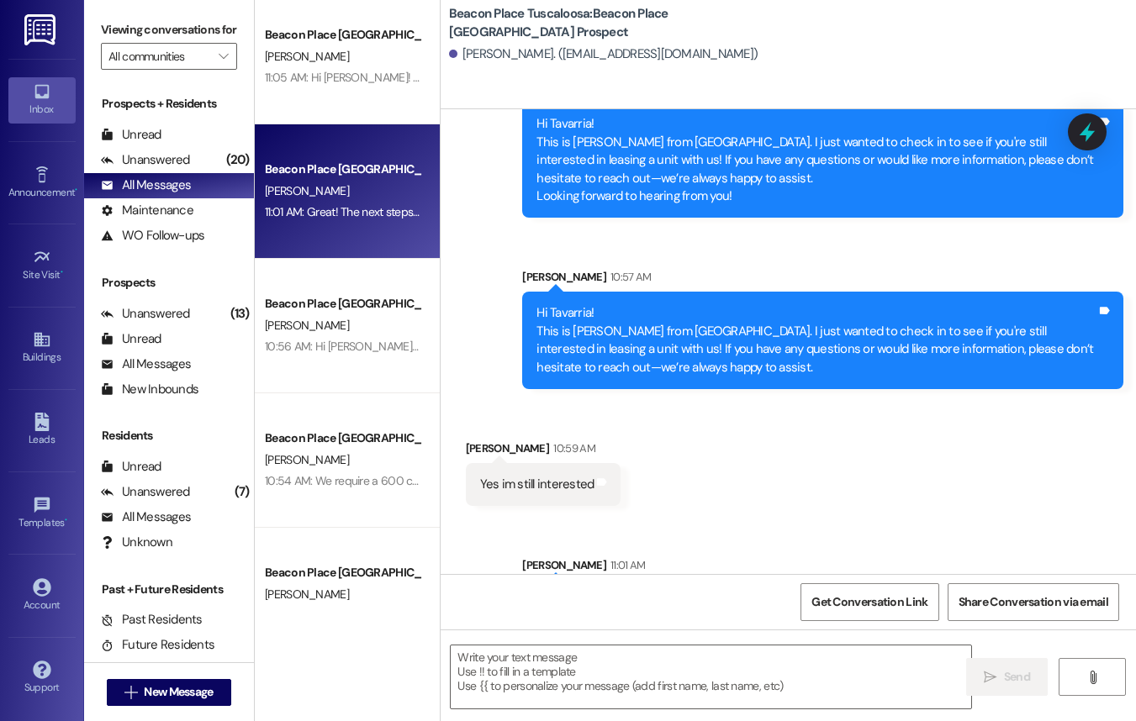
scroll to position [382, 0]
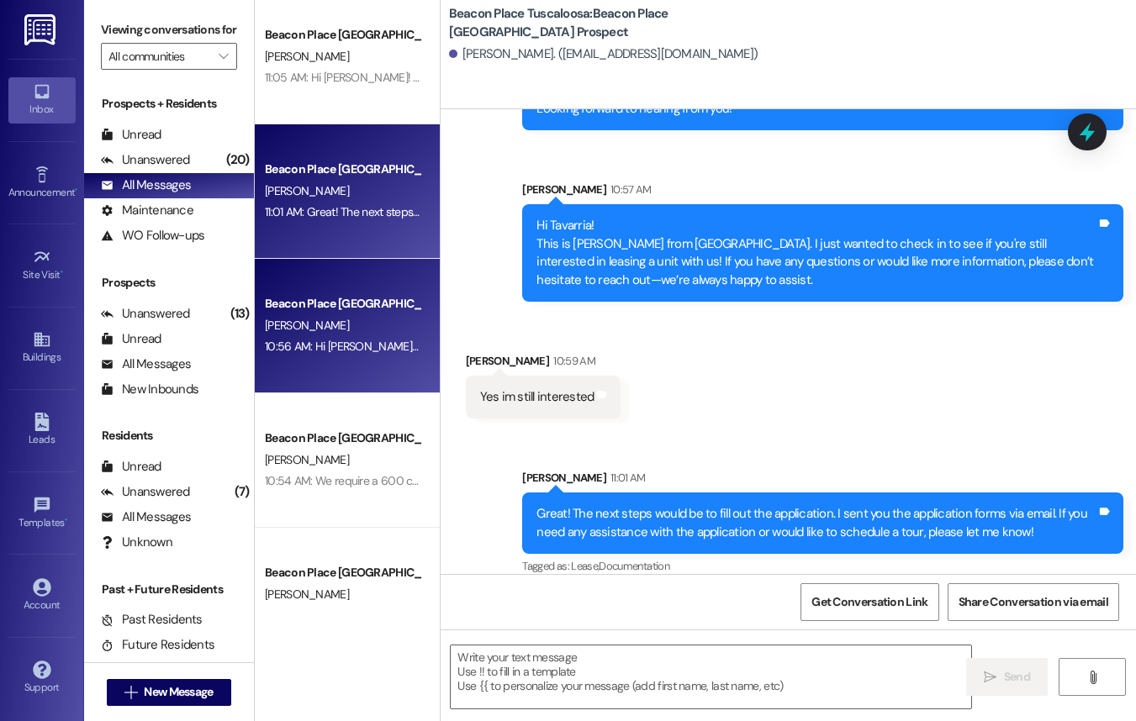
click at [366, 331] on div "[PERSON_NAME]" at bounding box center [342, 325] width 159 height 21
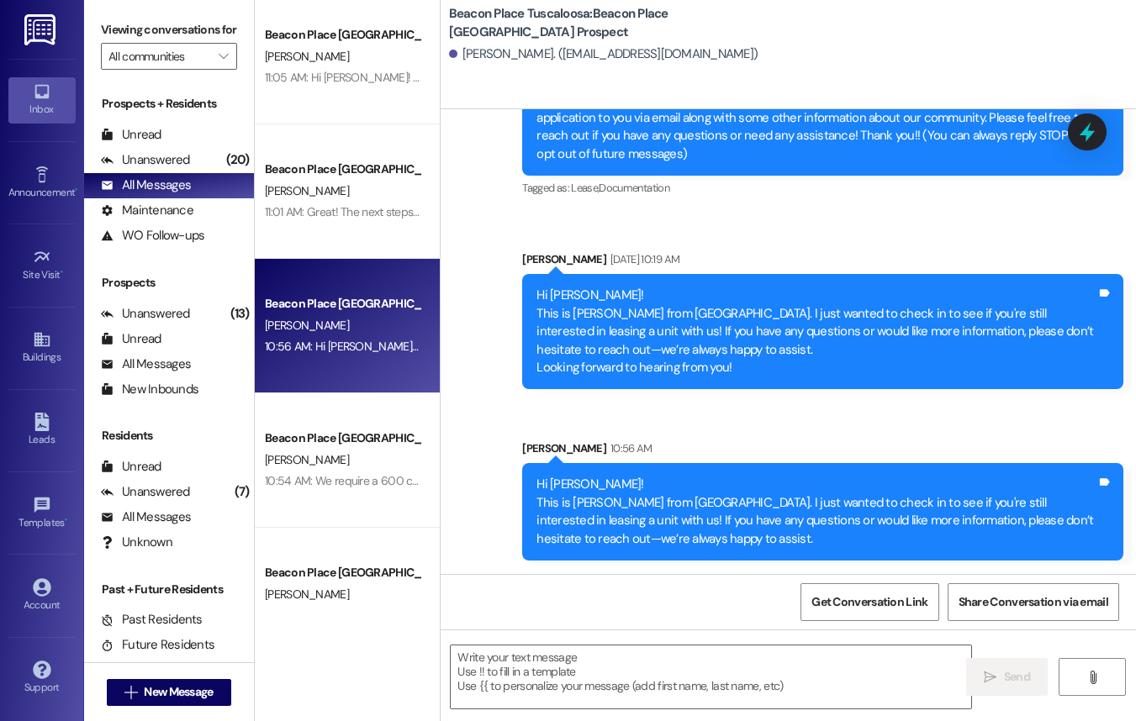
scroll to position [124, 0]
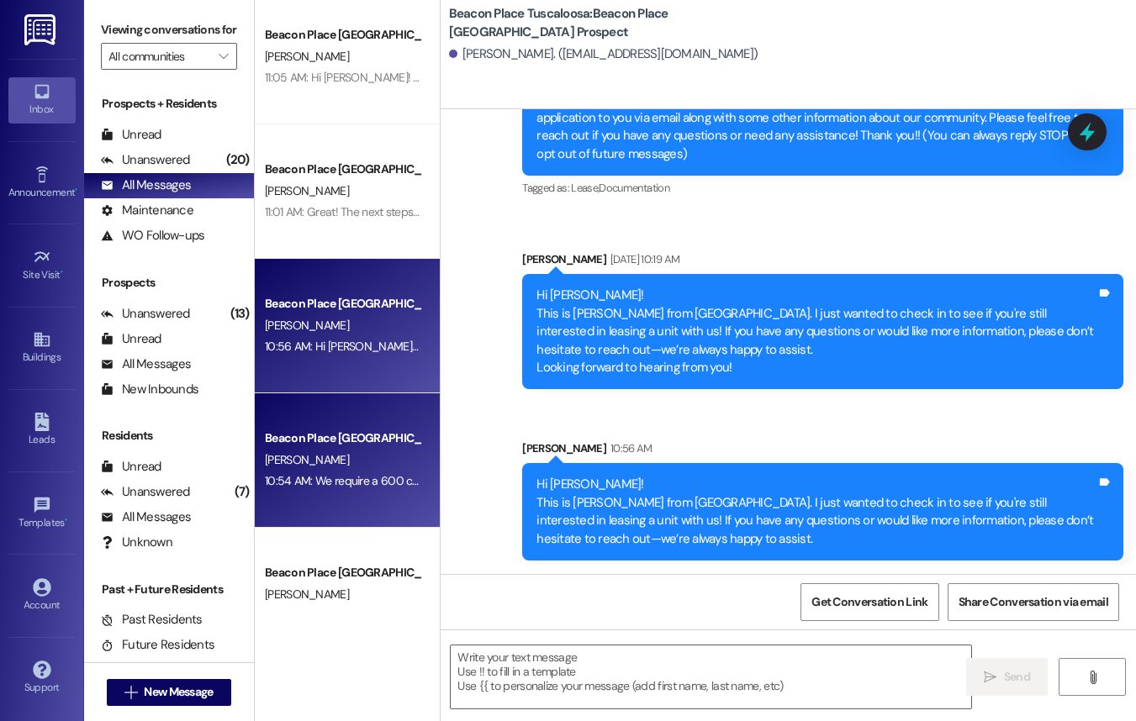
click at [393, 462] on div "S. Fields" at bounding box center [342, 460] width 159 height 21
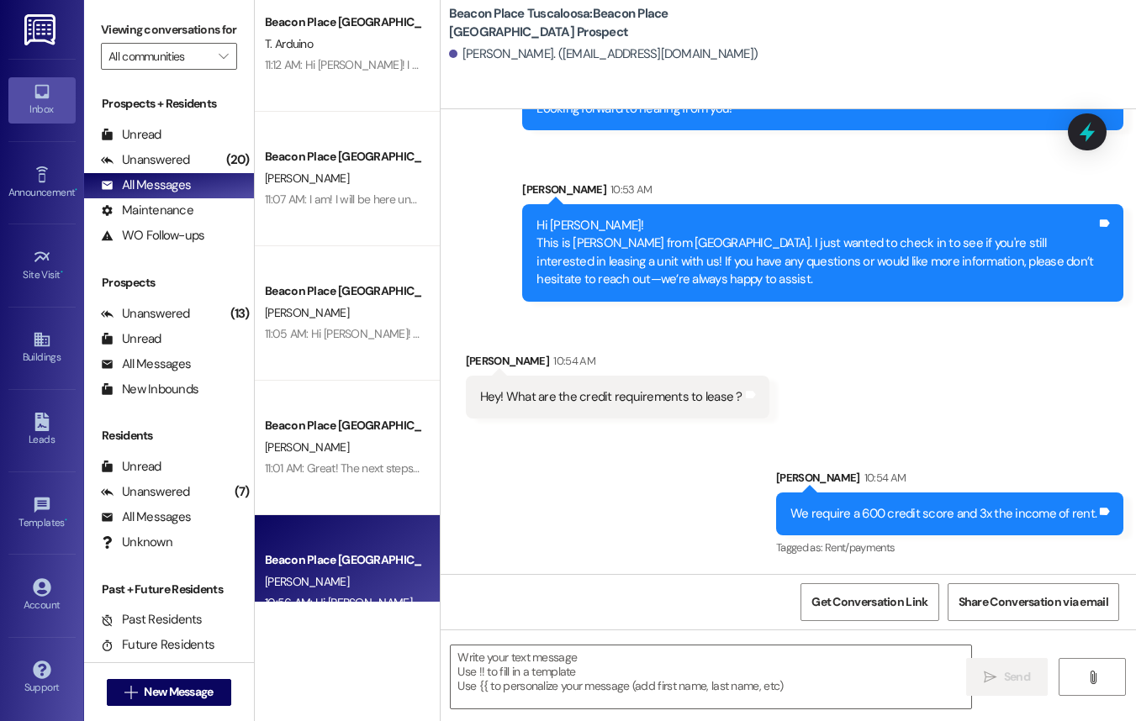
scroll to position [0, 0]
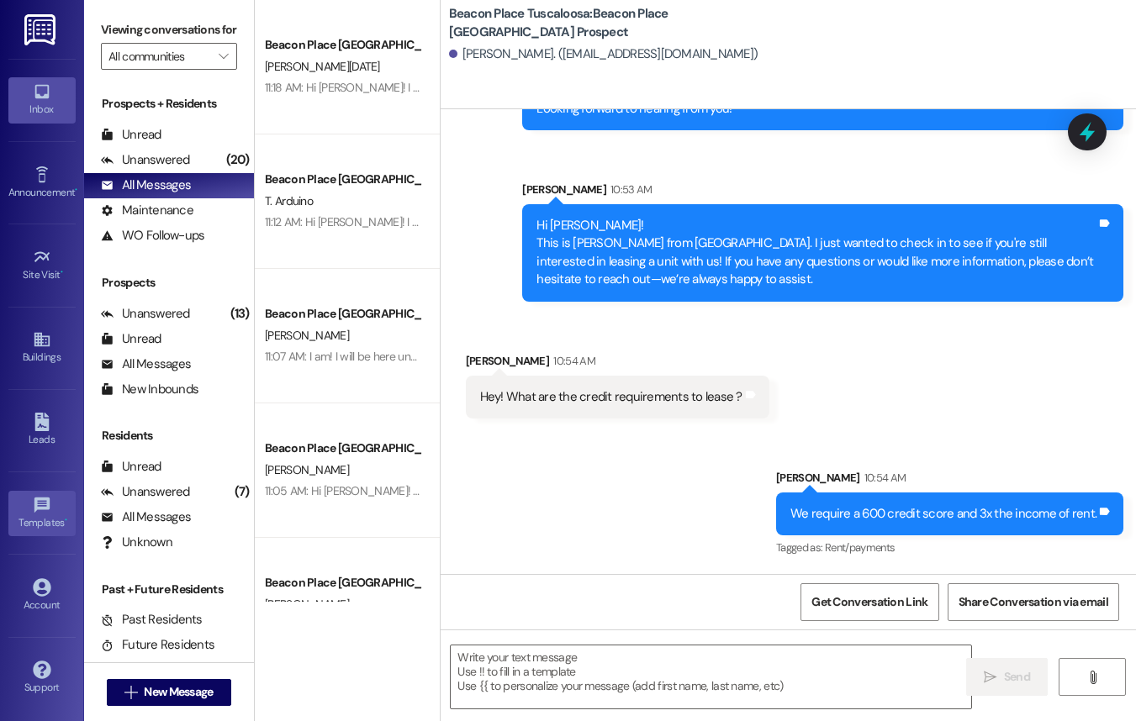
click at [49, 520] on div "Templates •" at bounding box center [42, 522] width 84 height 17
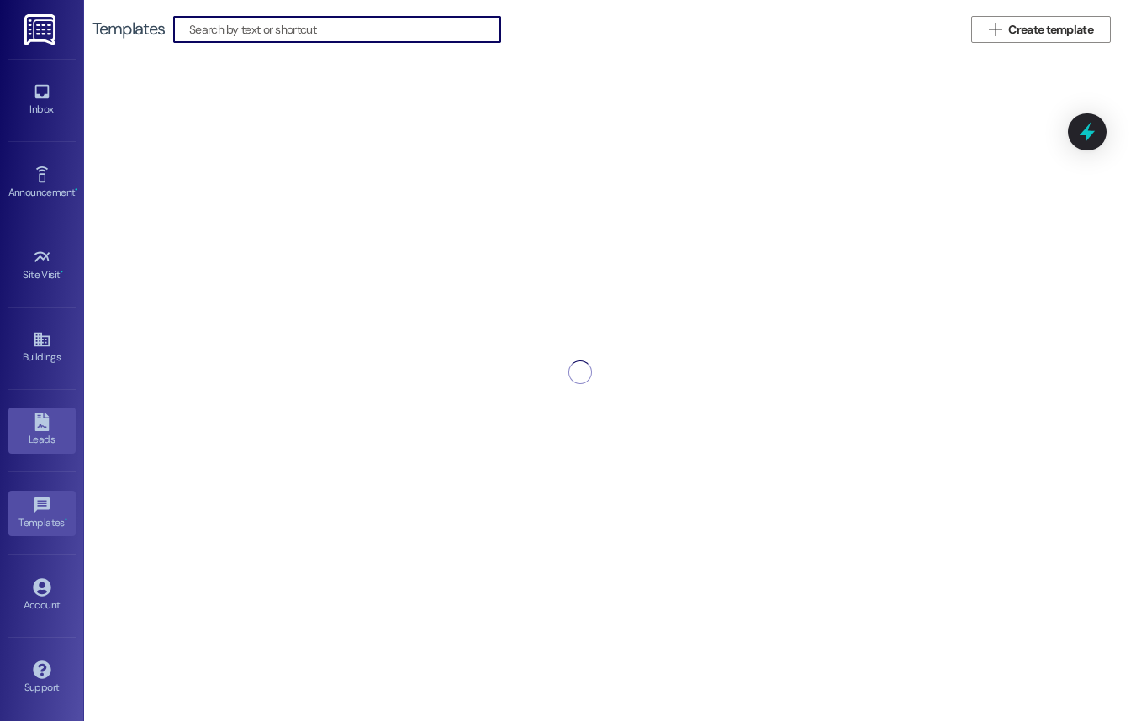
click at [44, 421] on icon at bounding box center [41, 422] width 14 height 18
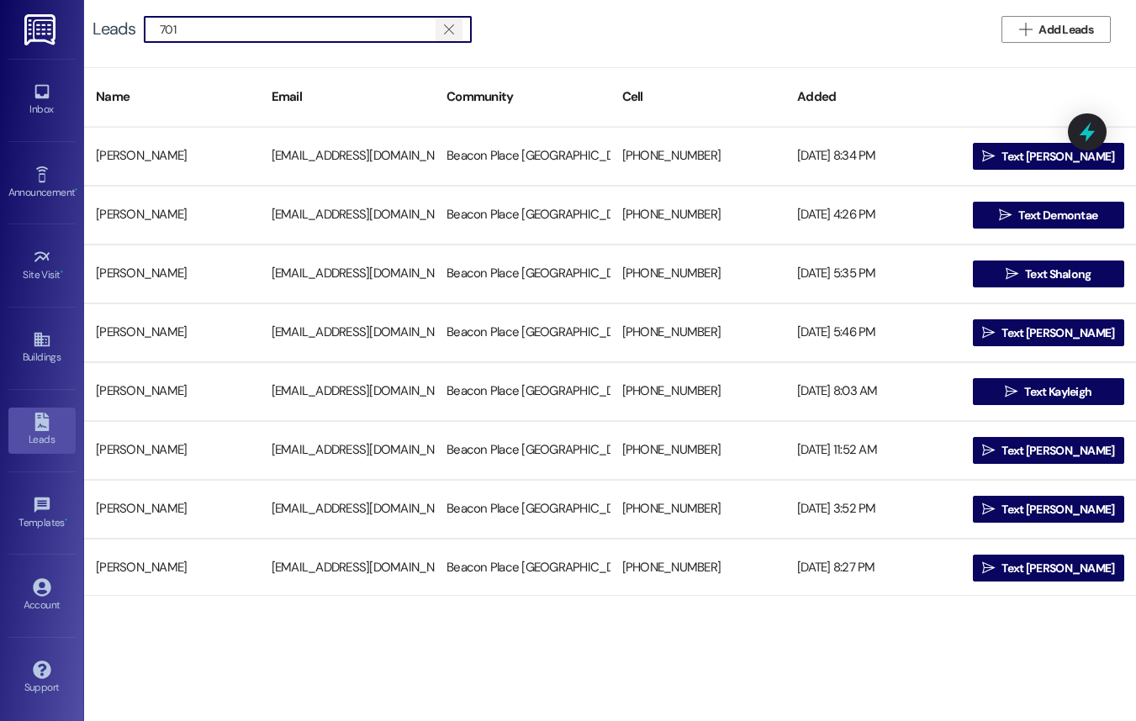
type input "701"
click at [444, 40] on span "" at bounding box center [448, 29] width 16 height 25
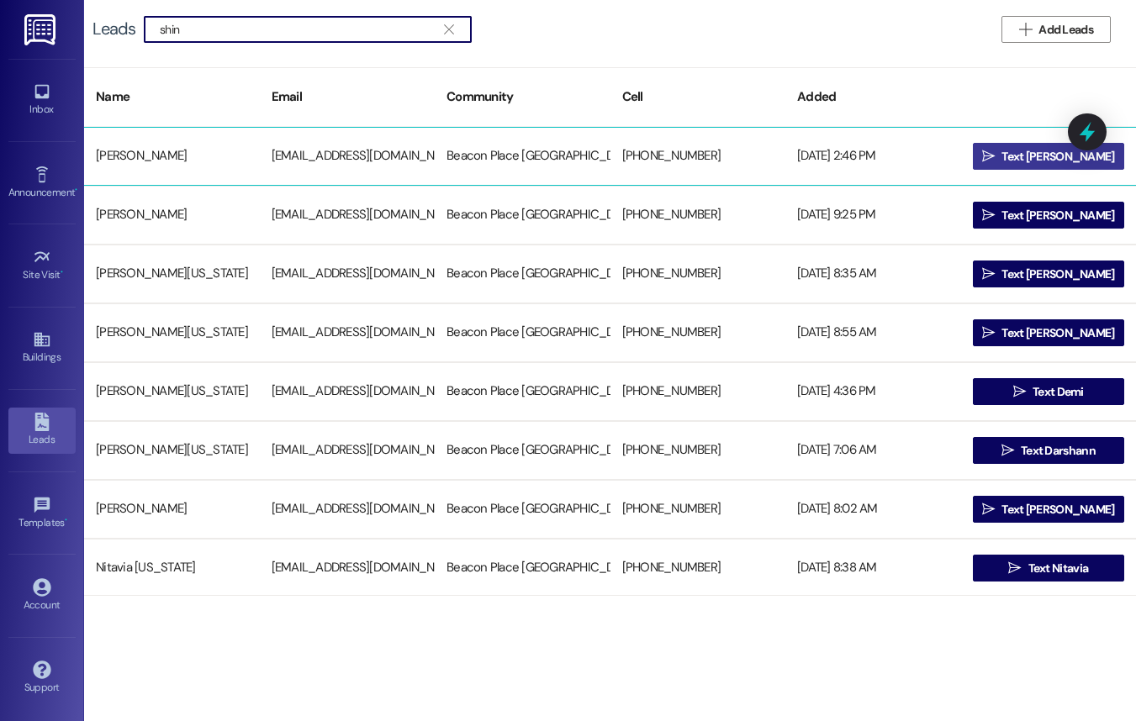
type input "shin"
click at [1052, 164] on span "Text Hhye Won" at bounding box center [1057, 157] width 113 height 18
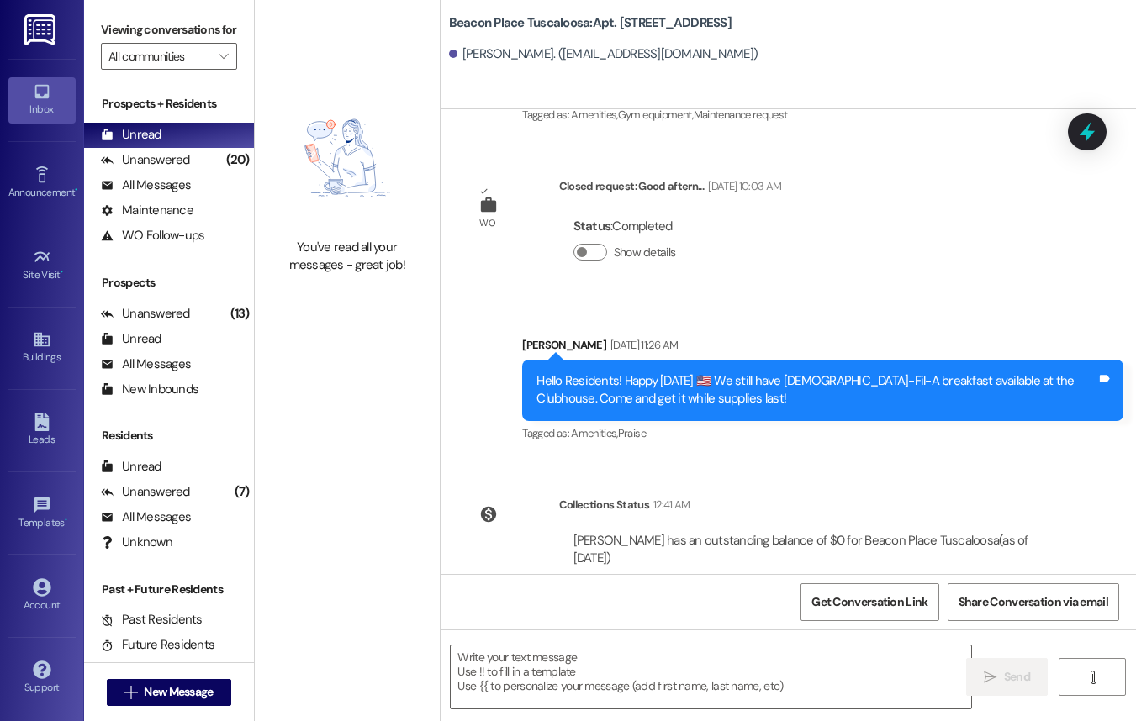
scroll to position [53356, 0]
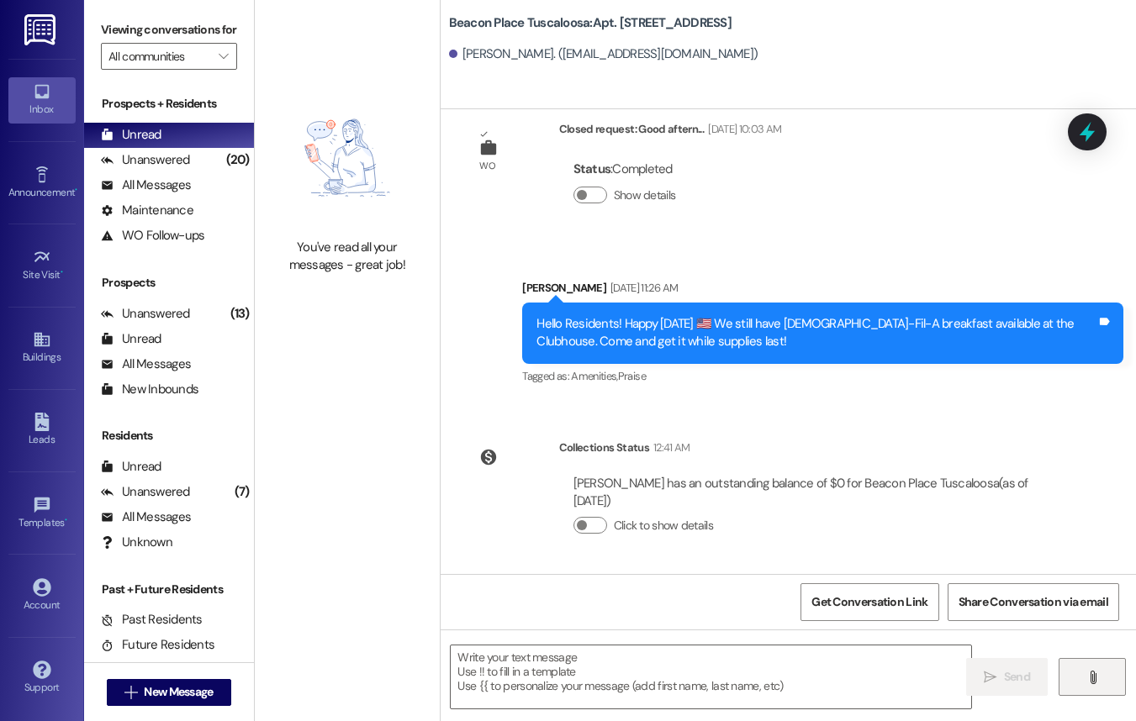
click at [1079, 680] on button "" at bounding box center [1091, 677] width 67 height 38
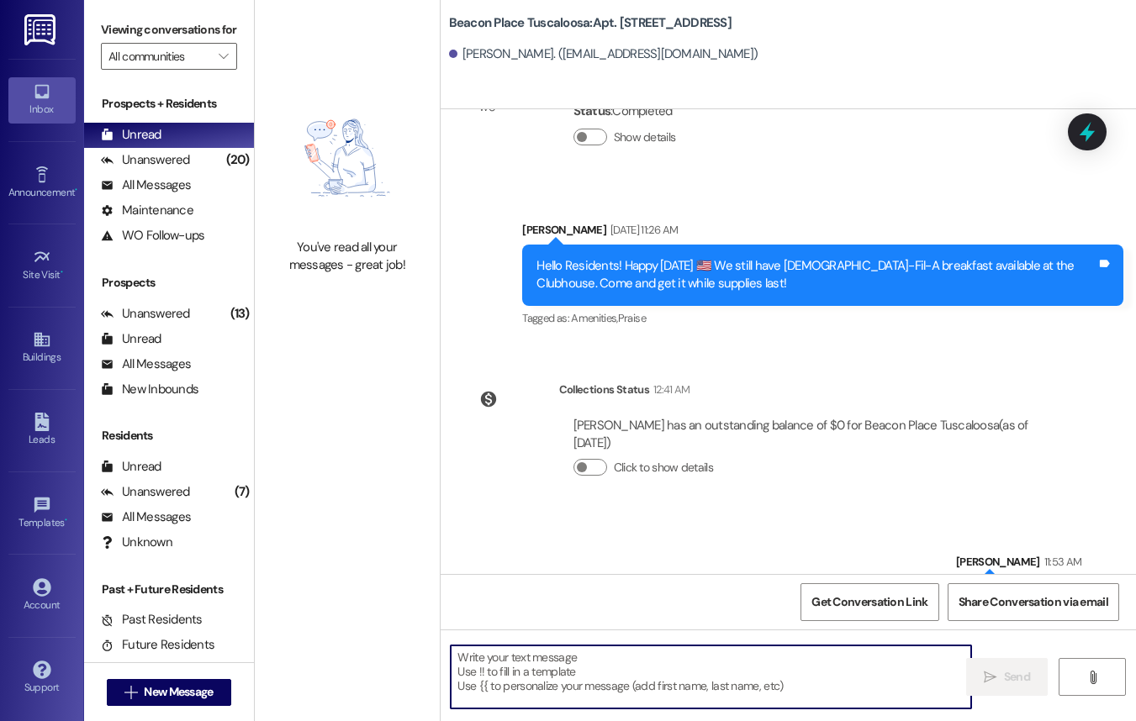
click at [750, 678] on textarea at bounding box center [711, 677] width 520 height 63
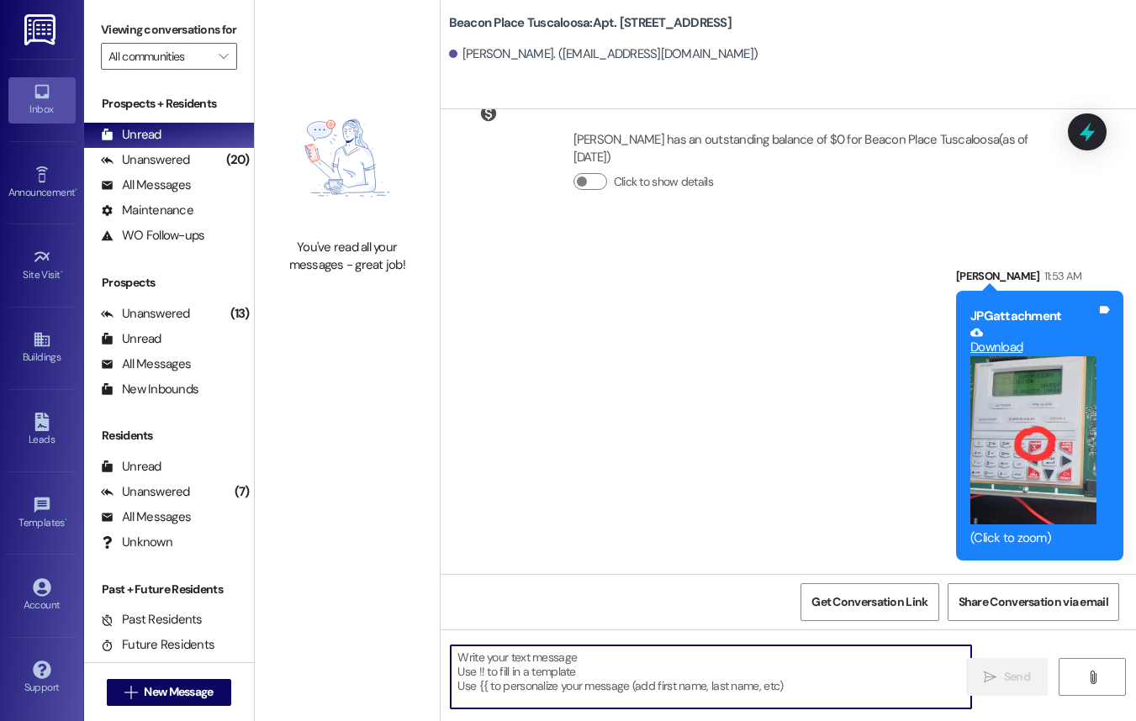
scroll to position [53699, 0]
click at [699, 683] on textarea at bounding box center [711, 677] width 520 height 63
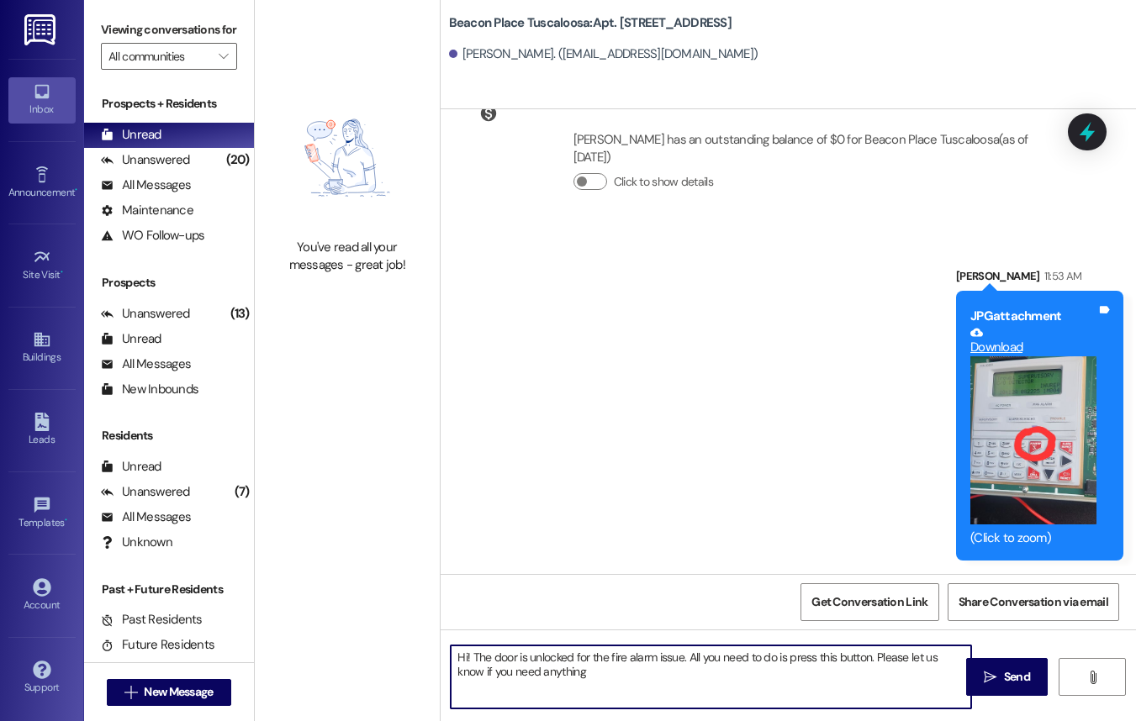
type textarea "Hi! The door is unlocked for the fire alarm issue. All you need to do is press …"
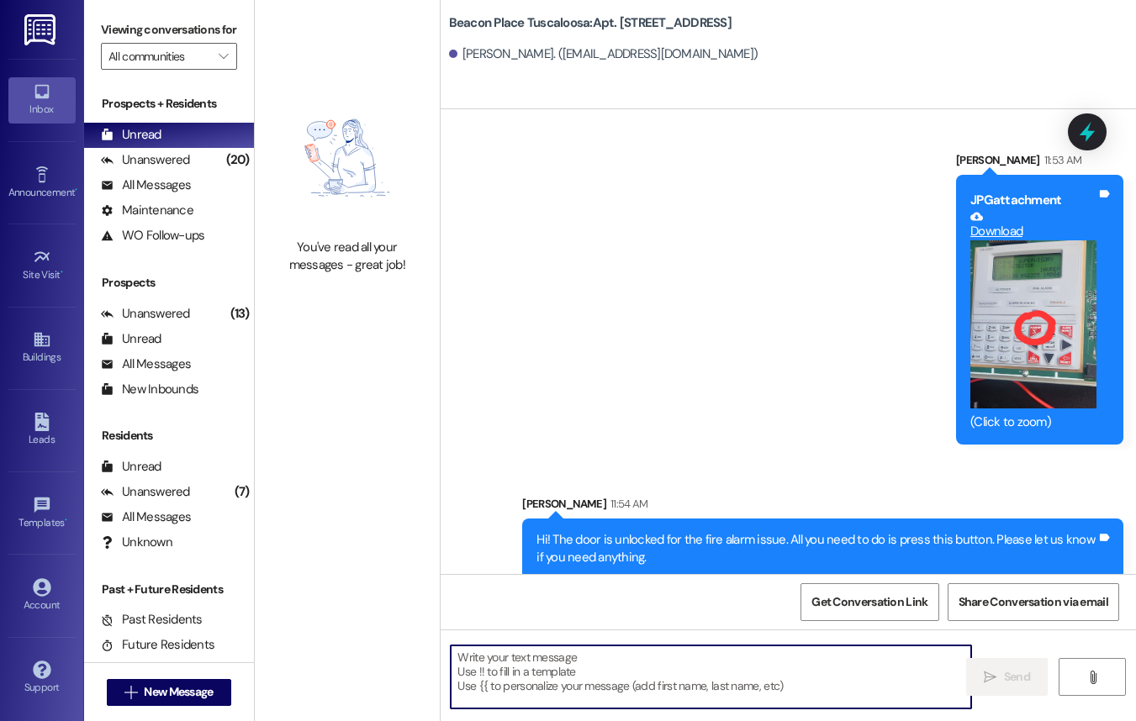
scroll to position [53834, 0]
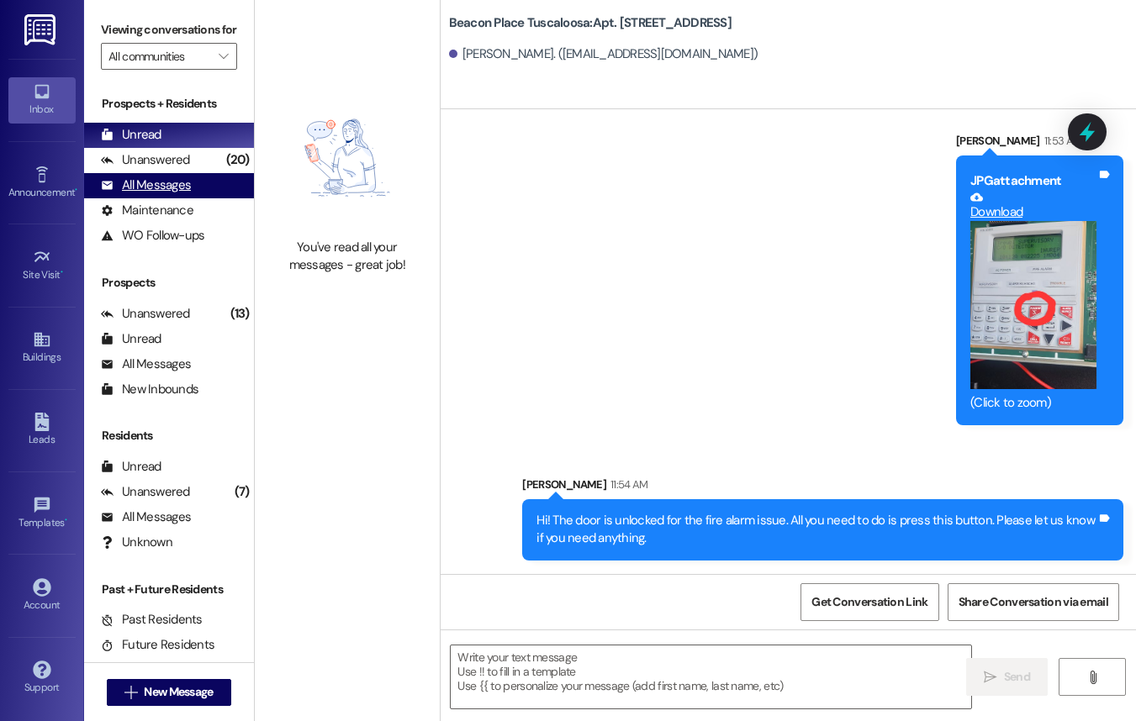
click at [227, 198] on div "All Messages (undefined)" at bounding box center [169, 185] width 170 height 25
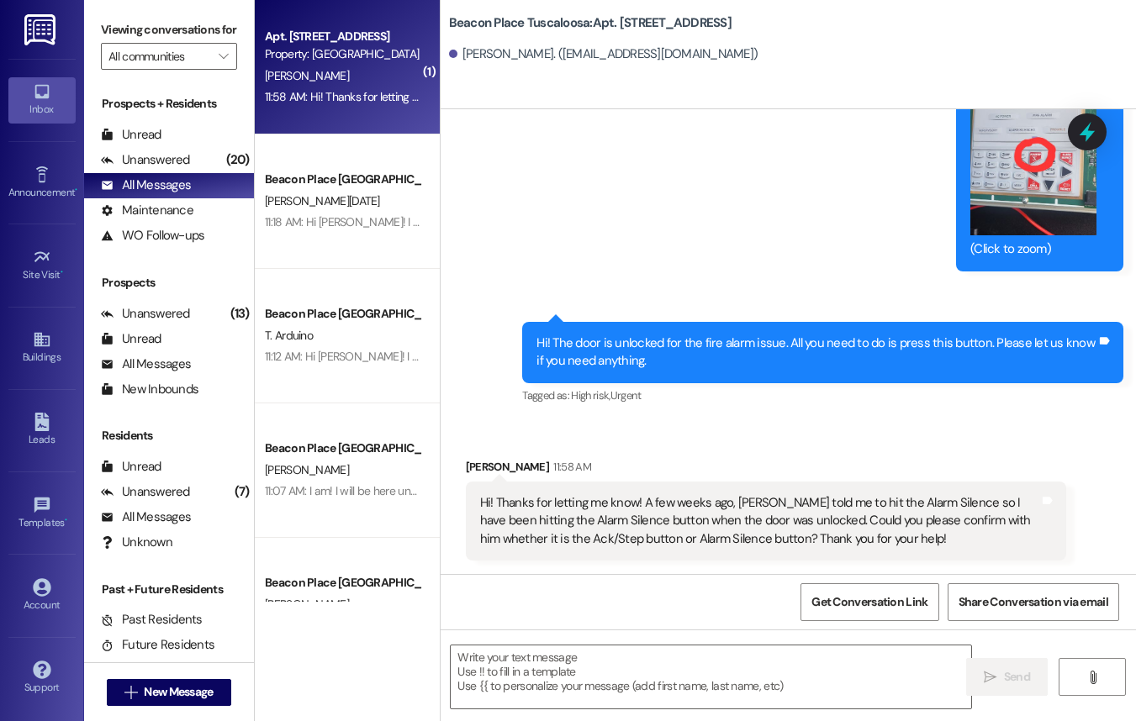
scroll to position [53989, 0]
click at [577, 687] on textarea at bounding box center [711, 677] width 520 height 63
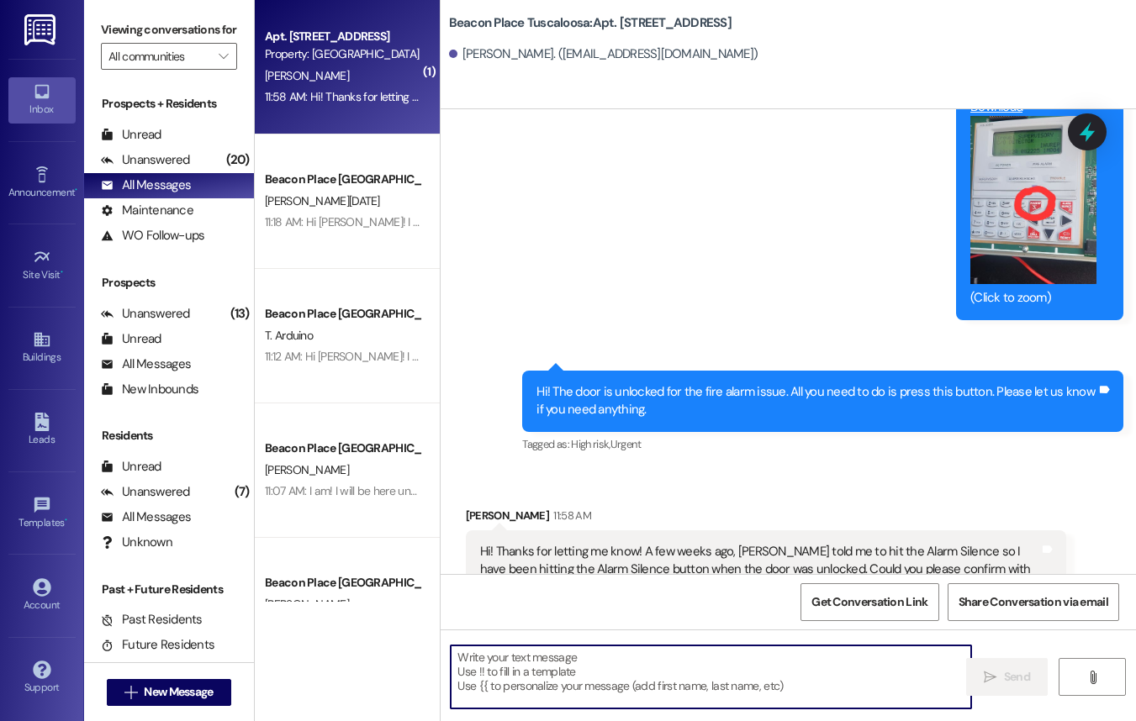
scroll to position [53877, 0]
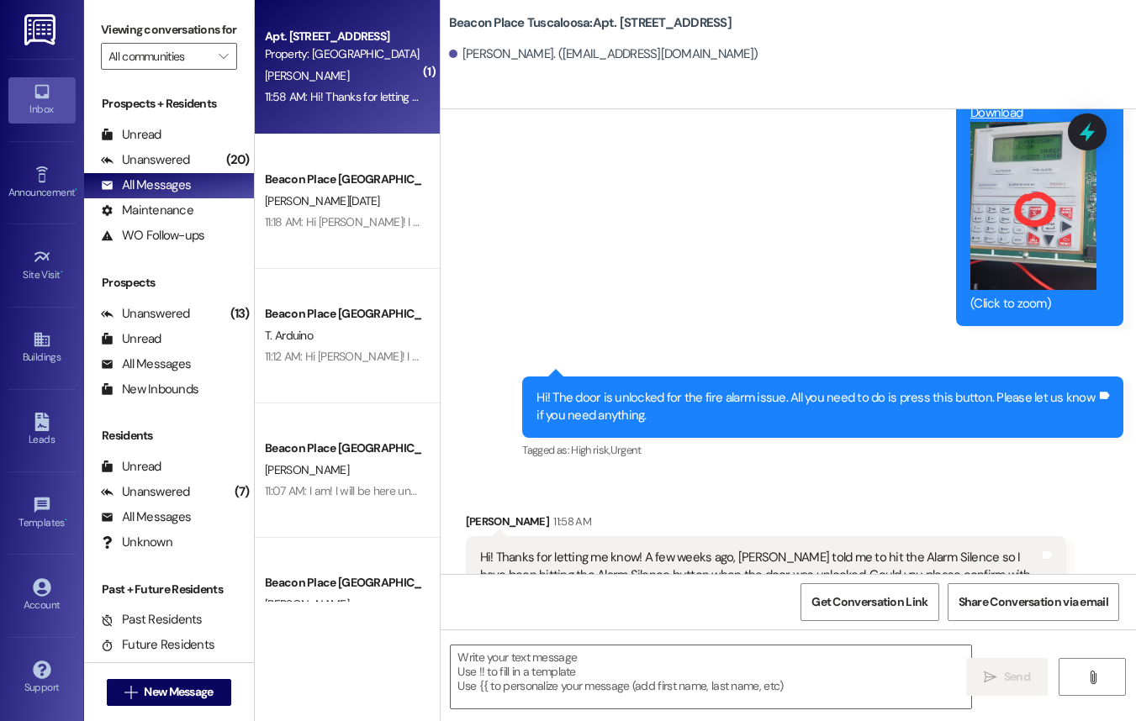
click at [1023, 221] on button "Zoom image" at bounding box center [1033, 206] width 126 height 168
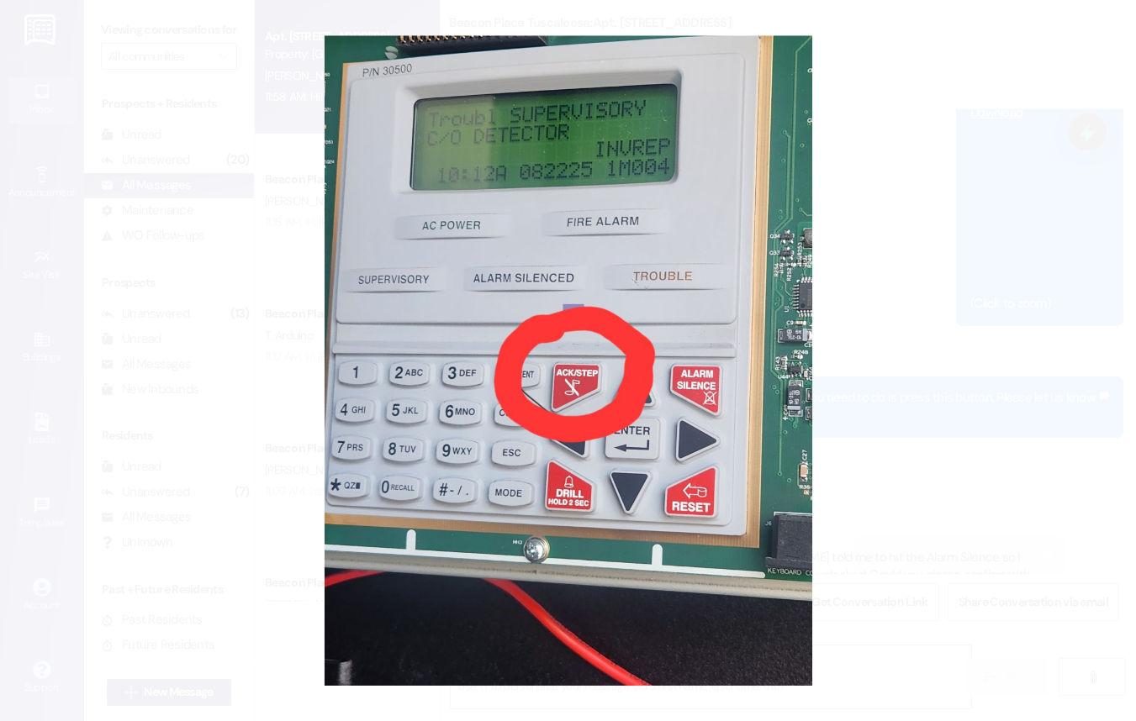
click at [1023, 221] on button "Unzoom image" at bounding box center [568, 360] width 1136 height 721
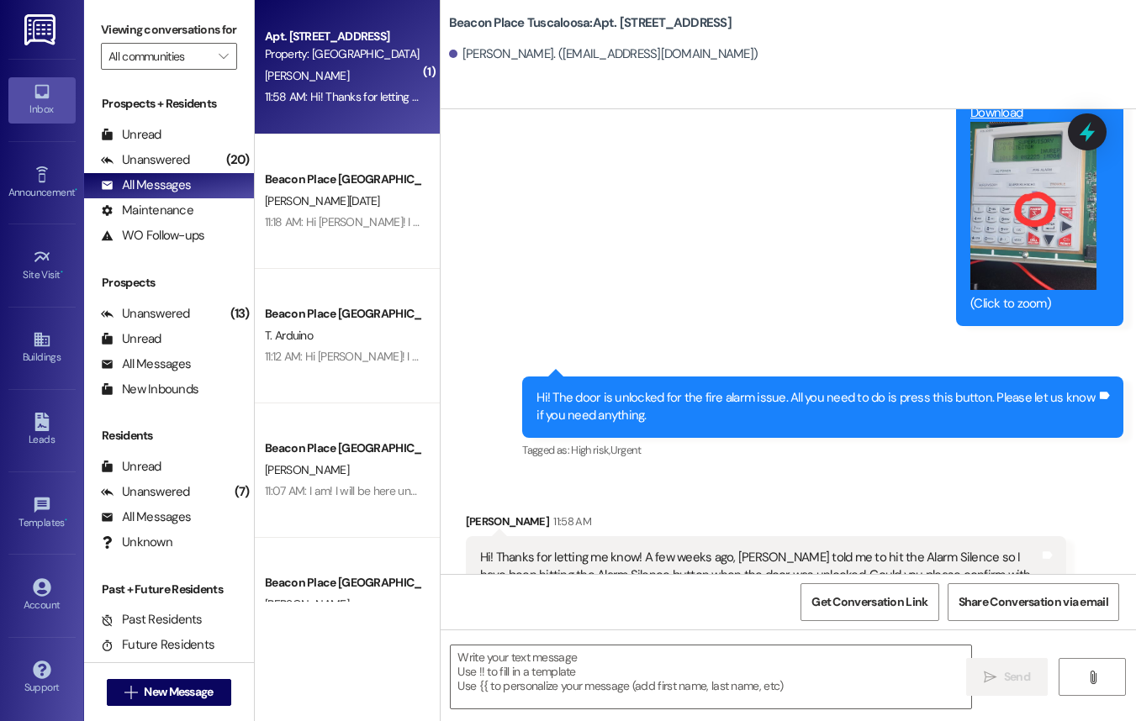
click at [1023, 221] on button "Zoom image" at bounding box center [1033, 206] width 126 height 168
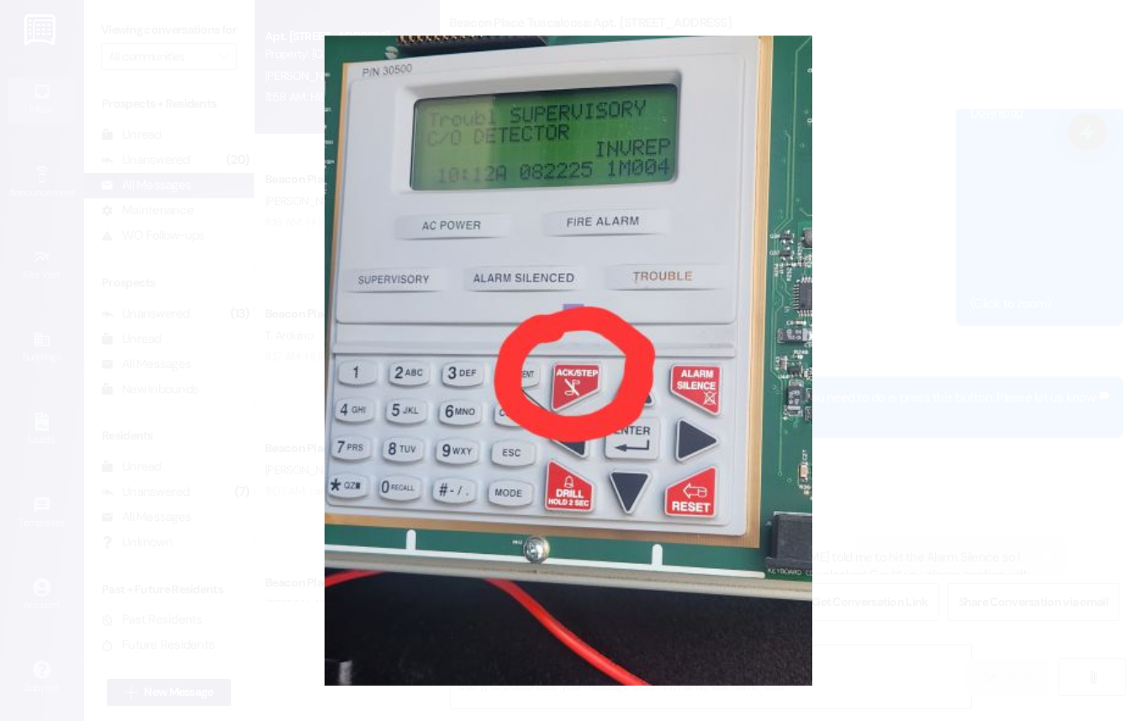
click at [1023, 221] on body "Inbox Go to Inbox Announcement • Send A Text Announcement Site Visit • Go to Si…" at bounding box center [568, 360] width 1136 height 721
click at [1023, 222] on button "Unzoom image" at bounding box center [568, 360] width 1136 height 721
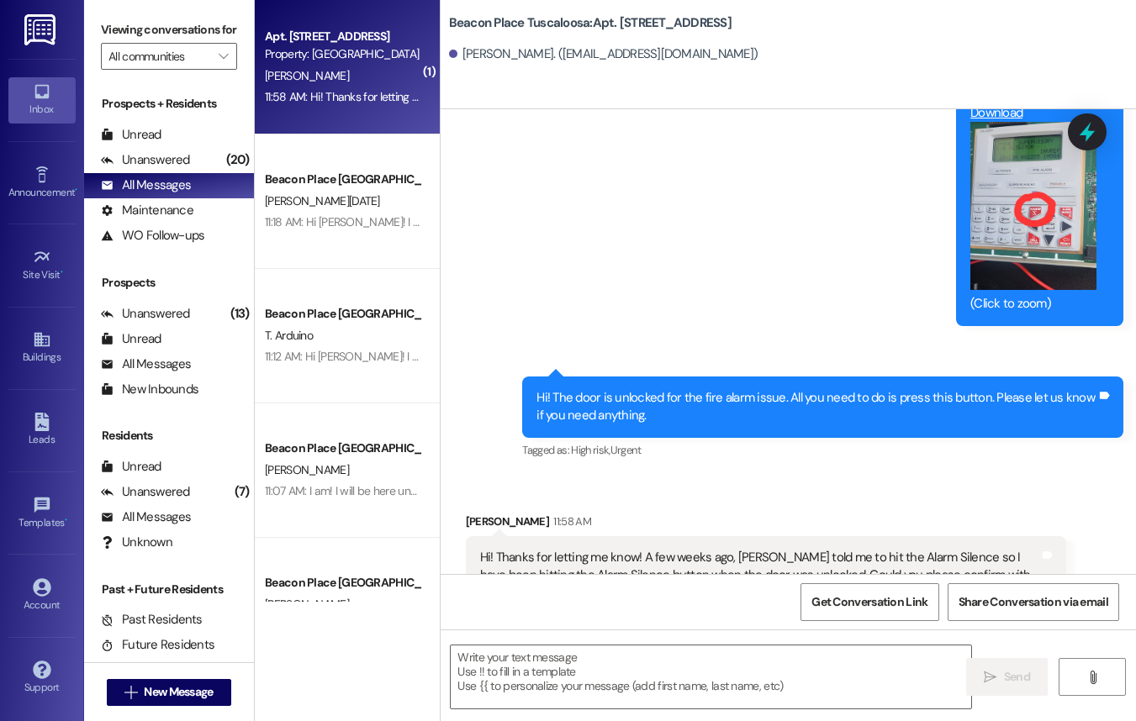
click at [1010, 250] on button "Zoom image" at bounding box center [1033, 206] width 126 height 168
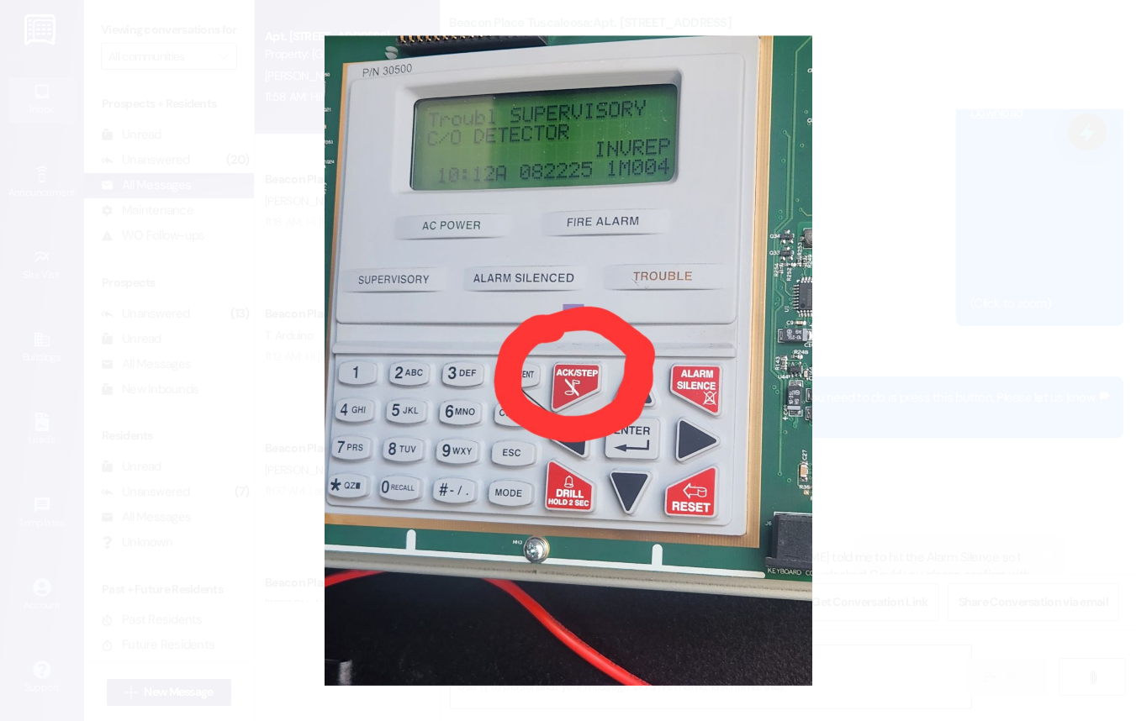
click at [903, 251] on button "Unzoom image" at bounding box center [568, 360] width 1136 height 721
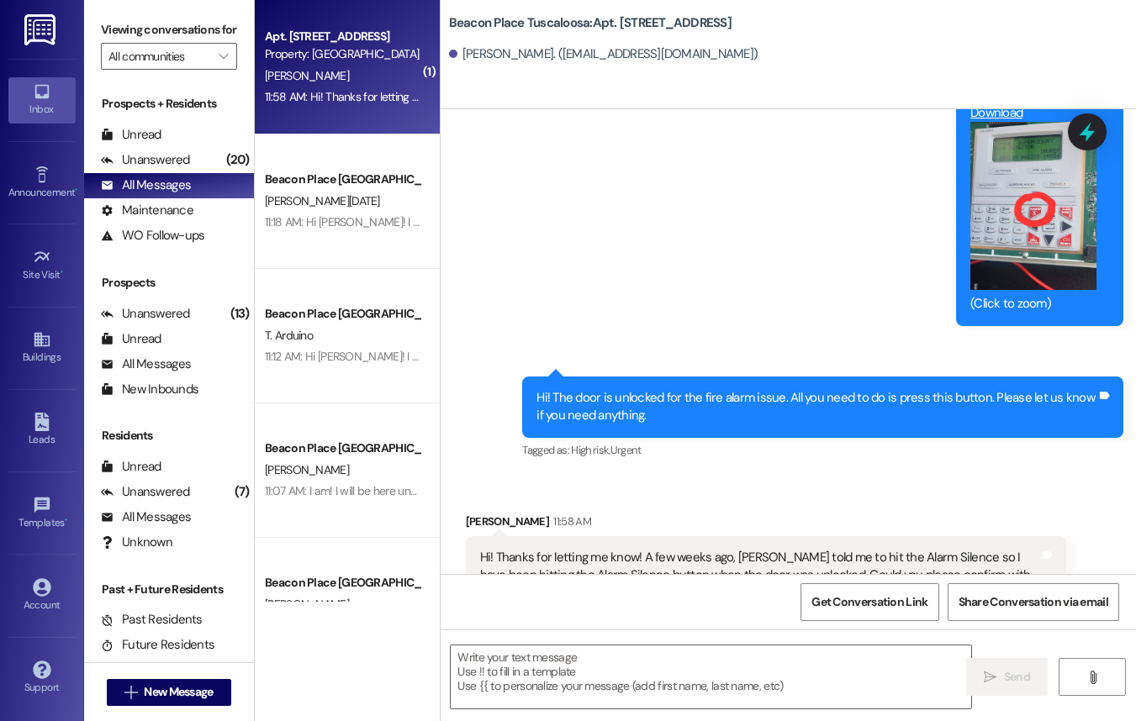
scroll to position [53989, 0]
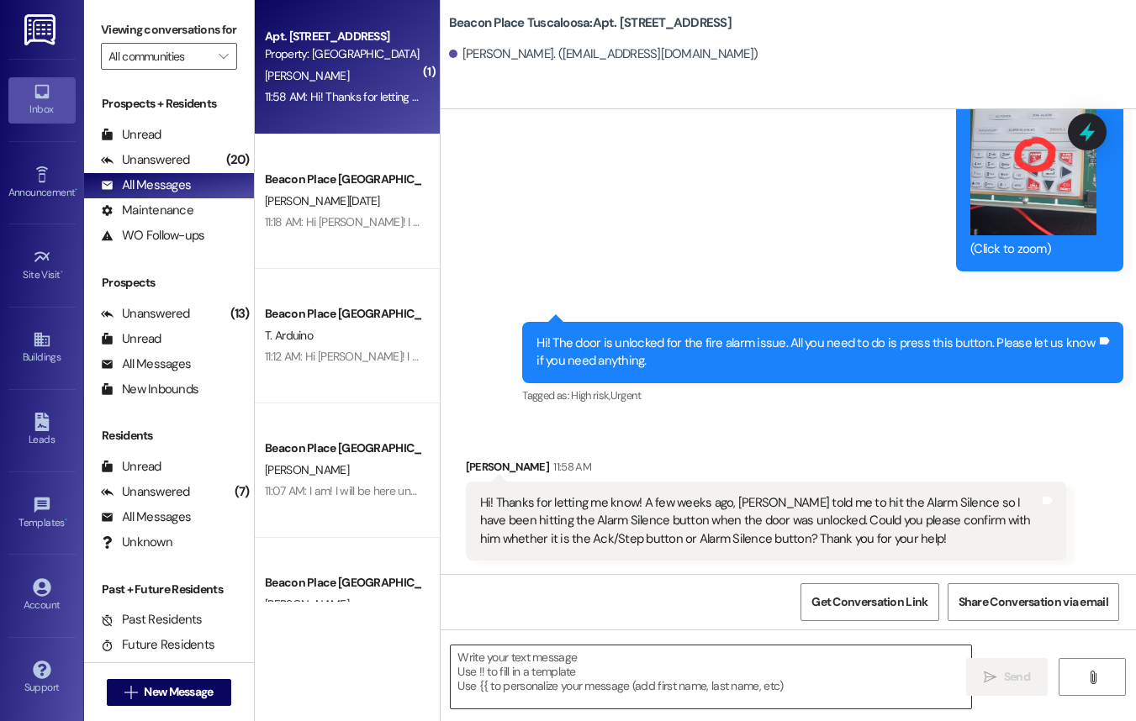
click at [753, 677] on textarea at bounding box center [711, 677] width 520 height 63
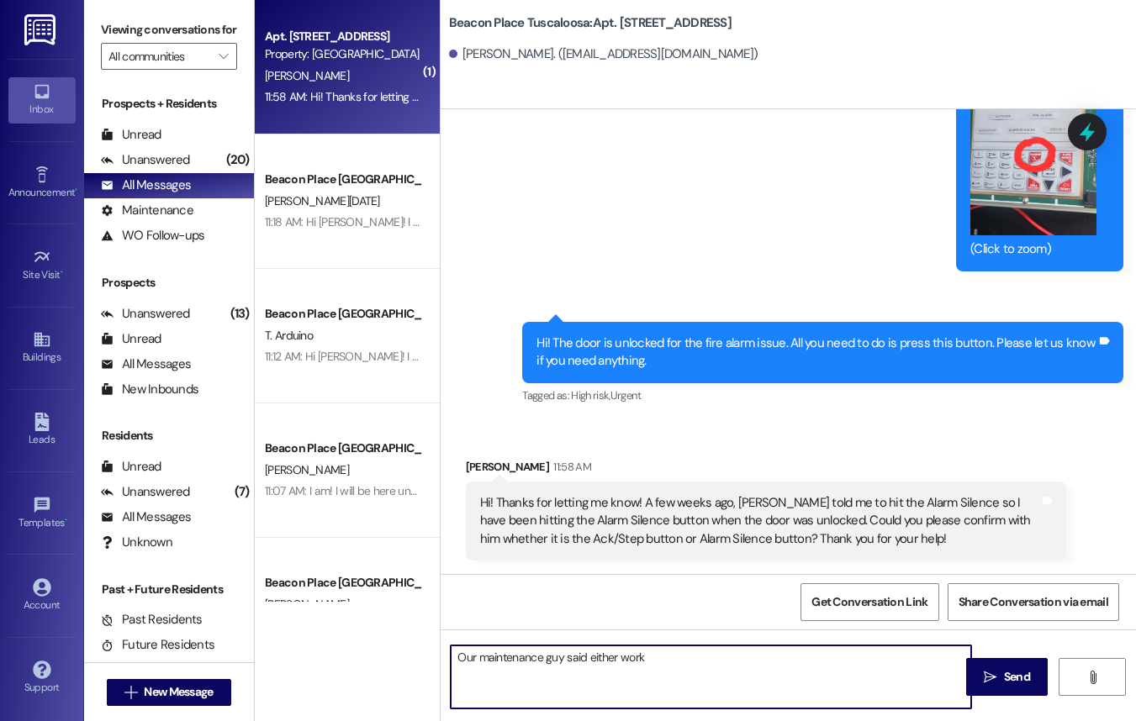
type textarea "Our maintenance guy said either works"
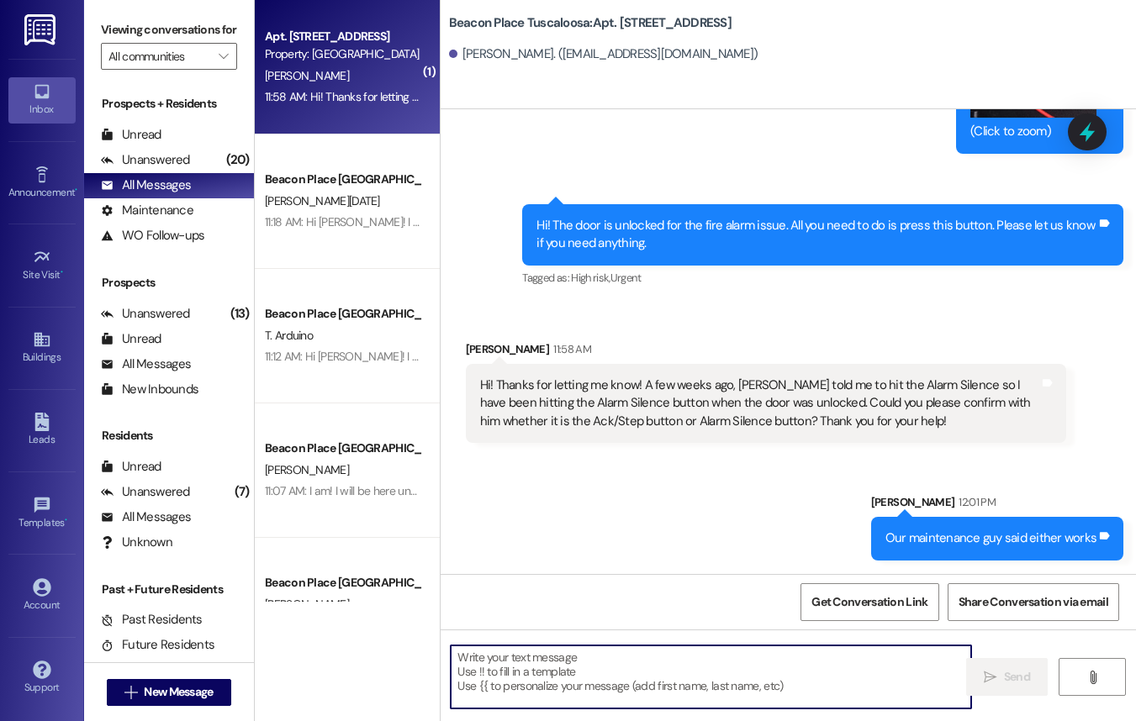
scroll to position [54105, 0]
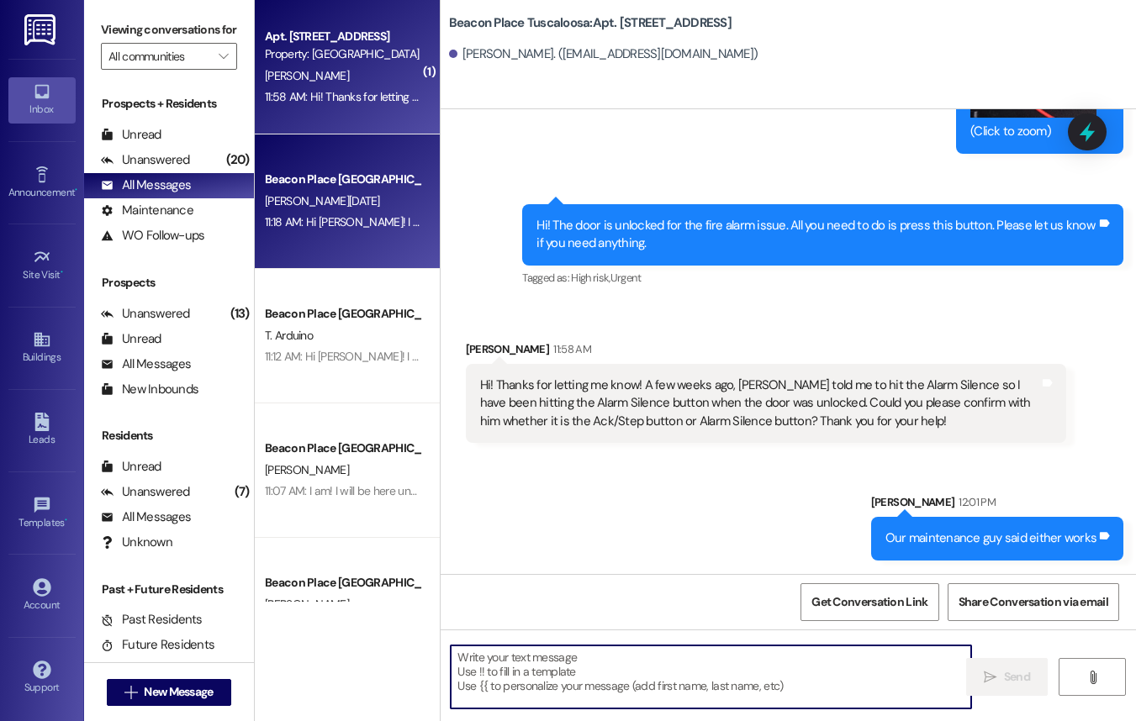
click at [361, 250] on div "Beacon Place Tuscaloosa Prospect F. Noel 11:18 AM: Hi Frances! I enjoyed meetin…" at bounding box center [347, 201] width 185 height 134
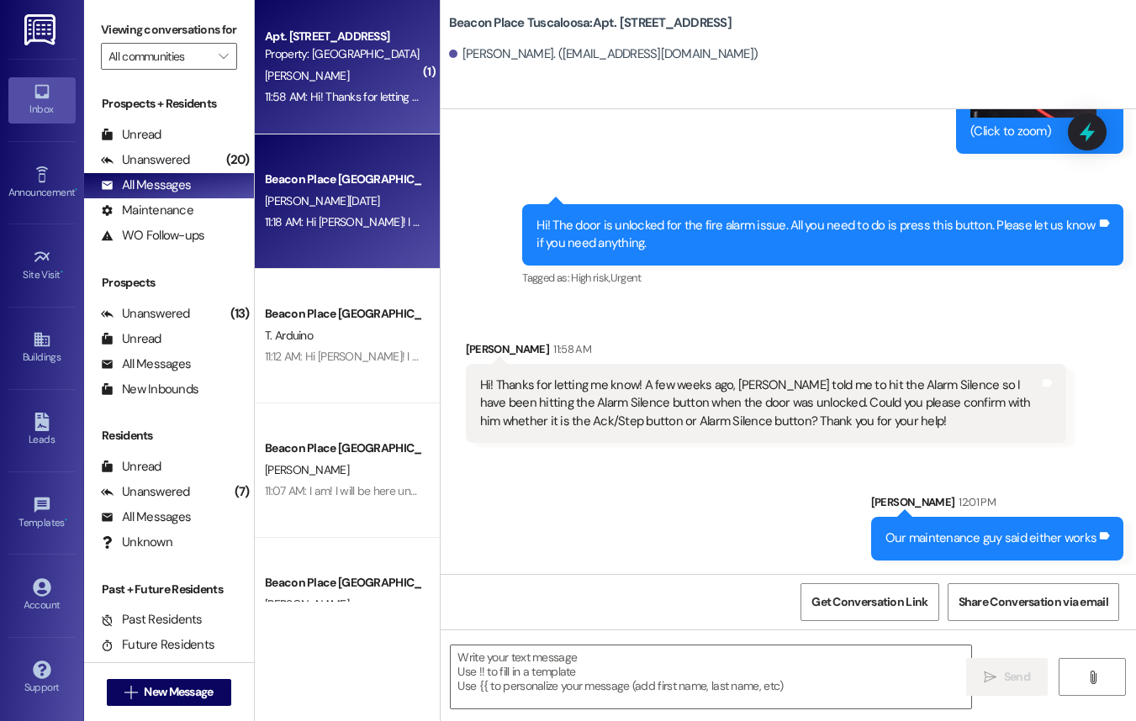
click at [365, 87] on div "11:58 AM: Hi! Thanks for letting me know! A few weeks ago, Gerald told me to hi…" at bounding box center [342, 97] width 159 height 21
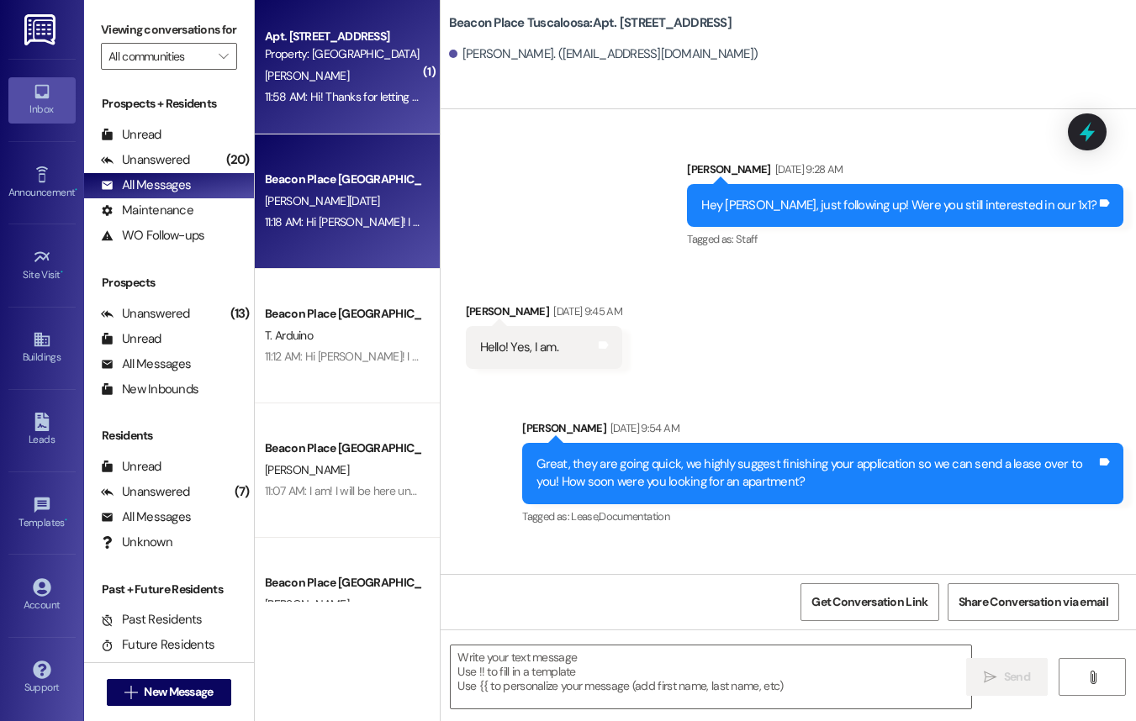
scroll to position [54015, 0]
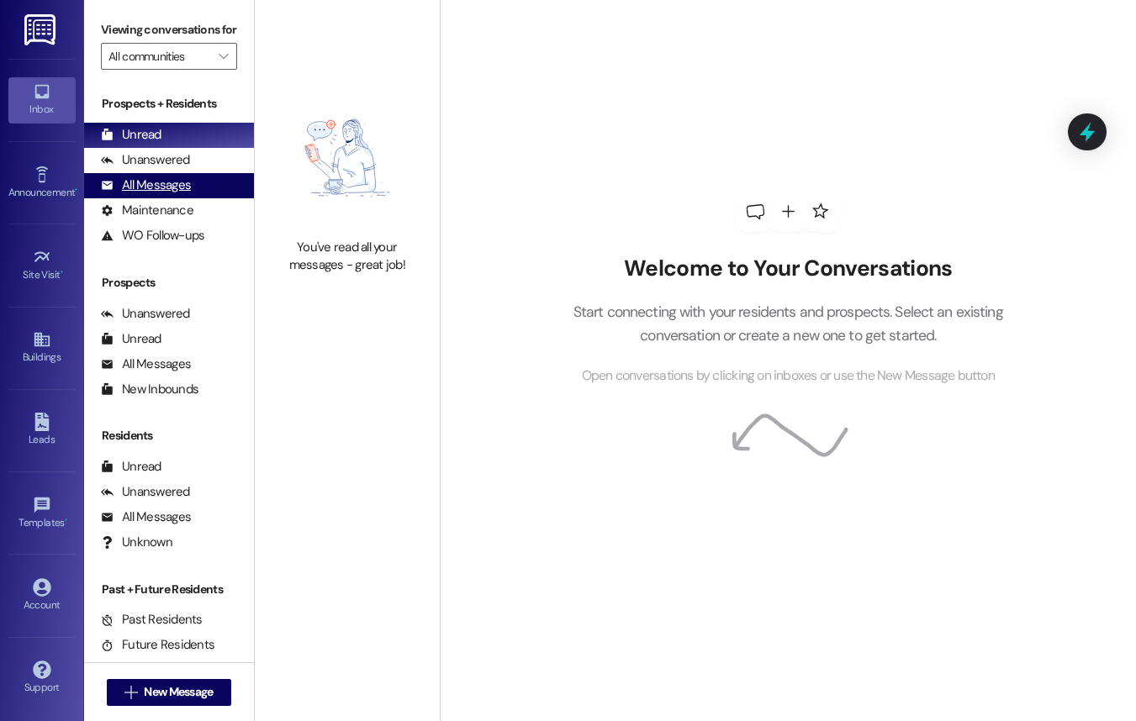
click at [169, 194] on div "All Messages" at bounding box center [146, 186] width 90 height 18
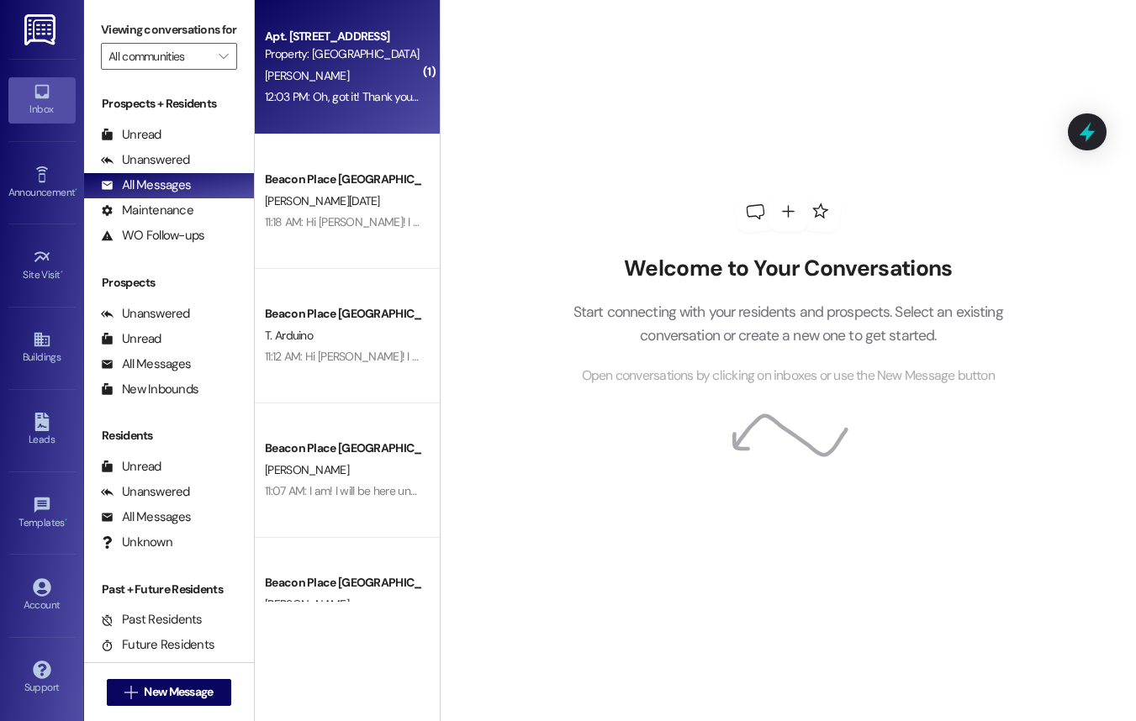
click at [370, 129] on div "Apt. [STREET_ADDRESS] Property: [GEOGRAPHIC_DATA] [GEOGRAPHIC_DATA] [PERSON_NAM…" at bounding box center [347, 67] width 185 height 134
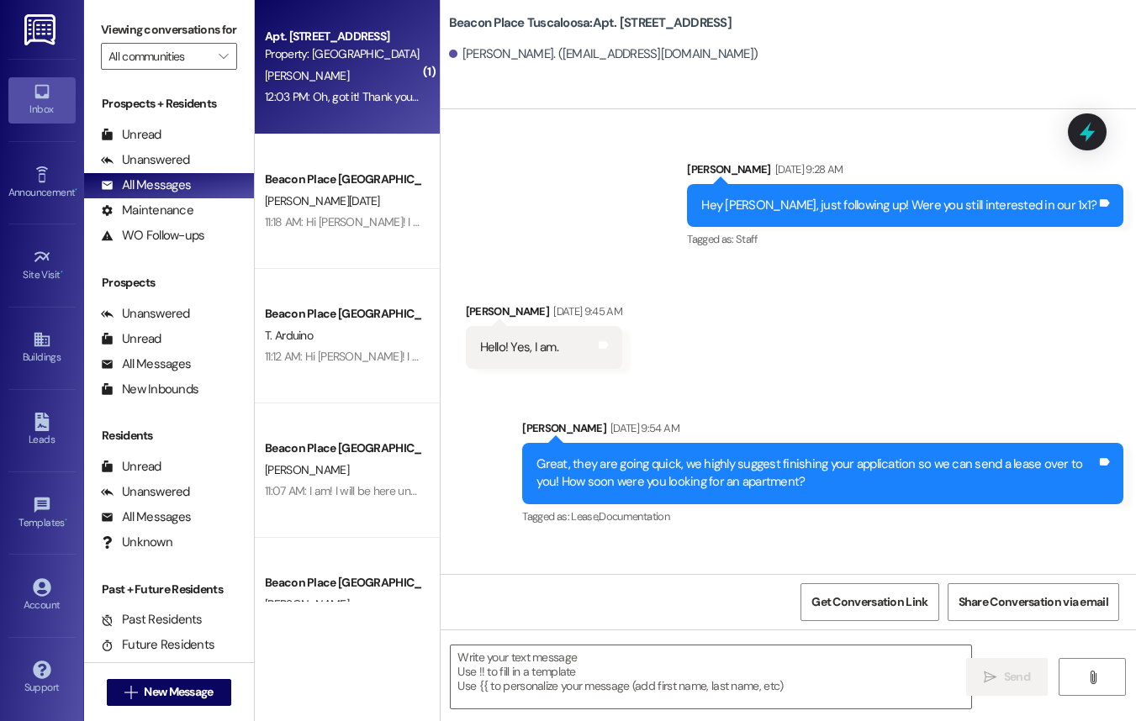
scroll to position [54300, 0]
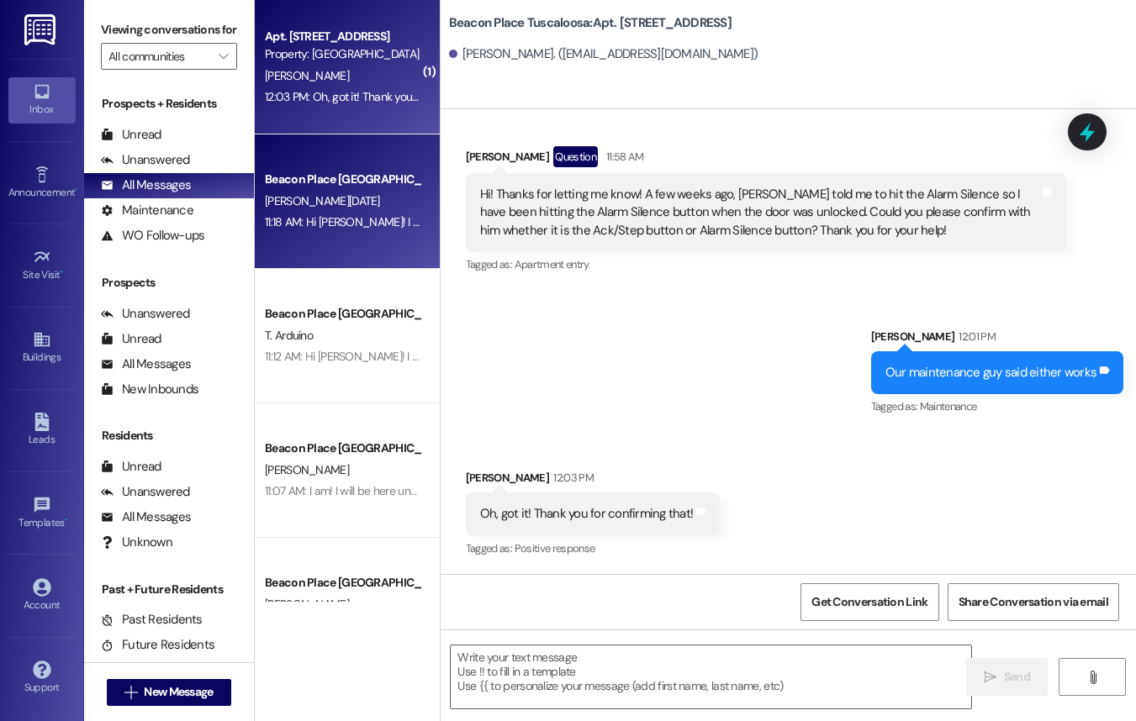
click at [353, 213] on div "11:18 AM: Hi [PERSON_NAME]! I enjoyed meeting you and connecting with you [DATE…" at bounding box center [342, 222] width 159 height 21
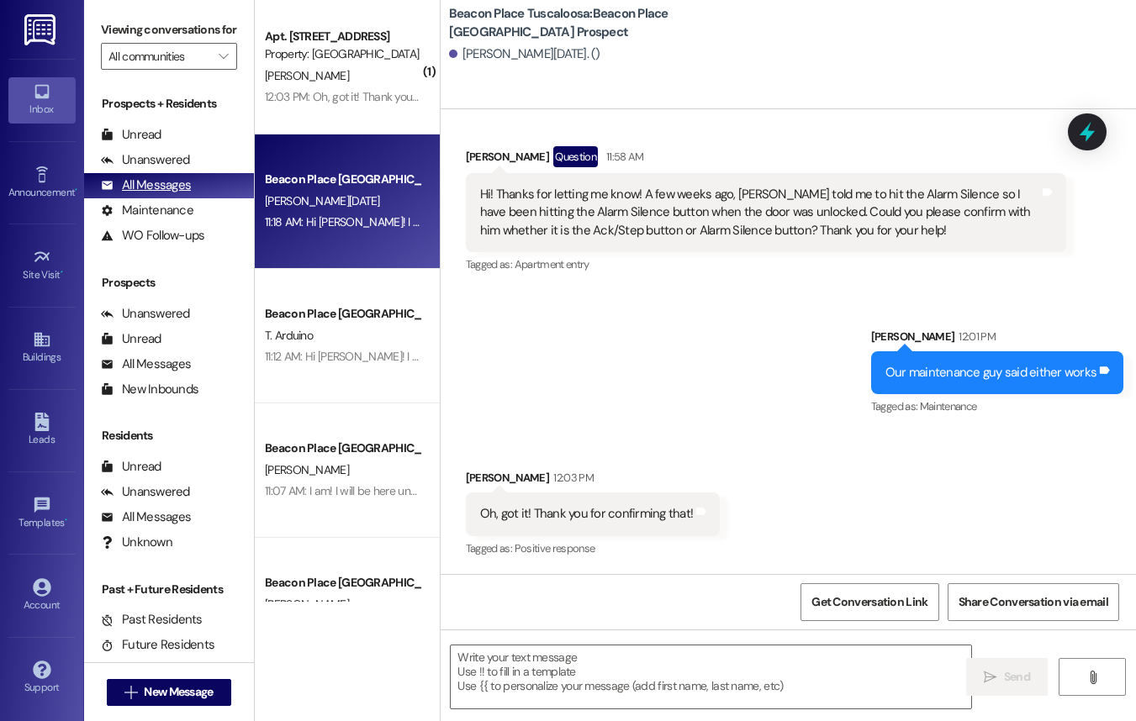
click at [163, 194] on div "All Messages" at bounding box center [146, 186] width 90 height 18
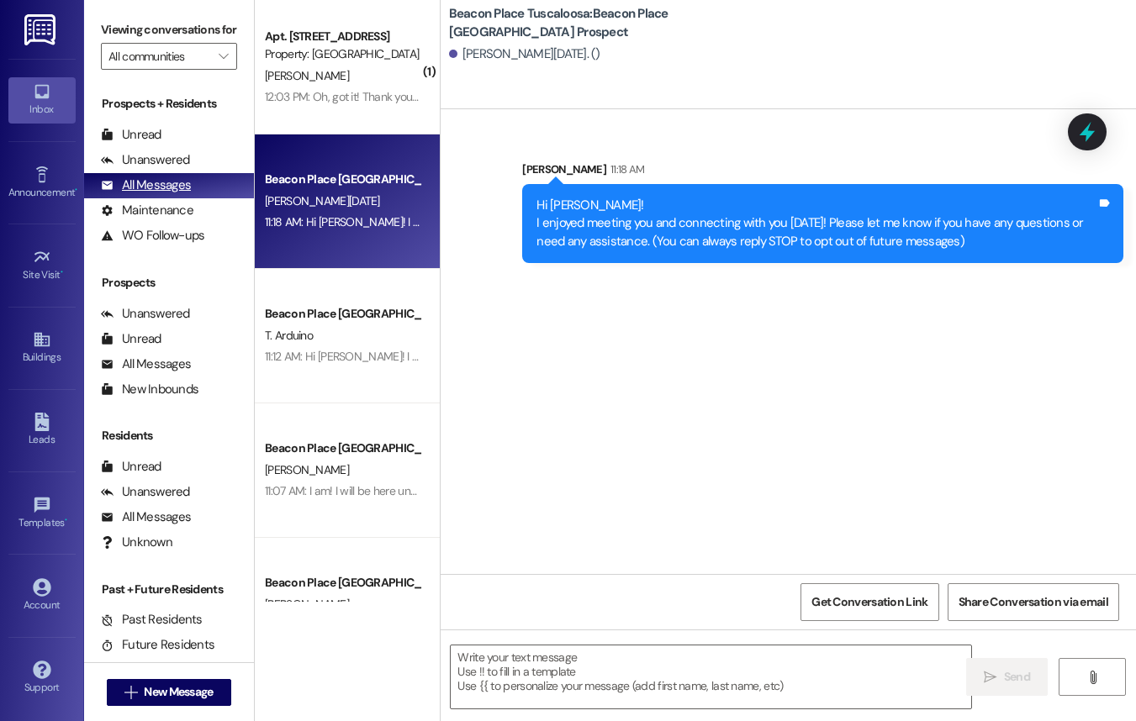
scroll to position [0, 0]
click at [195, 198] on div "All Messages (undefined)" at bounding box center [169, 185] width 170 height 25
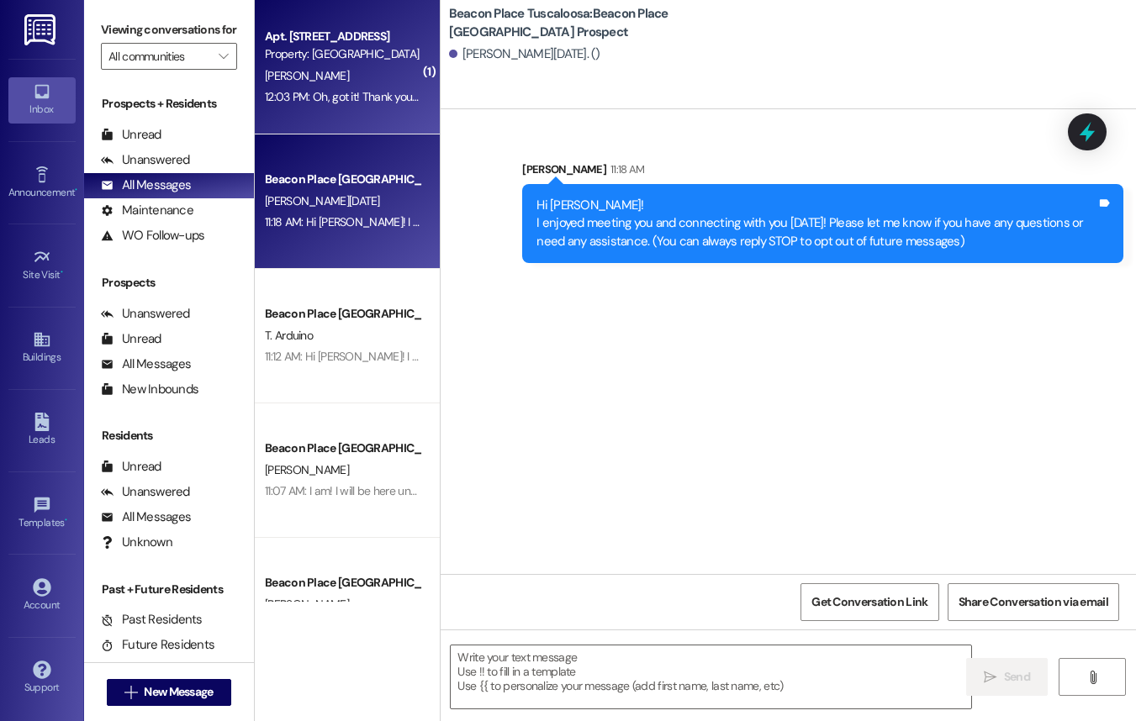
click at [365, 59] on div "Property: [GEOGRAPHIC_DATA] [GEOGRAPHIC_DATA]" at bounding box center [343, 54] width 156 height 18
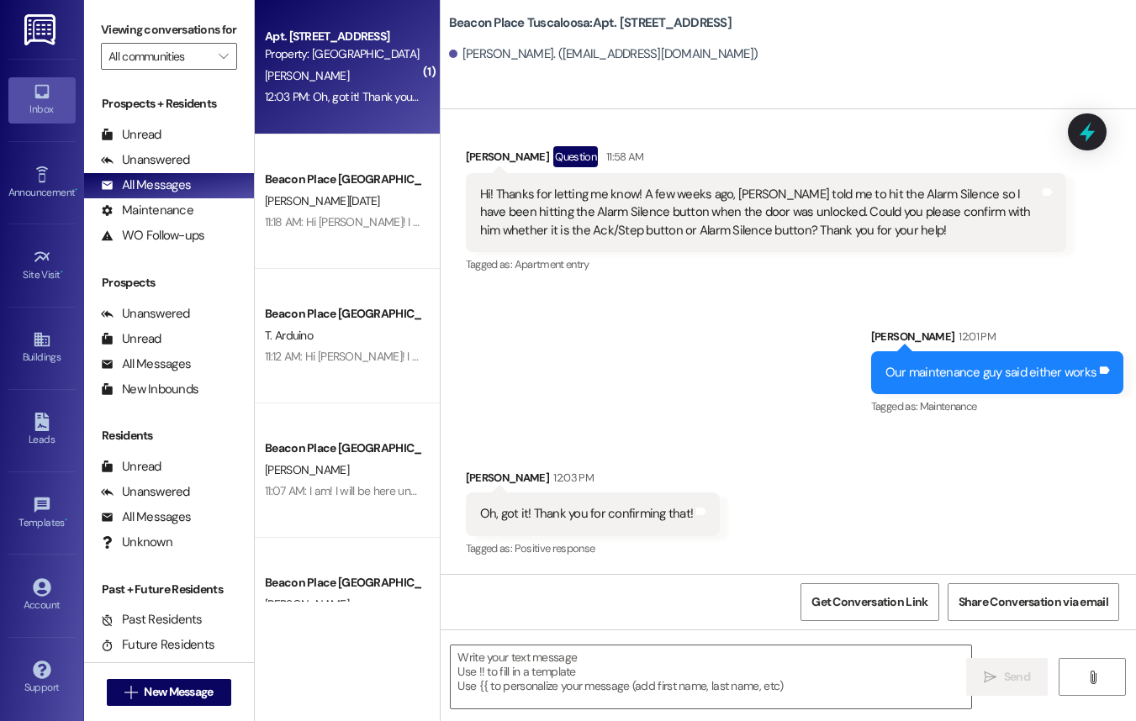
scroll to position [54300, 0]
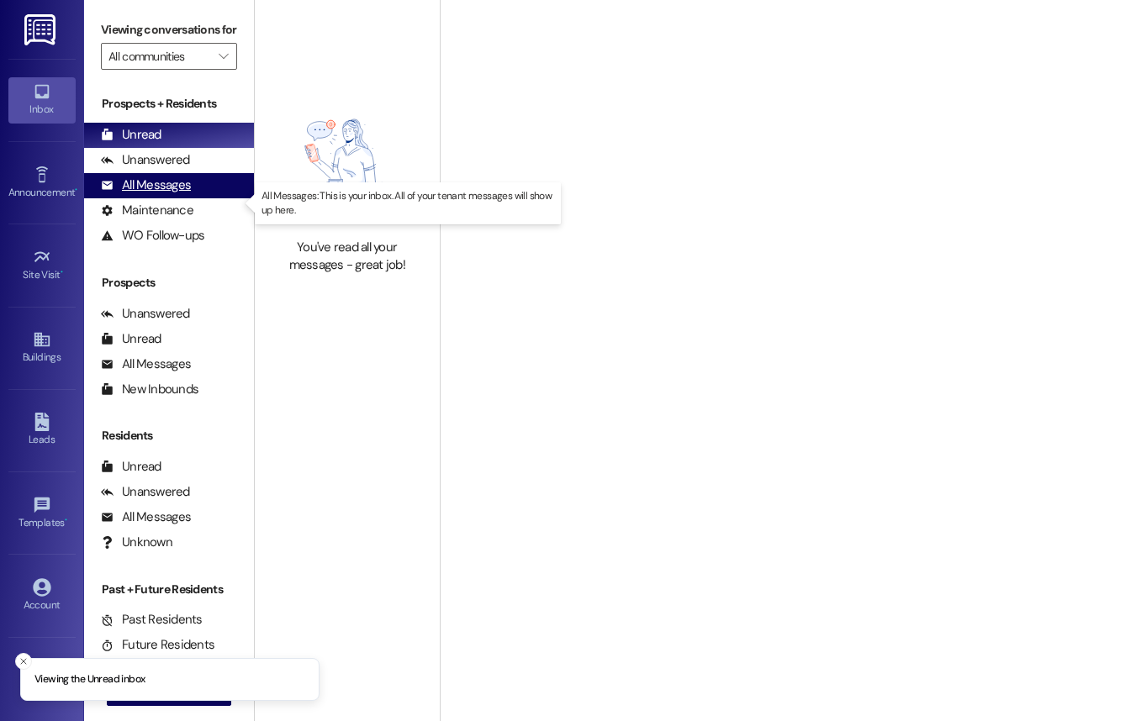
click at [180, 194] on div "All Messages" at bounding box center [146, 186] width 90 height 18
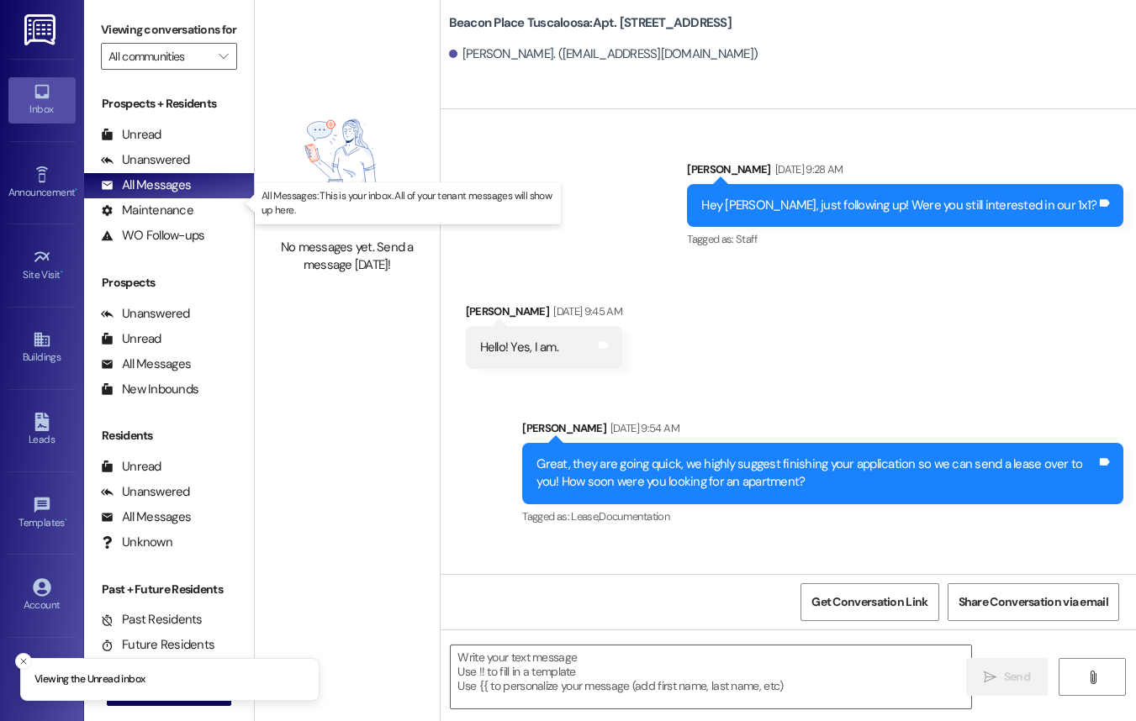
scroll to position [54300, 0]
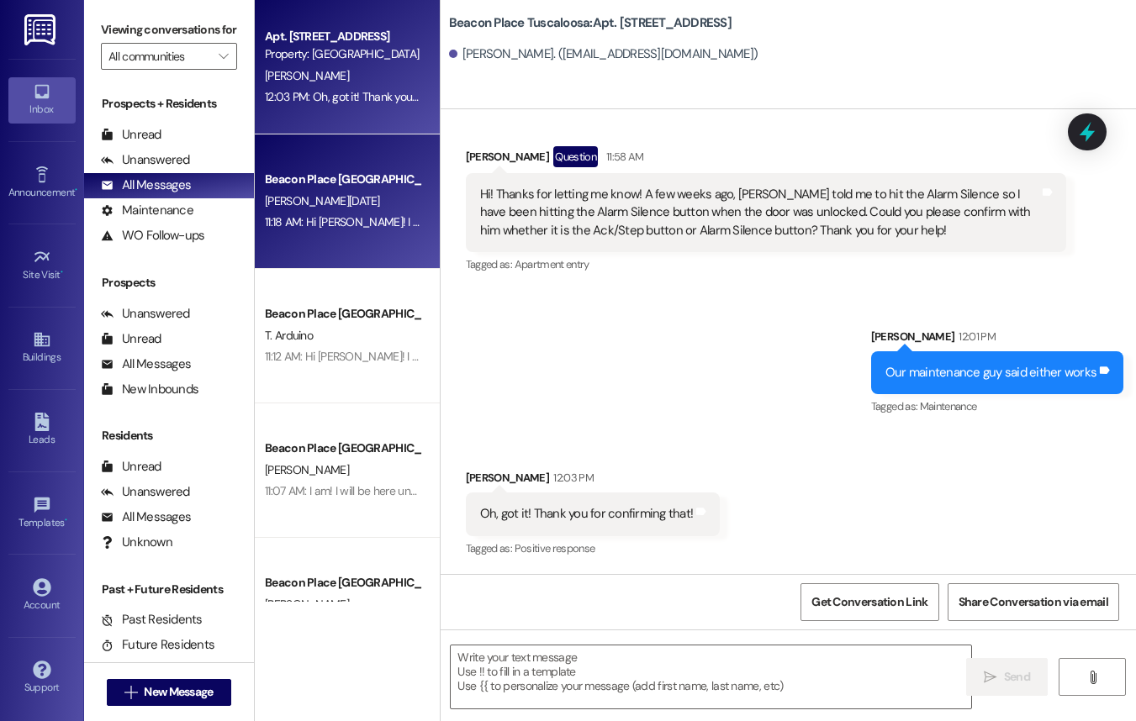
click at [335, 209] on div "[PERSON_NAME][DATE]" at bounding box center [342, 201] width 159 height 21
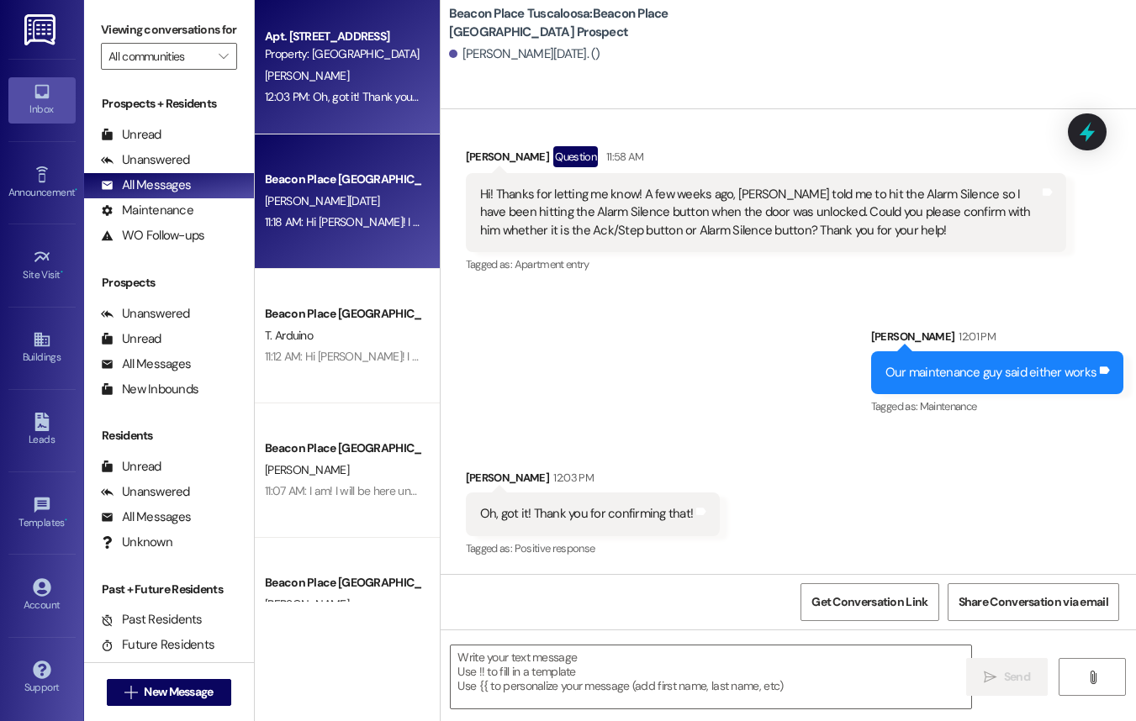
click at [302, 96] on div "12:03 PM: Oh, got it! Thank you for confirming that! 12:03 PM: Oh, got it! Than…" at bounding box center [386, 96] width 243 height 15
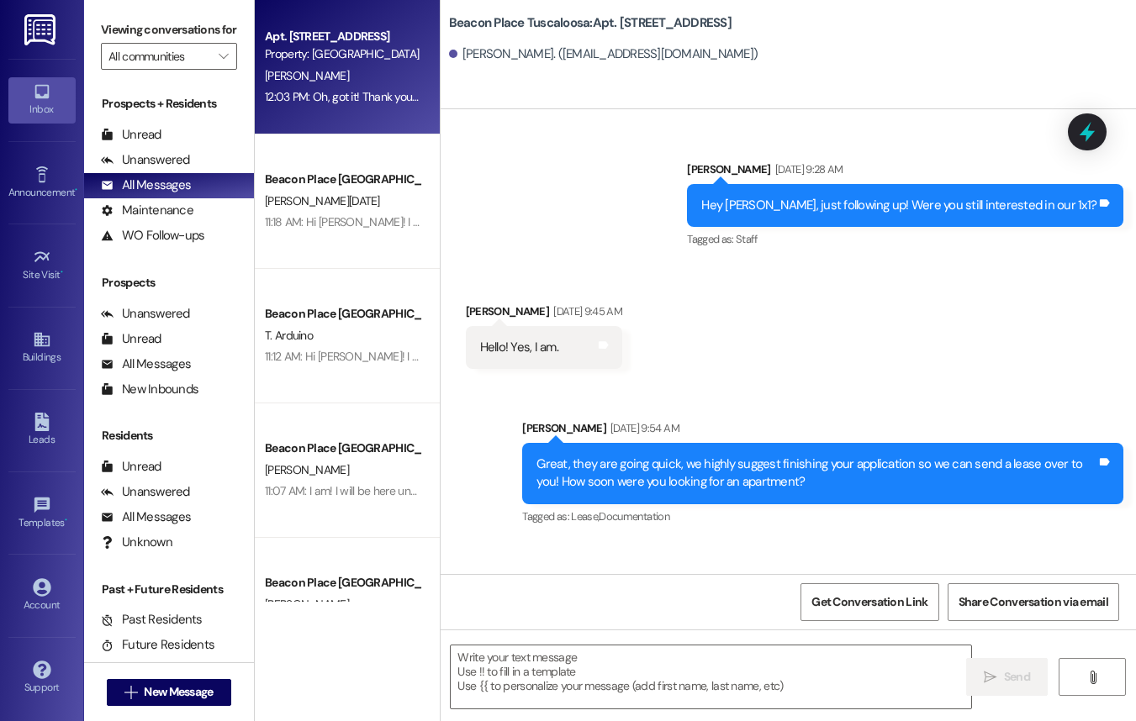
scroll to position [54300, 0]
